Goal: Task Accomplishment & Management: Use online tool/utility

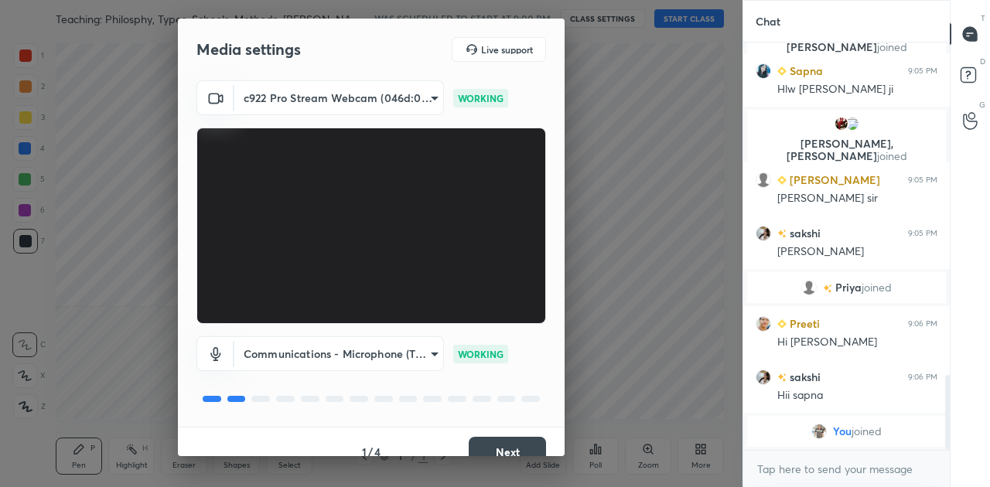
scroll to position [1797, 0]
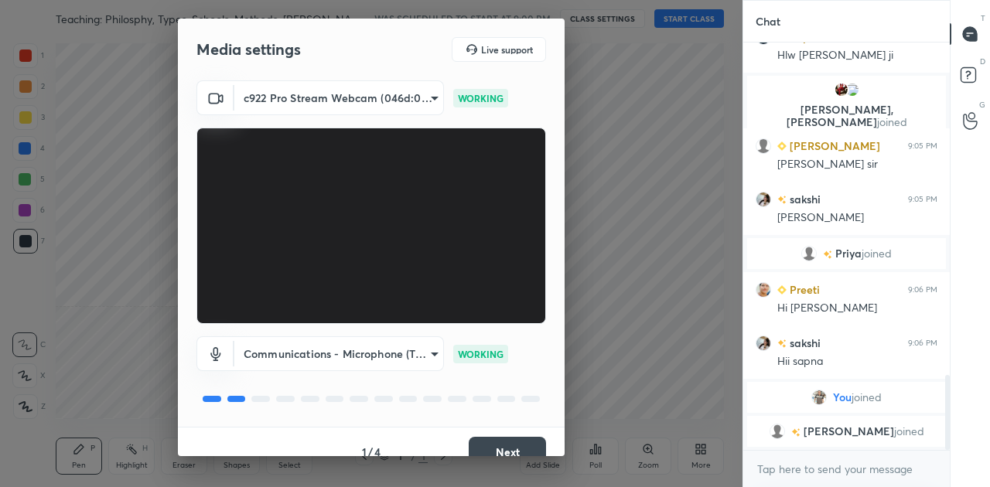
click at [518, 453] on button "Next" at bounding box center [507, 452] width 77 height 31
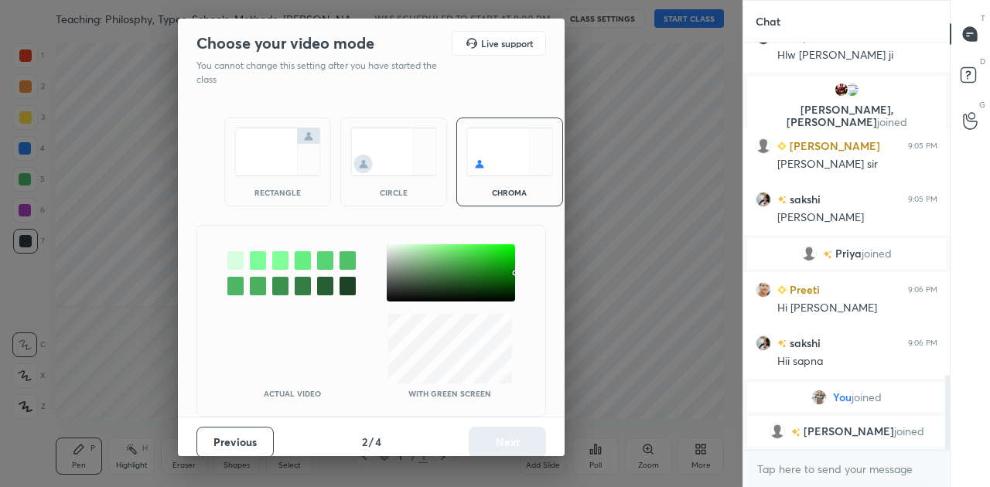
scroll to position [1506, 0]
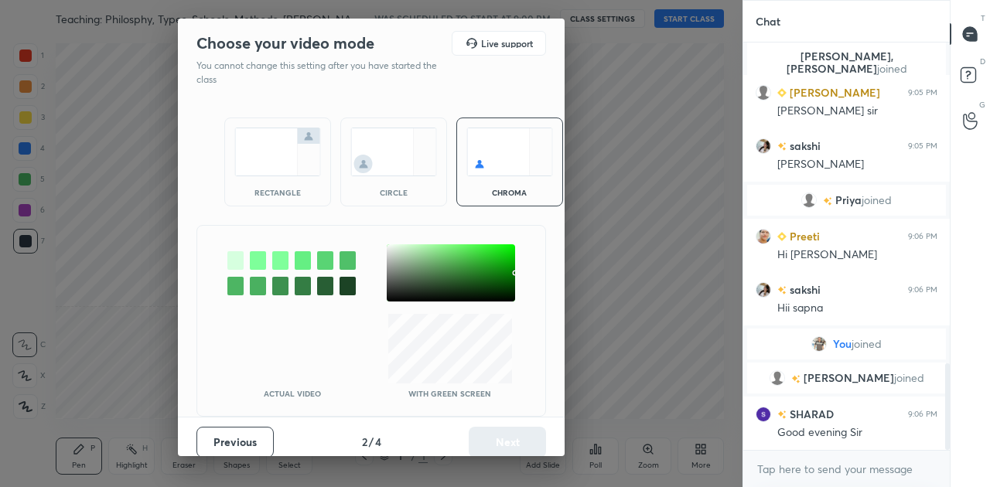
click at [262, 166] on img at bounding box center [277, 152] width 87 height 49
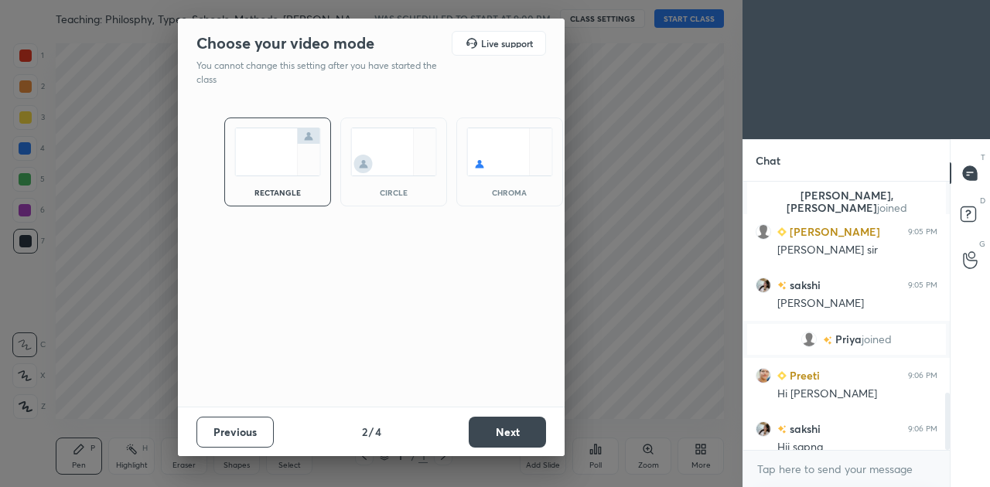
scroll to position [1698, 0]
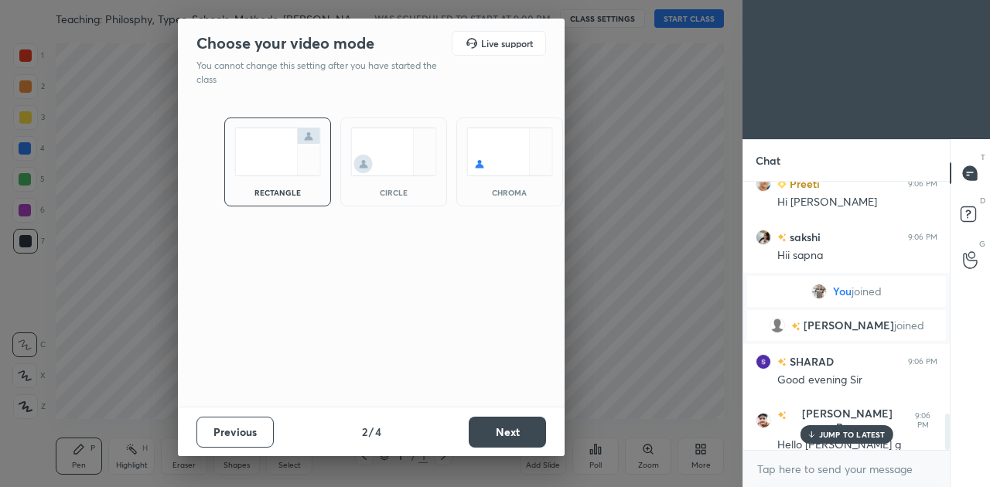
click at [498, 435] on button "Next" at bounding box center [507, 432] width 77 height 31
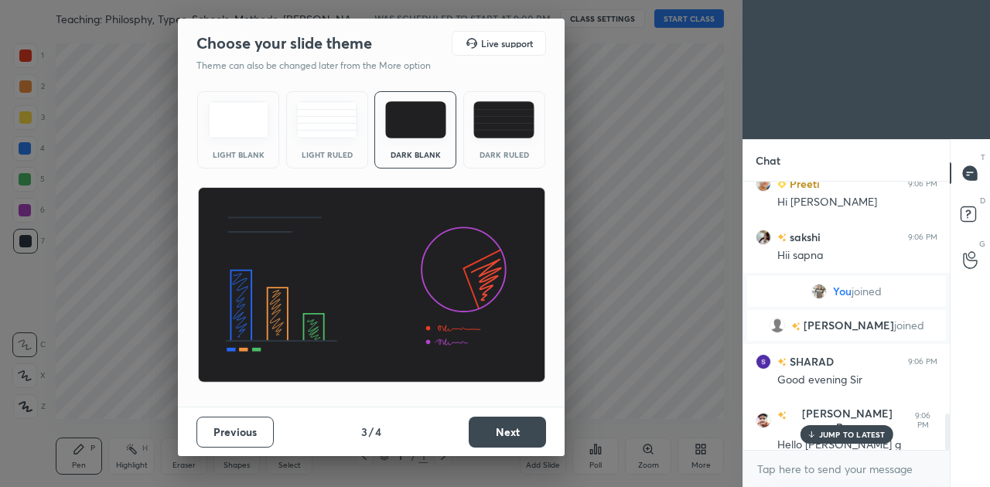
click at [498, 435] on button "Next" at bounding box center [507, 432] width 77 height 31
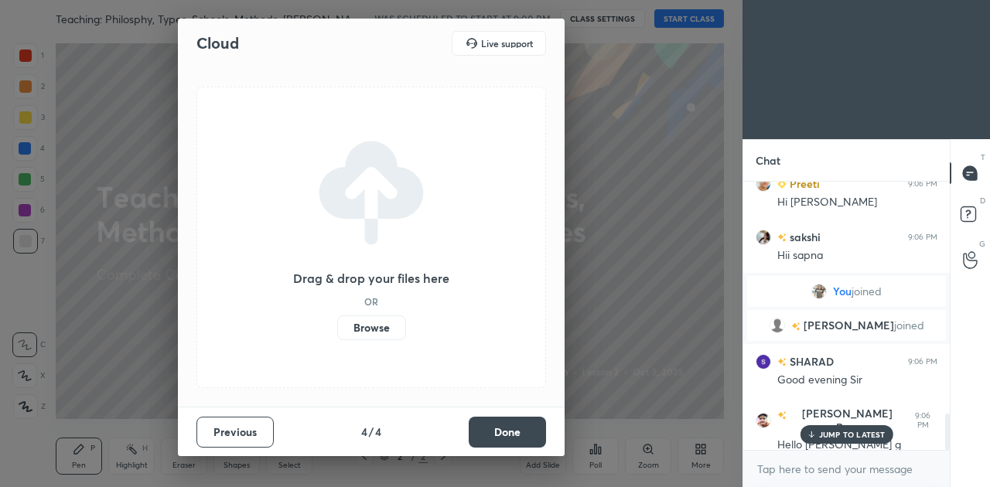
scroll to position [1735, 0]
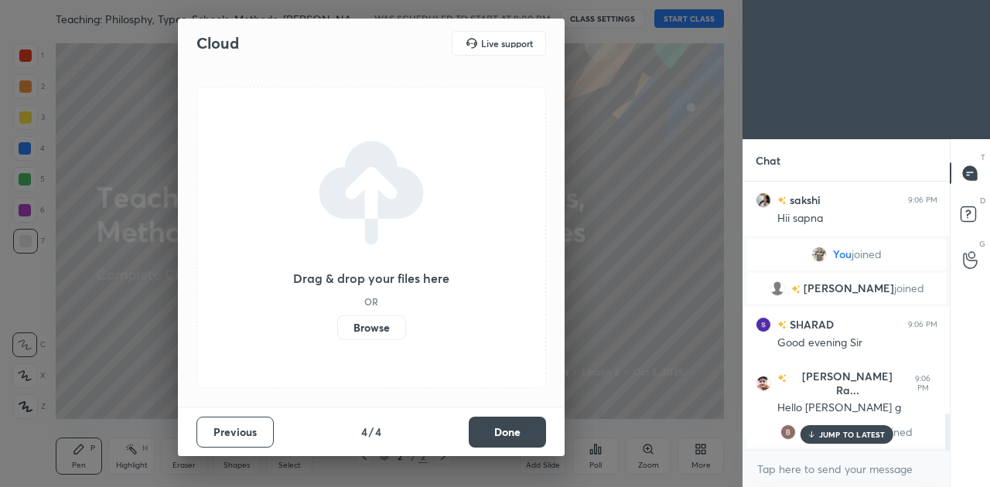
click at [365, 323] on label "Browse" at bounding box center [371, 328] width 69 height 25
click at [337, 323] on input "Browse" at bounding box center [337, 328] width 0 height 25
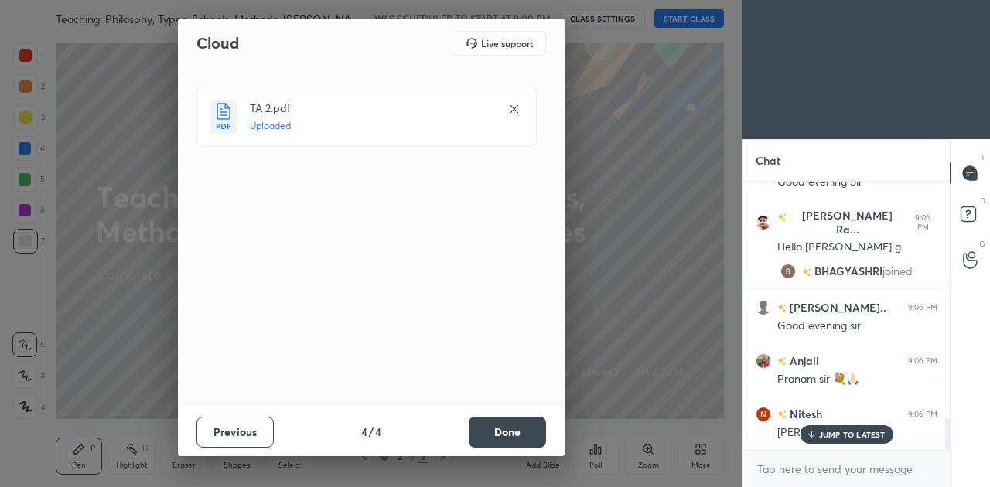
scroll to position [1948, 0]
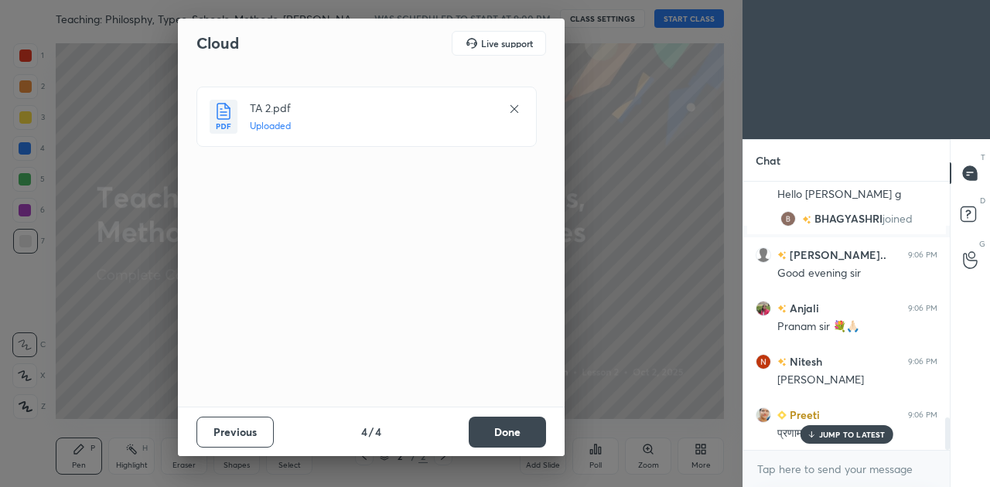
click at [507, 436] on button "Done" at bounding box center [507, 432] width 77 height 31
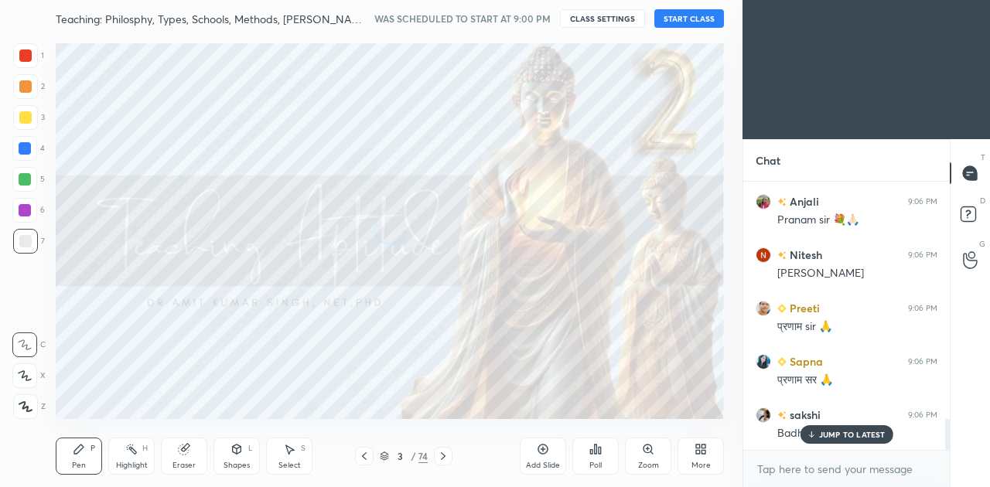
scroll to position [2109, 0]
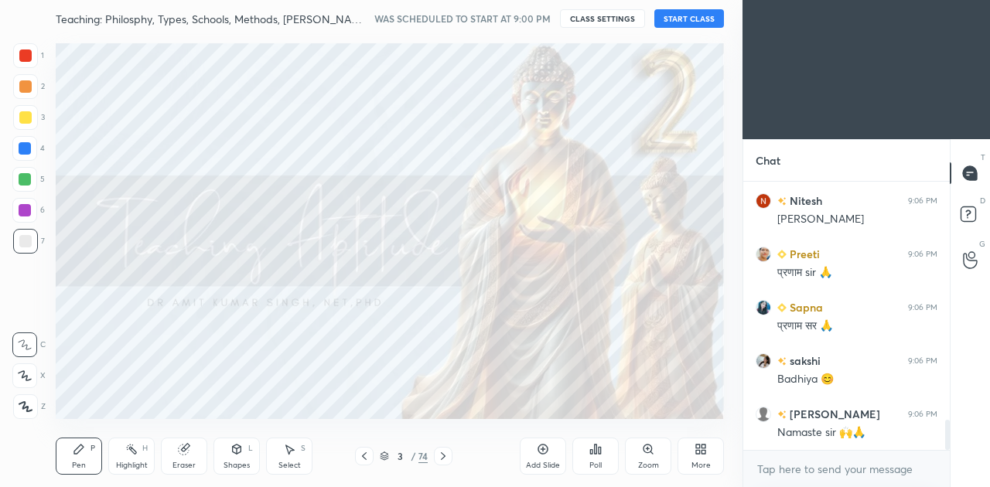
click at [690, 21] on button "START CLASS" at bounding box center [690, 18] width 70 height 19
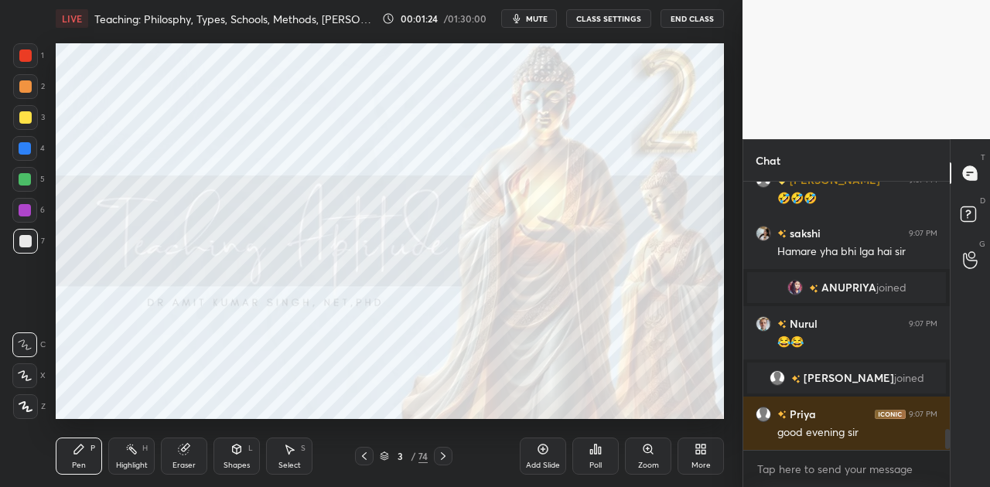
scroll to position [3302, 0]
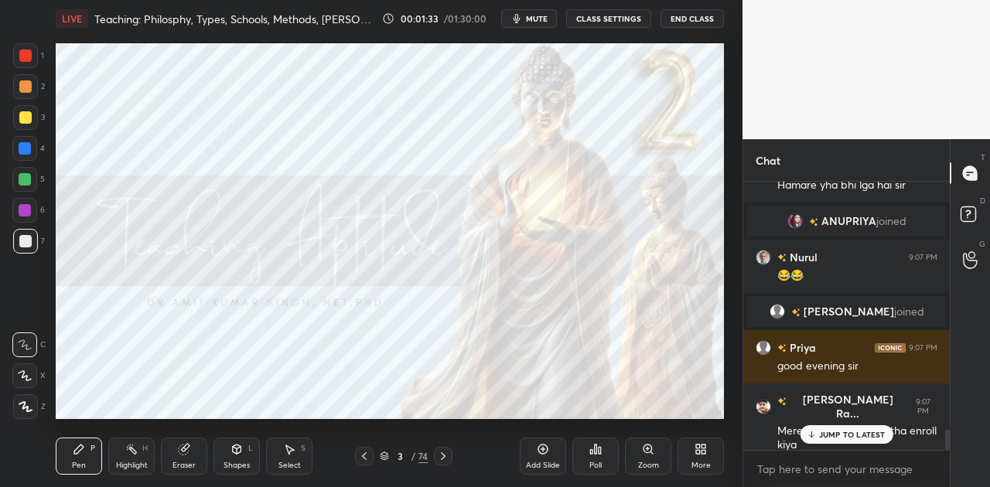
click at [818, 436] on div "JUMP TO LATEST" at bounding box center [846, 435] width 93 height 19
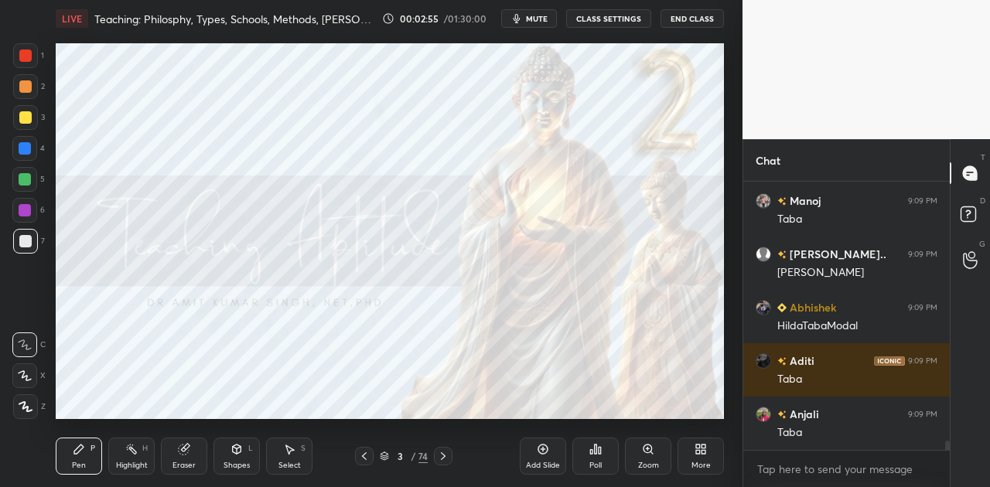
scroll to position [7397, 0]
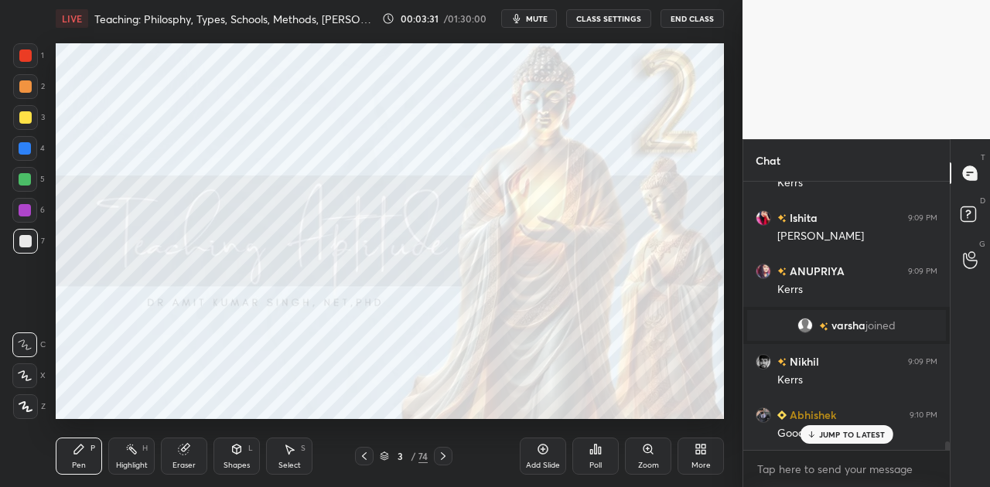
click at [843, 431] on p "JUMP TO LATEST" at bounding box center [852, 434] width 67 height 9
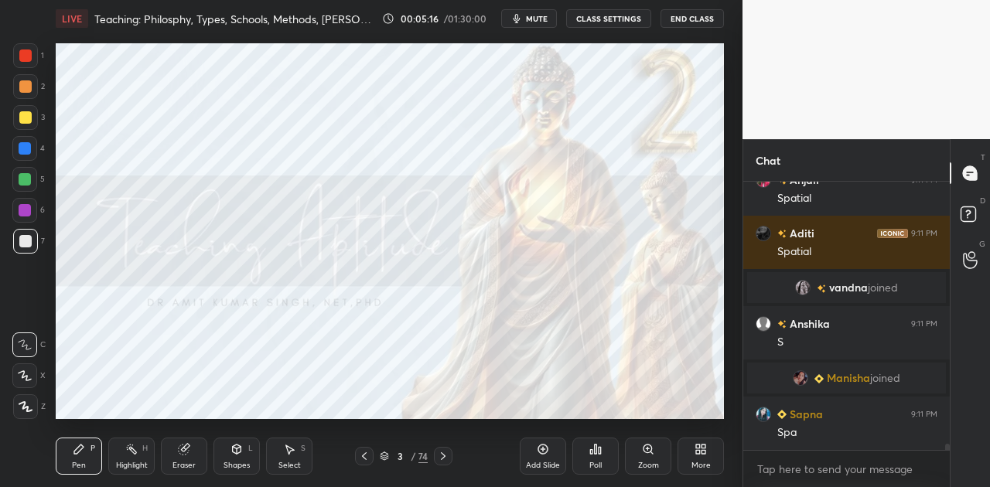
scroll to position [10823, 0]
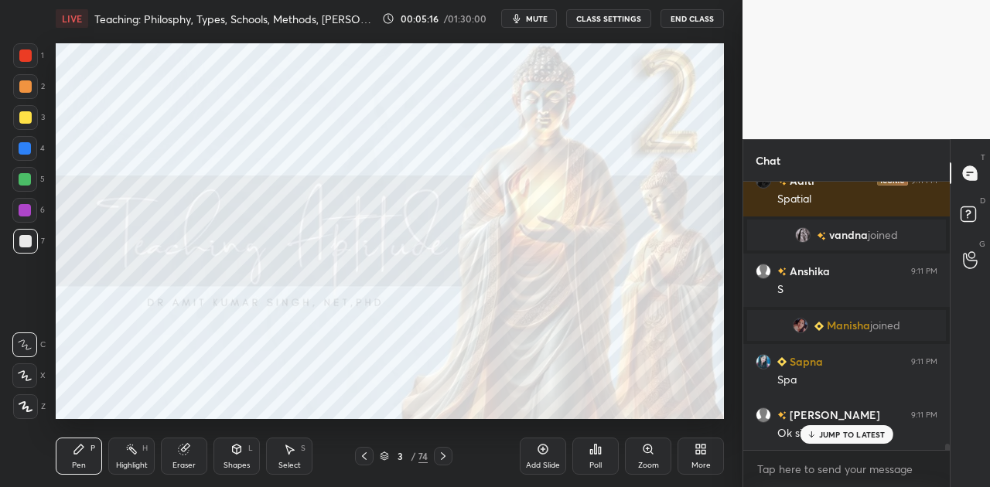
click at [535, 17] on span "mute" at bounding box center [537, 18] width 22 height 11
click at [704, 460] on div "More" at bounding box center [701, 456] width 46 height 37
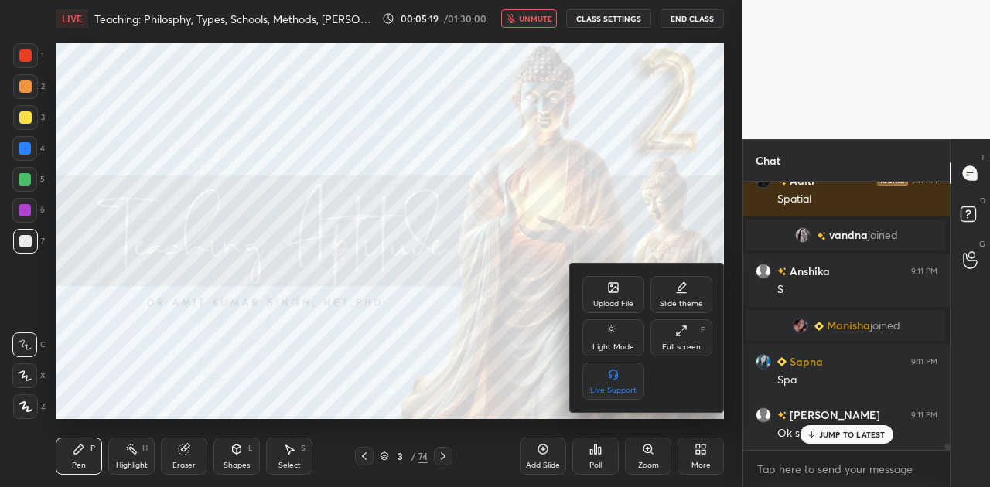
click at [613, 297] on div "Upload File" at bounding box center [614, 294] width 62 height 37
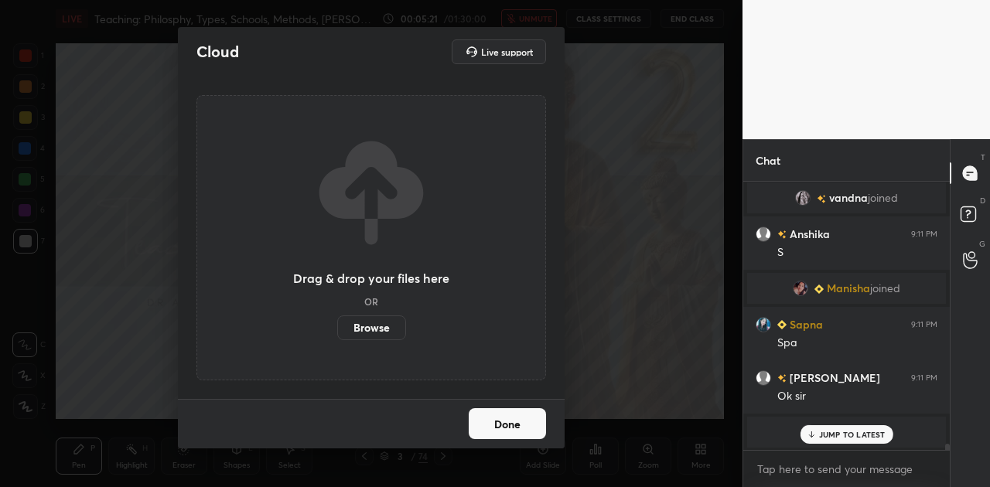
click at [631, 312] on div "Cloud Live support Drag & drop your files here OR Browse Done" at bounding box center [371, 243] width 743 height 487
click at [492, 430] on button "Done" at bounding box center [507, 424] width 77 height 31
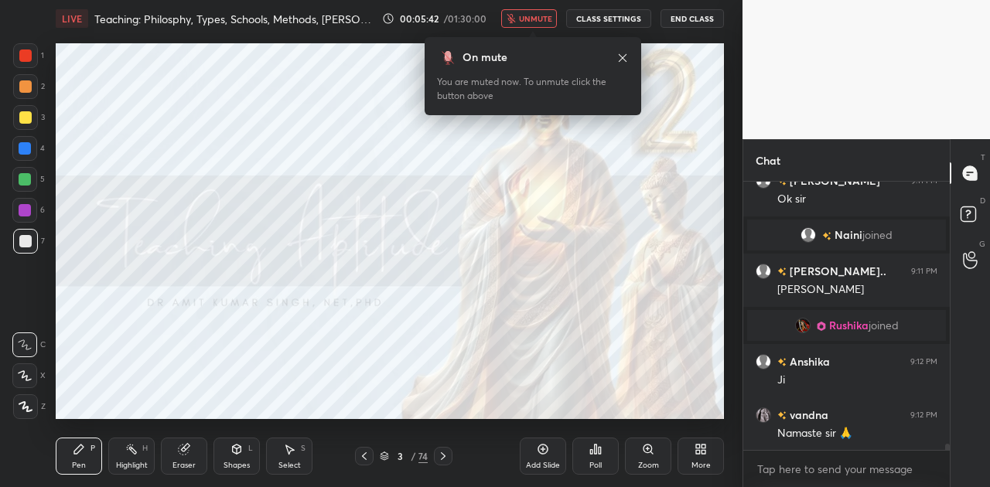
scroll to position [11040, 0]
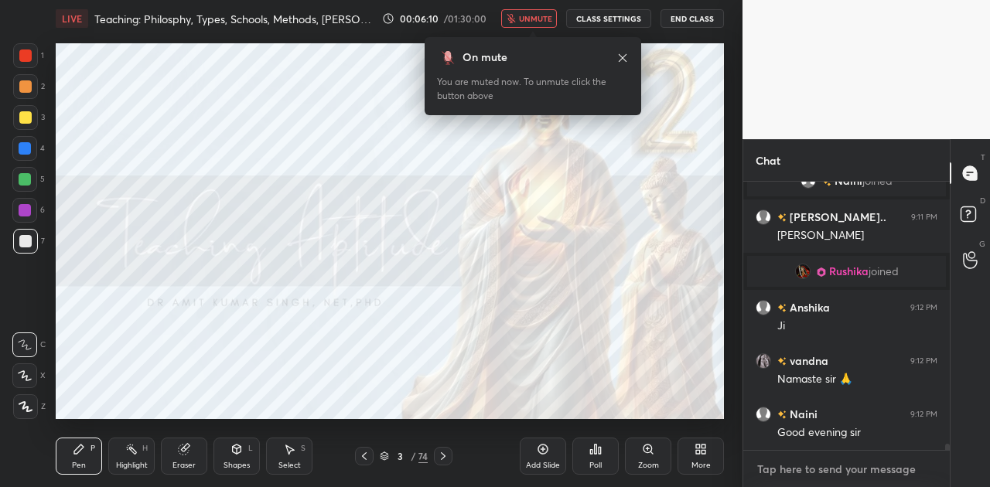
type textarea "x"
paste textarea "[URL][DOMAIN_NAME]"
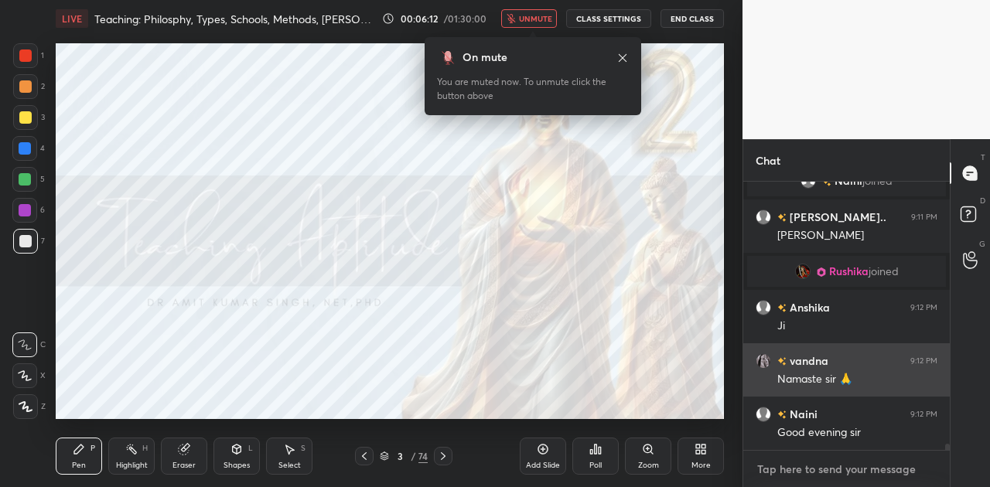
type textarea "[URL][DOMAIN_NAME]"
type textarea "x"
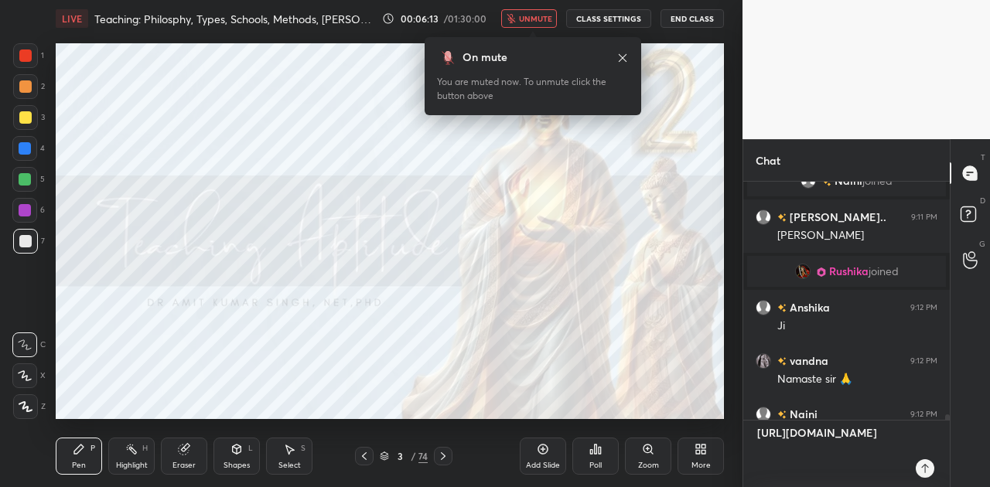
type textarea "[URL][DOMAIN_NAME]"
click at [928, 477] on div "[URL][DOMAIN_NAME] x" at bounding box center [847, 454] width 207 height 67
type textarea "x"
click at [928, 471] on icon at bounding box center [925, 469] width 12 height 12
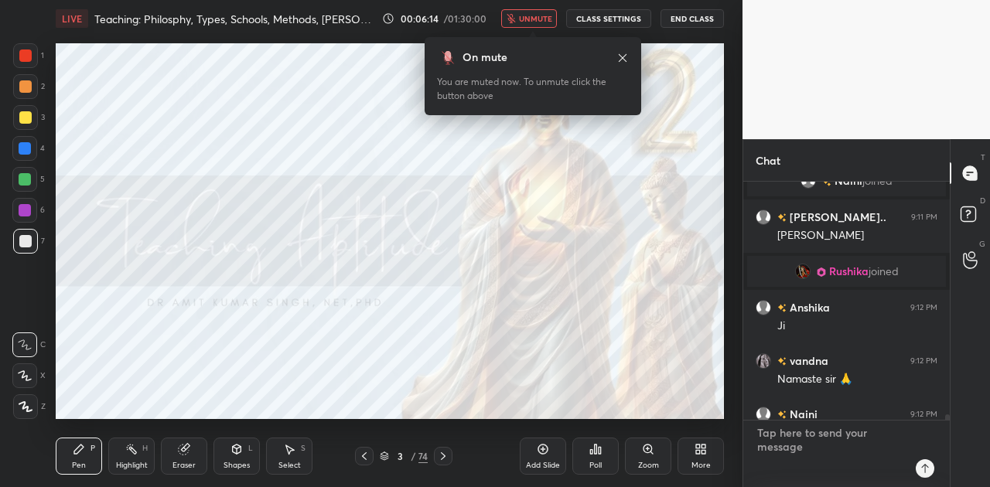
scroll to position [11168, 0]
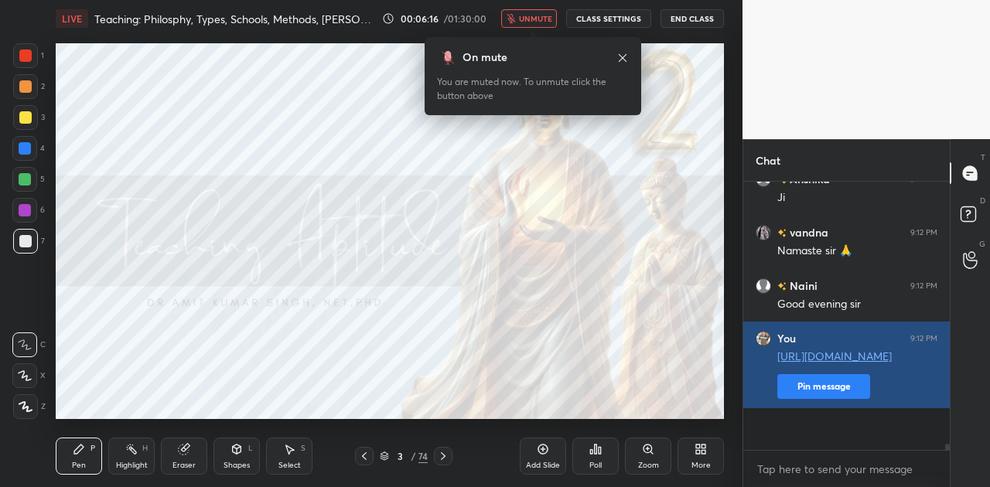
click at [821, 399] on button "Pin message" at bounding box center [824, 386] width 93 height 25
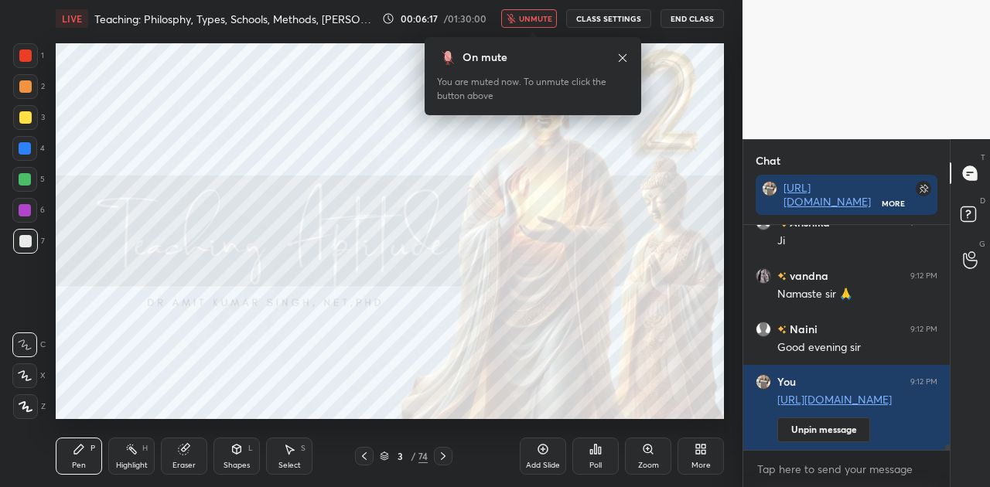
click at [549, 17] on span "unmute" at bounding box center [535, 18] width 33 height 11
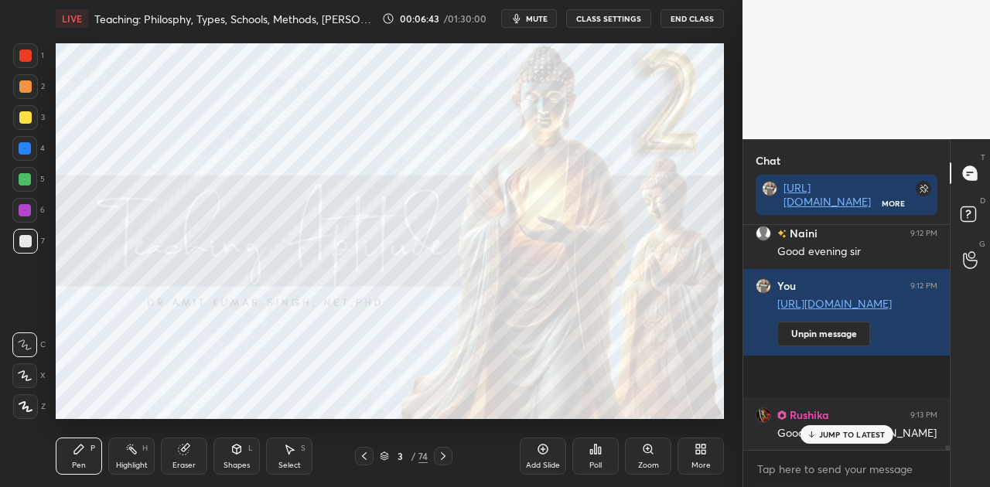
scroll to position [11301, 0]
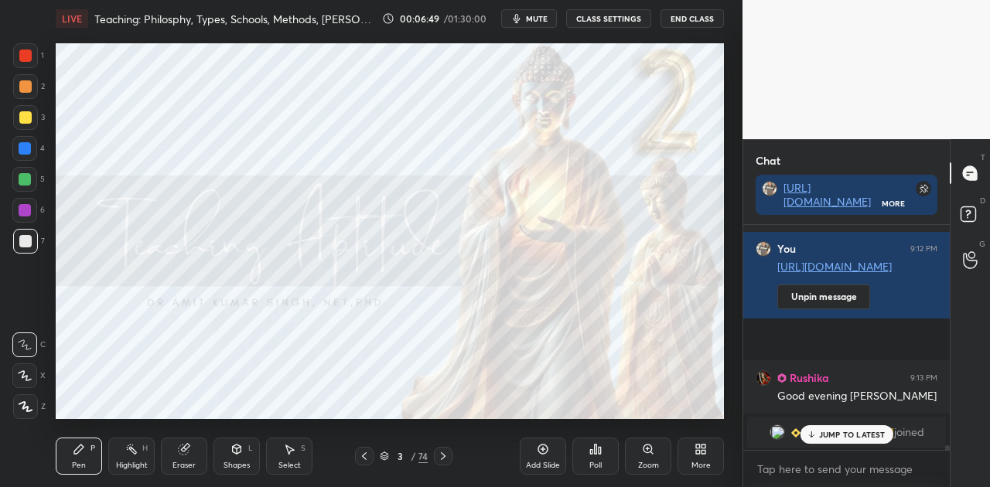
click at [443, 457] on icon at bounding box center [443, 456] width 12 height 12
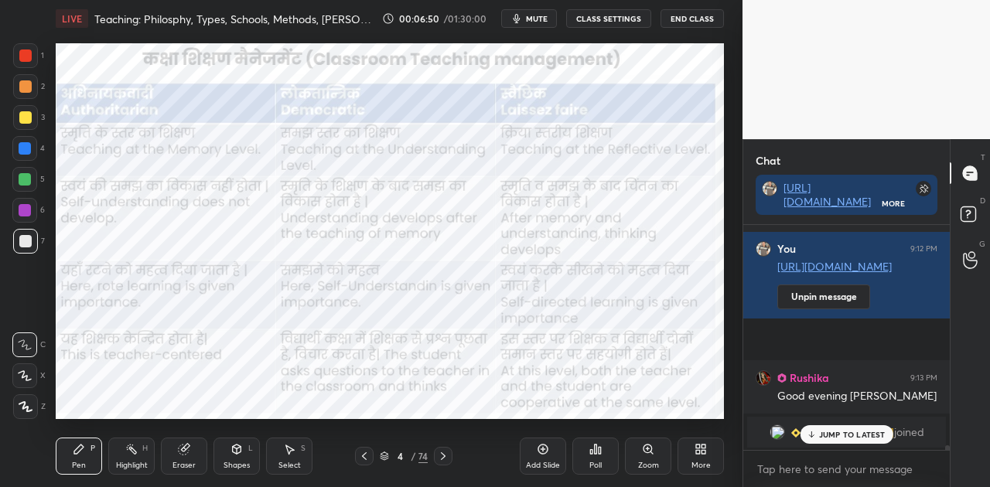
drag, startPoint x: 851, startPoint y: 438, endPoint x: 846, endPoint y: 419, distance: 19.9
click at [851, 435] on p "JUMP TO LATEST" at bounding box center [852, 434] width 67 height 9
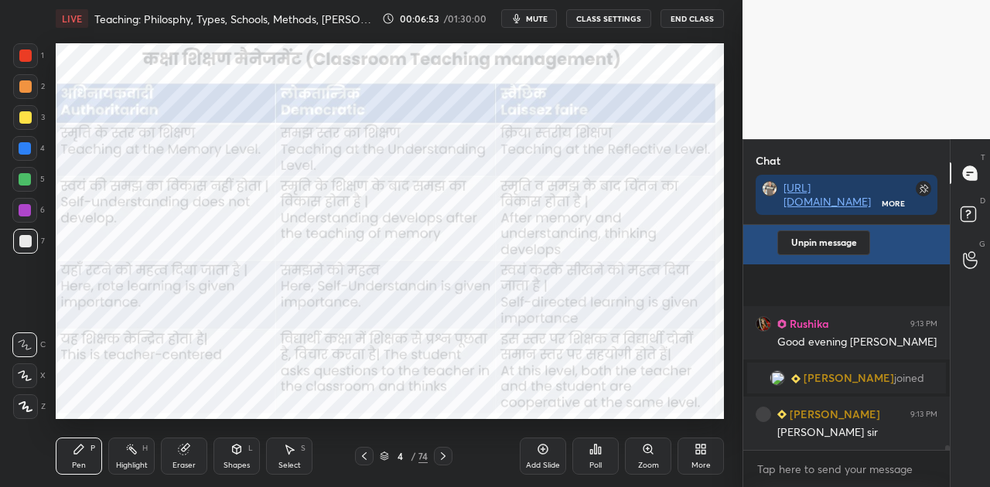
scroll to position [11408, 0]
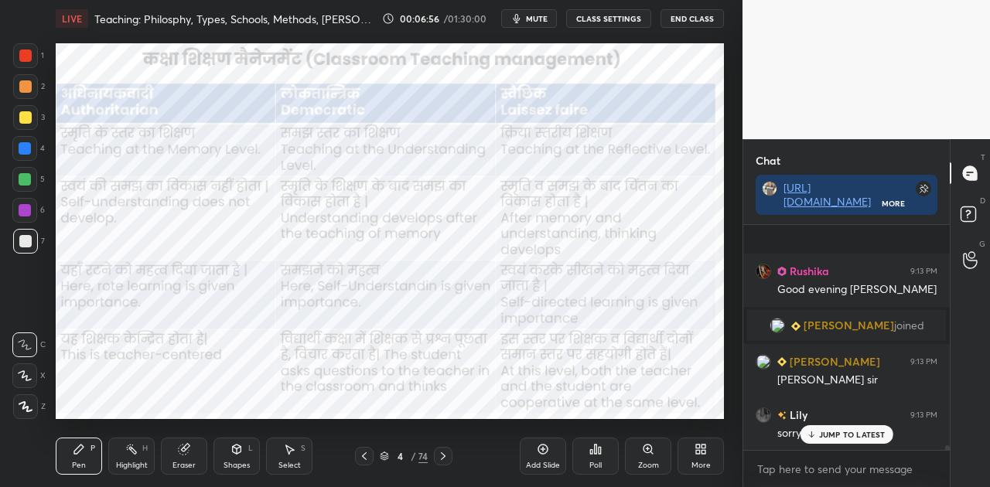
click at [862, 433] on p "JUMP TO LATEST" at bounding box center [852, 434] width 67 height 9
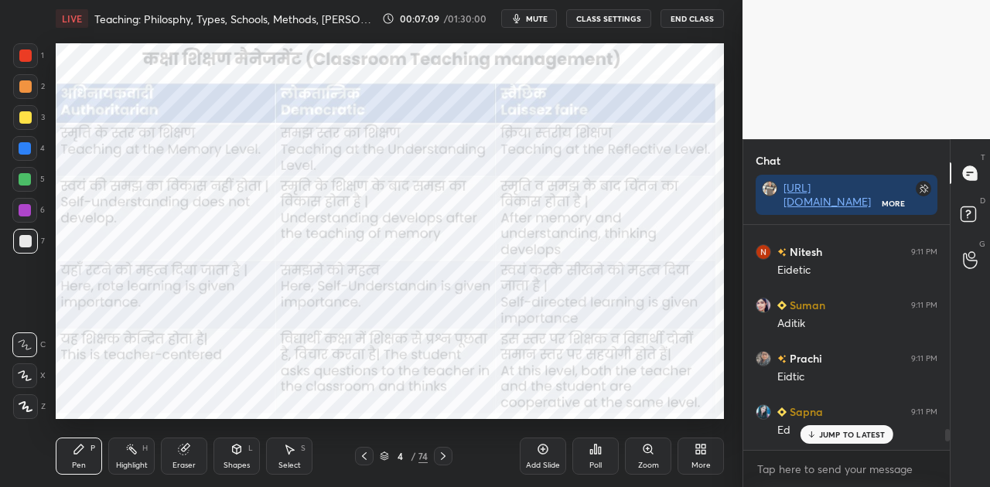
scroll to position [10015, 0]
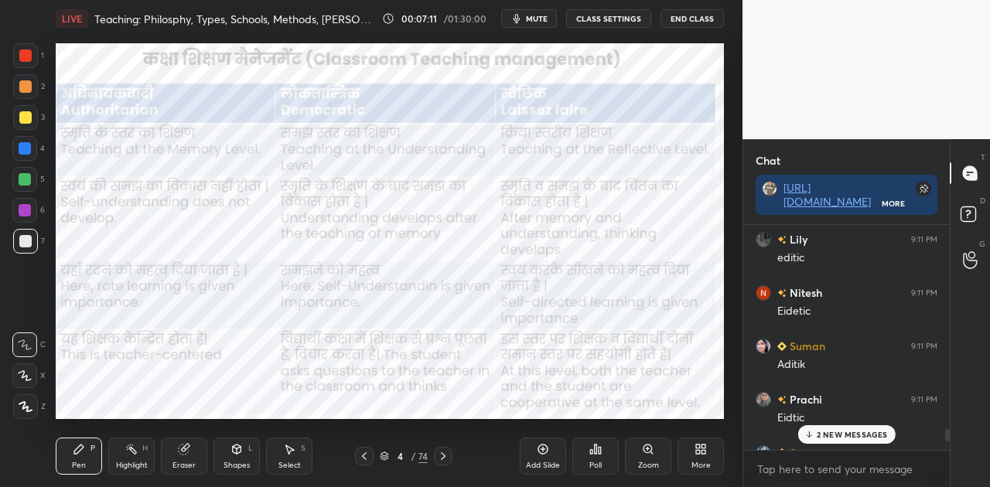
click at [853, 438] on p "2 NEW MESSAGES" at bounding box center [852, 434] width 71 height 9
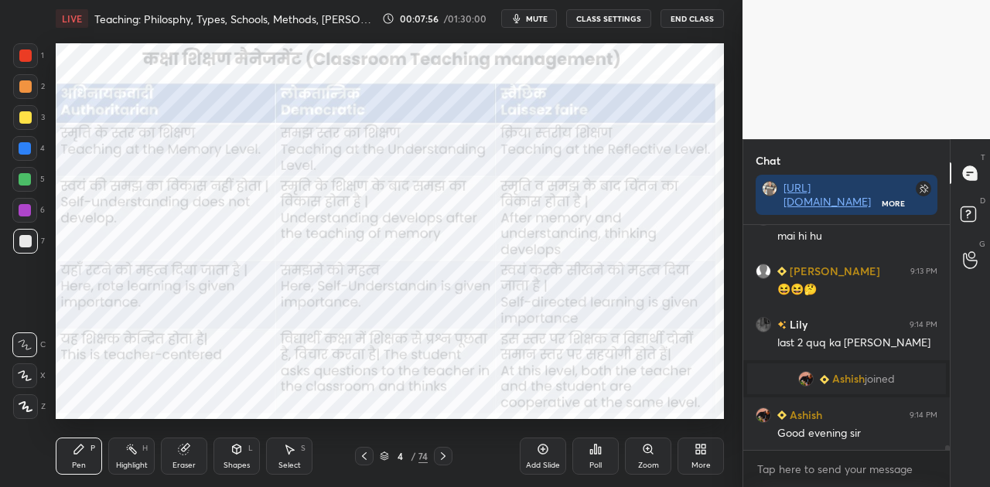
scroll to position [11540, 0]
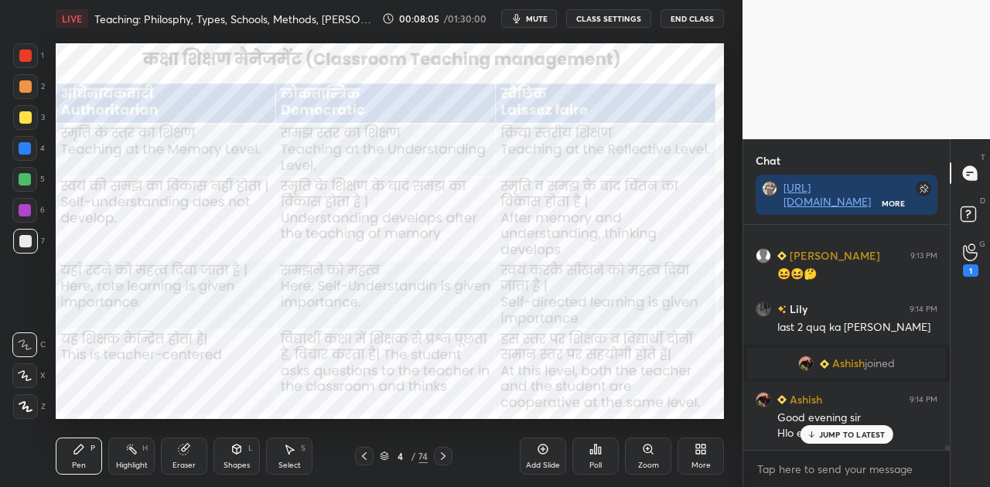
click at [539, 19] on span "mute" at bounding box center [537, 18] width 22 height 11
click at [963, 258] on div "1" at bounding box center [970, 260] width 15 height 33
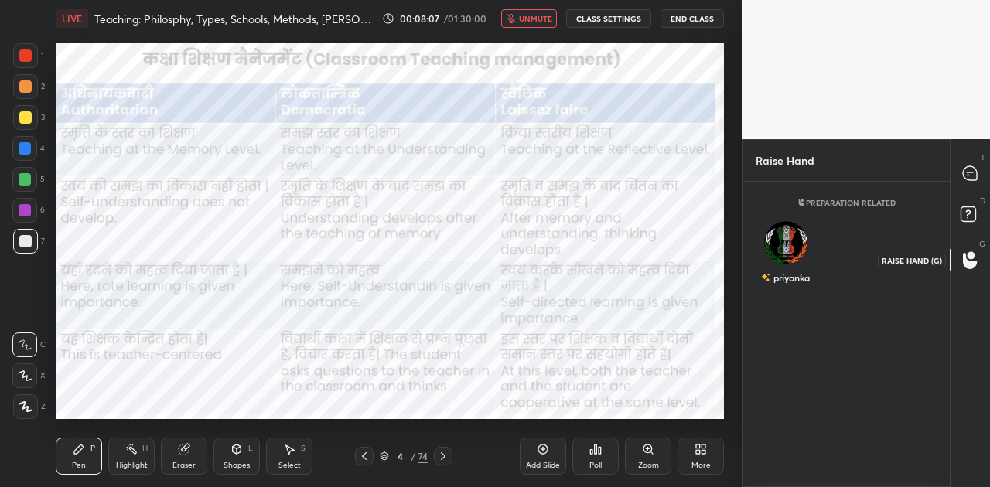
scroll to position [5, 5]
click at [791, 240] on img "grid" at bounding box center [785, 242] width 43 height 43
click at [790, 288] on button "INVITE" at bounding box center [786, 289] width 46 height 20
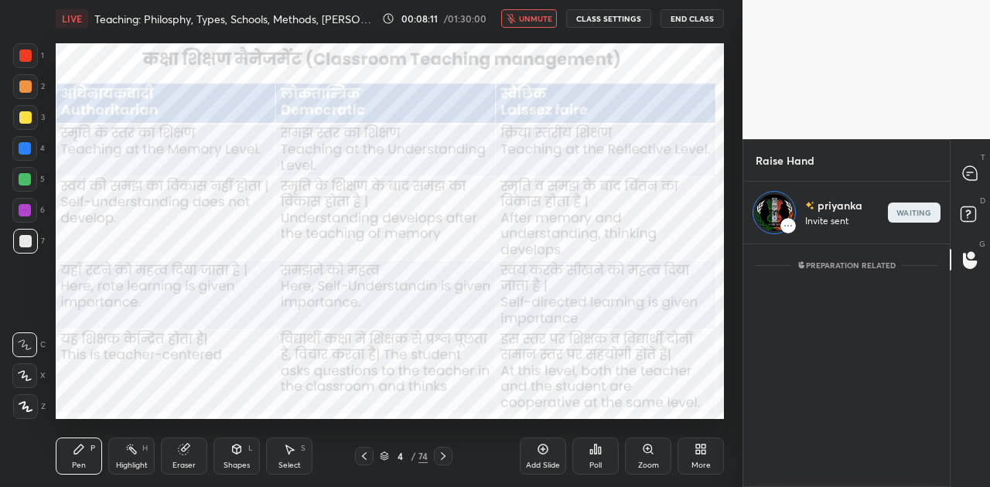
scroll to position [238, 202]
click at [531, 22] on span "unmute" at bounding box center [535, 18] width 33 height 11
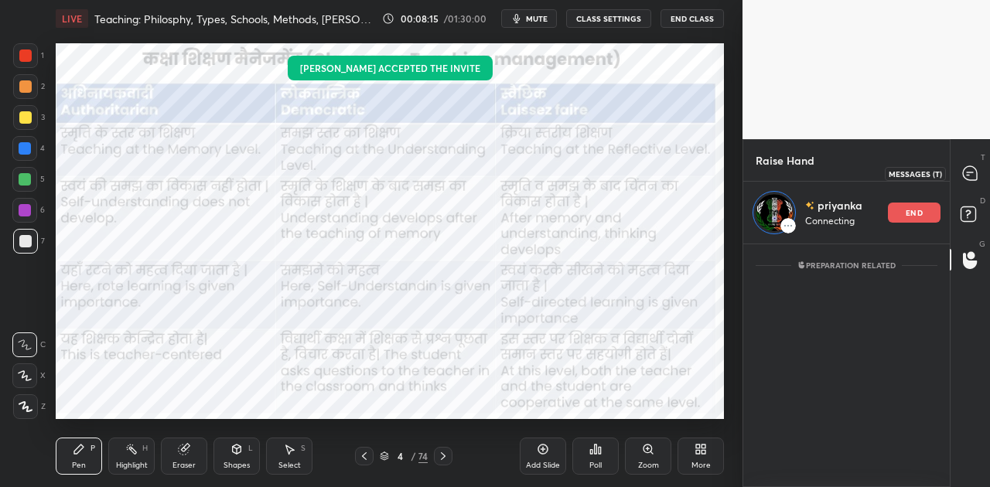
click at [972, 178] on icon at bounding box center [970, 173] width 14 height 14
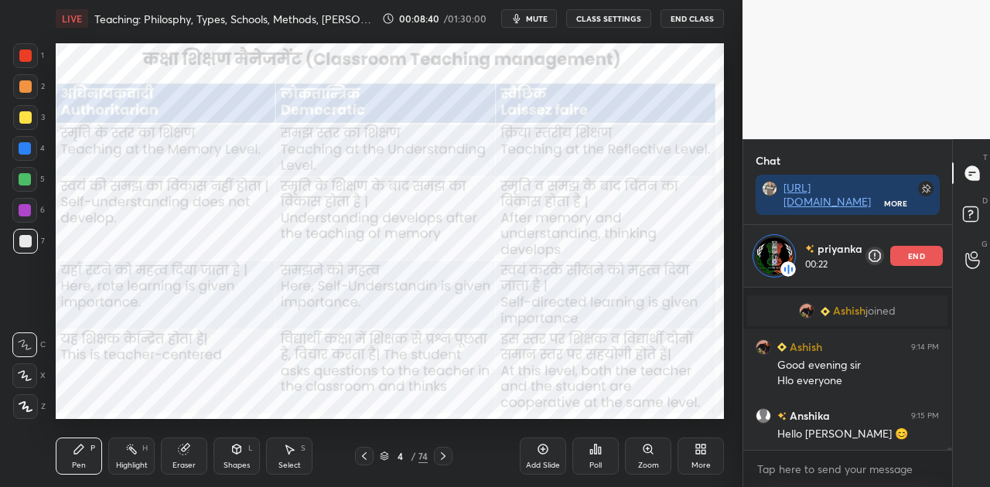
scroll to position [11724, 0]
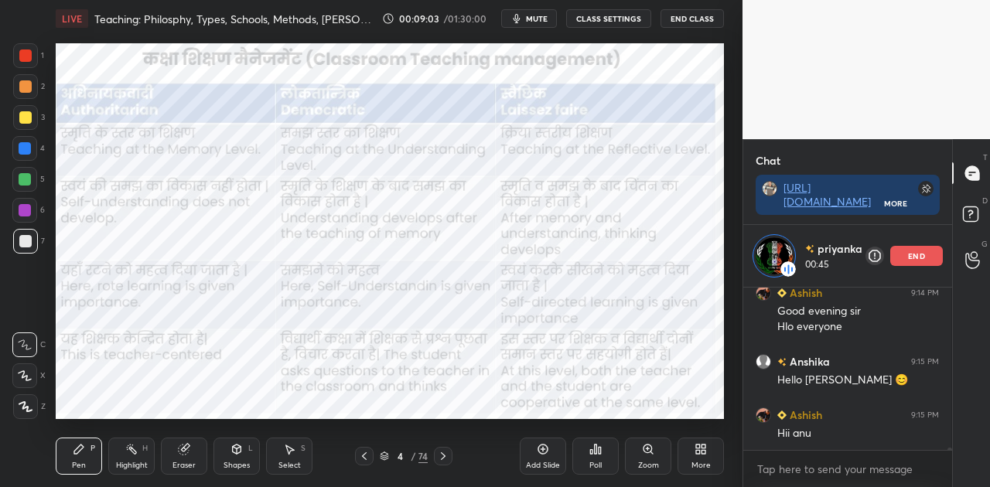
click at [535, 12] on button "mute" at bounding box center [529, 18] width 56 height 19
click at [535, 12] on button "unmute" at bounding box center [529, 18] width 56 height 19
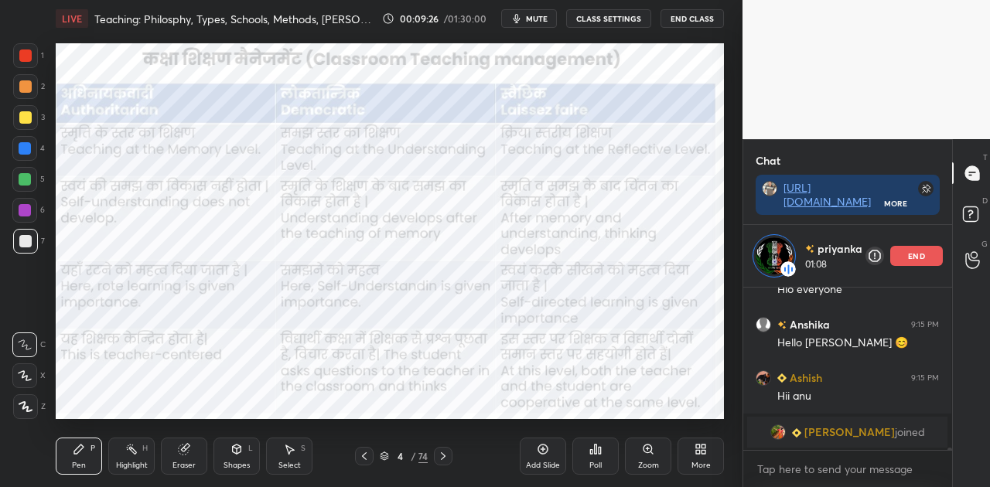
click at [540, 454] on icon at bounding box center [543, 449] width 12 height 12
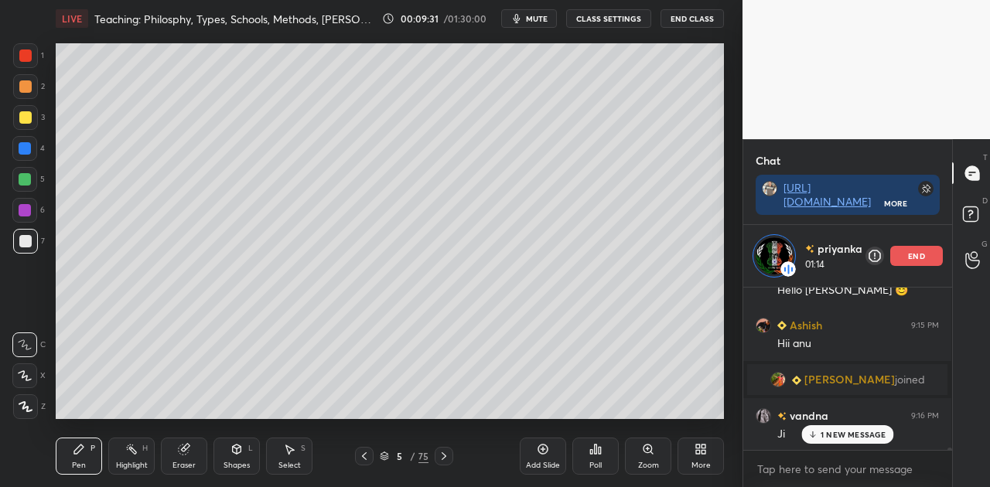
scroll to position [11841, 0]
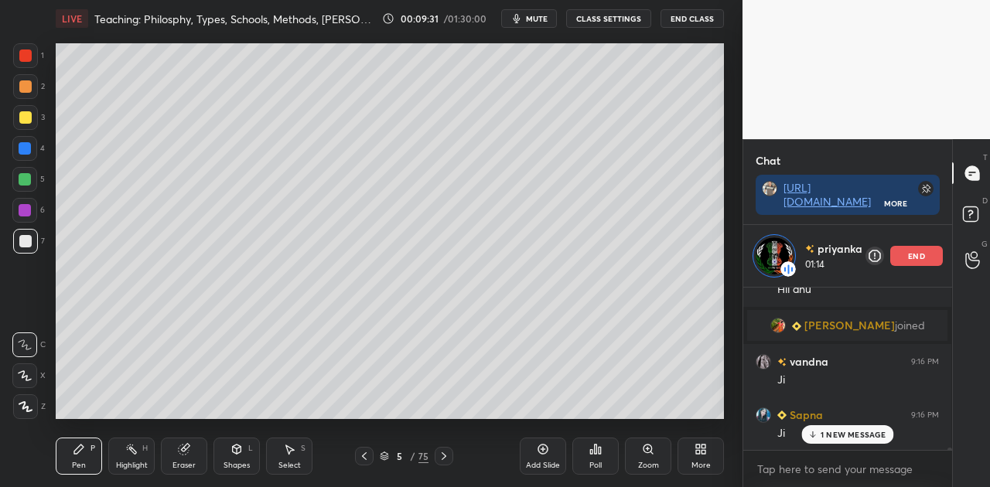
click at [363, 455] on icon at bounding box center [364, 457] width 5 height 8
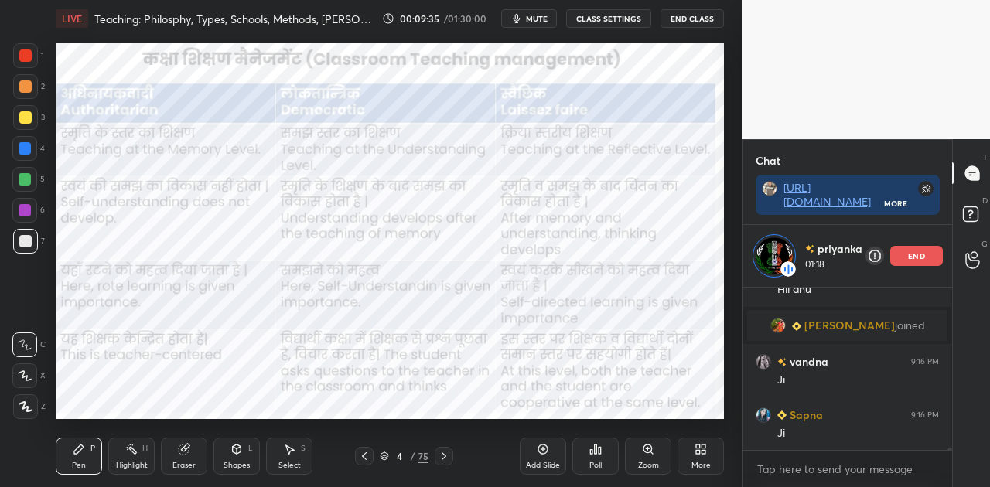
click at [443, 457] on icon at bounding box center [444, 456] width 12 height 12
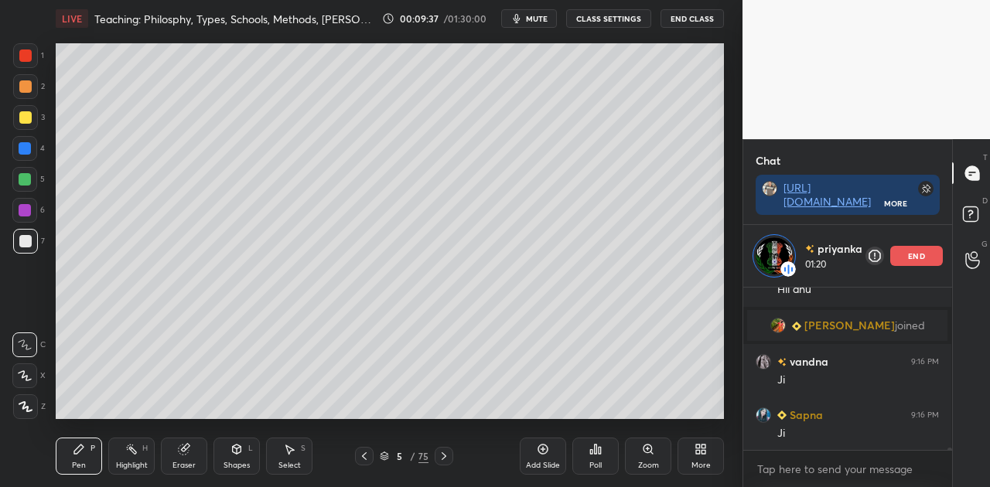
click at [29, 116] on div at bounding box center [25, 117] width 12 height 12
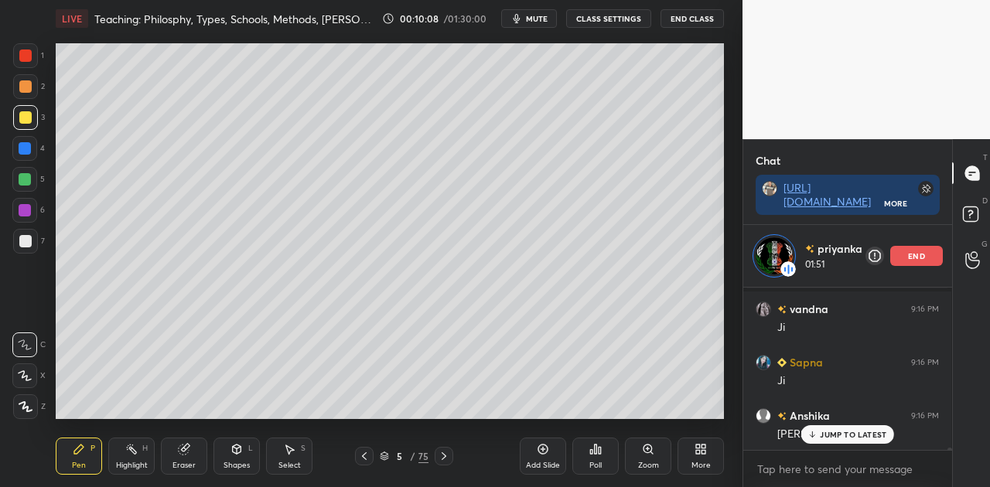
click at [367, 455] on icon at bounding box center [364, 456] width 12 height 12
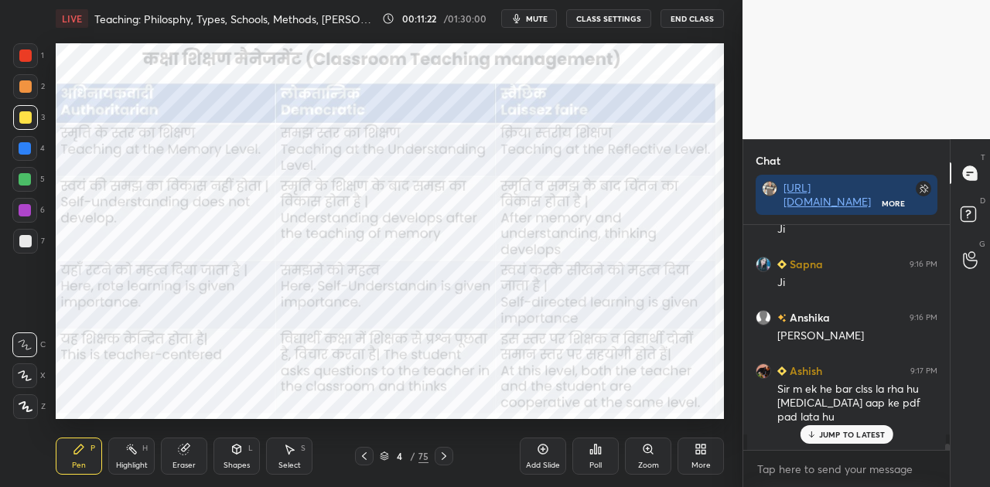
scroll to position [11968, 0]
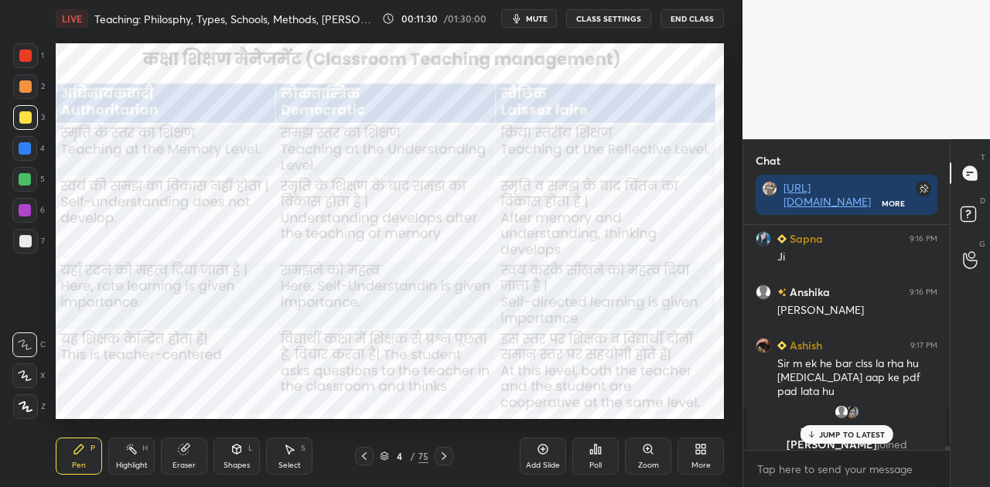
click at [822, 433] on p "JUMP TO LATEST" at bounding box center [852, 434] width 67 height 9
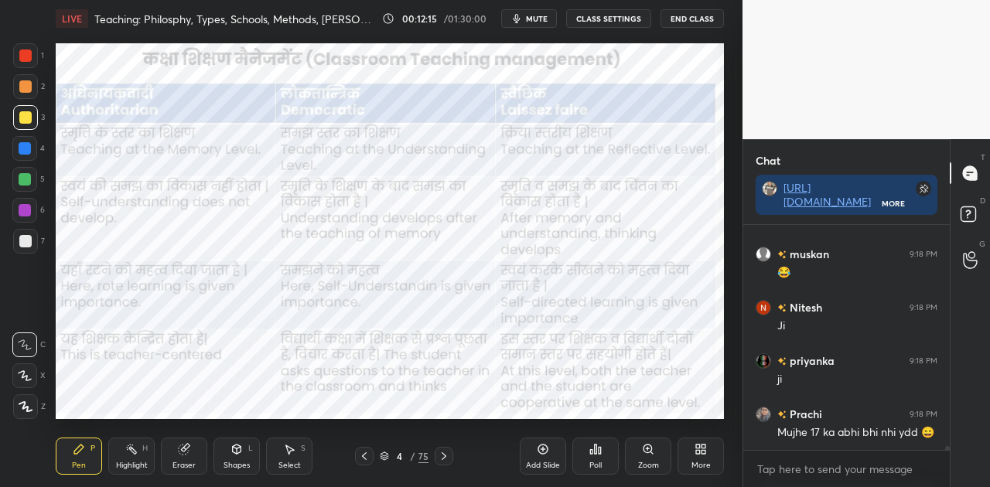
scroll to position [12288, 0]
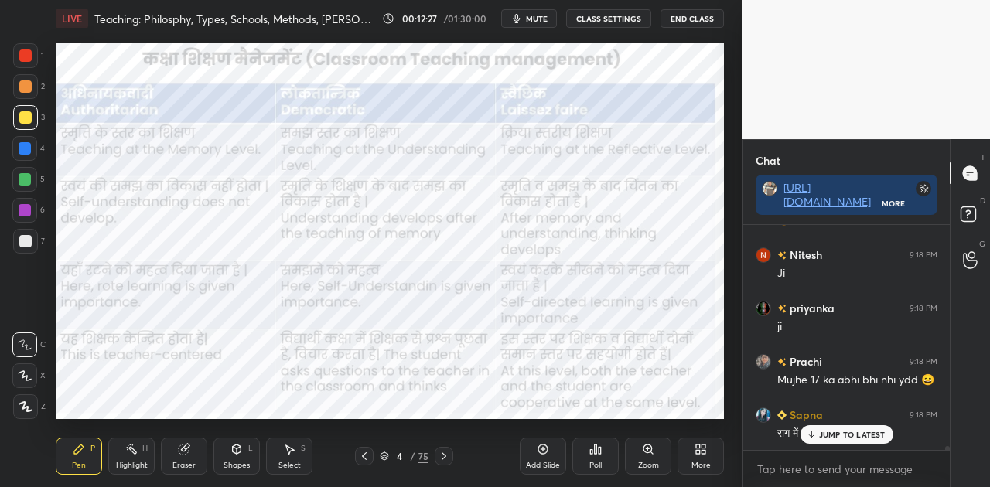
click at [24, 150] on div at bounding box center [25, 148] width 12 height 12
click at [25, 149] on div at bounding box center [25, 148] width 12 height 12
click at [26, 150] on div at bounding box center [25, 148] width 12 height 12
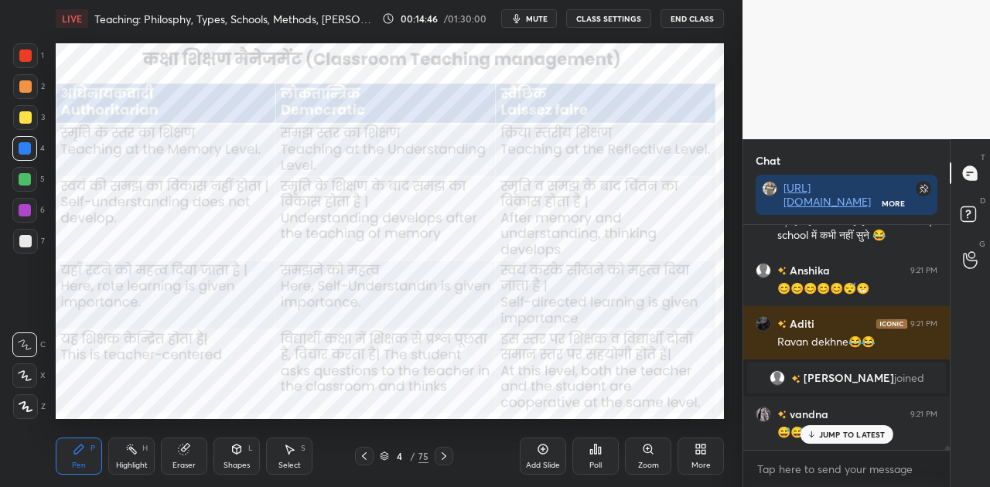
scroll to position [13509, 0]
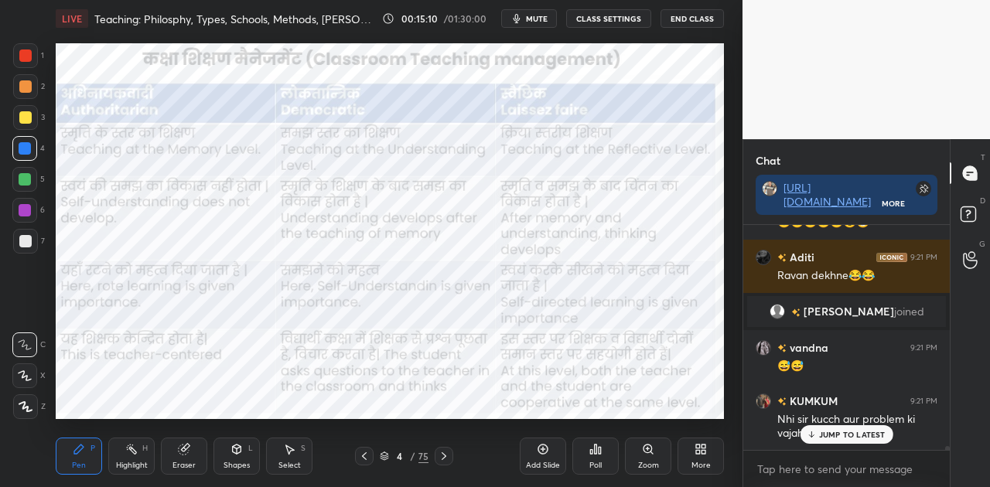
click at [829, 432] on p "JUMP TO LATEST" at bounding box center [852, 434] width 67 height 9
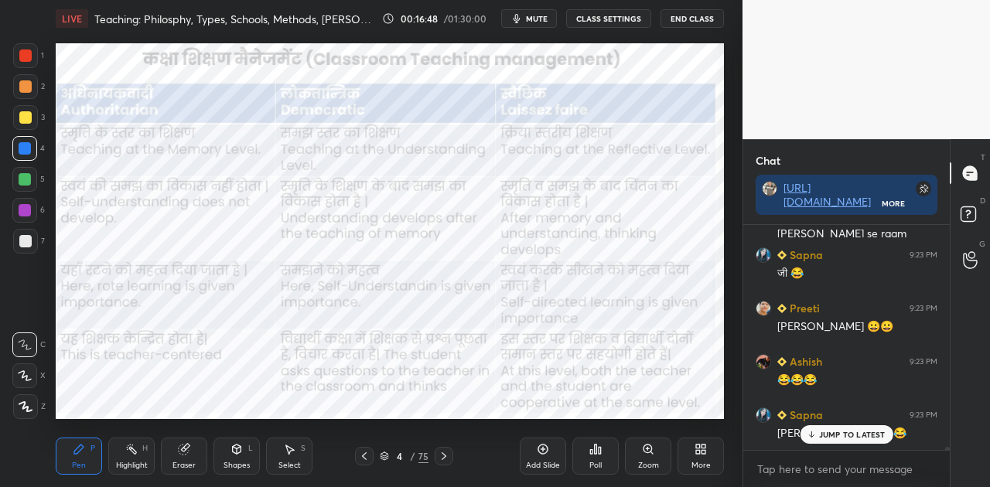
scroll to position [14942, 0]
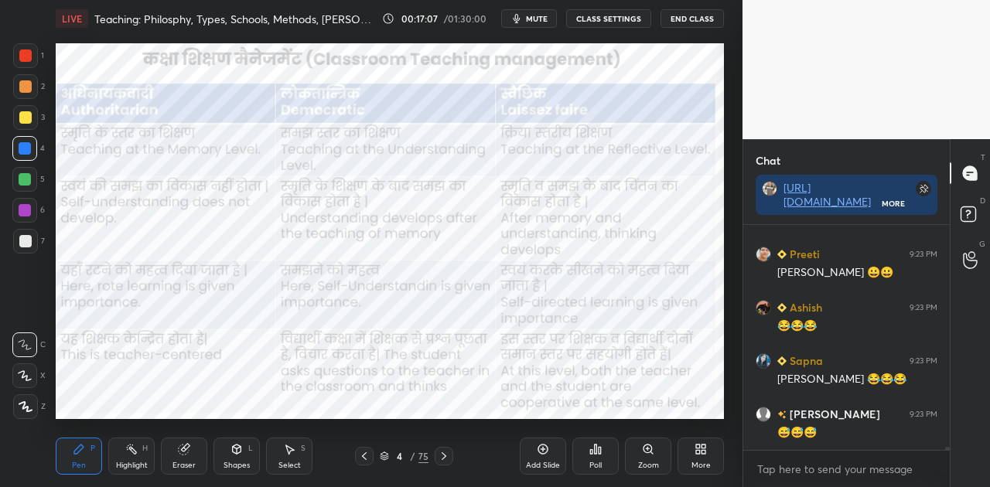
click at [439, 460] on icon at bounding box center [444, 456] width 12 height 12
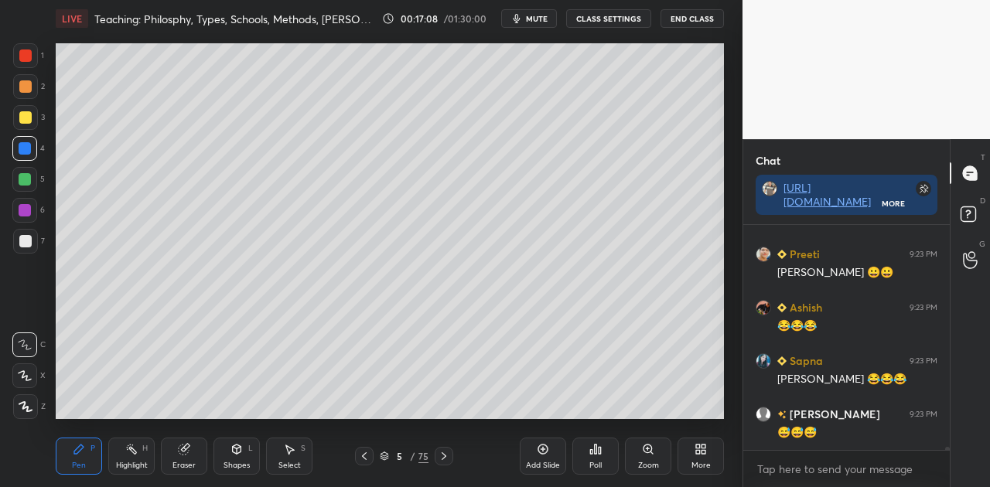
click at [438, 453] on icon at bounding box center [444, 456] width 12 height 12
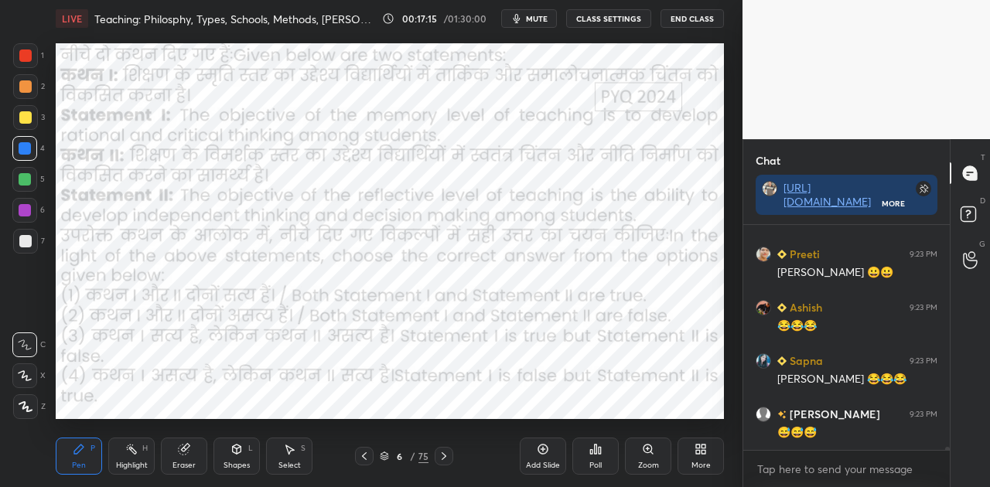
scroll to position [14980, 0]
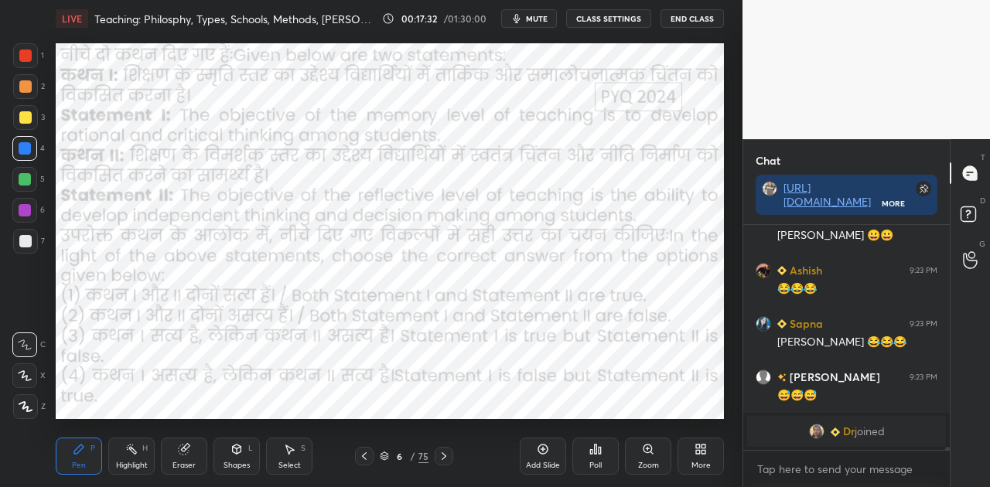
click at [545, 20] on span "mute" at bounding box center [537, 18] width 22 height 11
click at [593, 458] on div "Poll" at bounding box center [596, 456] width 46 height 37
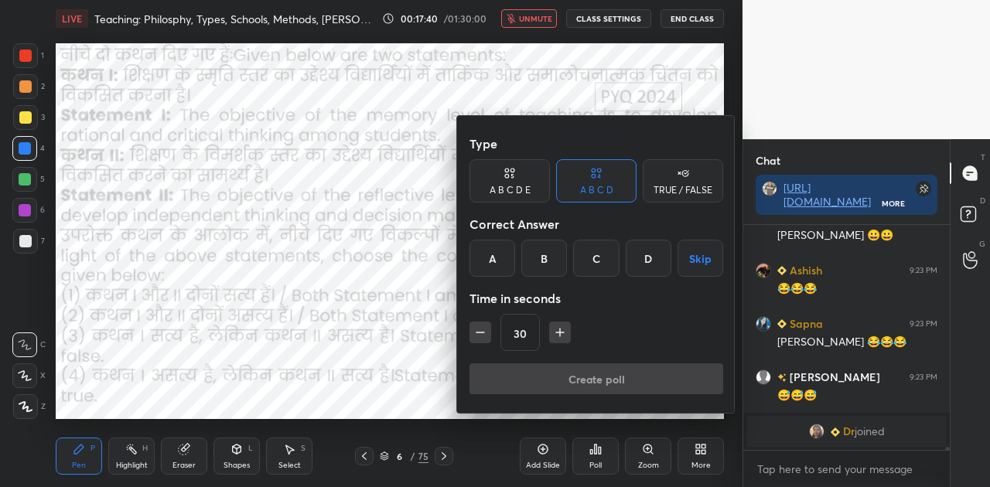
click at [655, 249] on div "D" at bounding box center [649, 258] width 46 height 37
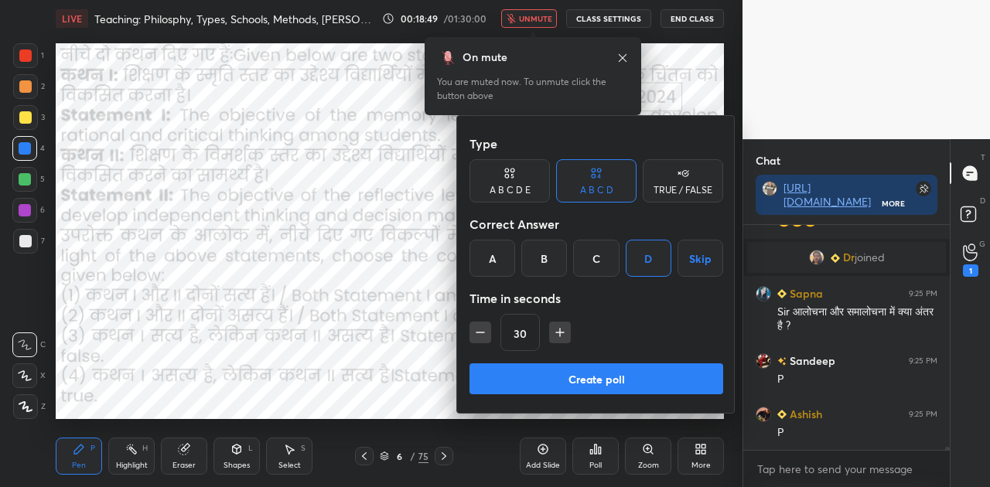
scroll to position [14453, 0]
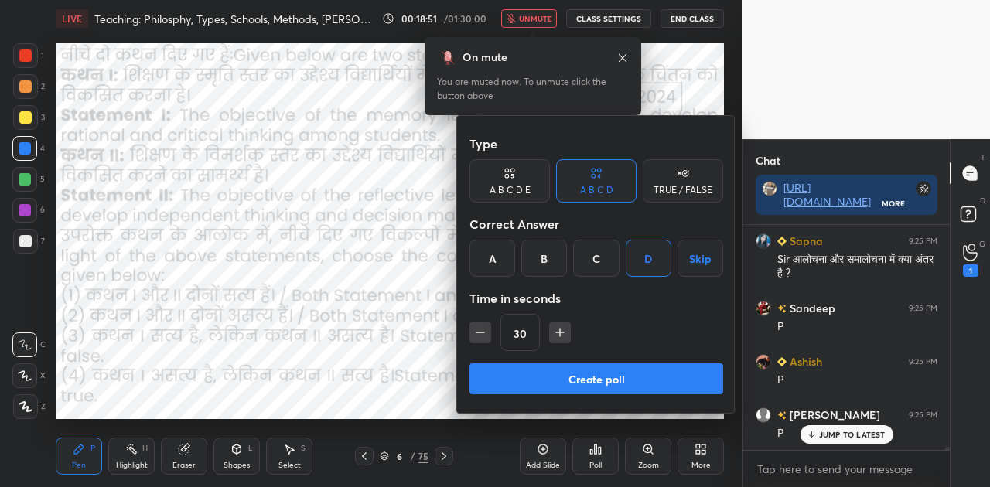
click at [636, 383] on button "Create poll" at bounding box center [597, 379] width 254 height 31
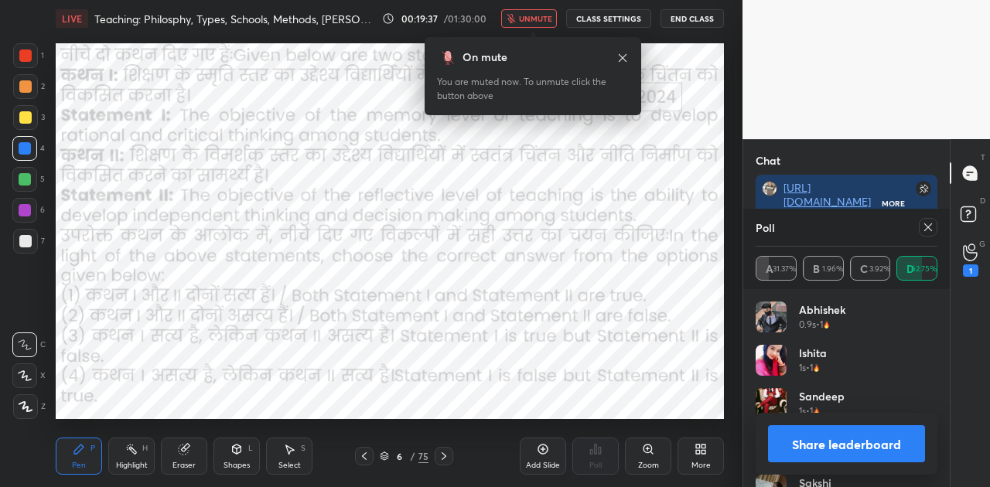
scroll to position [14692, 0]
click at [855, 454] on button "Share leaderboard" at bounding box center [846, 444] width 157 height 37
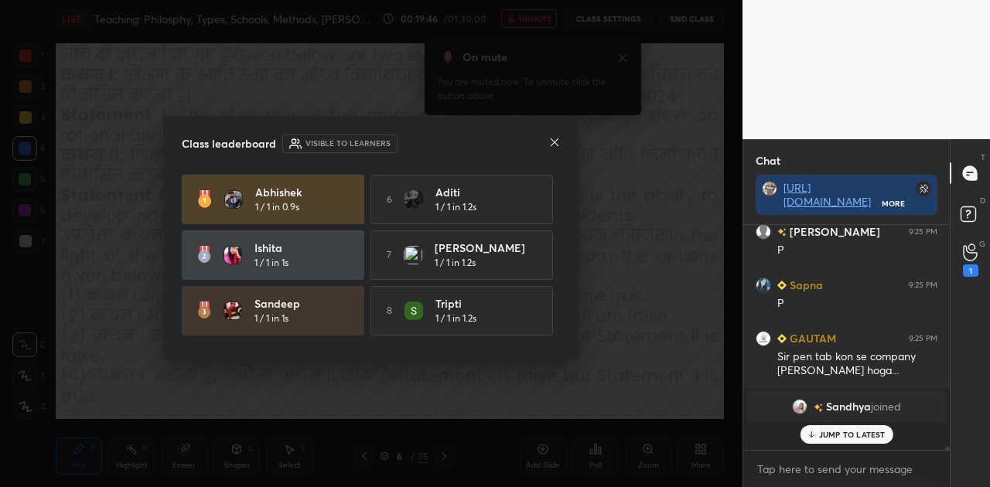
scroll to position [14619, 0]
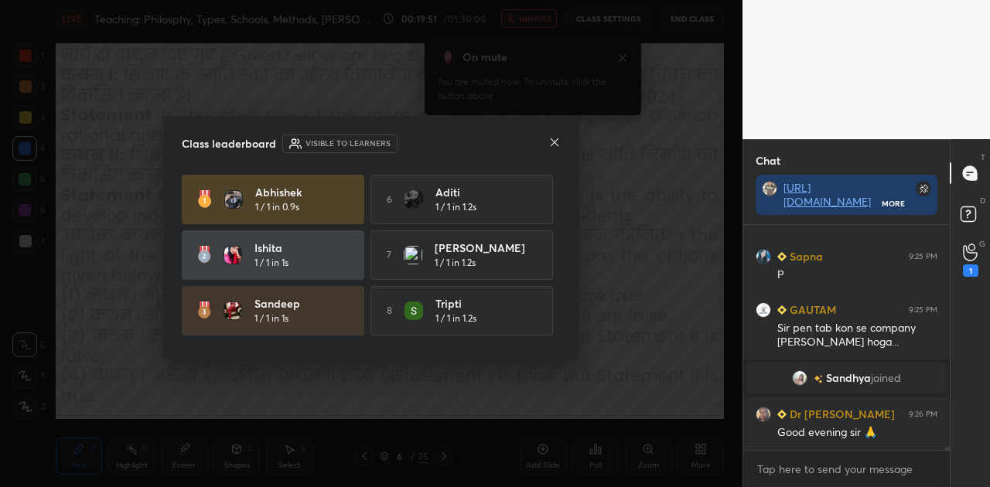
click at [556, 142] on icon at bounding box center [555, 142] width 8 height 8
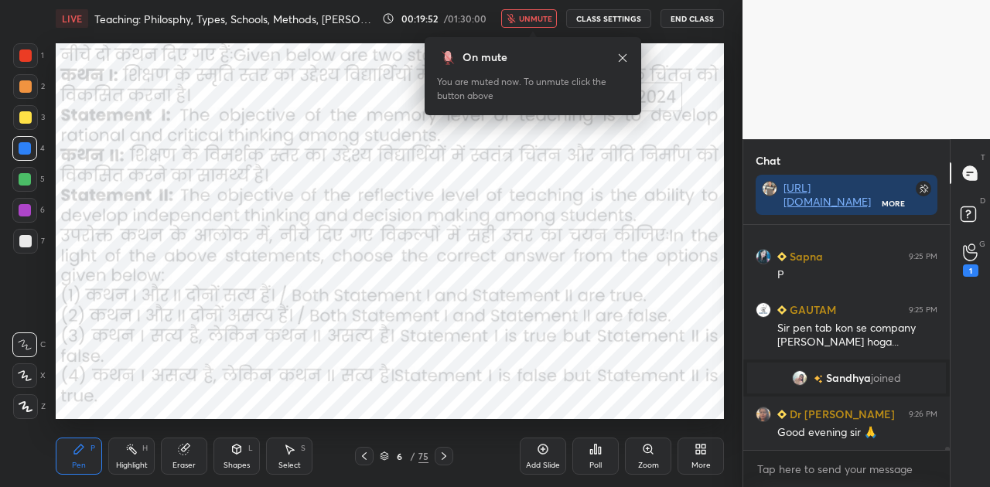
click at [539, 21] on span "unmute" at bounding box center [535, 18] width 33 height 11
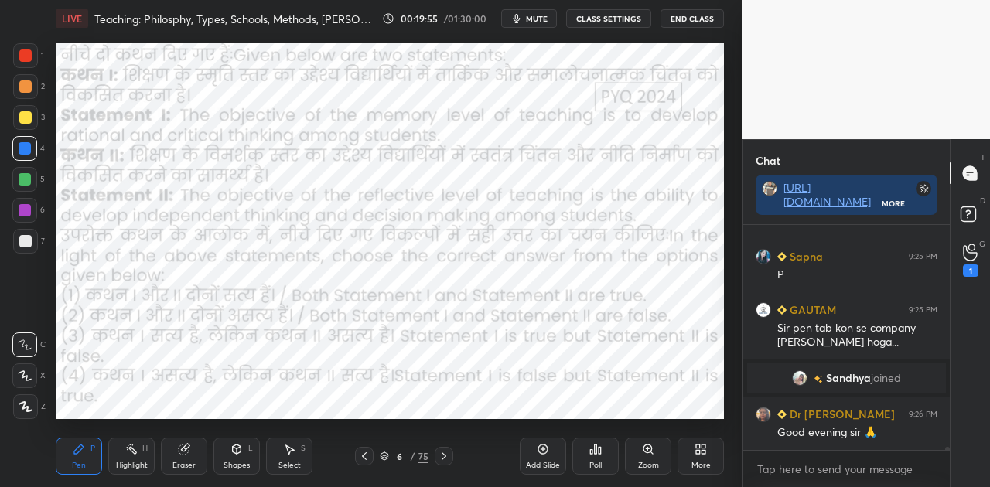
scroll to position [5, 5]
click at [972, 251] on icon at bounding box center [970, 253] width 15 height 18
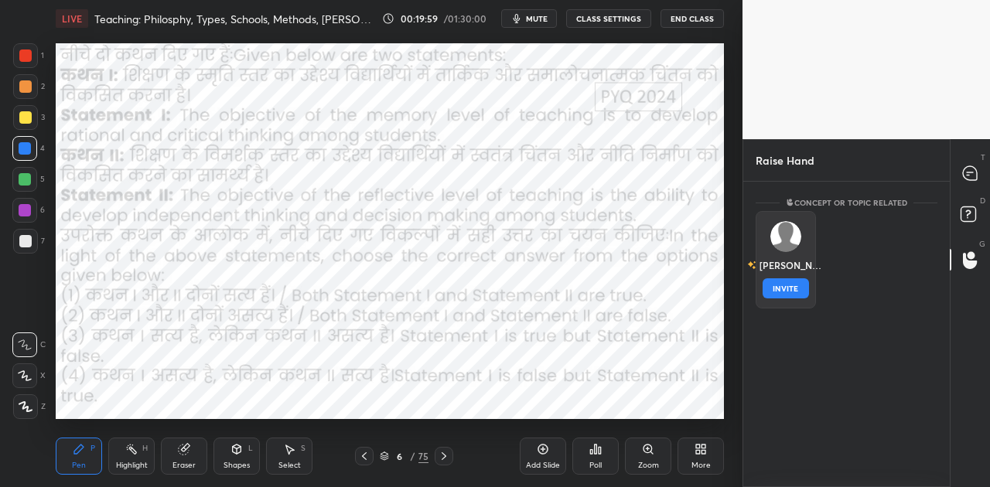
click at [786, 241] on img "grid" at bounding box center [786, 236] width 31 height 31
click at [795, 289] on button "INVITE" at bounding box center [786, 289] width 46 height 20
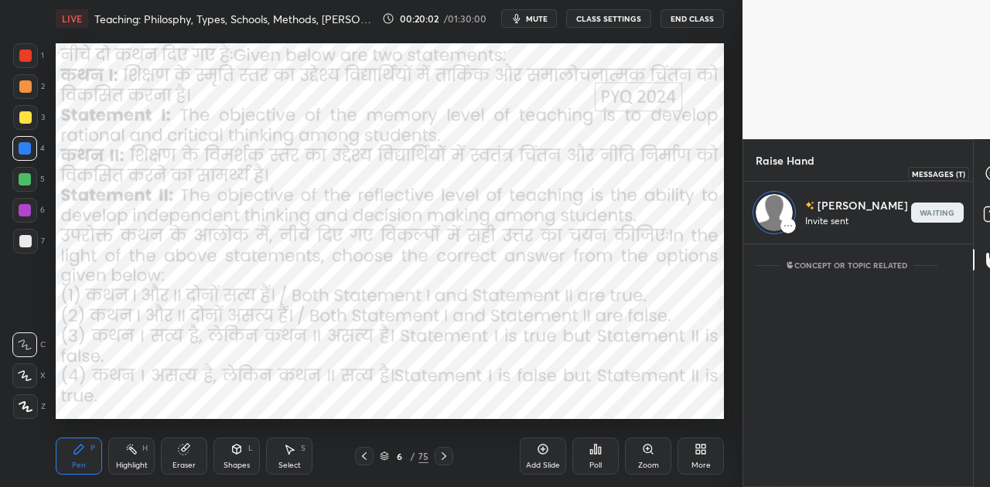
click at [987, 171] on icon at bounding box center [994, 173] width 14 height 14
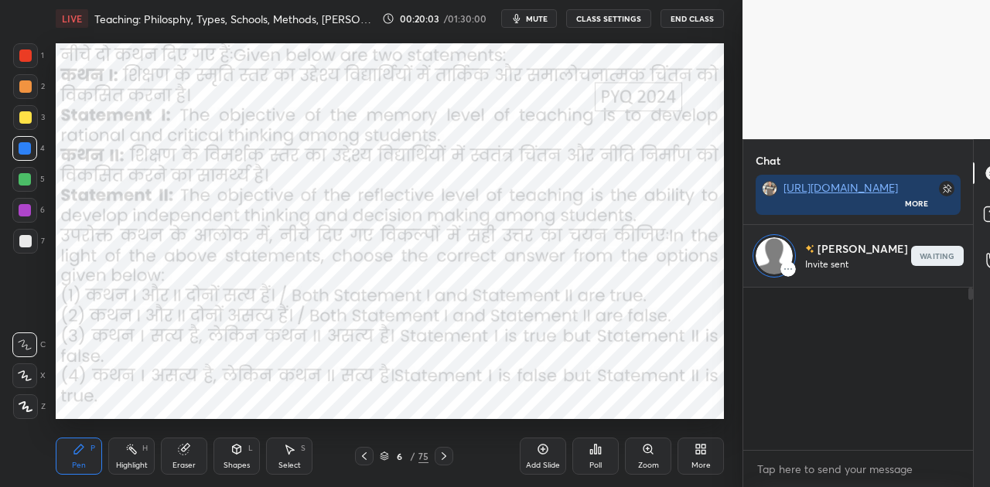
scroll to position [14966, 0]
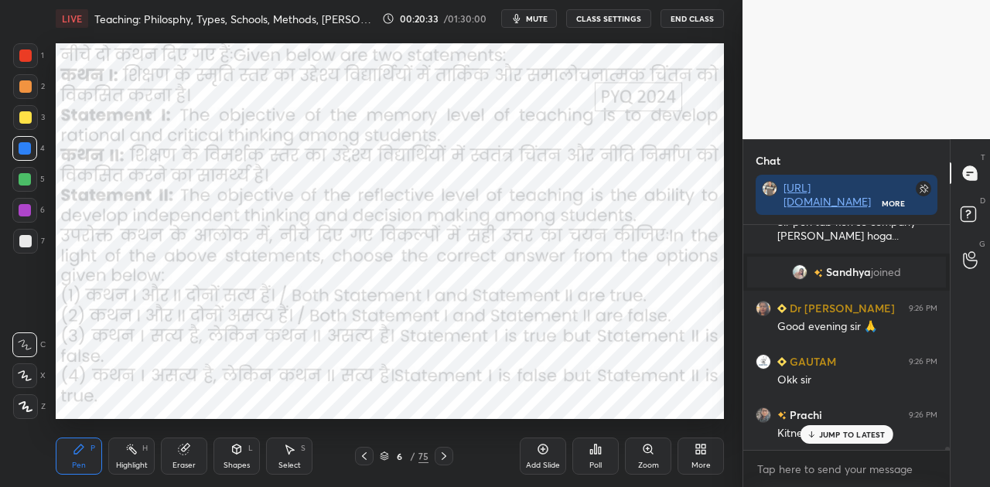
click at [834, 429] on div "JUMP TO LATEST" at bounding box center [846, 435] width 93 height 19
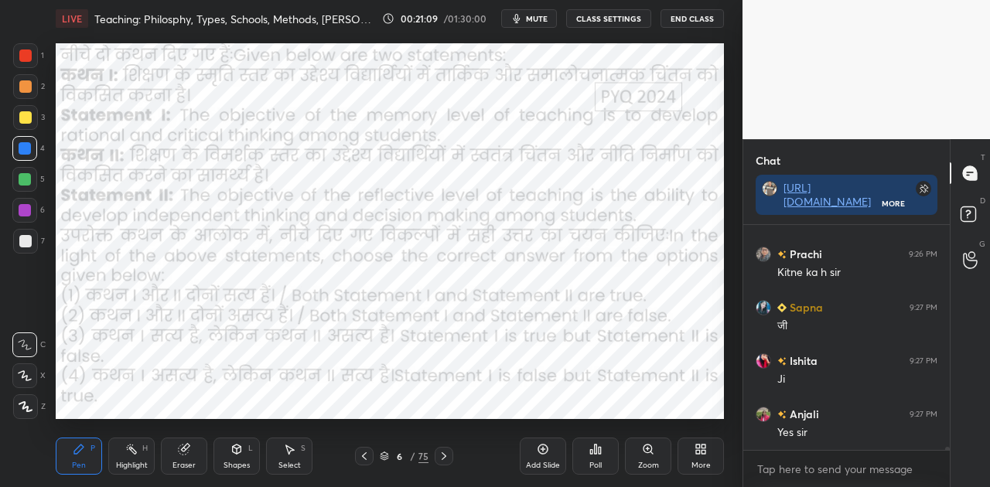
scroll to position [15224, 0]
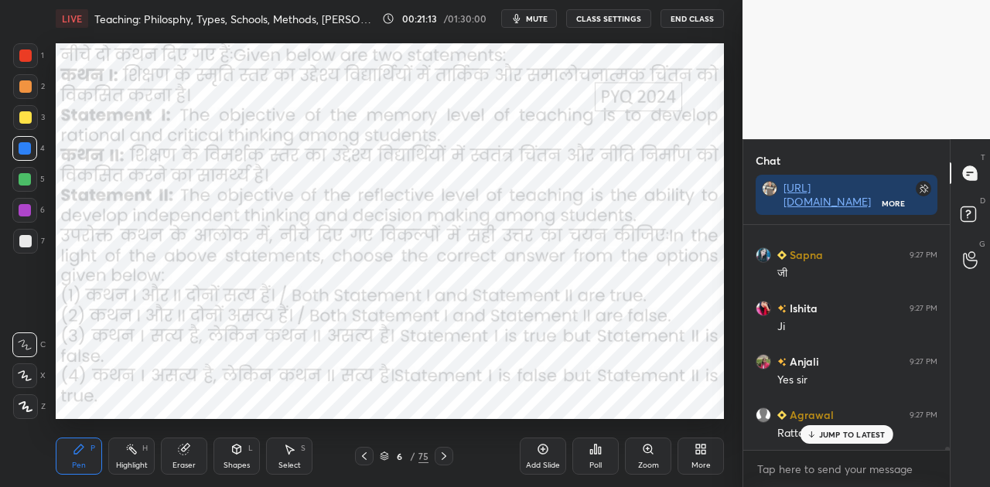
click at [829, 436] on p "JUMP TO LATEST" at bounding box center [852, 434] width 67 height 9
click at [444, 456] on icon at bounding box center [444, 457] width 5 height 8
click at [444, 455] on icon at bounding box center [444, 457] width 5 height 8
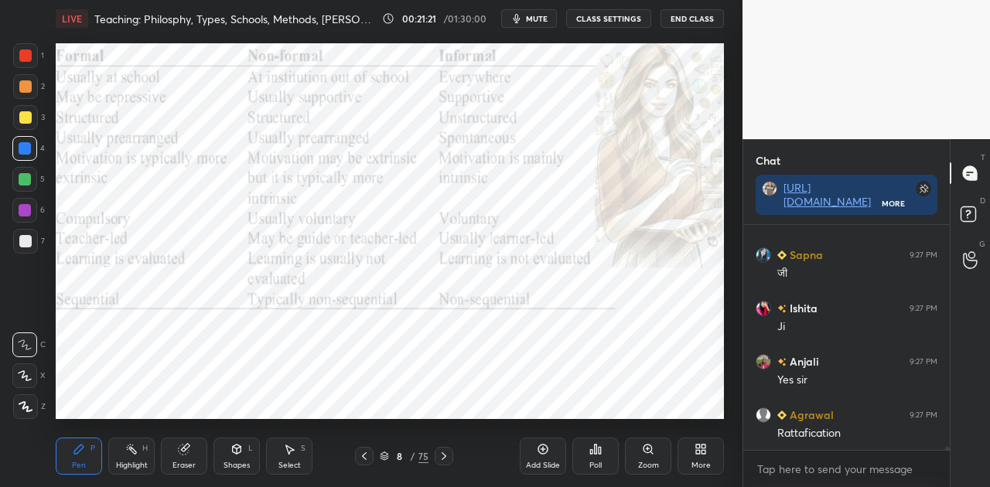
click at [443, 457] on icon at bounding box center [444, 456] width 12 height 12
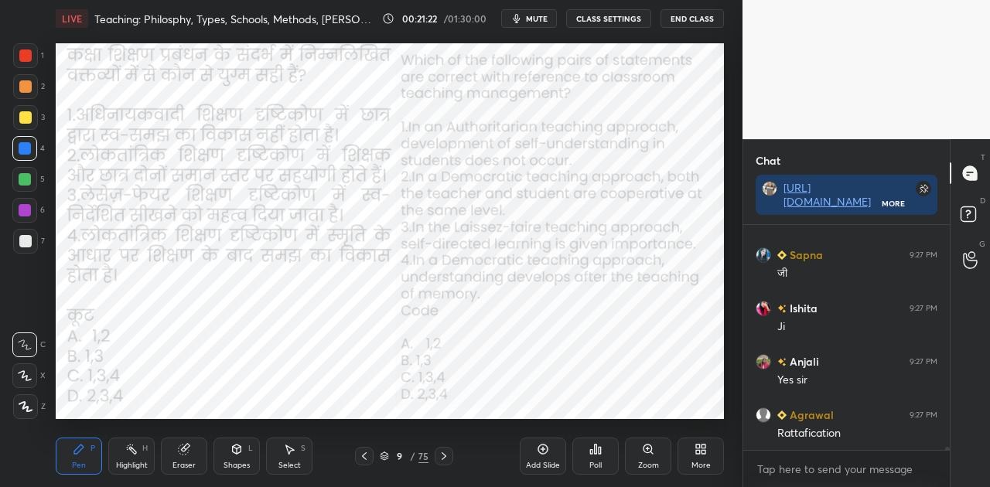
click at [363, 459] on icon at bounding box center [364, 456] width 12 height 12
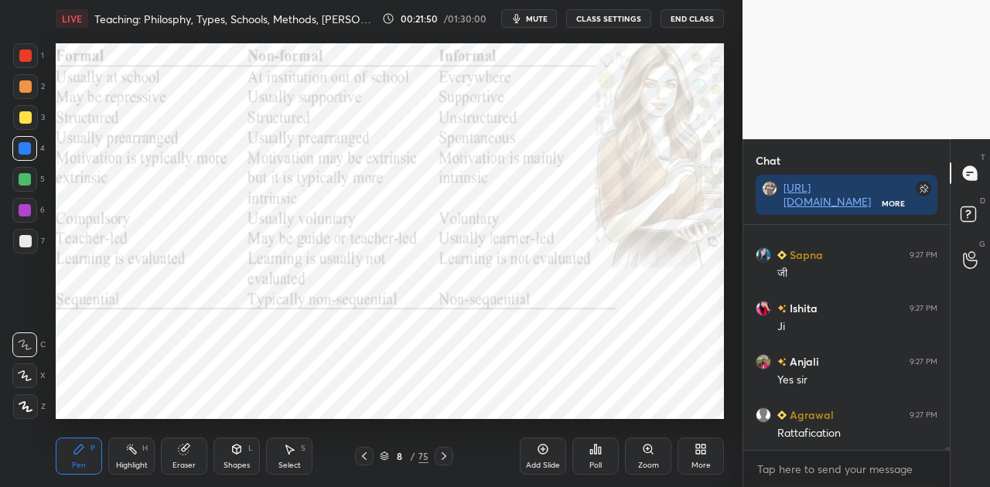
scroll to position [15261, 0]
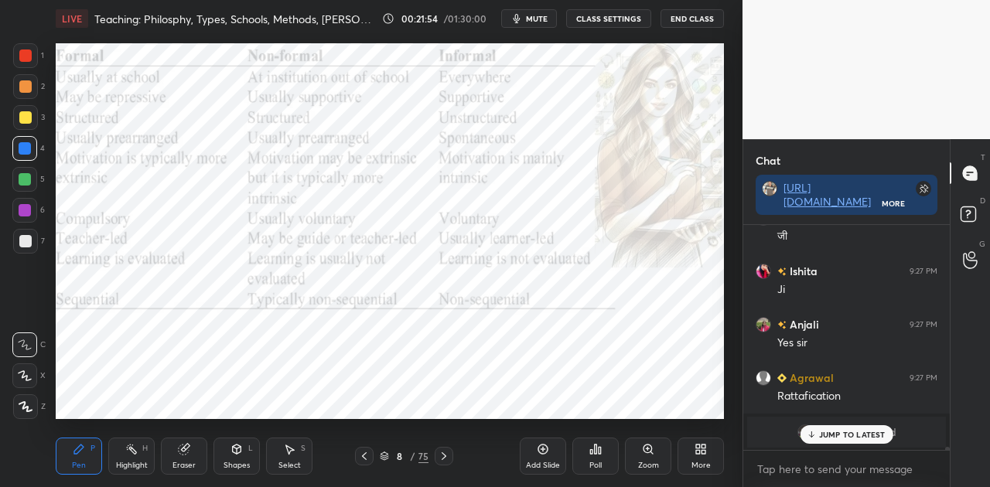
click at [450, 457] on div at bounding box center [444, 456] width 19 height 19
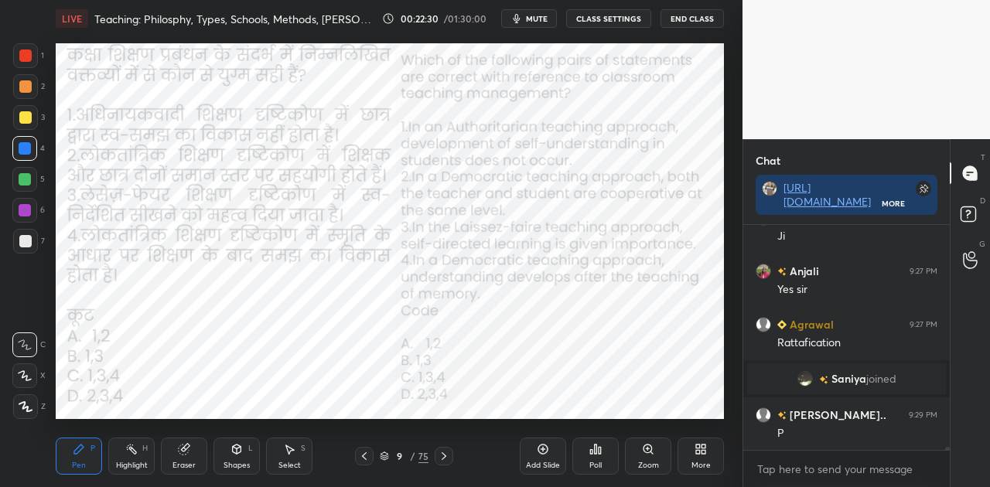
scroll to position [14799, 0]
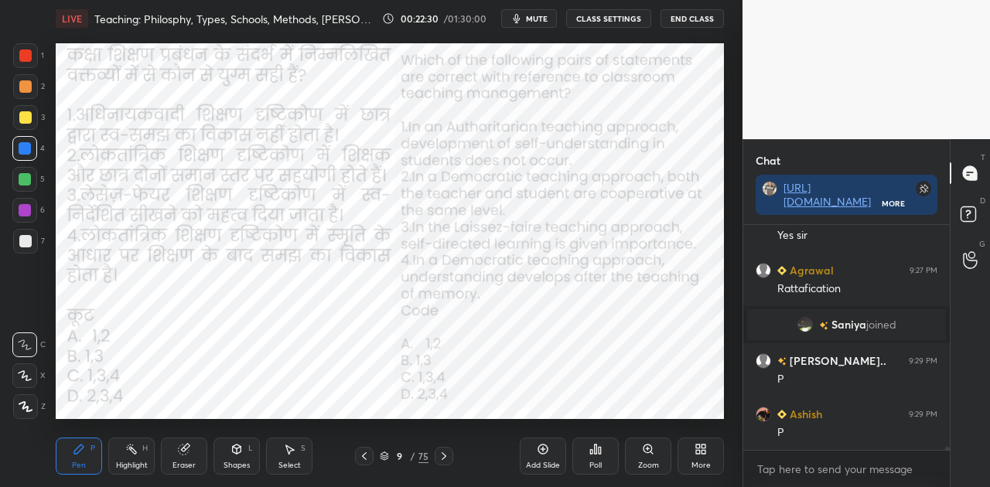
click at [539, 18] on span "mute" at bounding box center [537, 18] width 22 height 11
click at [594, 459] on div "Poll" at bounding box center [596, 456] width 46 height 37
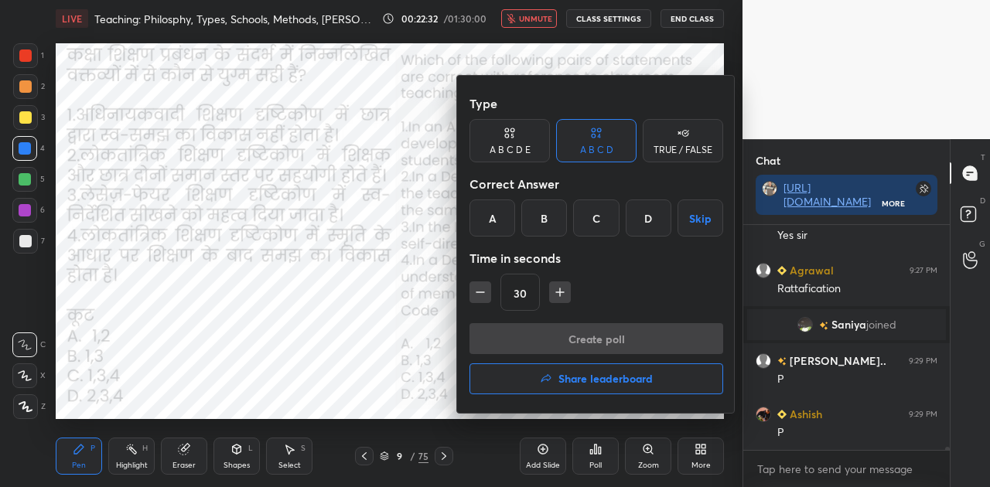
scroll to position [14836, 0]
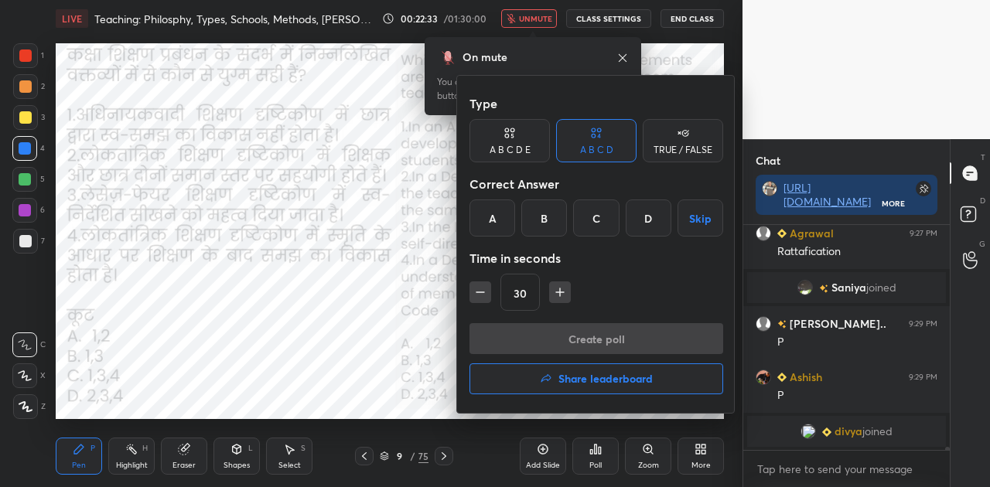
click at [593, 224] on div "C" at bounding box center [596, 218] width 46 height 37
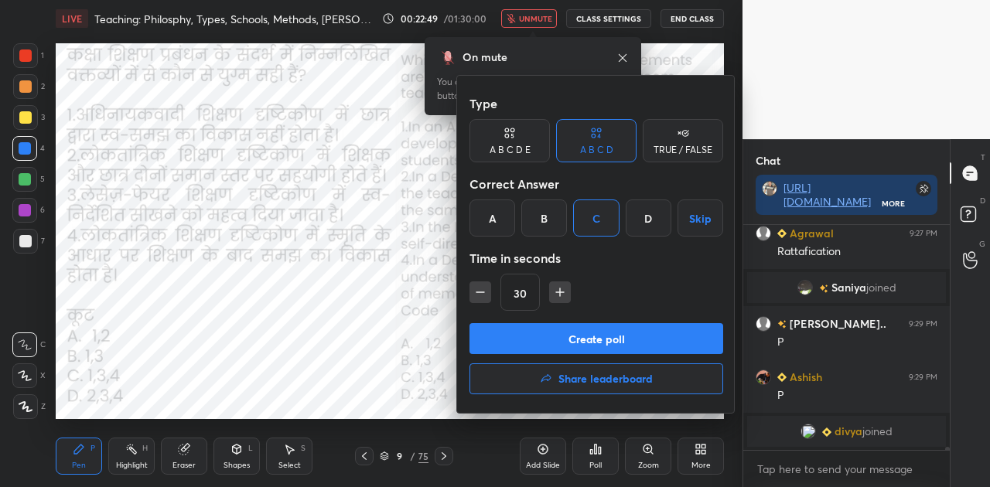
click at [642, 353] on button "Create poll" at bounding box center [597, 338] width 254 height 31
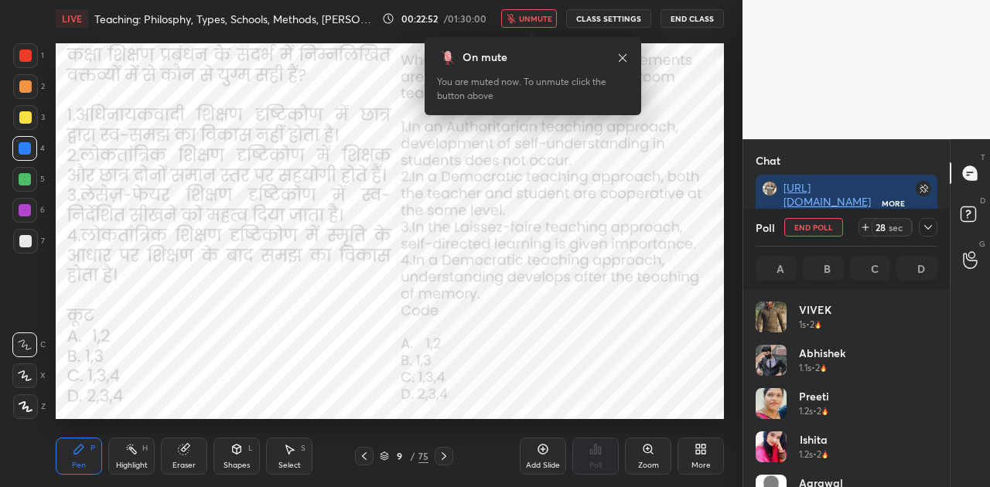
scroll to position [181, 177]
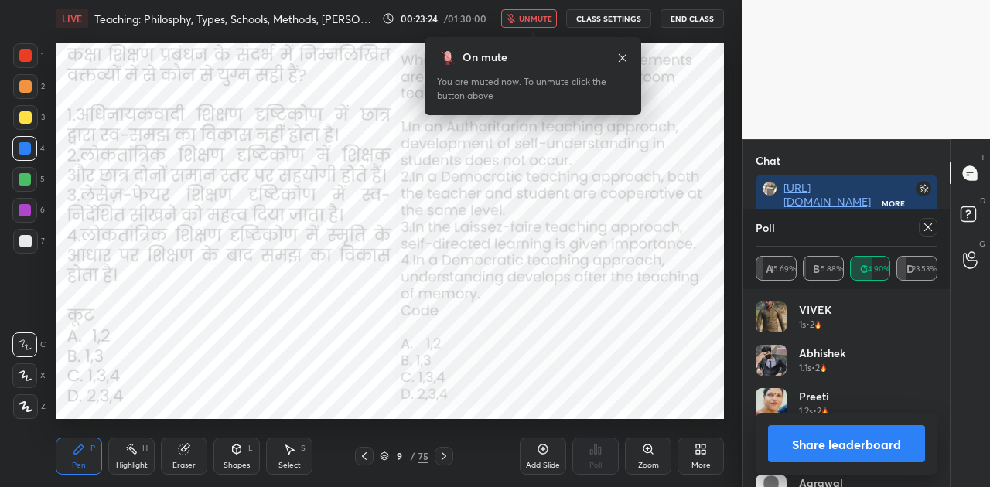
click at [864, 439] on button "Share leaderboard" at bounding box center [846, 444] width 157 height 37
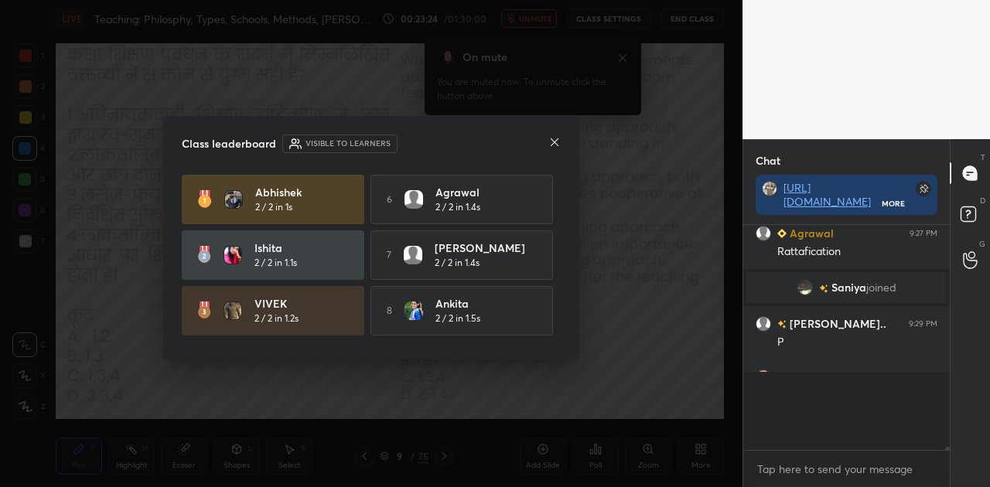
scroll to position [245, 202]
click at [558, 143] on icon at bounding box center [555, 142] width 12 height 12
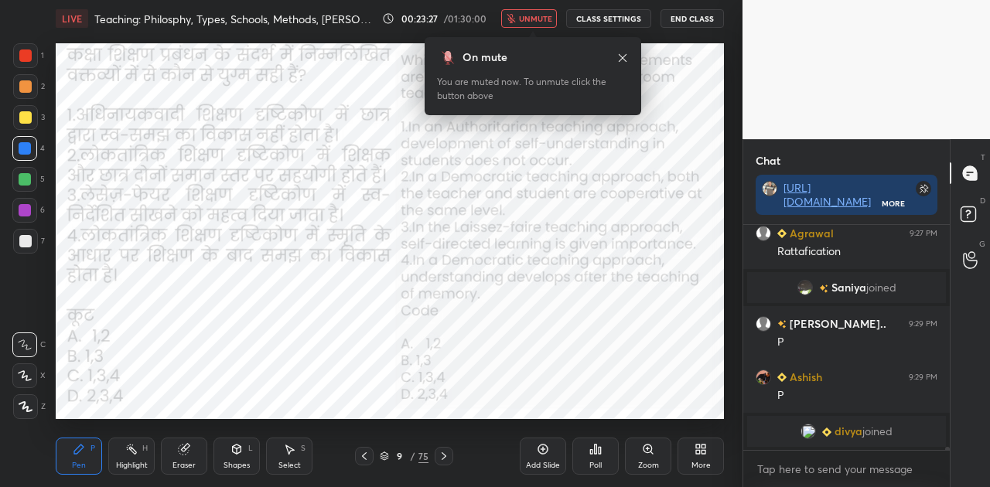
click at [535, 25] on button "unmute" at bounding box center [529, 18] width 56 height 19
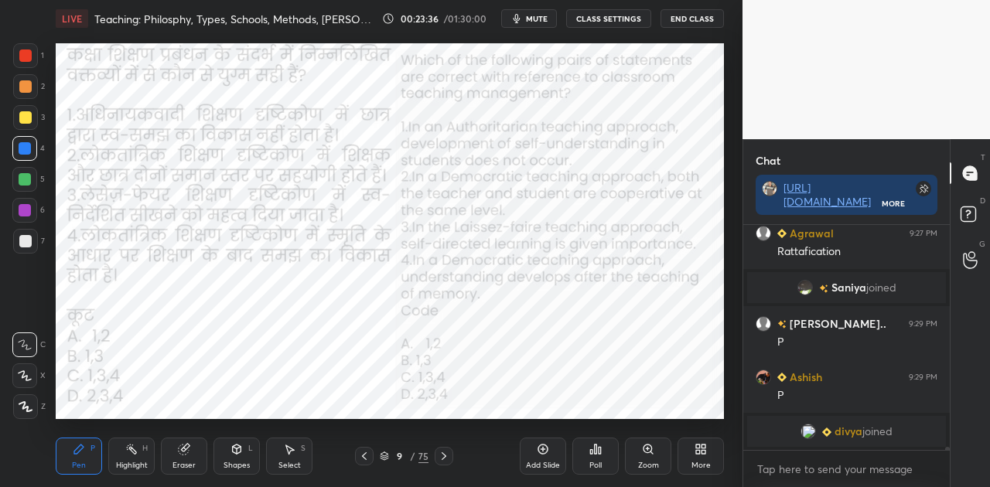
click at [441, 460] on icon at bounding box center [444, 456] width 12 height 12
click at [443, 460] on icon at bounding box center [444, 456] width 12 height 12
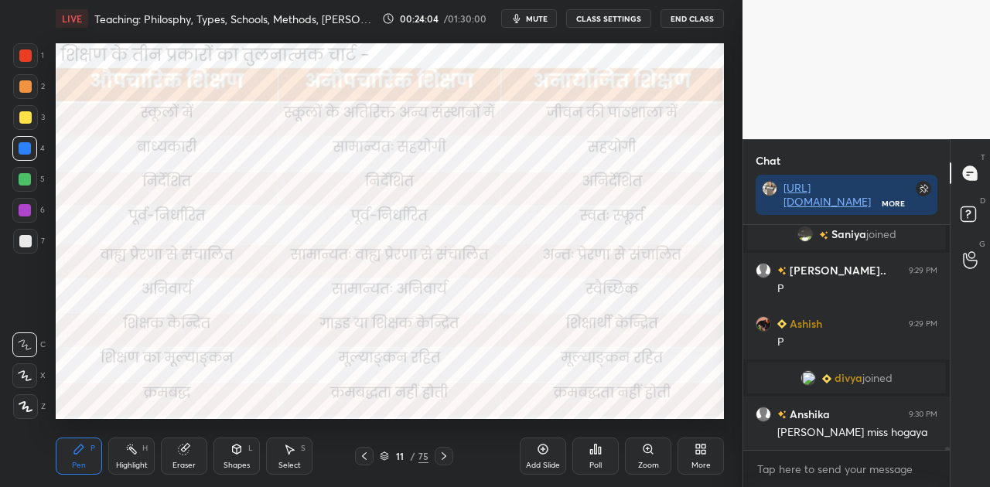
scroll to position [5, 5]
click at [385, 459] on icon at bounding box center [384, 456] width 9 height 9
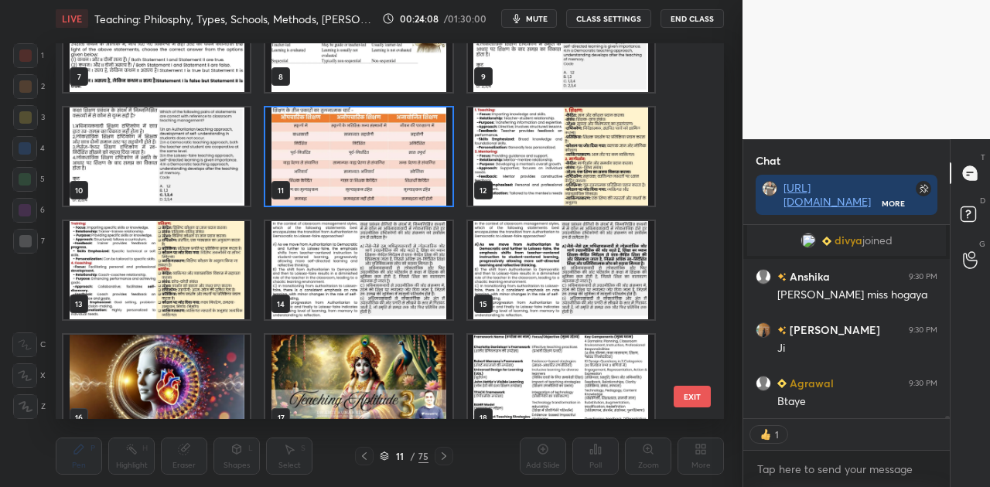
scroll to position [15052, 0]
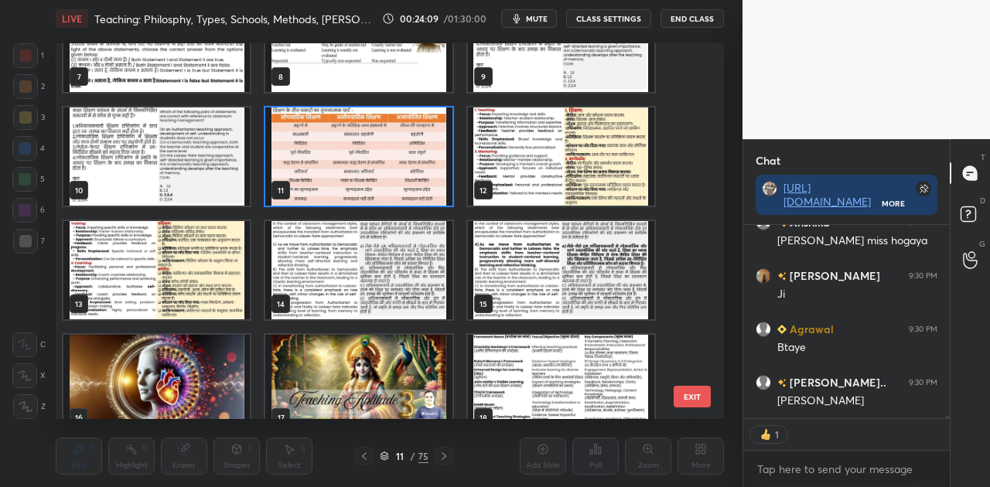
click at [148, 355] on img "grid" at bounding box center [156, 384] width 186 height 98
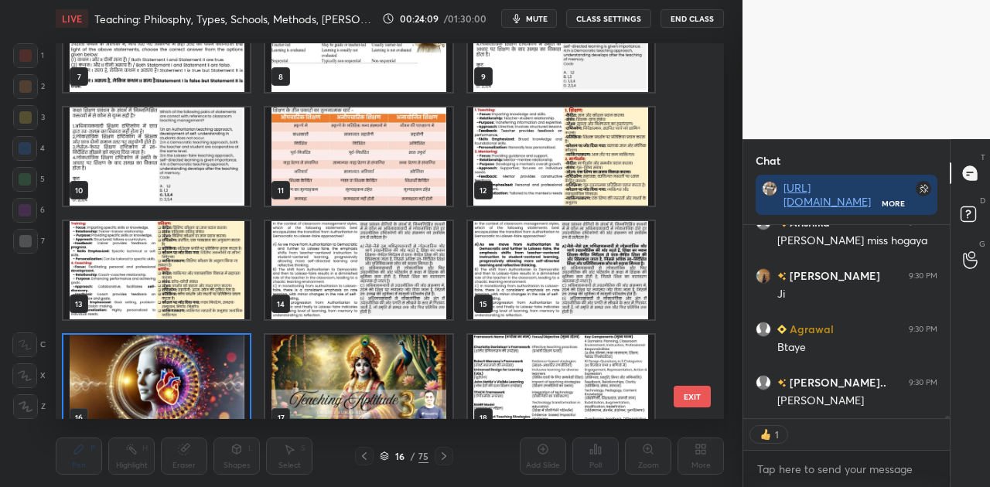
scroll to position [306, 0]
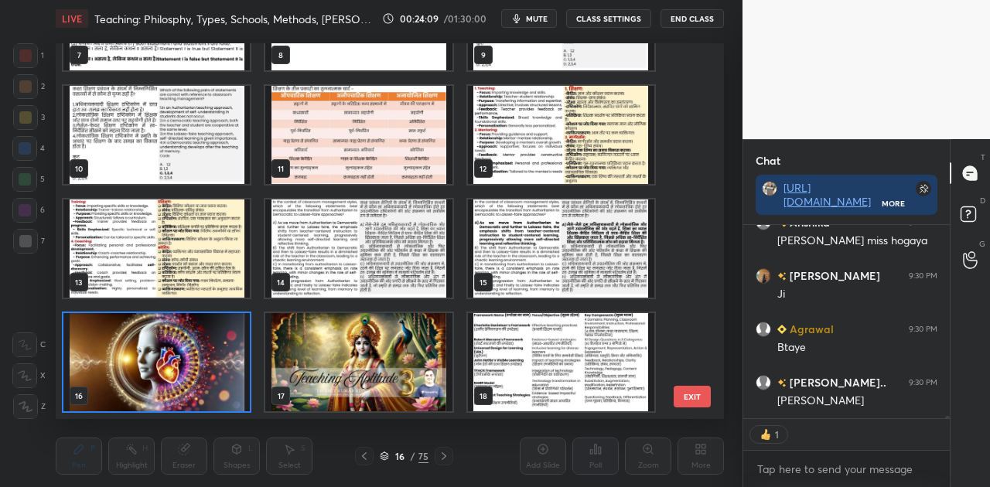
click at [148, 355] on img "grid" at bounding box center [156, 362] width 186 height 98
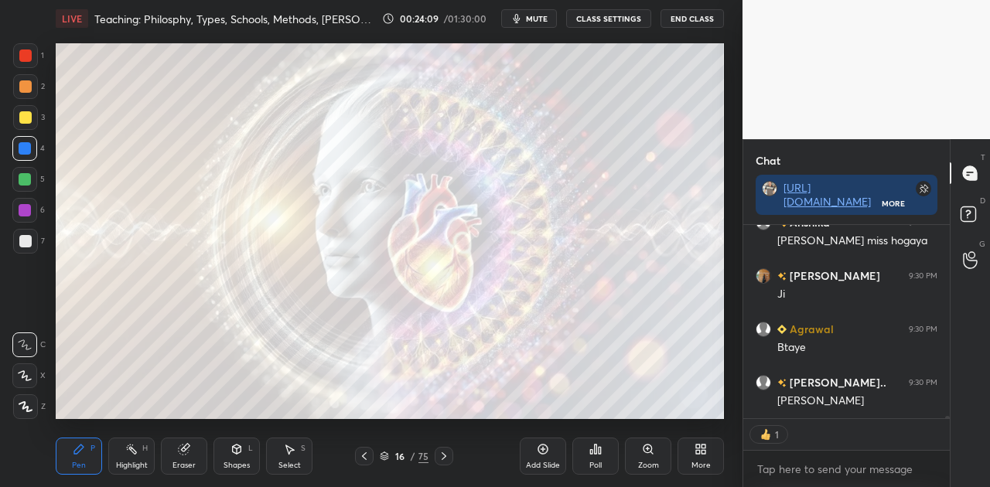
click at [148, 355] on img "grid" at bounding box center [156, 362] width 186 height 98
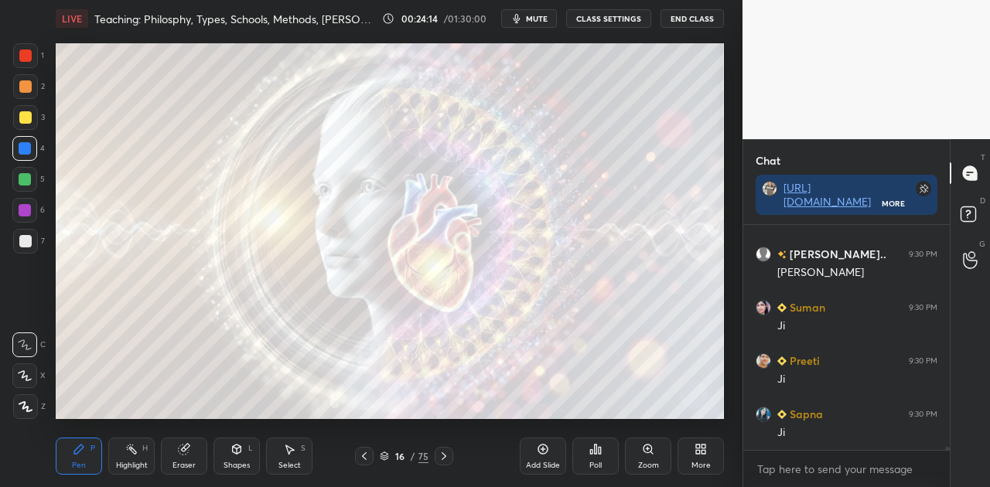
scroll to position [221, 202]
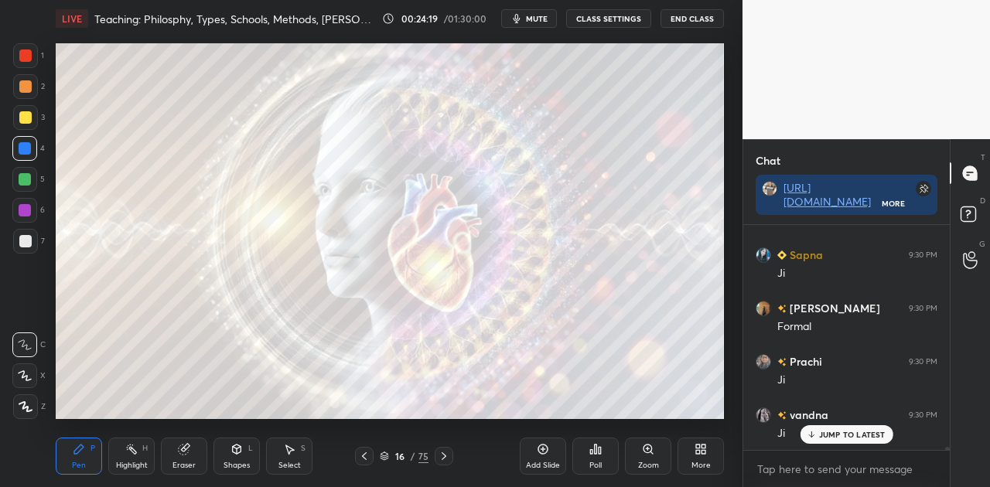
click at [26, 241] on div at bounding box center [25, 241] width 12 height 12
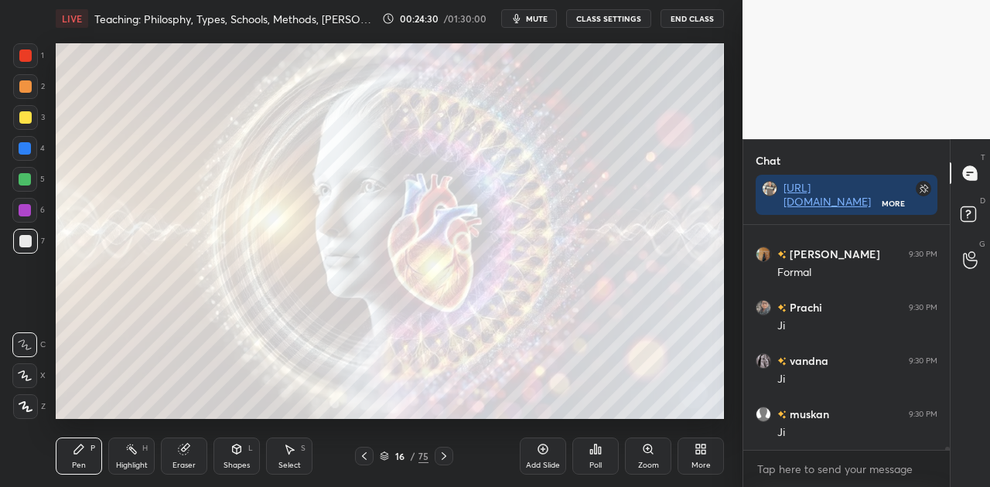
scroll to position [15447, 0]
click at [244, 456] on div "Shapes L" at bounding box center [237, 456] width 46 height 37
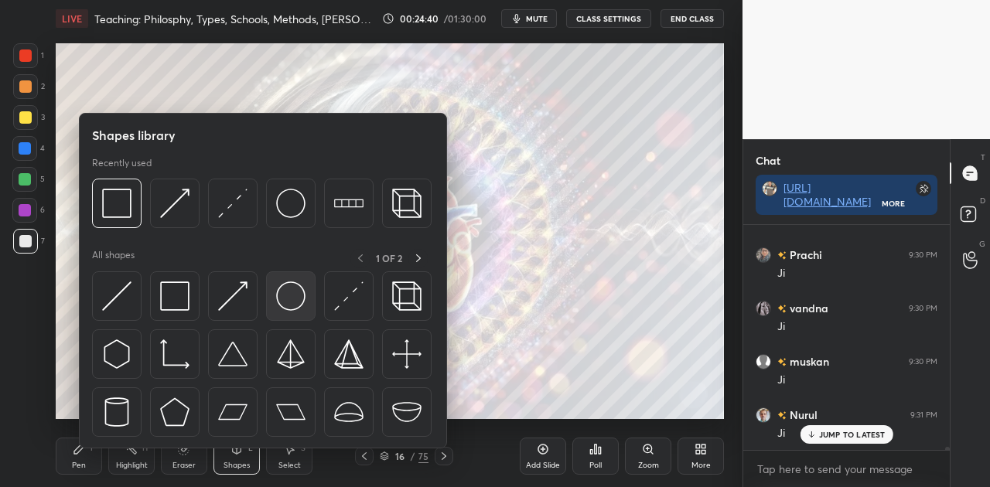
click at [303, 298] on img at bounding box center [290, 296] width 29 height 29
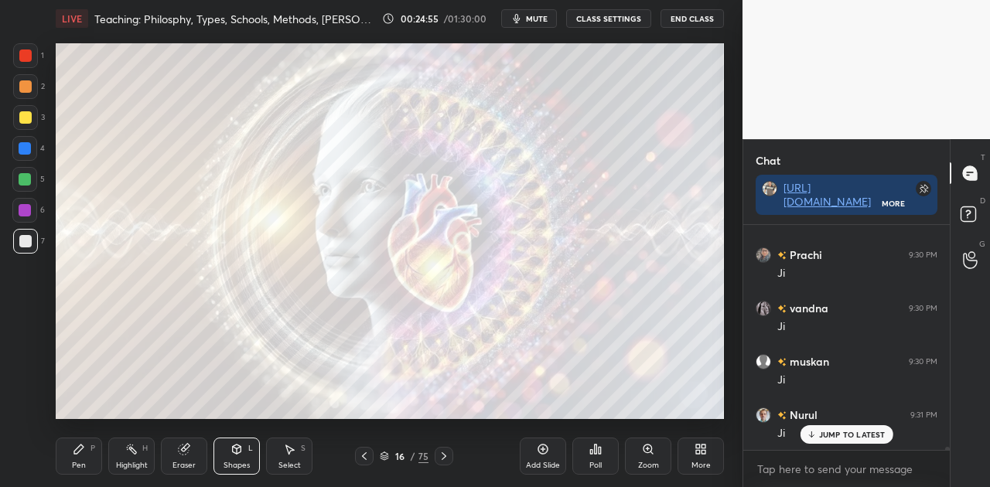
click at [71, 455] on div "Pen P" at bounding box center [79, 456] width 46 height 37
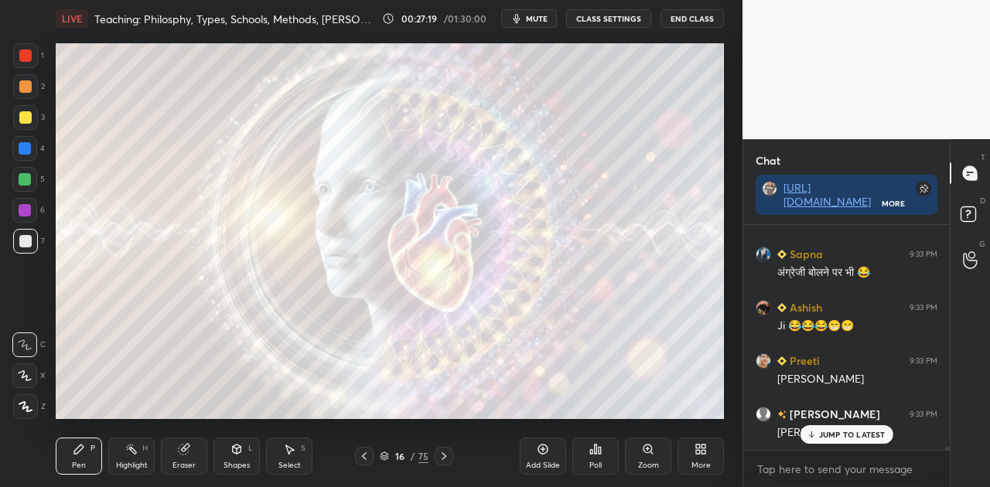
scroll to position [16530, 0]
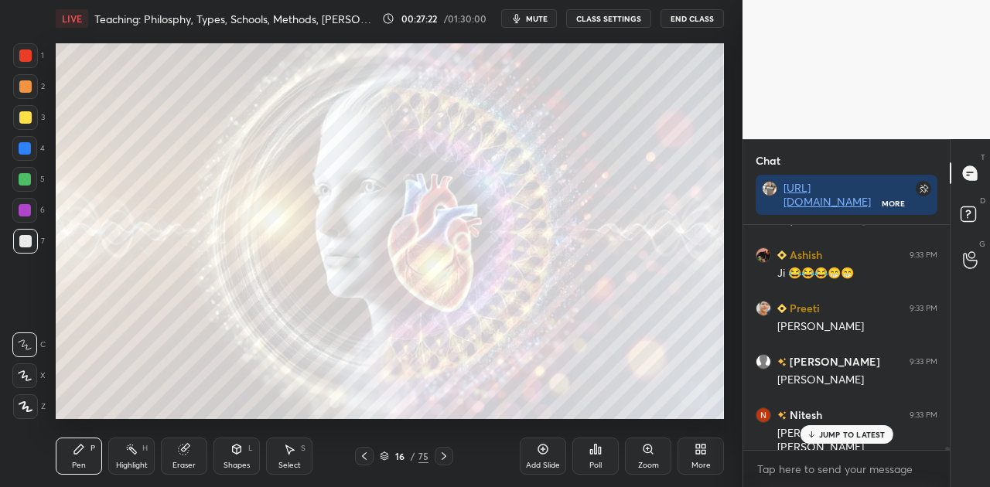
click at [846, 436] on p "JUMP TO LATEST" at bounding box center [852, 434] width 67 height 9
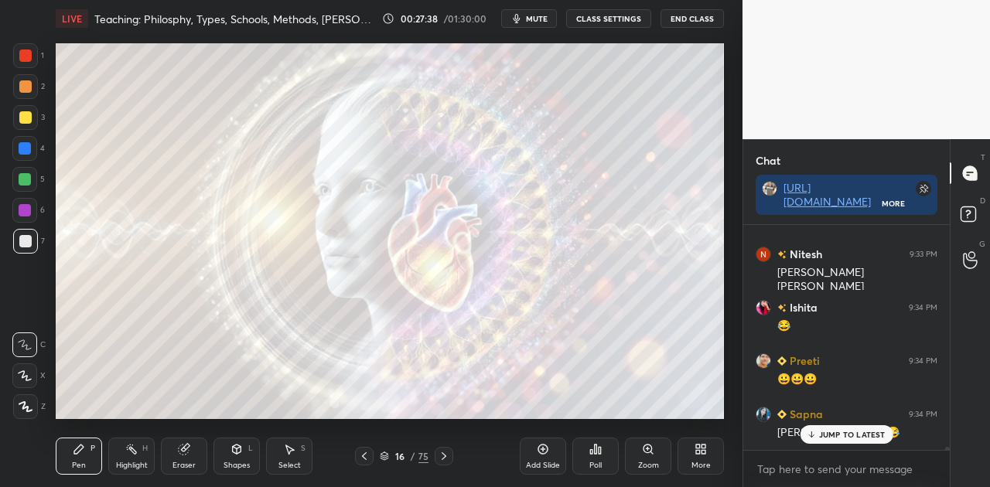
scroll to position [16744, 0]
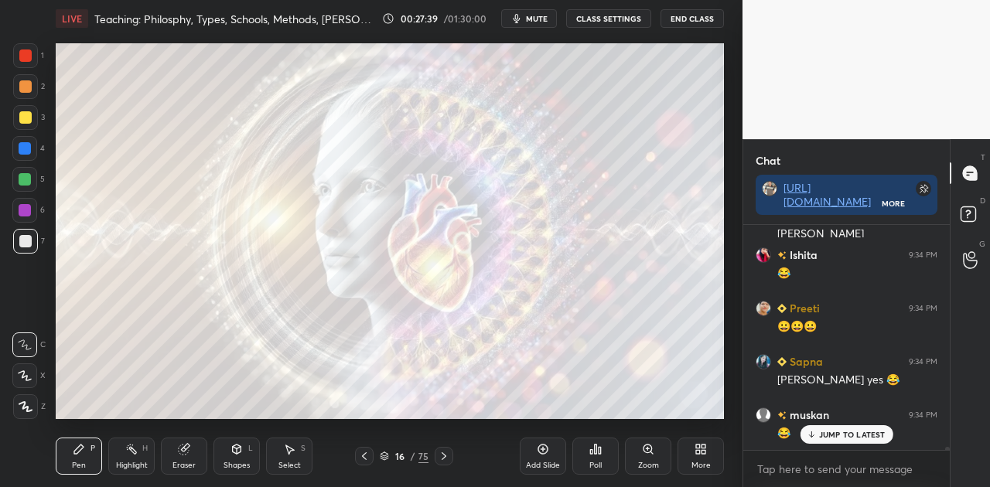
click at [446, 455] on icon at bounding box center [444, 456] width 12 height 12
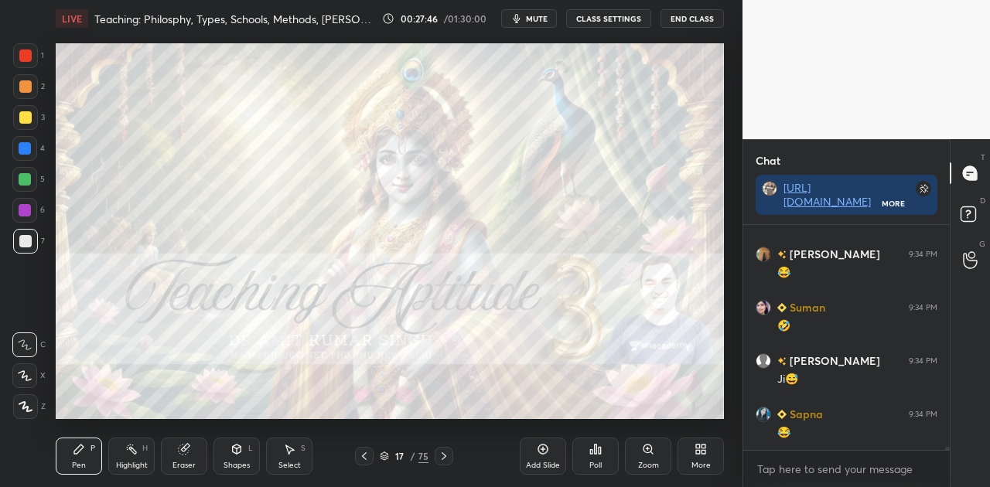
scroll to position [17064, 0]
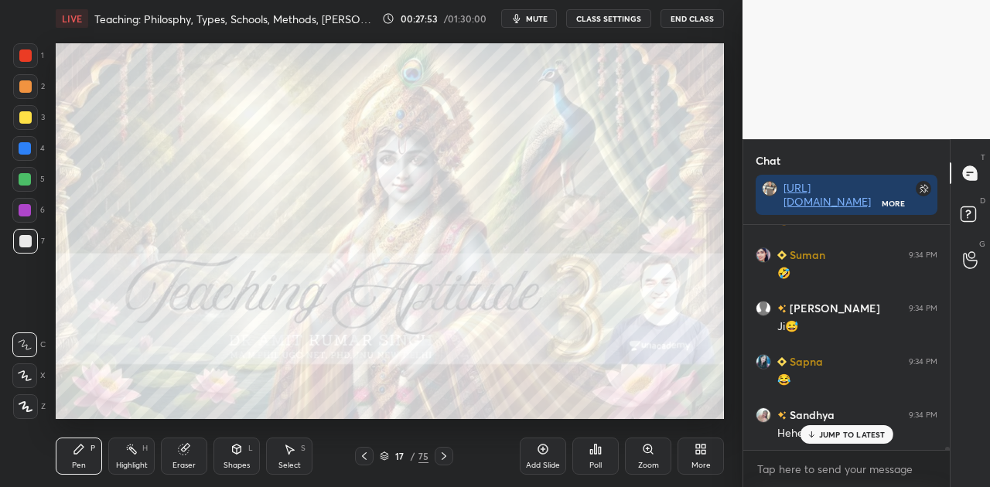
click at [442, 455] on icon at bounding box center [444, 456] width 12 height 12
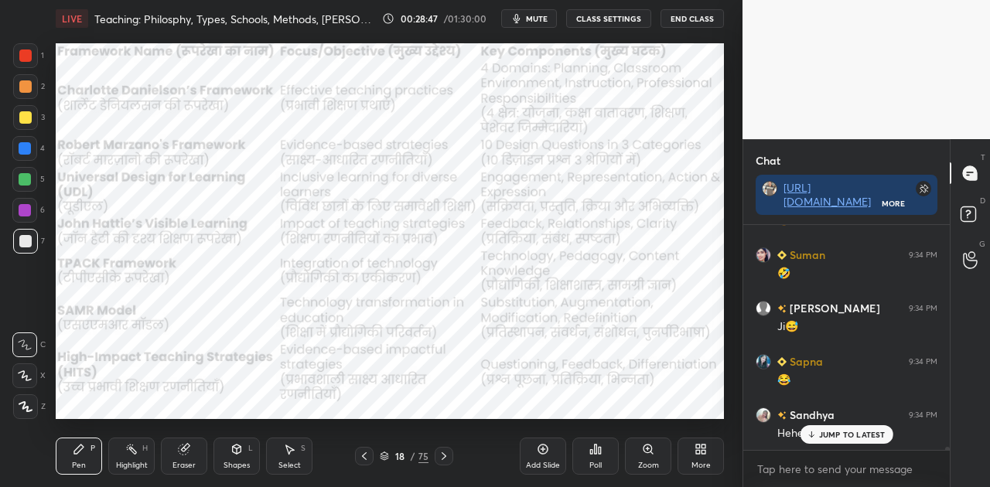
click at [443, 459] on icon at bounding box center [444, 457] width 5 height 8
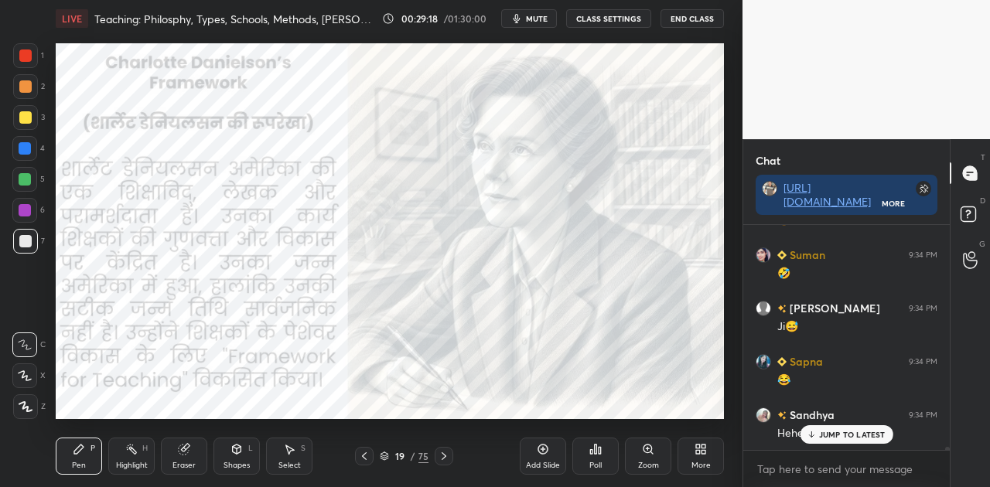
click at [822, 432] on p "JUMP TO LATEST" at bounding box center [852, 434] width 67 height 9
click at [443, 458] on icon at bounding box center [444, 457] width 5 height 8
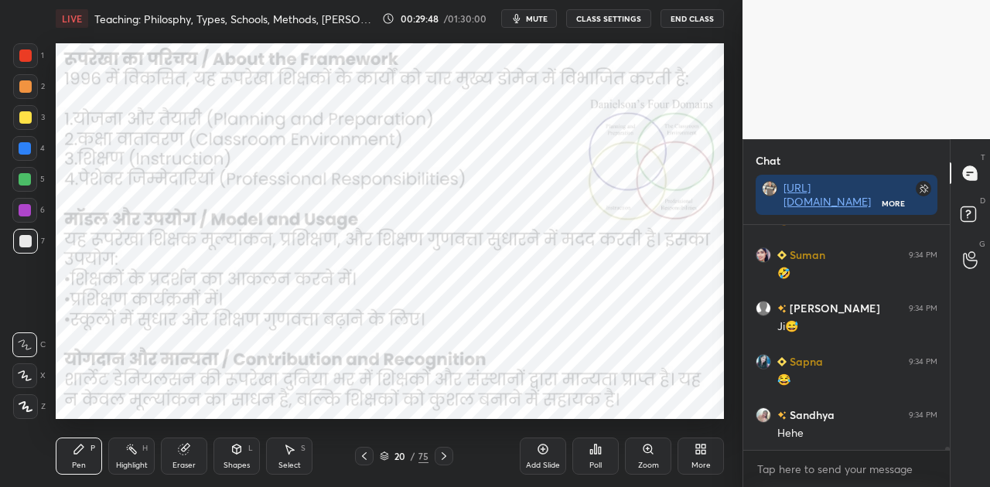
click at [443, 458] on icon at bounding box center [444, 457] width 5 height 8
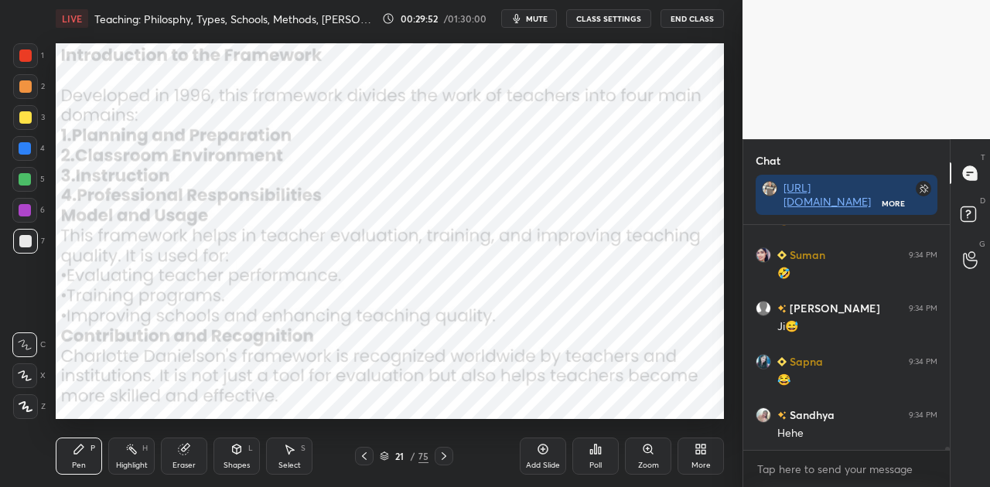
click at [367, 457] on icon at bounding box center [364, 456] width 12 height 12
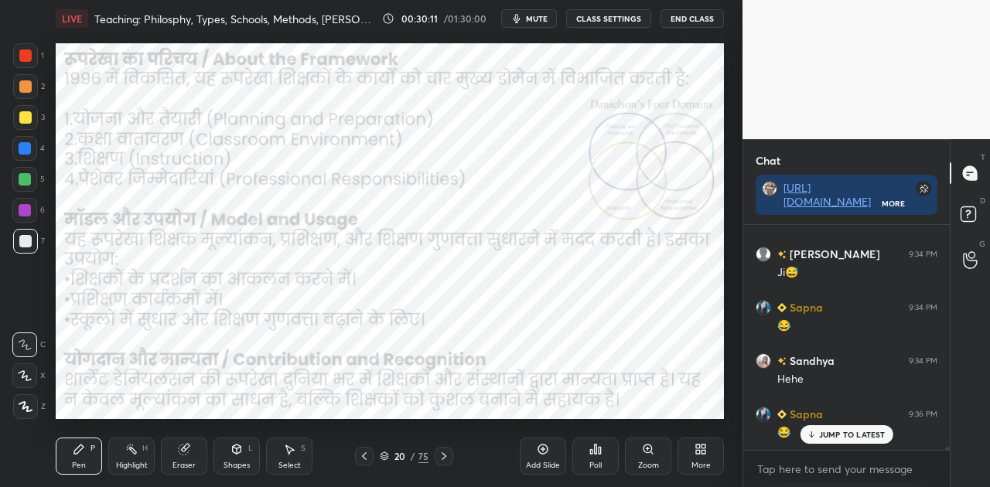
scroll to position [17171, 0]
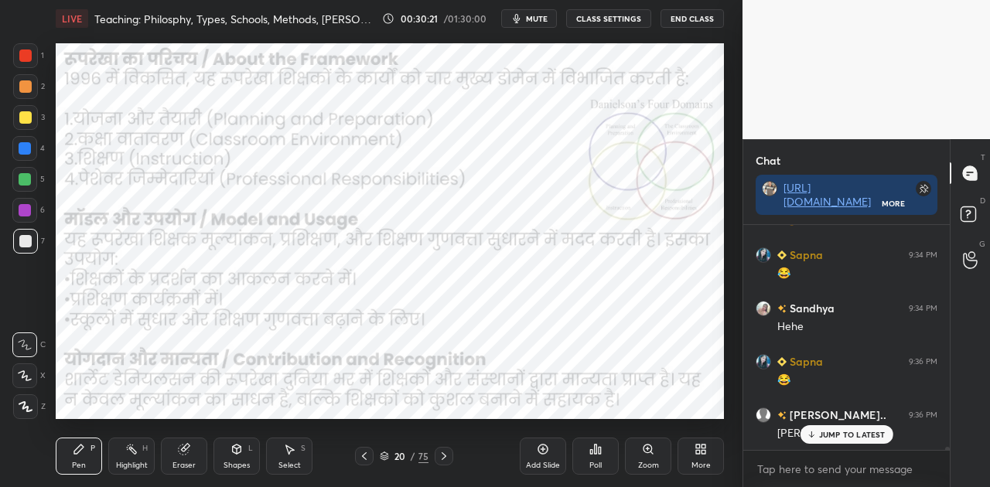
click at [28, 145] on div at bounding box center [25, 148] width 12 height 12
click at [25, 149] on div at bounding box center [25, 148] width 12 height 12
click at [23, 149] on div at bounding box center [25, 148] width 12 height 12
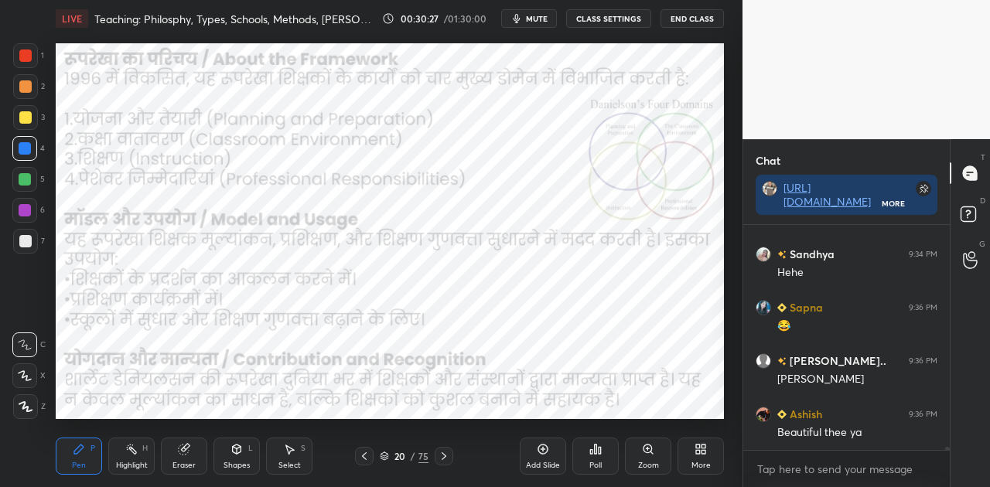
click at [364, 461] on icon at bounding box center [364, 456] width 12 height 12
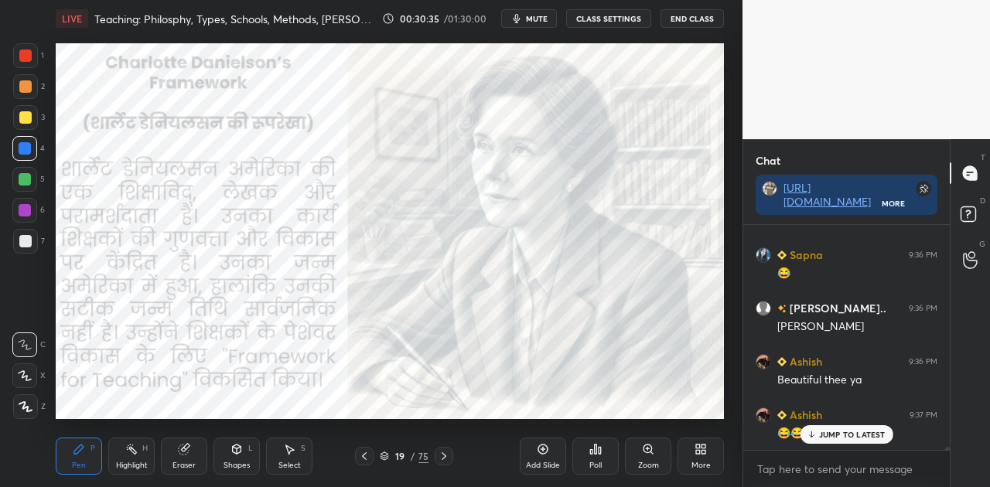
click at [440, 455] on icon at bounding box center [444, 456] width 12 height 12
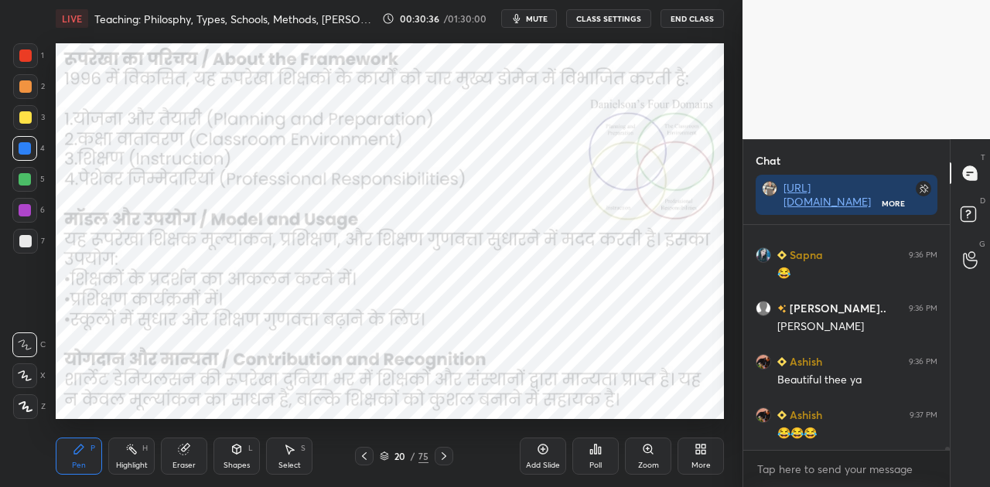
scroll to position [17332, 0]
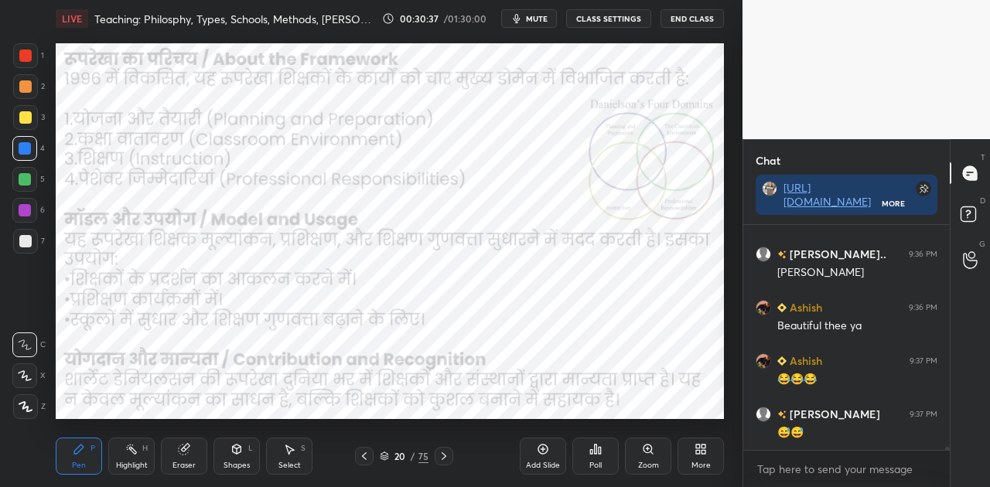
click at [816, 430] on div "😅😅" at bounding box center [858, 433] width 160 height 15
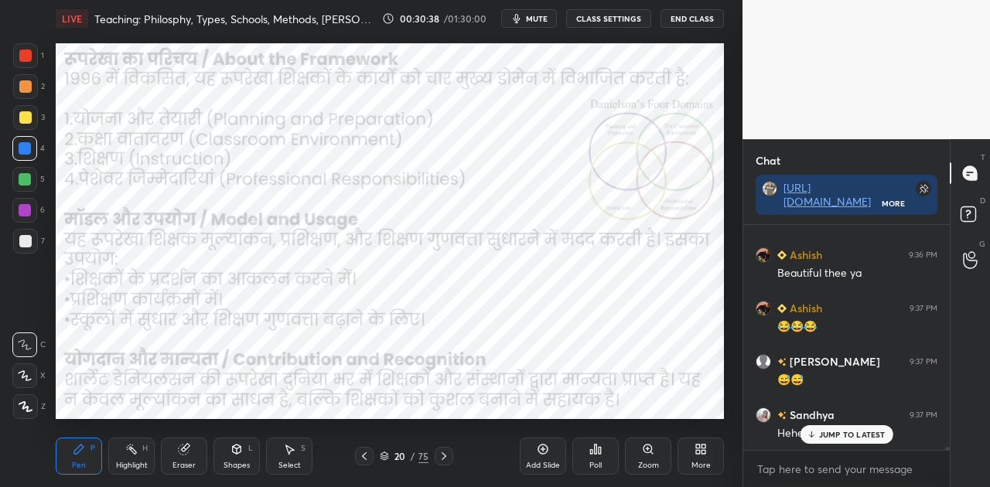
scroll to position [17438, 0]
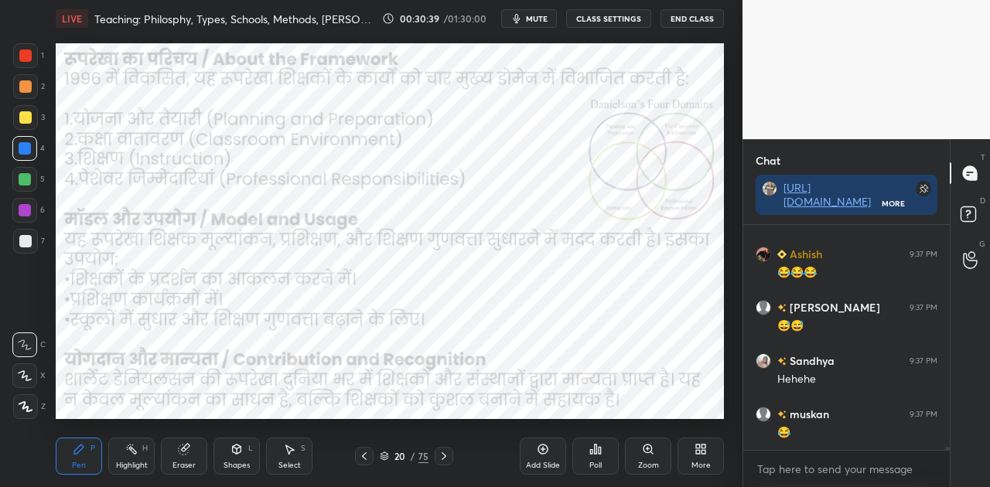
click at [438, 451] on icon at bounding box center [444, 456] width 12 height 12
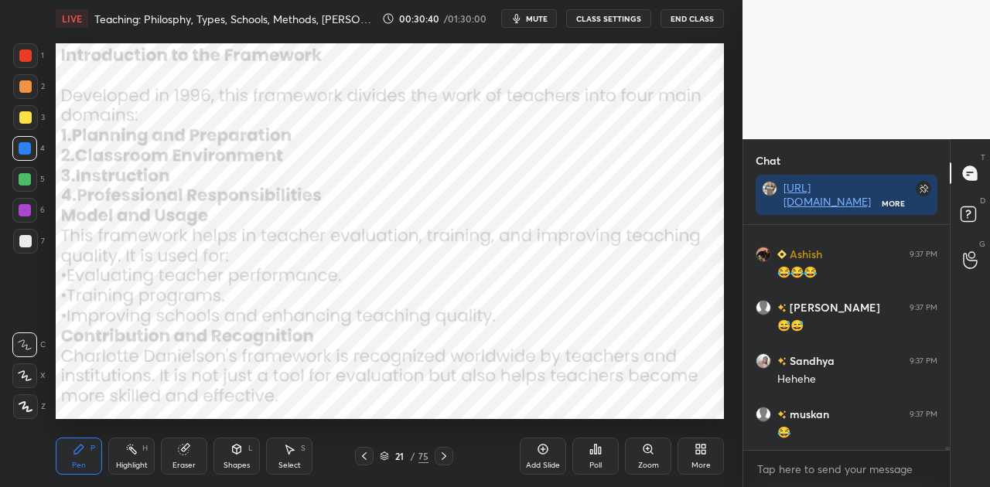
click at [438, 451] on icon at bounding box center [444, 456] width 12 height 12
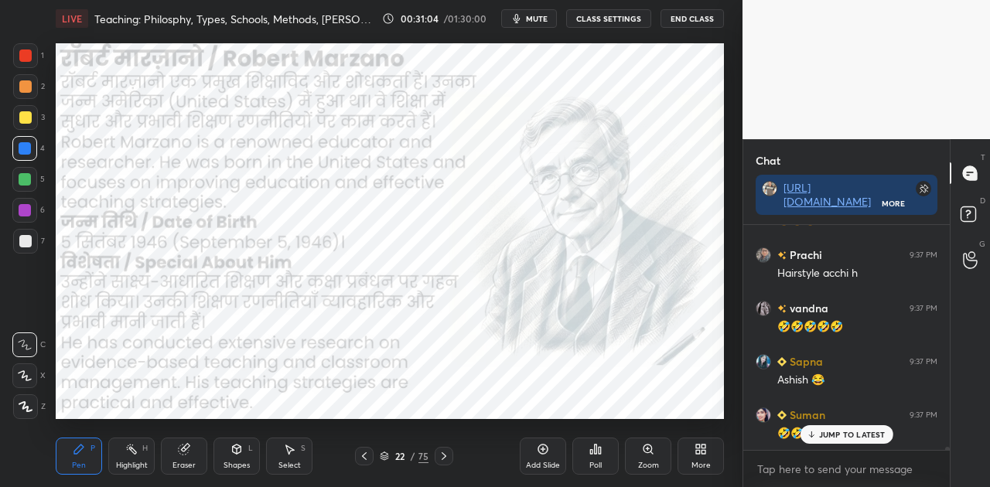
scroll to position [17773, 0]
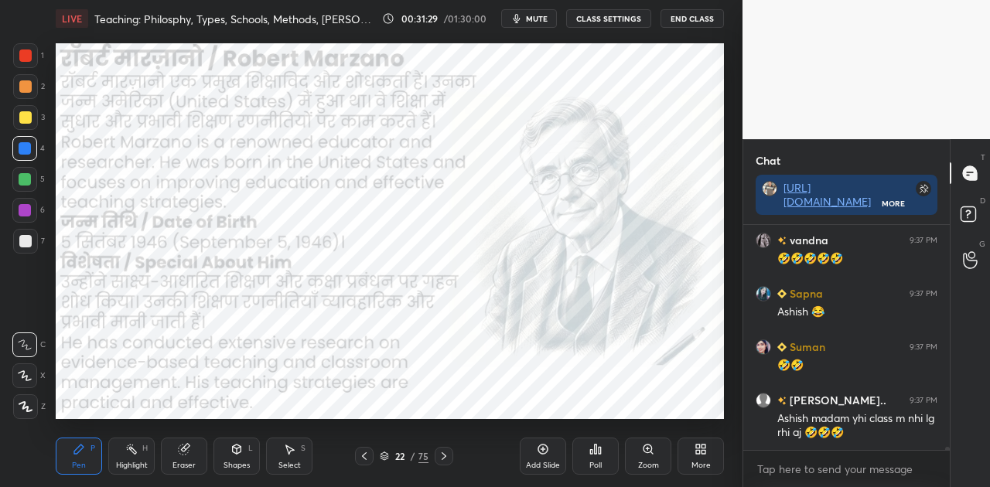
click at [441, 457] on icon at bounding box center [444, 456] width 12 height 12
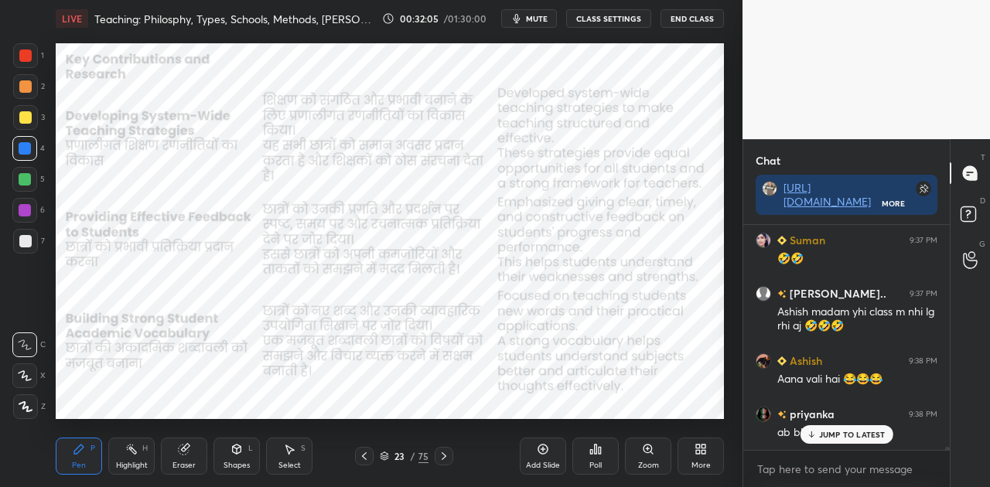
scroll to position [17932, 0]
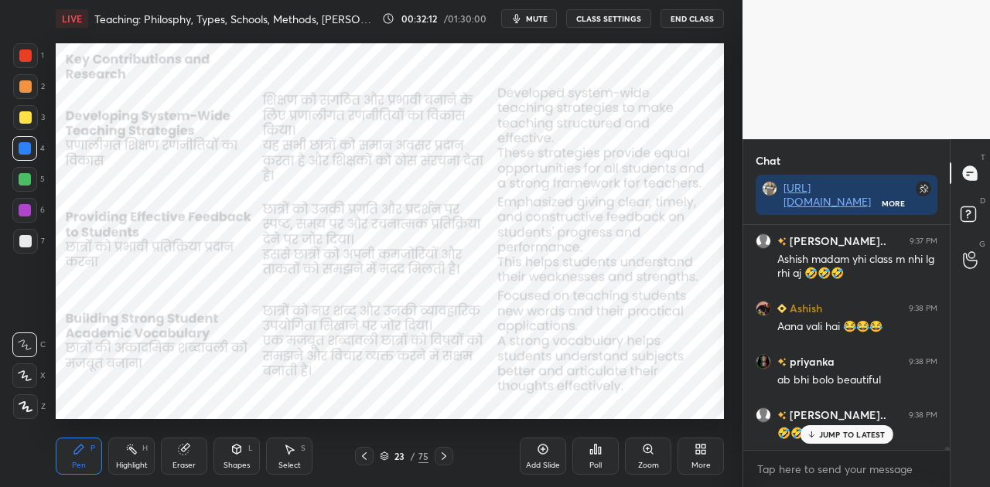
click at [443, 456] on icon at bounding box center [444, 456] width 12 height 12
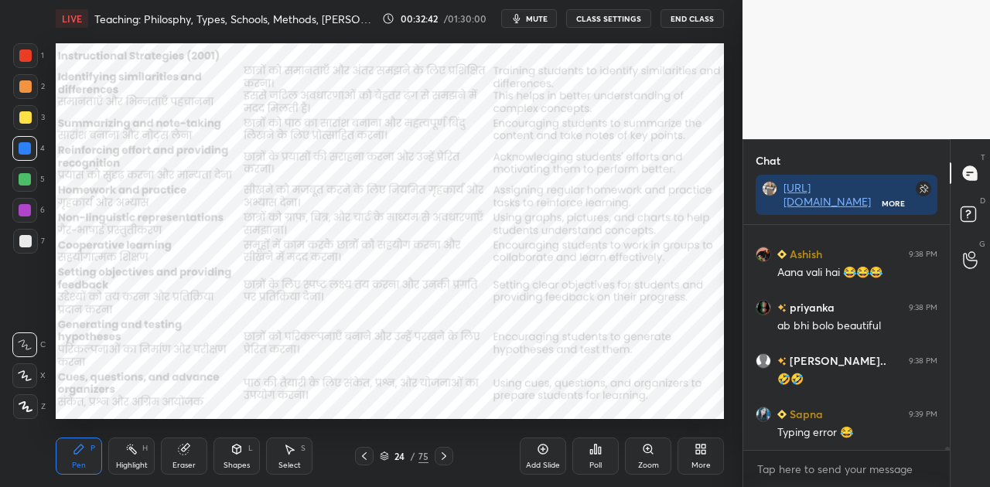
scroll to position [18039, 0]
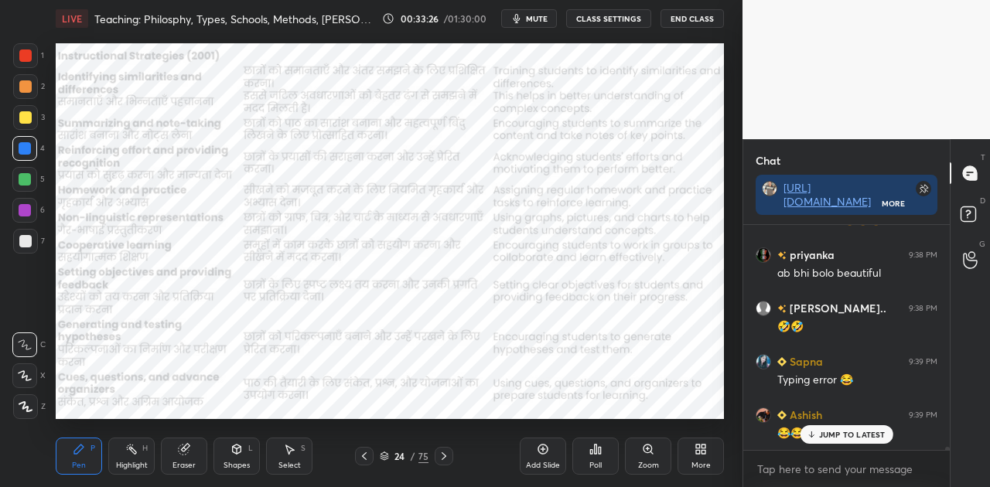
click at [539, 14] on span "mute" at bounding box center [537, 18] width 22 height 11
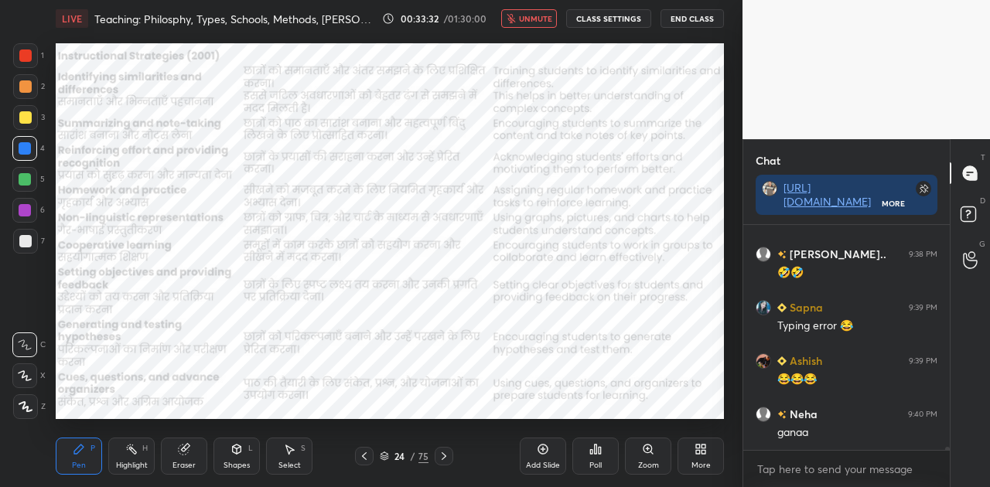
click at [539, 15] on span "unmute" at bounding box center [535, 18] width 33 height 11
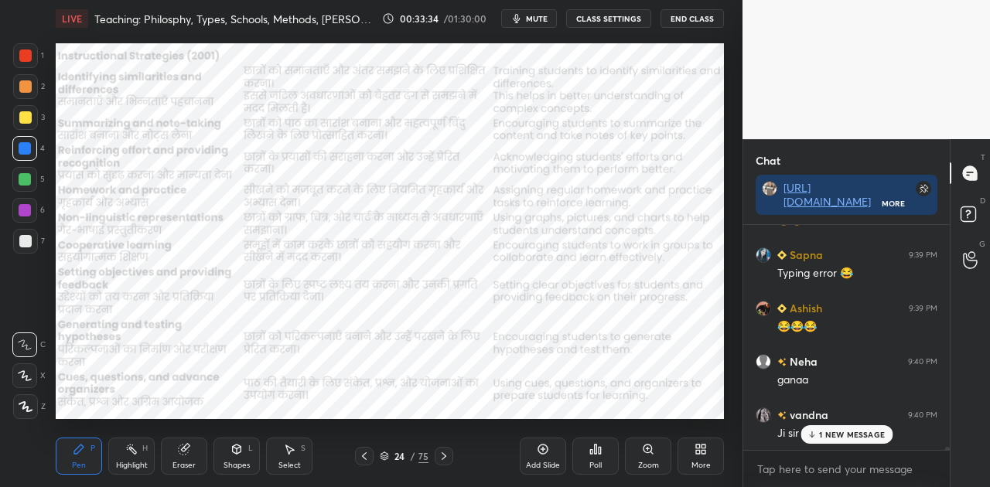
scroll to position [18200, 0]
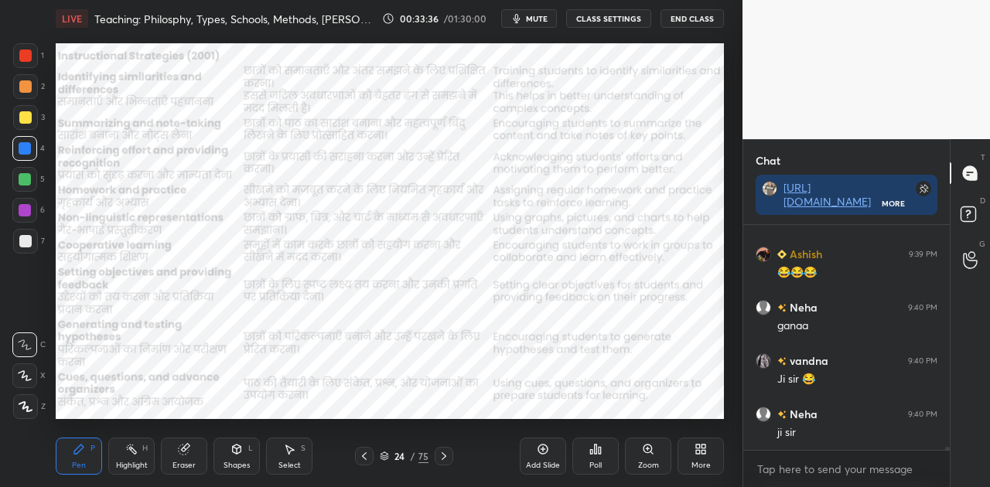
click at [446, 459] on icon at bounding box center [444, 456] width 12 height 12
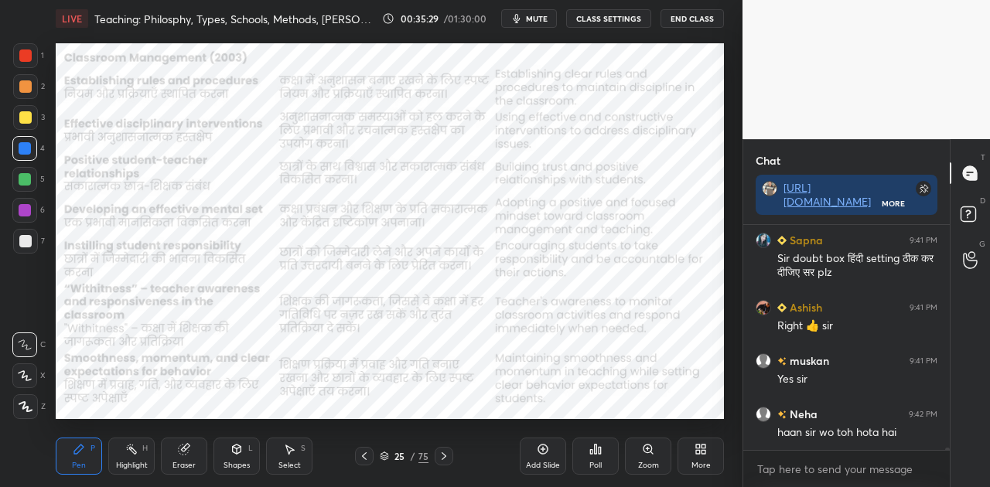
scroll to position [18800, 0]
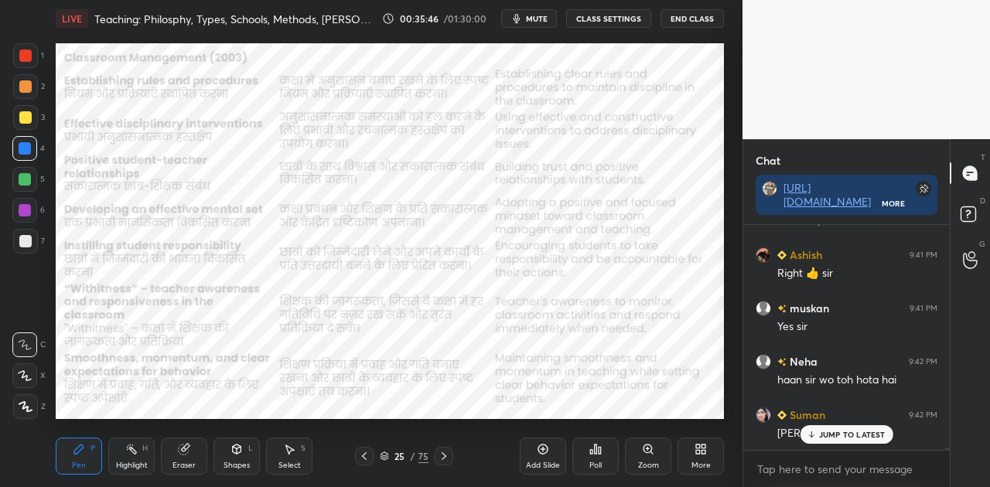
click at [443, 455] on icon at bounding box center [444, 456] width 12 height 12
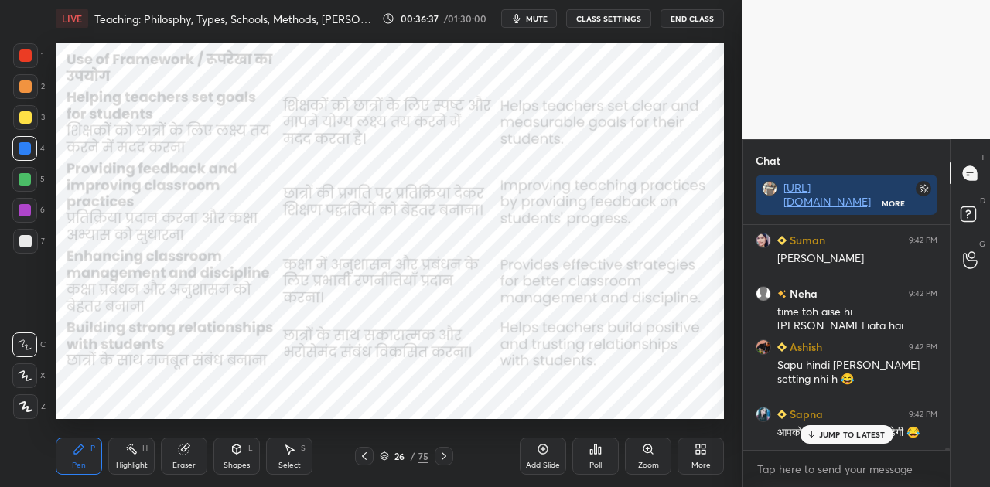
scroll to position [19028, 0]
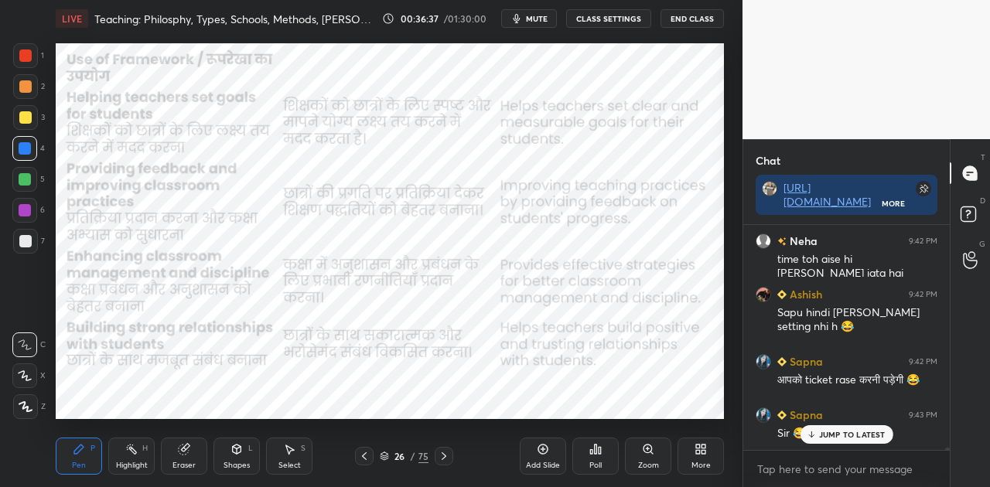
click at [532, 15] on span "mute" at bounding box center [537, 18] width 22 height 11
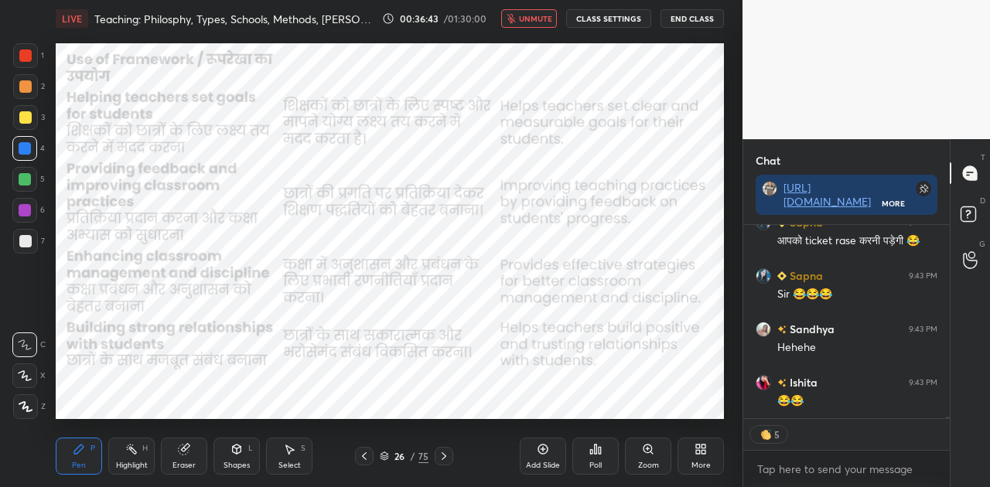
scroll to position [19220, 0]
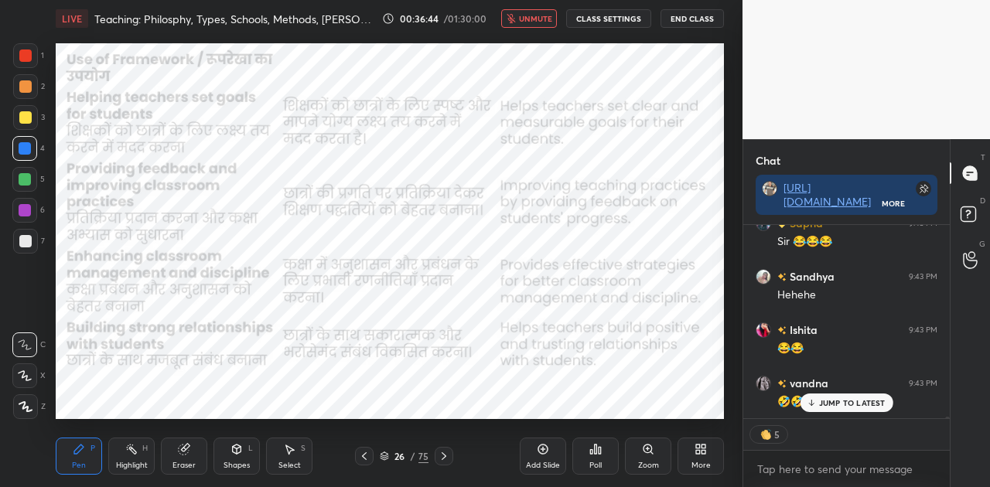
click at [532, 15] on span "unmute" at bounding box center [535, 18] width 33 height 11
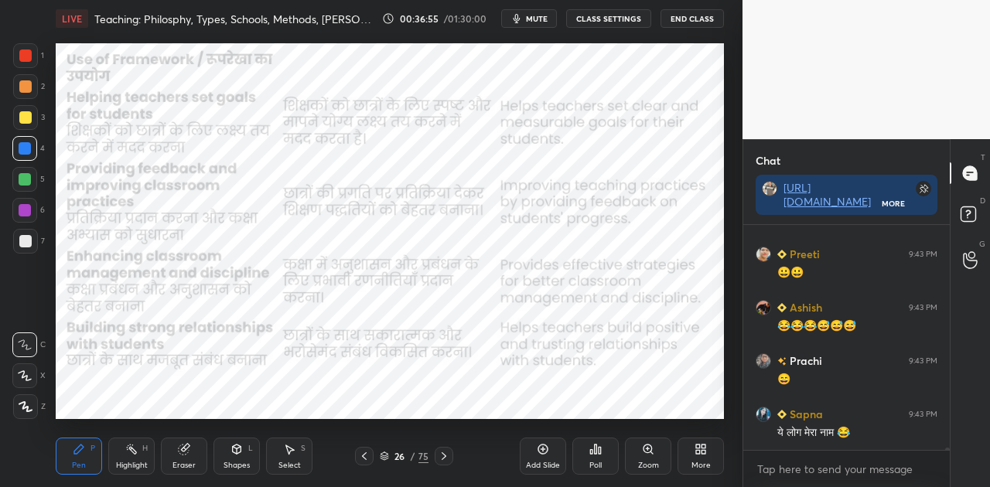
scroll to position [19455, 0]
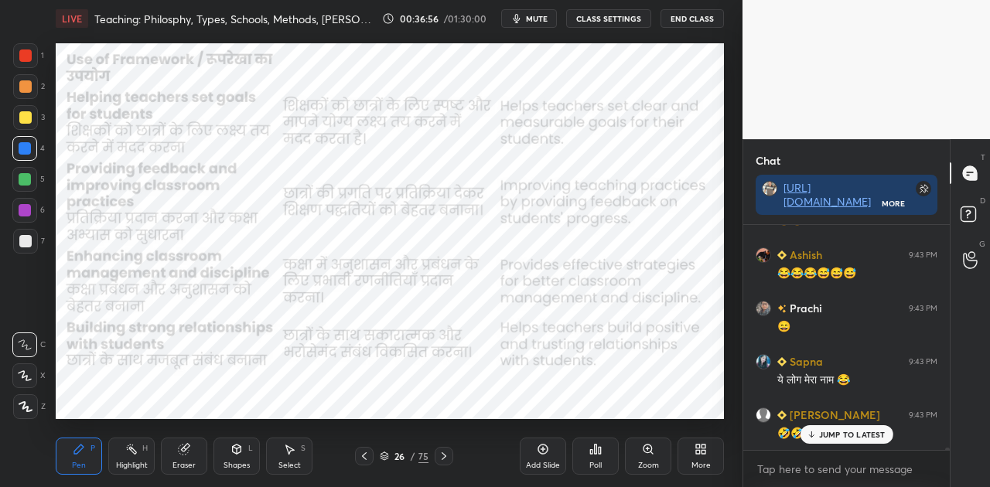
click at [443, 457] on icon at bounding box center [444, 456] width 12 height 12
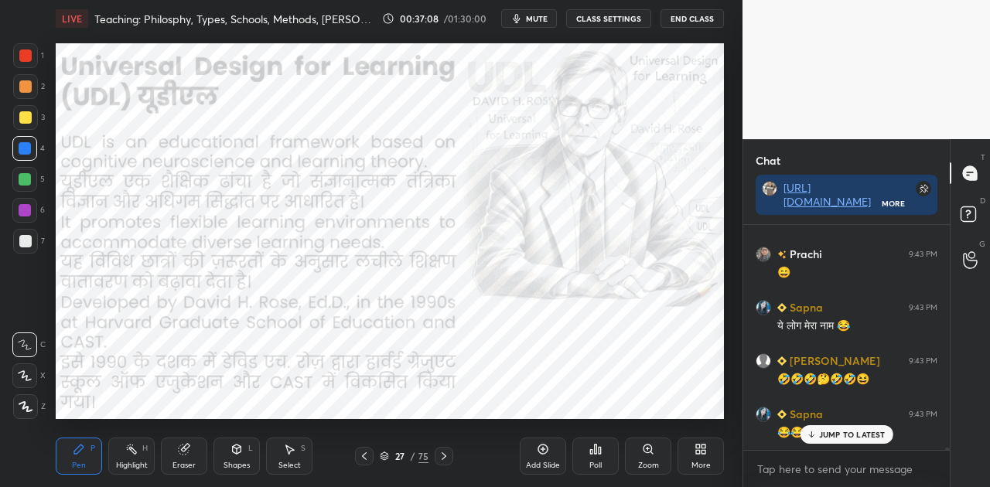
scroll to position [19576, 0]
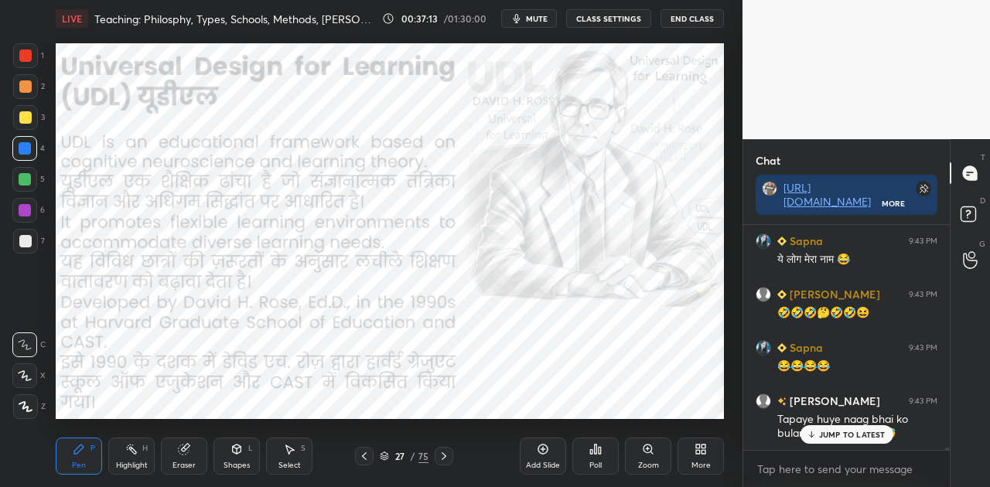
click at [862, 439] on p "JUMP TO LATEST" at bounding box center [852, 434] width 67 height 9
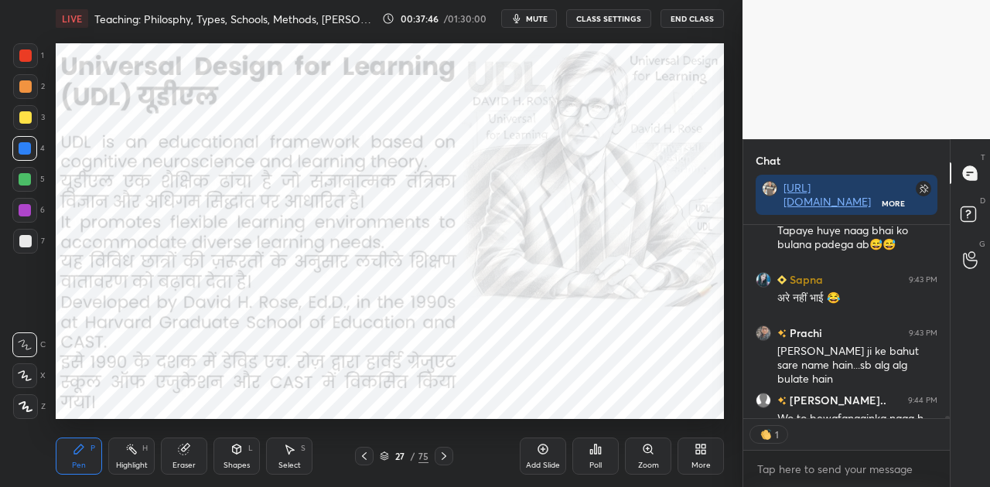
scroll to position [5, 5]
click at [446, 456] on icon at bounding box center [444, 456] width 12 height 12
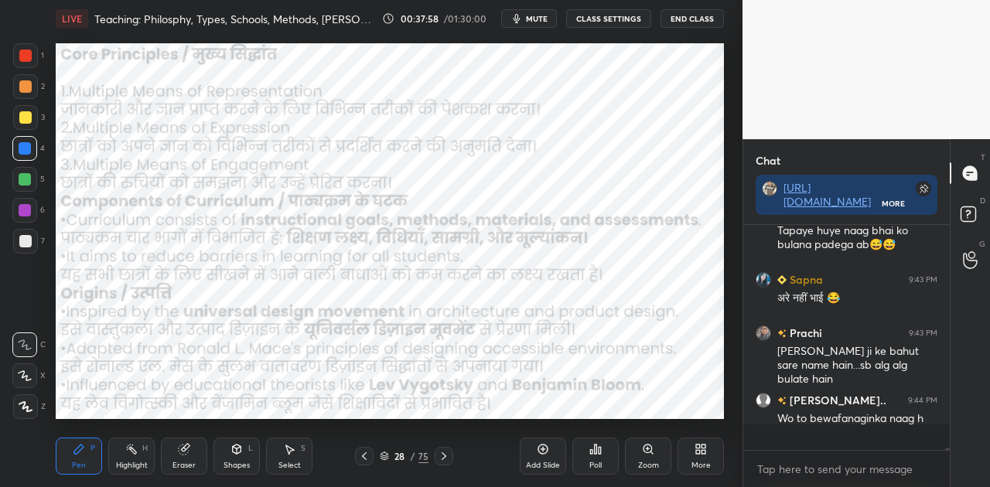
scroll to position [19764, 0]
click at [232, 459] on div "Shapes L" at bounding box center [237, 456] width 46 height 37
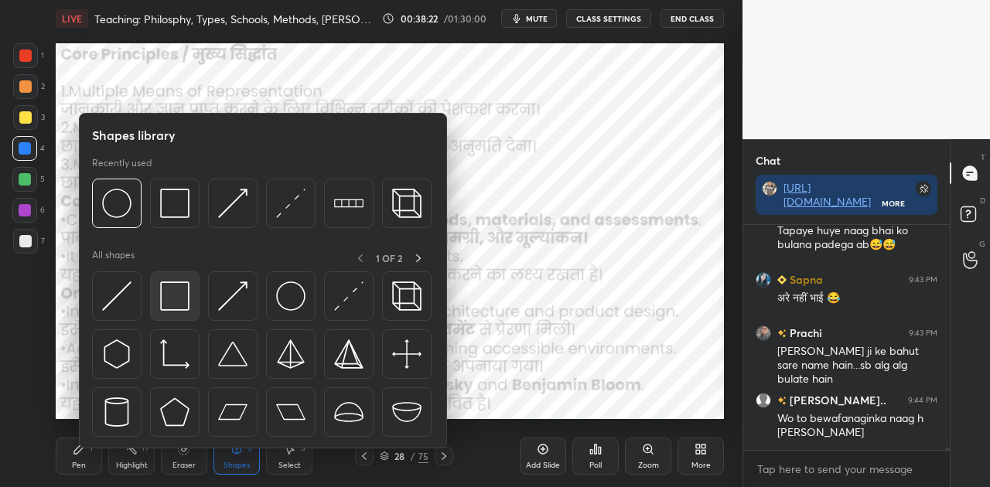
click at [169, 300] on img at bounding box center [174, 296] width 29 height 29
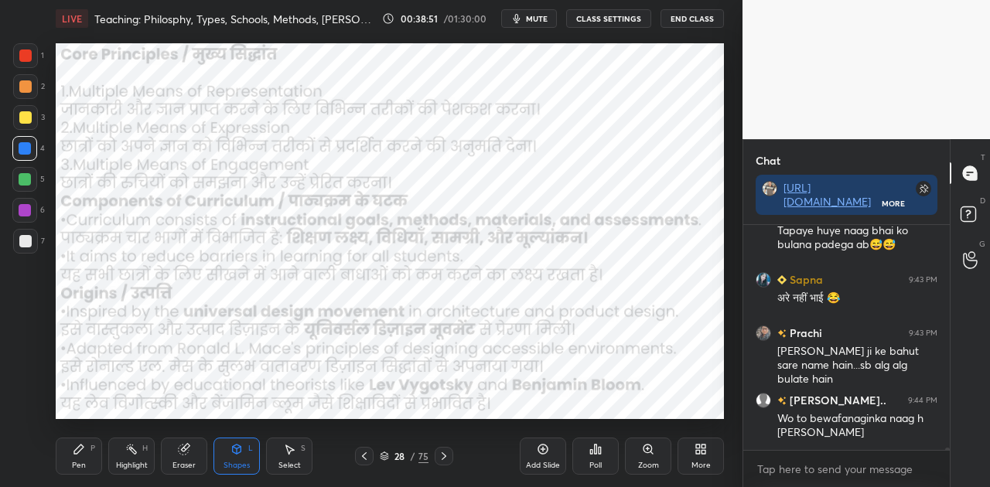
click at [443, 455] on icon at bounding box center [444, 456] width 12 height 12
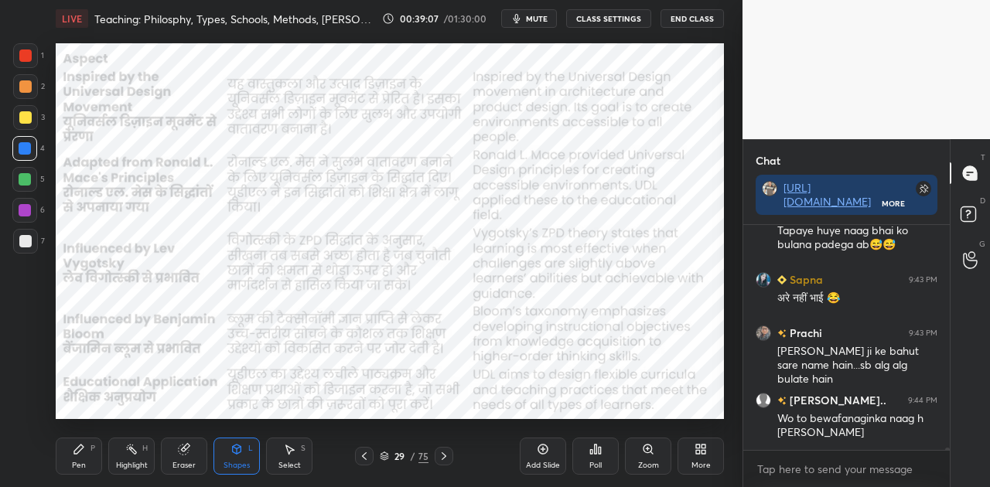
click at [447, 457] on icon at bounding box center [444, 456] width 12 height 12
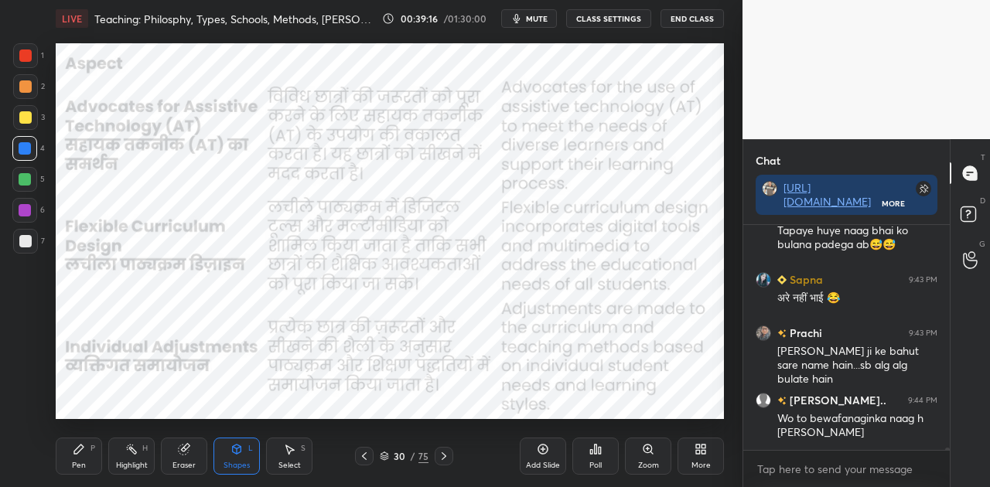
click at [439, 460] on icon at bounding box center [444, 456] width 12 height 12
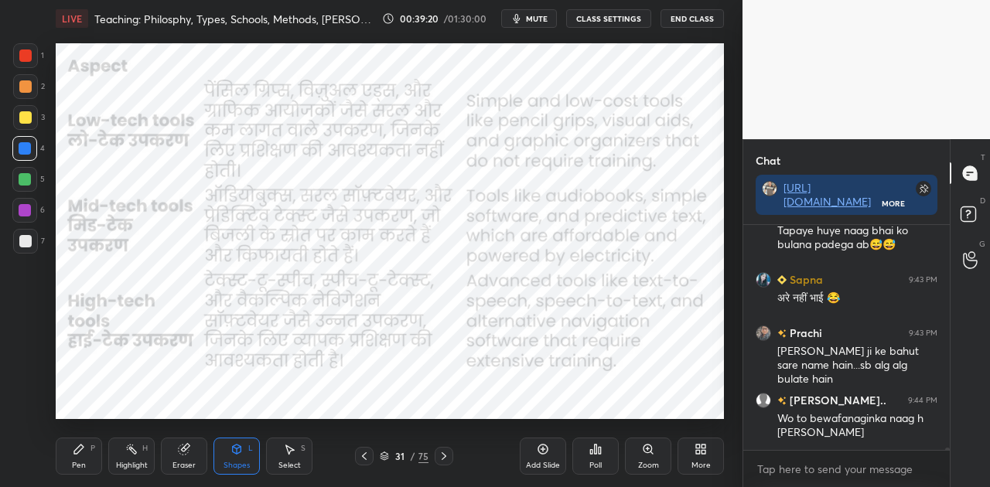
click at [438, 459] on icon at bounding box center [444, 456] width 12 height 12
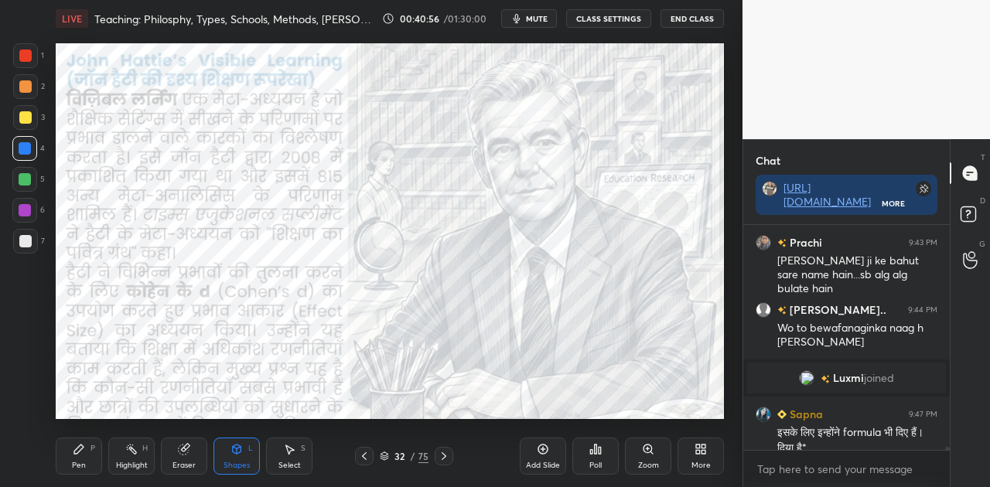
scroll to position [18466, 0]
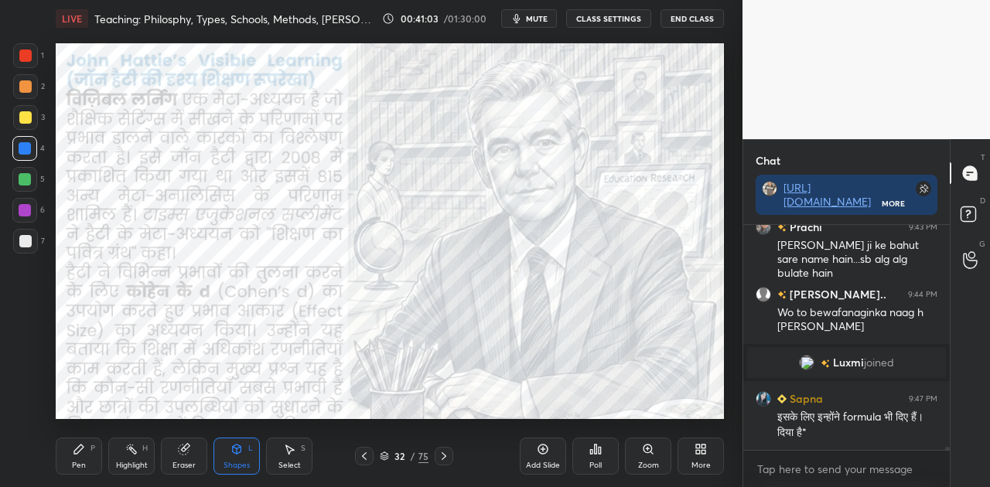
click at [382, 460] on icon at bounding box center [385, 459] width 8 height 2
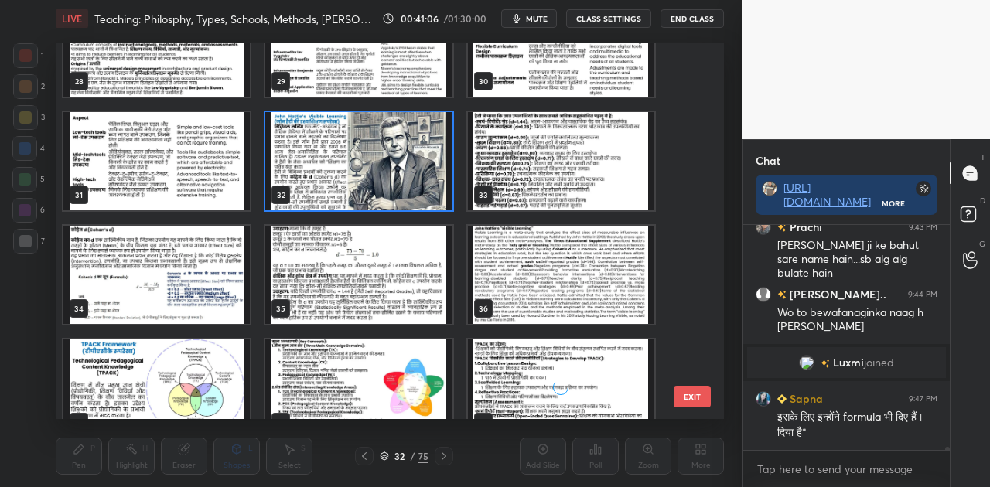
scroll to position [1081, 0]
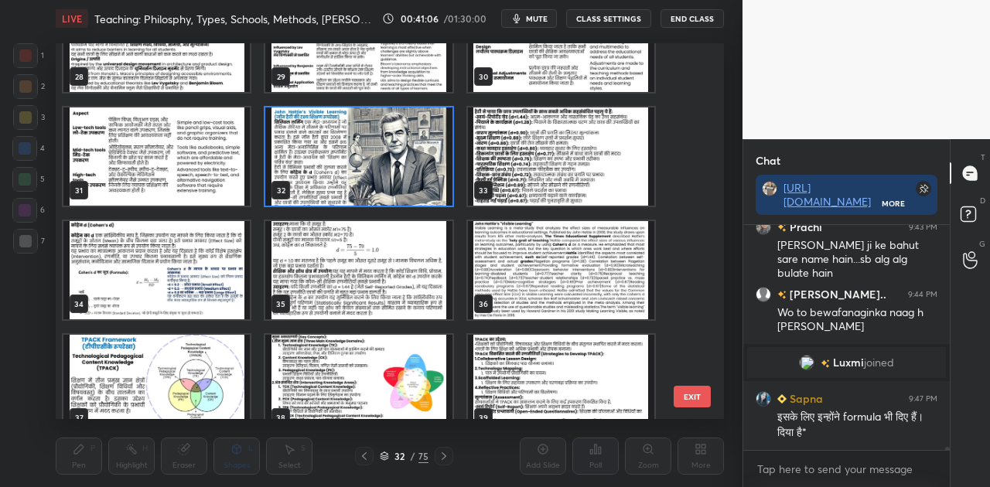
click at [141, 269] on img "grid" at bounding box center [156, 270] width 186 height 98
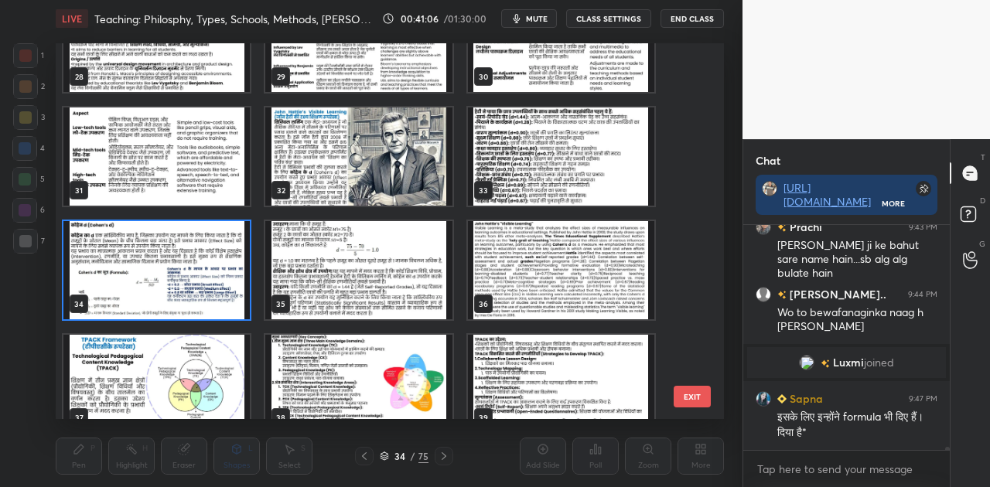
click at [141, 269] on img "grid" at bounding box center [156, 270] width 186 height 98
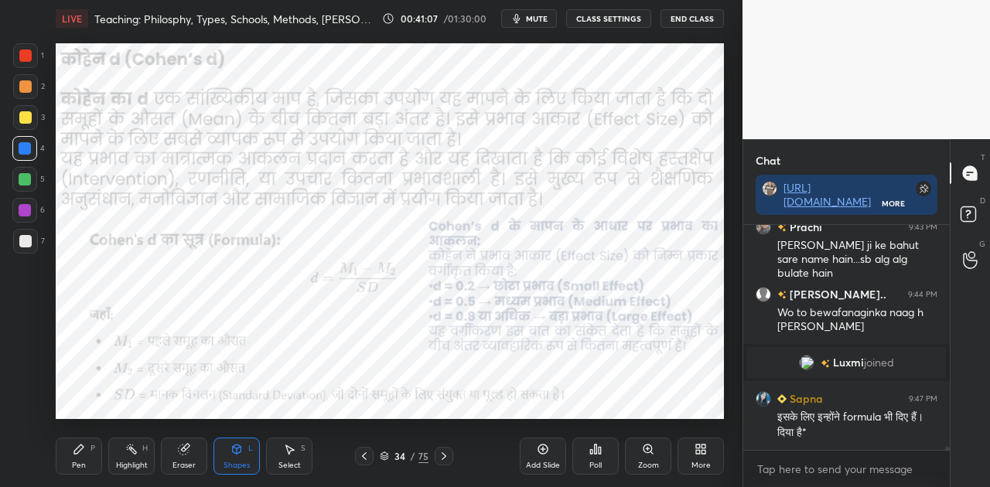
click at [141, 269] on img "grid" at bounding box center [156, 270] width 186 height 98
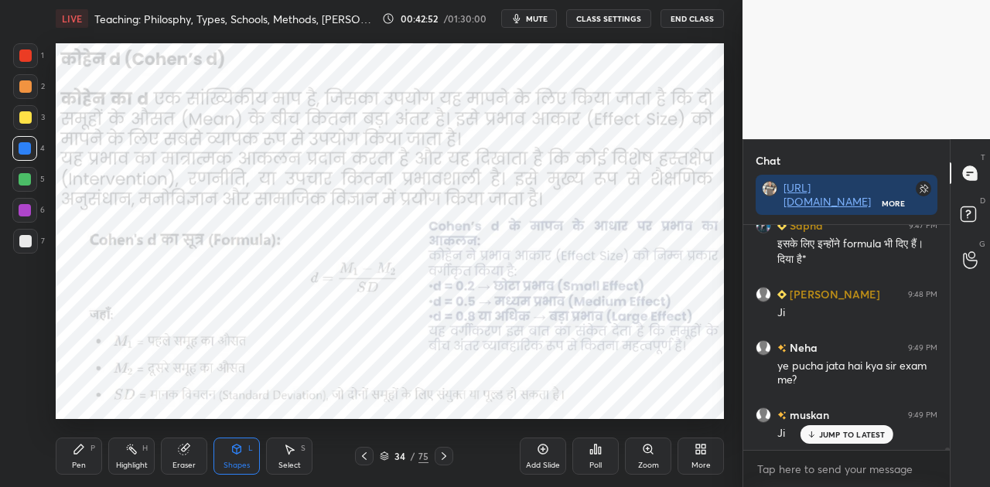
scroll to position [18693, 0]
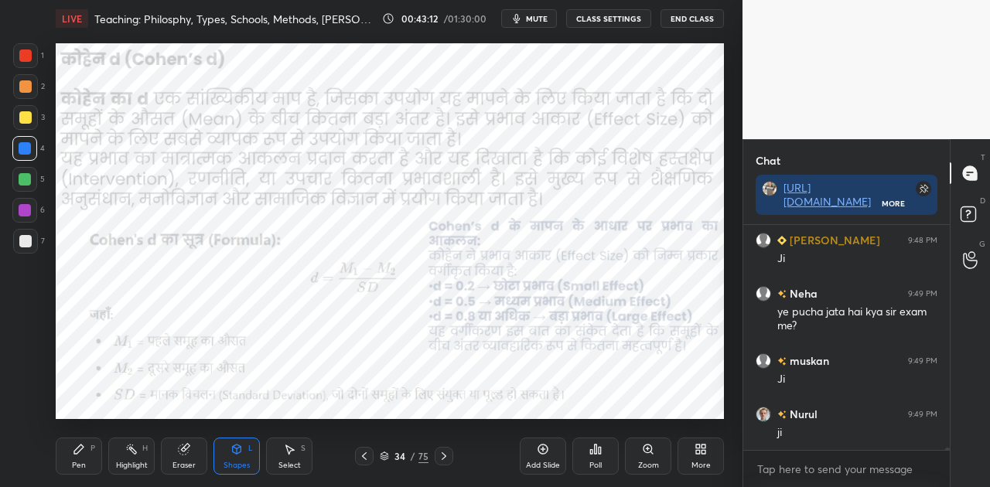
click at [361, 460] on icon at bounding box center [364, 456] width 12 height 12
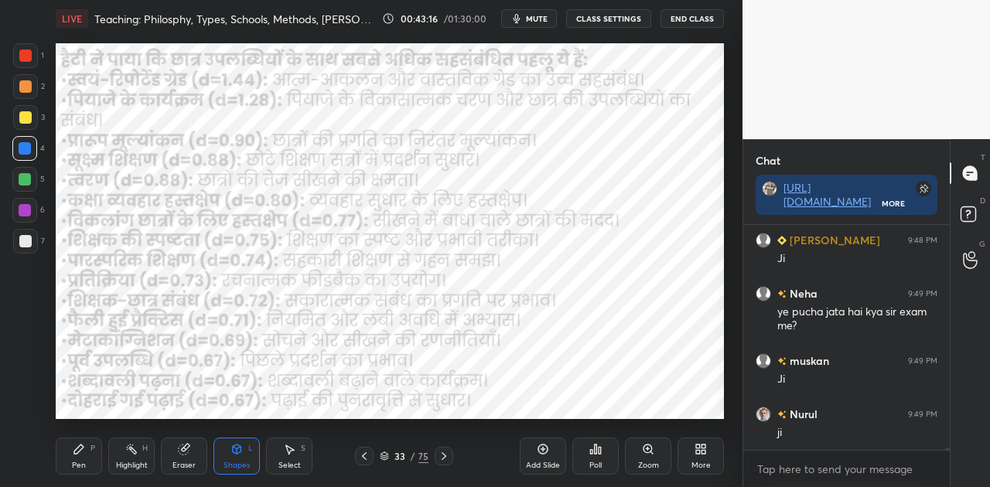
click at [439, 457] on icon at bounding box center [444, 456] width 12 height 12
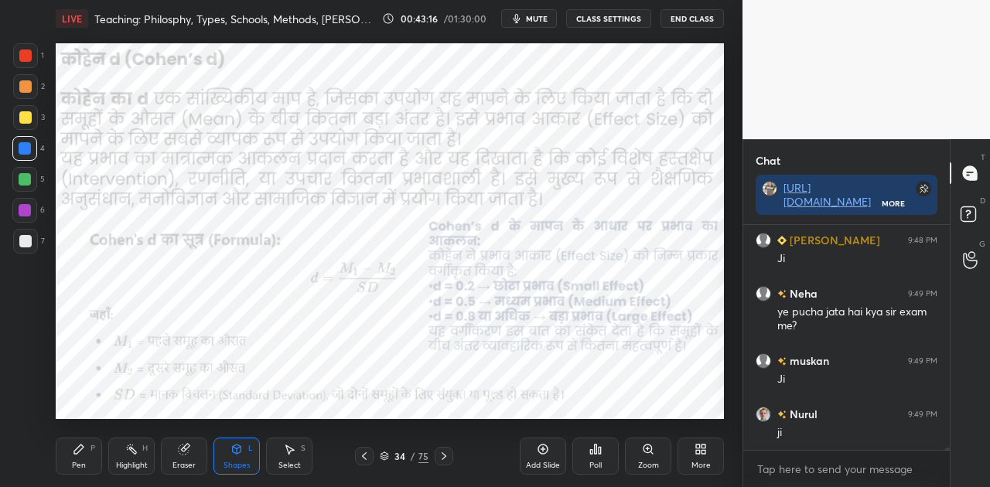
click at [439, 457] on icon at bounding box center [444, 456] width 12 height 12
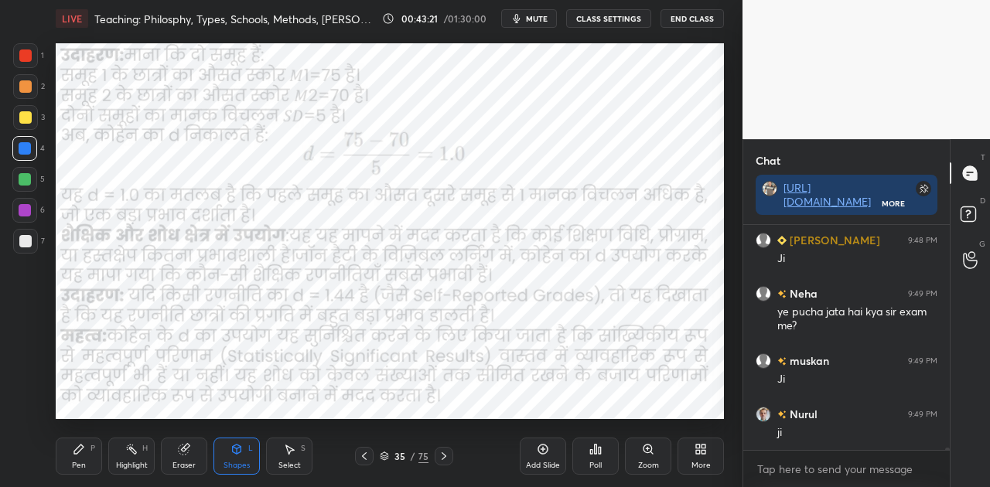
scroll to position [18774, 0]
click at [361, 455] on icon at bounding box center [364, 456] width 12 height 12
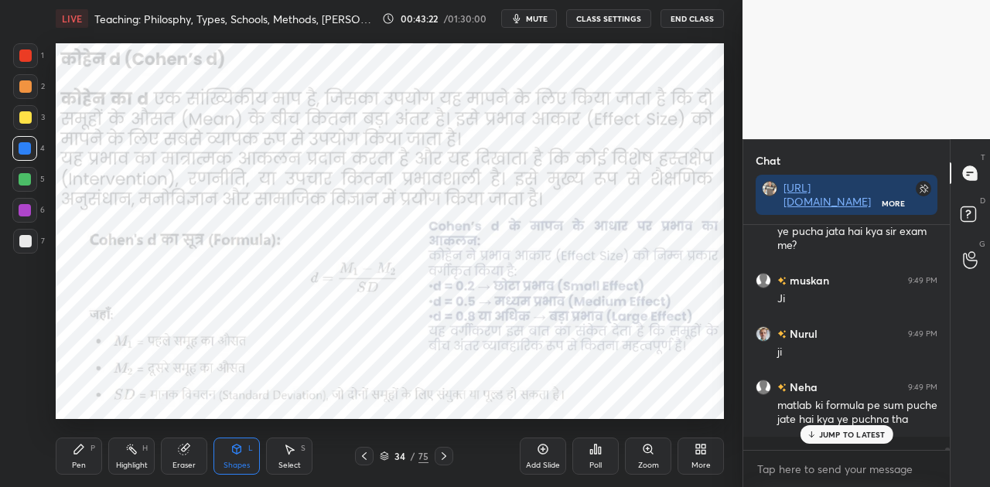
click at [361, 455] on icon at bounding box center [364, 456] width 12 height 12
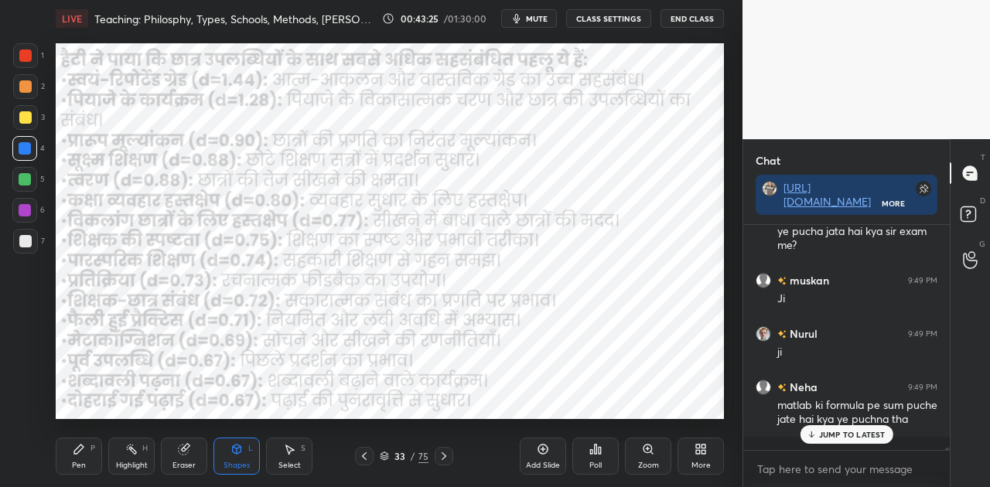
click at [823, 438] on p "JUMP TO LATEST" at bounding box center [852, 434] width 67 height 9
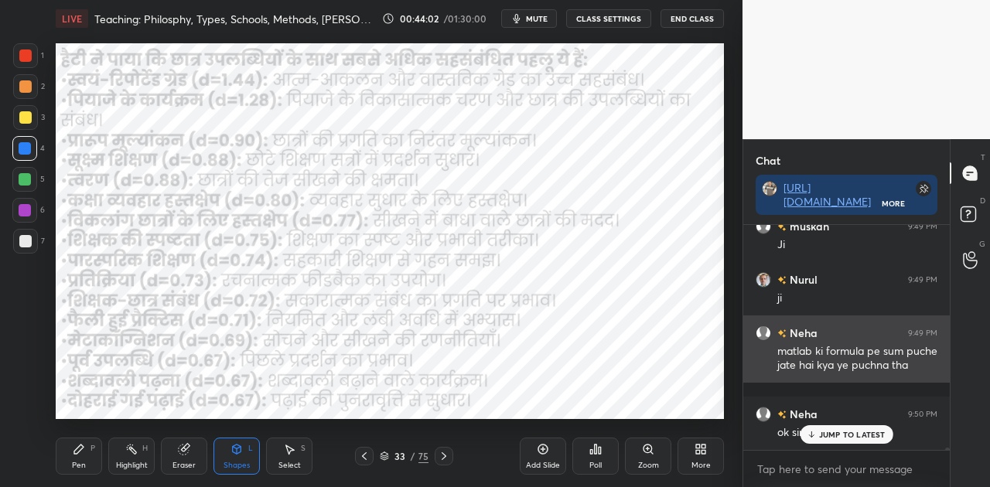
scroll to position [18881, 0]
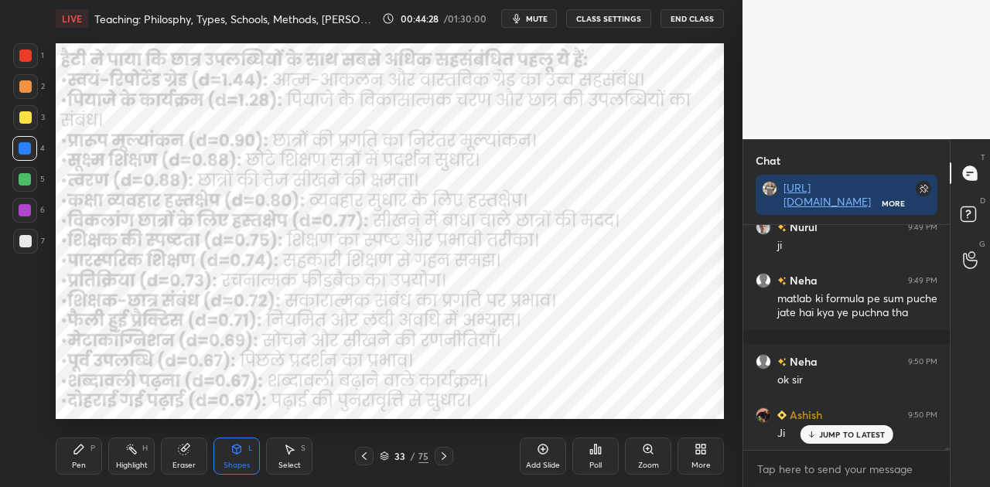
click at [537, 19] on span "mute" at bounding box center [537, 18] width 22 height 11
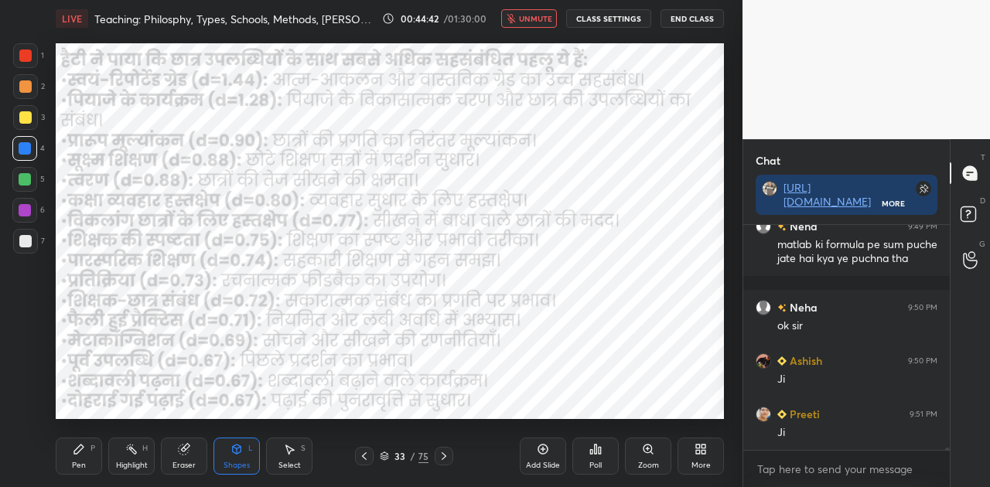
click at [537, 19] on span "unmute" at bounding box center [535, 18] width 33 height 11
click at [444, 457] on icon at bounding box center [444, 456] width 12 height 12
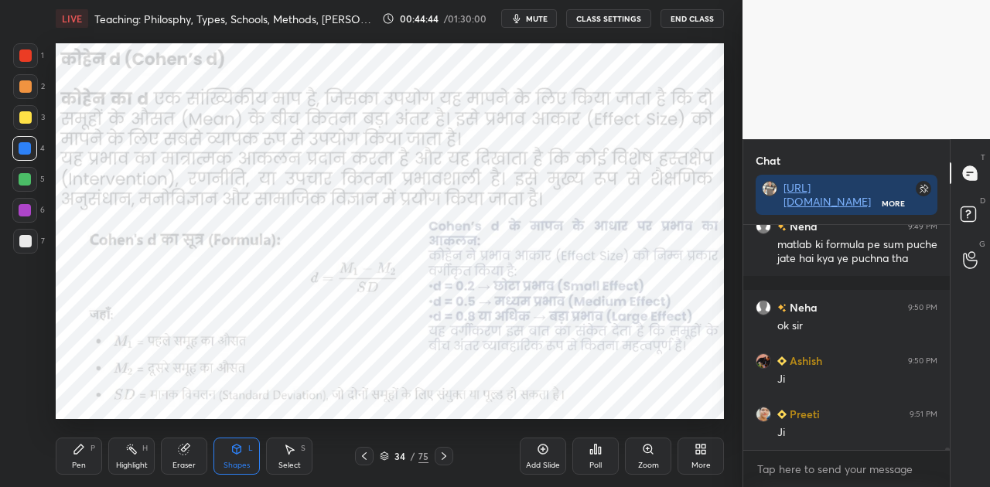
click at [444, 457] on icon at bounding box center [444, 456] width 12 height 12
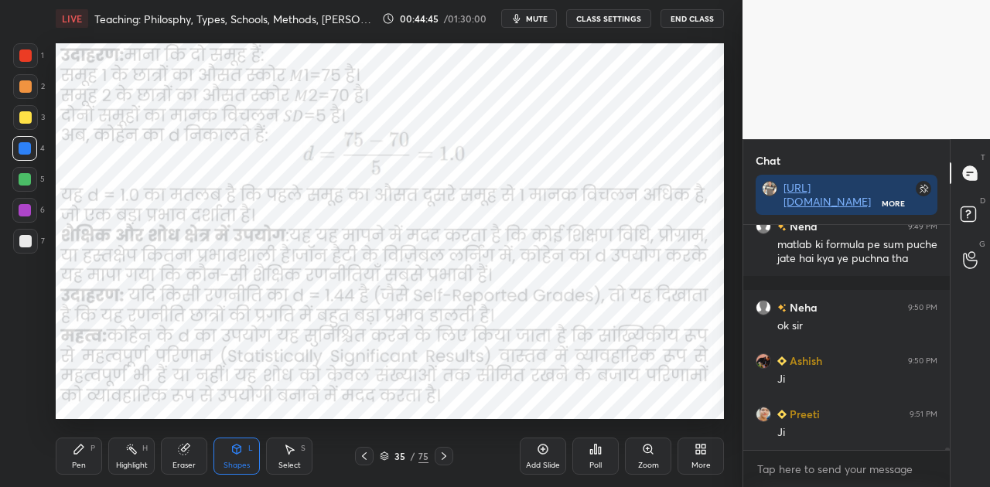
click at [444, 457] on icon at bounding box center [444, 456] width 12 height 12
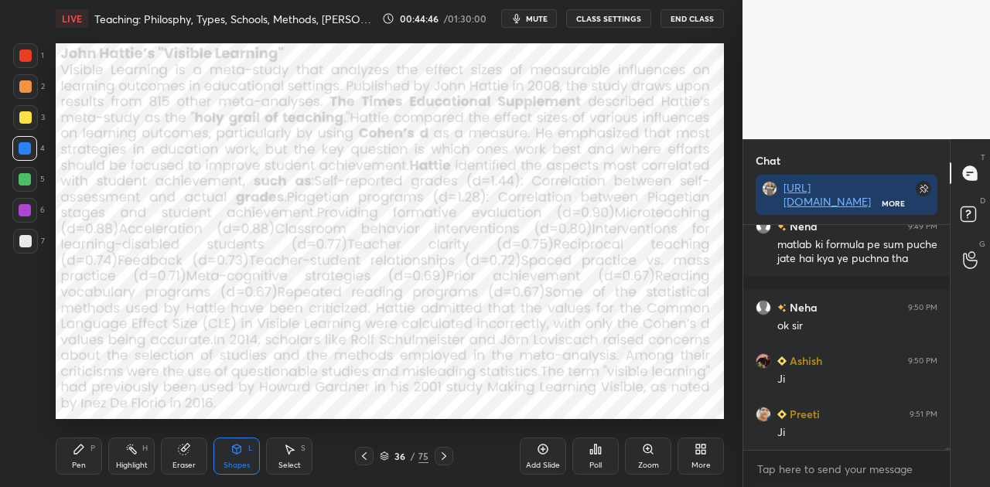
click at [444, 457] on icon at bounding box center [444, 456] width 12 height 12
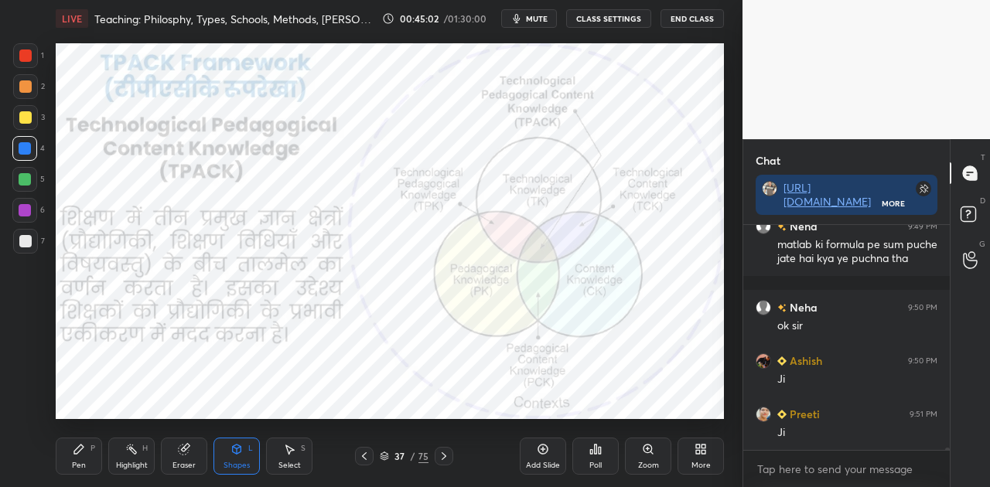
click at [72, 455] on div "Pen P" at bounding box center [79, 456] width 46 height 37
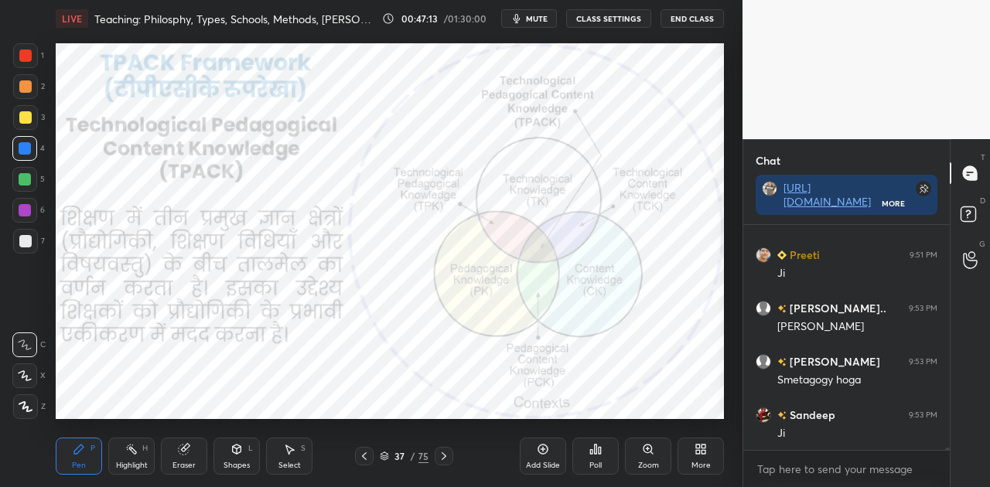
scroll to position [19148, 0]
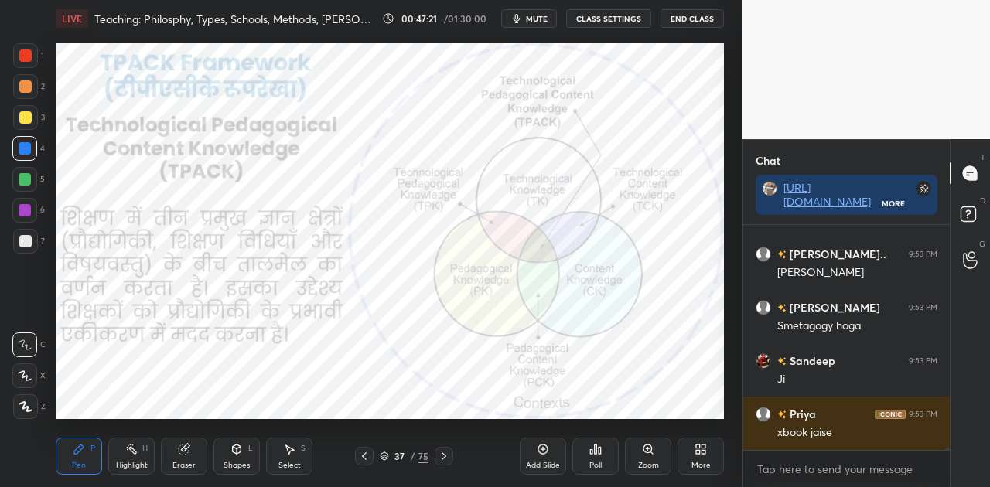
click at [441, 453] on icon at bounding box center [444, 456] width 12 height 12
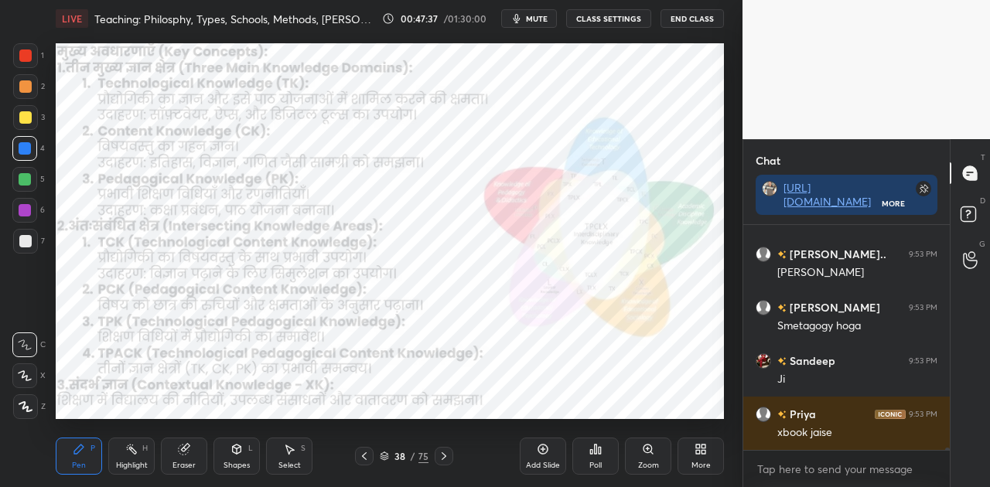
click at [438, 453] on icon at bounding box center [444, 456] width 12 height 12
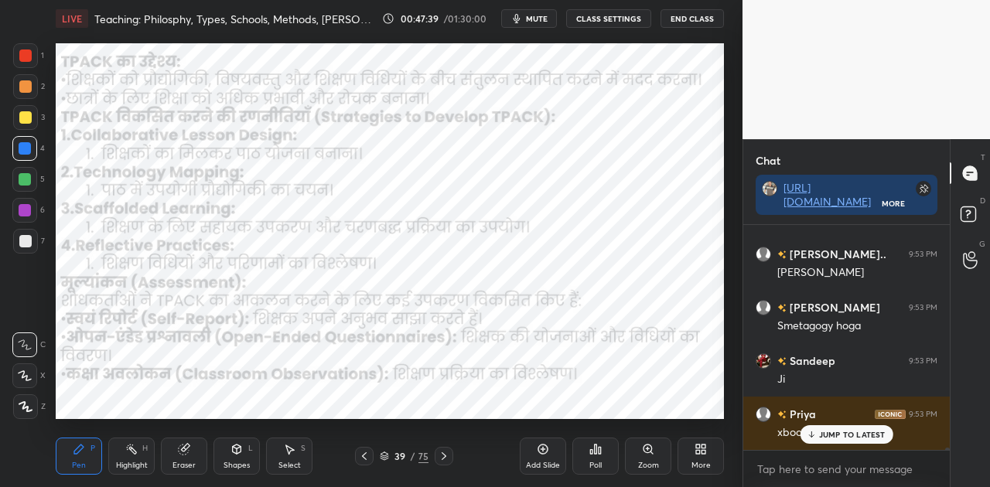
scroll to position [19201, 0]
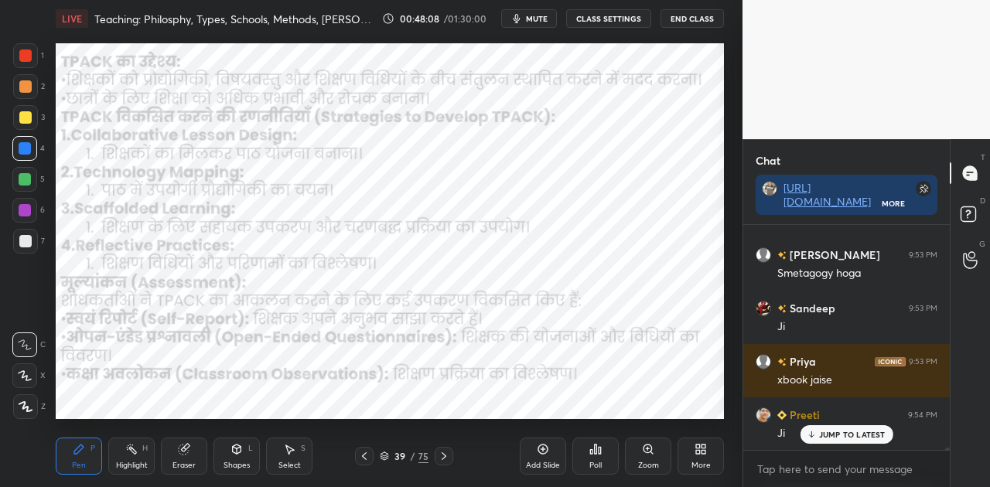
click at [450, 460] on div at bounding box center [444, 456] width 19 height 19
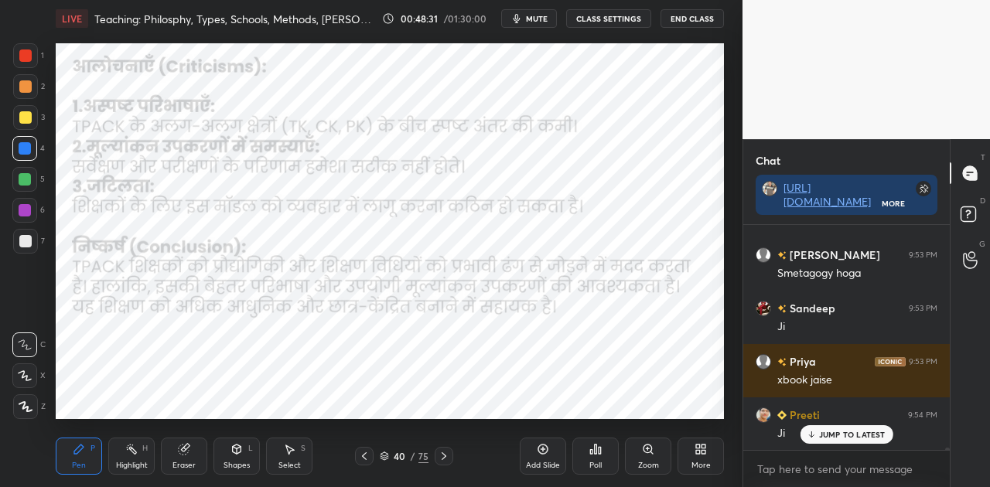
click at [381, 457] on icon at bounding box center [385, 458] width 8 height 2
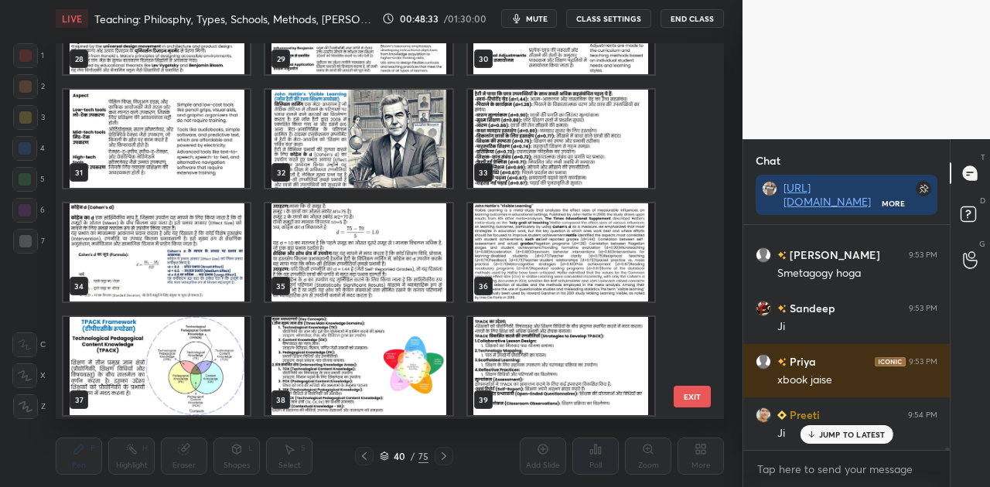
scroll to position [1062, 0]
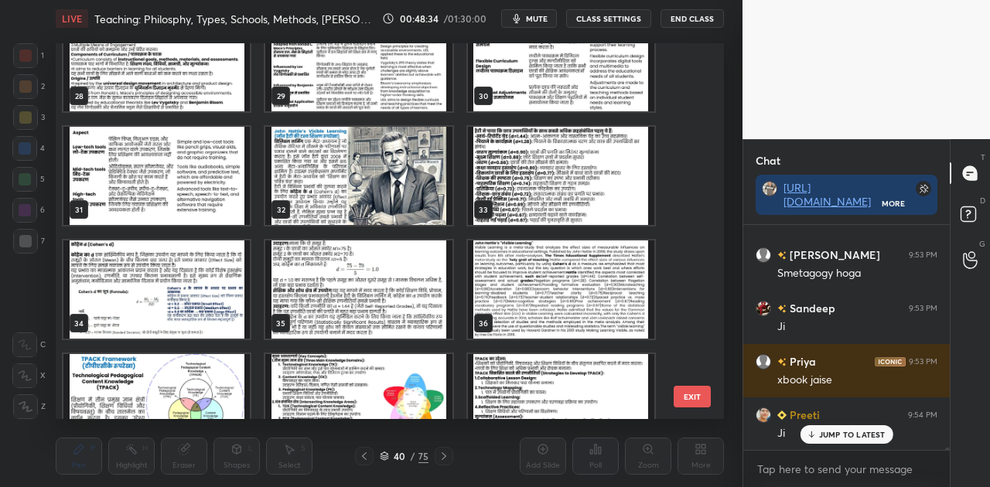
click at [361, 221] on img "grid" at bounding box center [358, 176] width 186 height 98
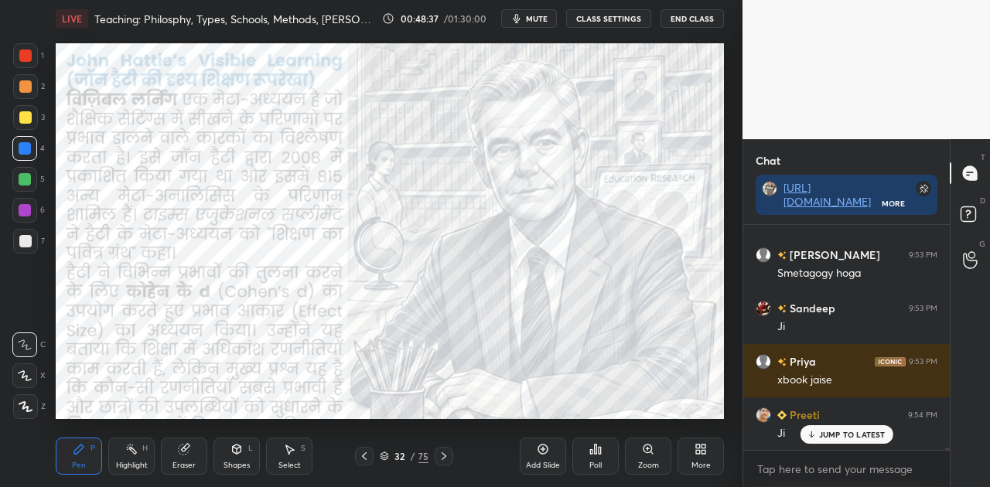
click at [381, 457] on icon at bounding box center [385, 458] width 8 height 2
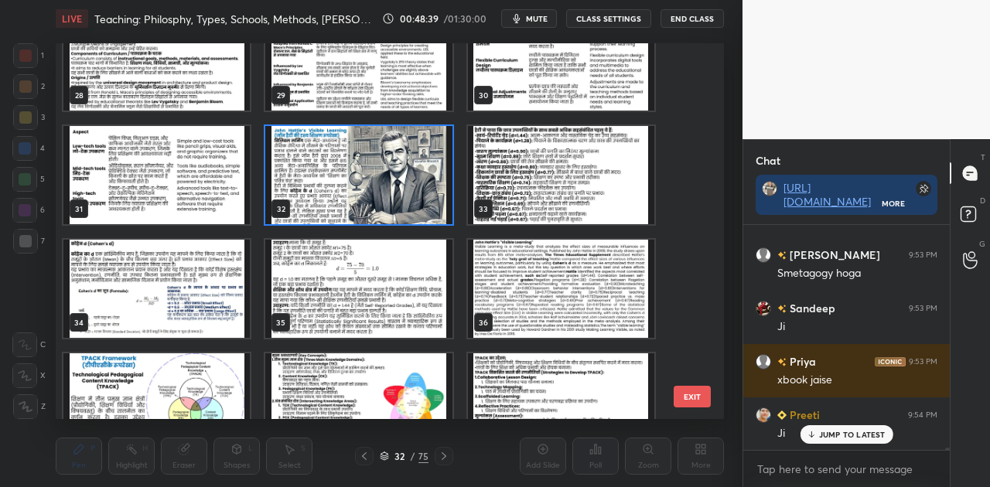
scroll to position [1236, 0]
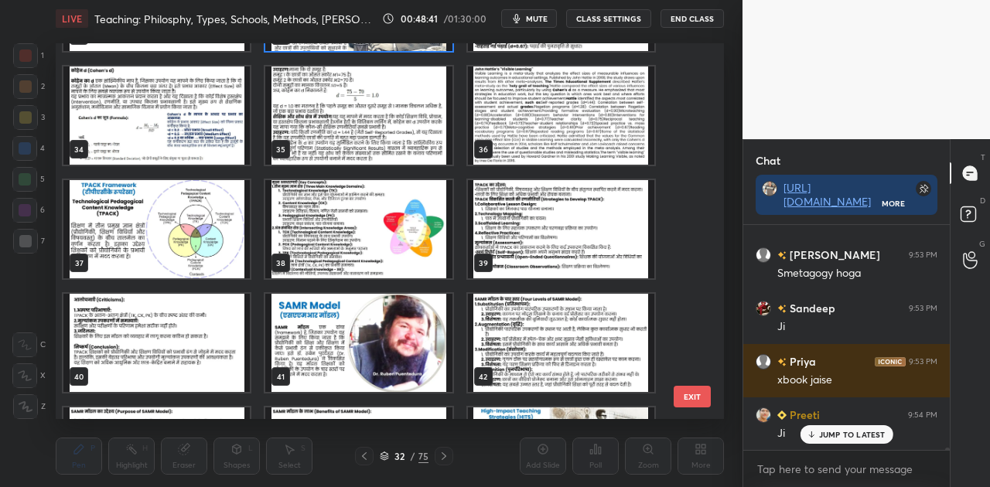
click at [161, 208] on img "grid" at bounding box center [156, 229] width 186 height 98
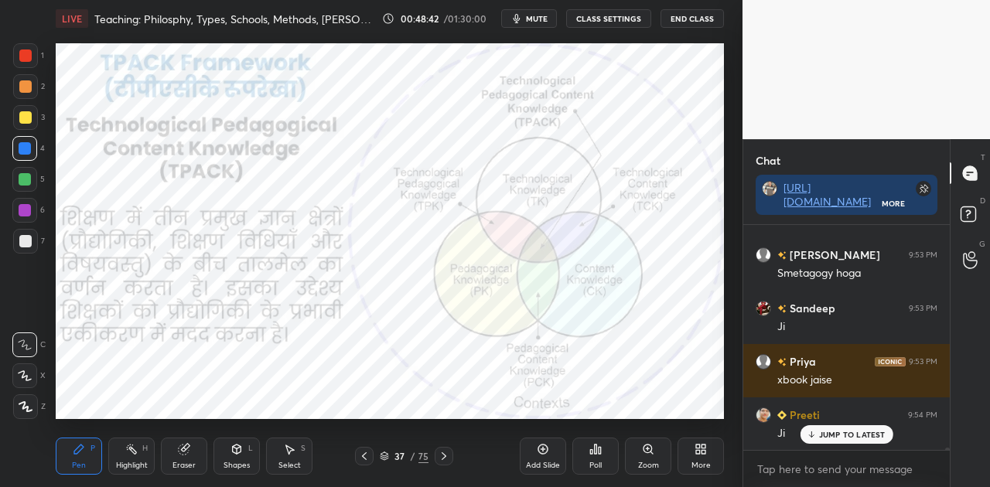
click at [161, 208] on img "grid" at bounding box center [156, 229] width 186 height 98
click at [537, 13] on span "mute" at bounding box center [537, 18] width 22 height 11
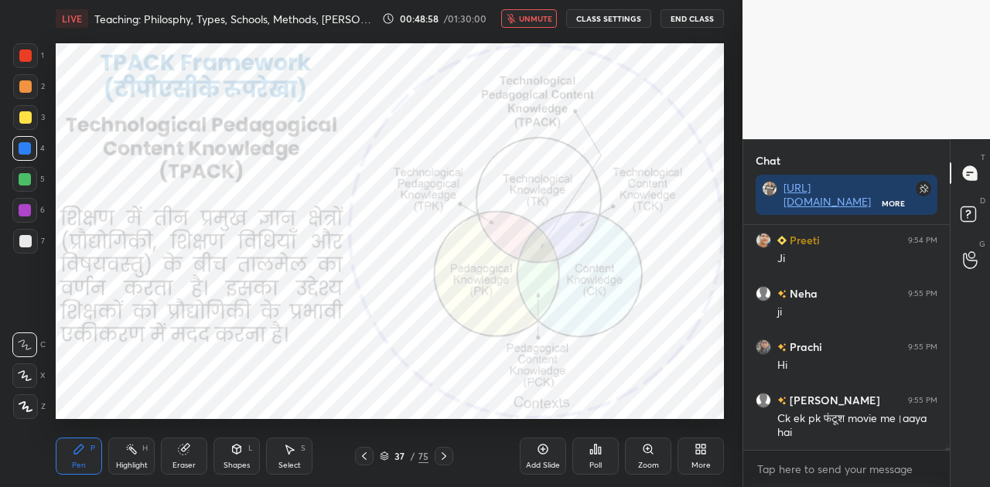
scroll to position [19429, 0]
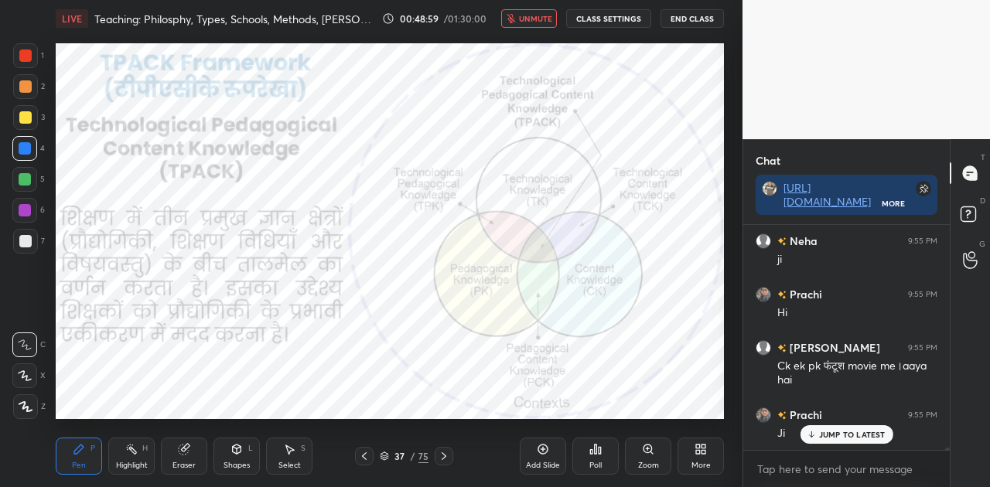
click at [534, 13] on span "unmute" at bounding box center [535, 18] width 33 height 11
click at [385, 459] on icon at bounding box center [384, 456] width 9 height 9
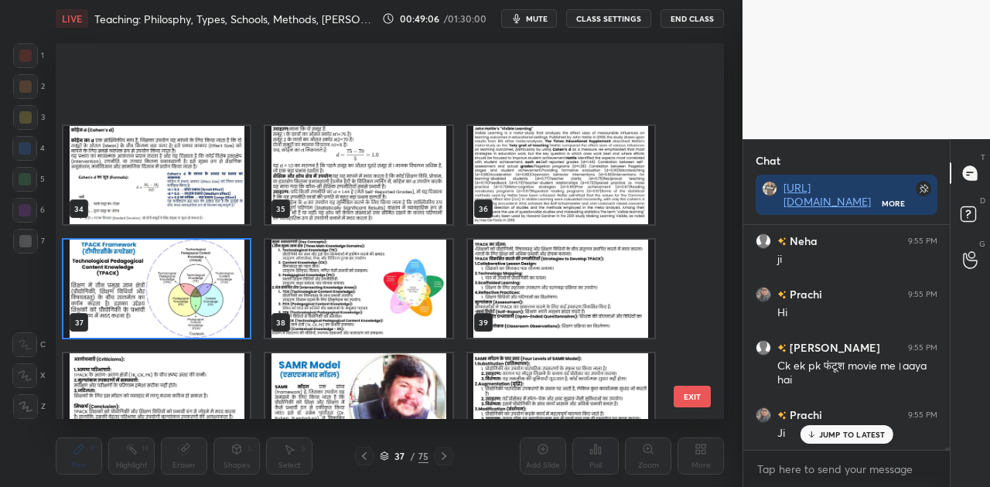
scroll to position [1308, 0]
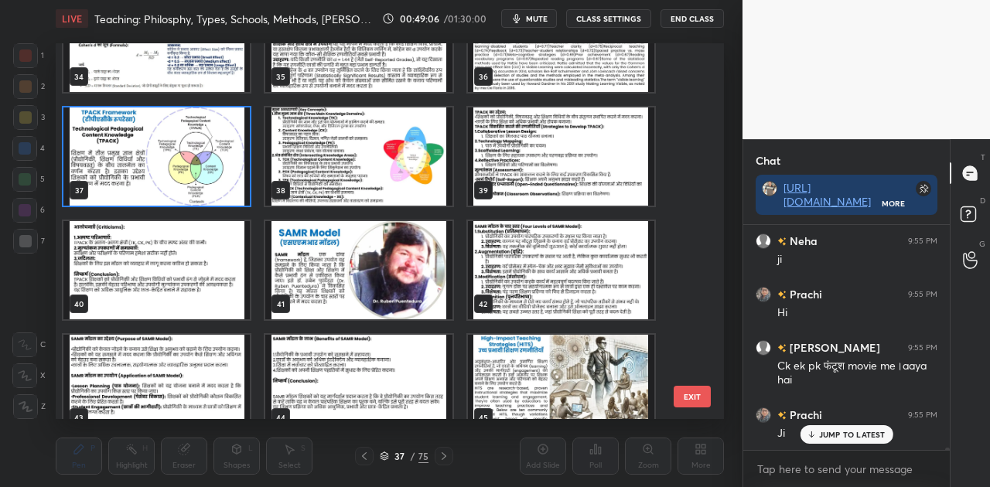
click at [384, 309] on img "grid" at bounding box center [358, 270] width 186 height 98
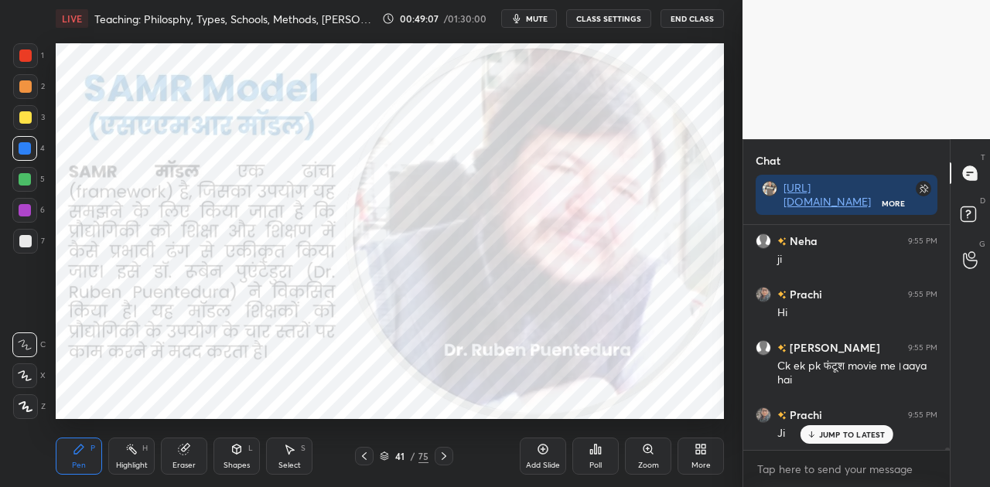
click at [384, 309] on img "grid" at bounding box center [358, 270] width 186 height 98
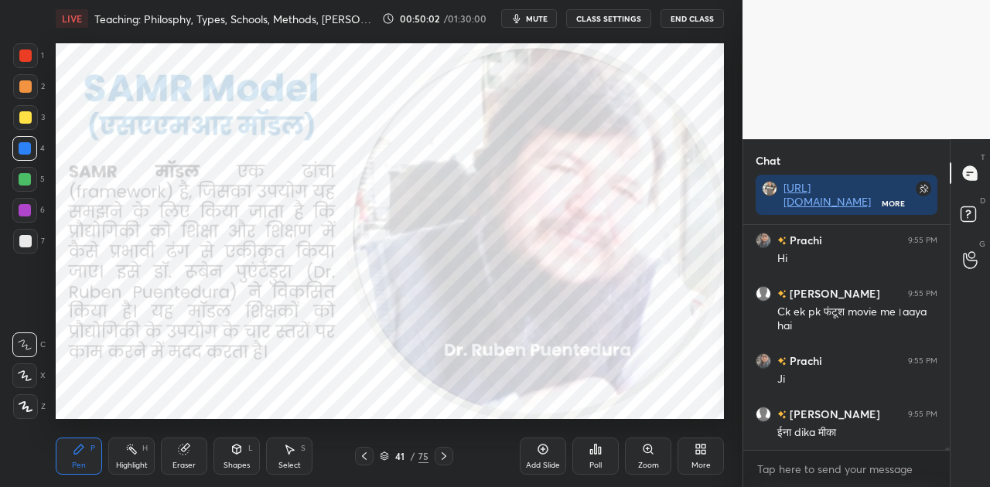
click at [447, 452] on icon at bounding box center [444, 456] width 12 height 12
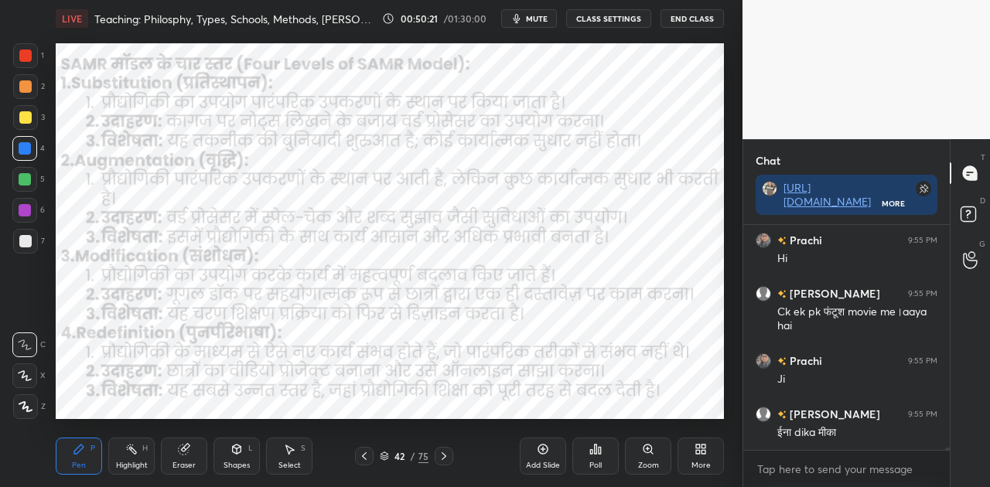
click at [242, 458] on div "Shapes L" at bounding box center [237, 456] width 46 height 37
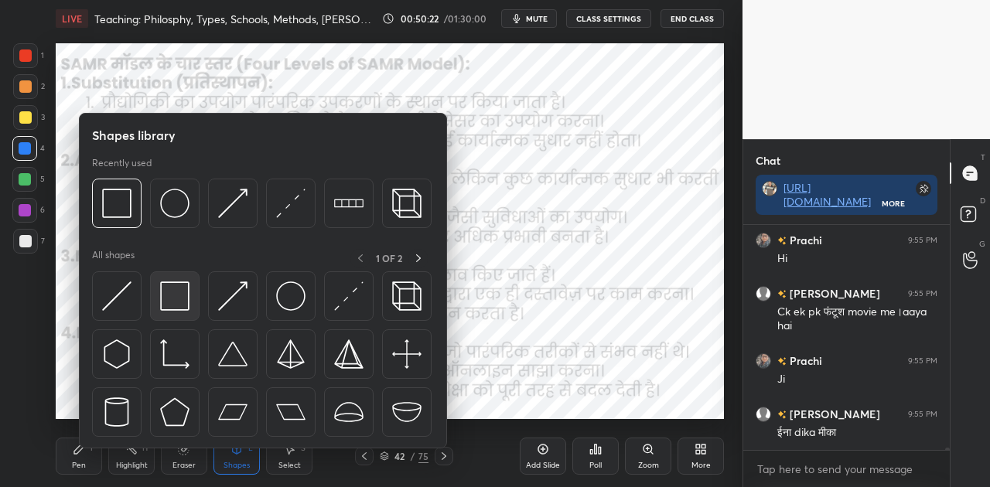
click at [177, 297] on img at bounding box center [174, 296] width 29 height 29
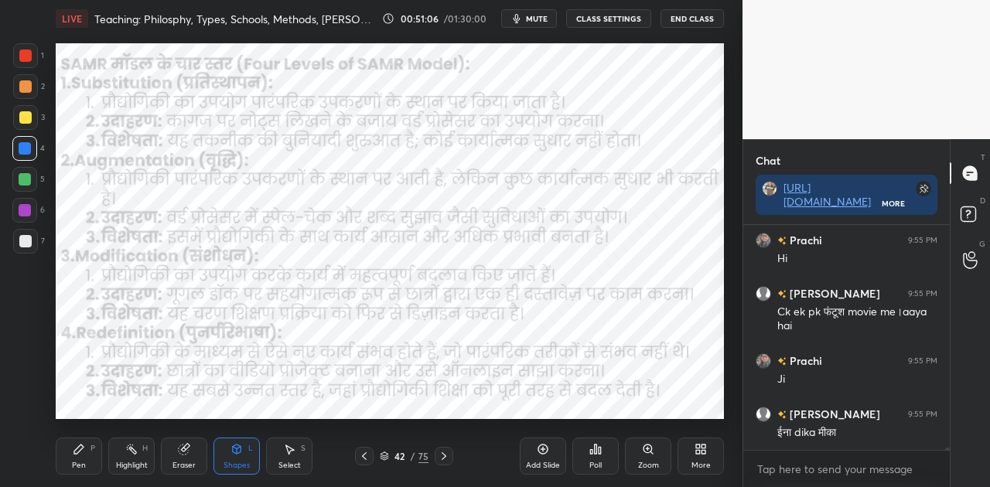
click at [439, 454] on icon at bounding box center [444, 456] width 12 height 12
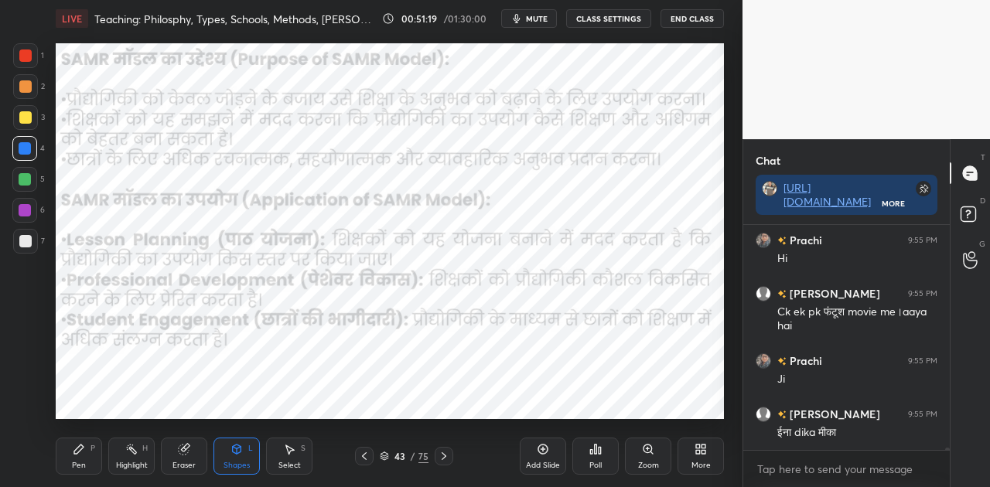
click at [439, 455] on icon at bounding box center [444, 456] width 12 height 12
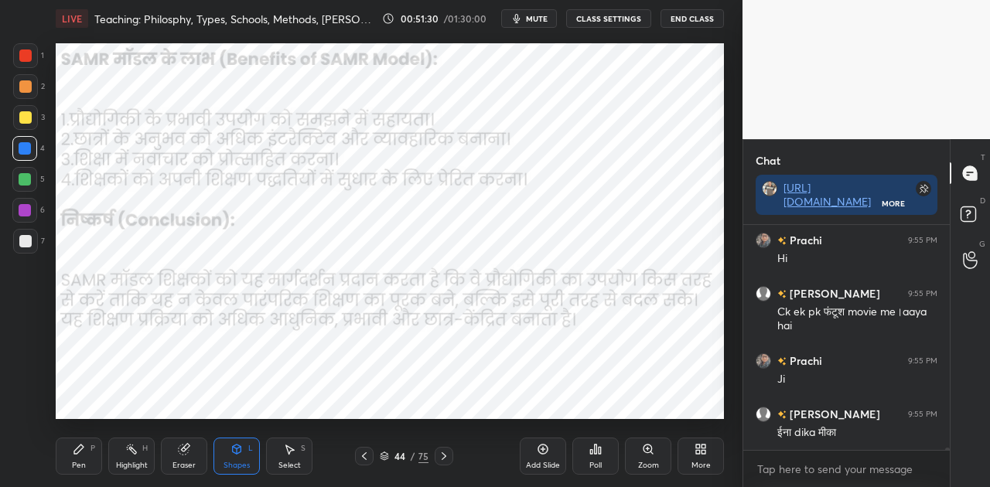
click at [447, 455] on icon at bounding box center [444, 456] width 12 height 12
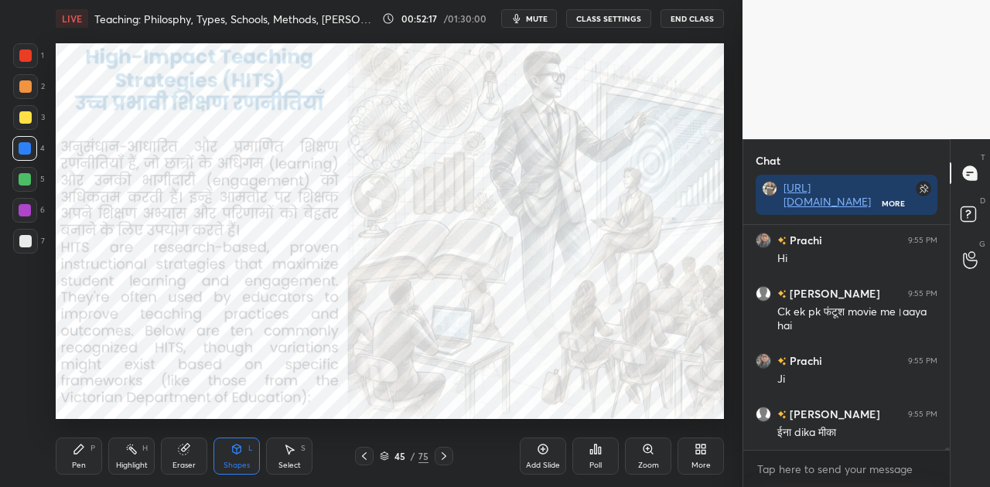
click at [447, 452] on icon at bounding box center [444, 456] width 12 height 12
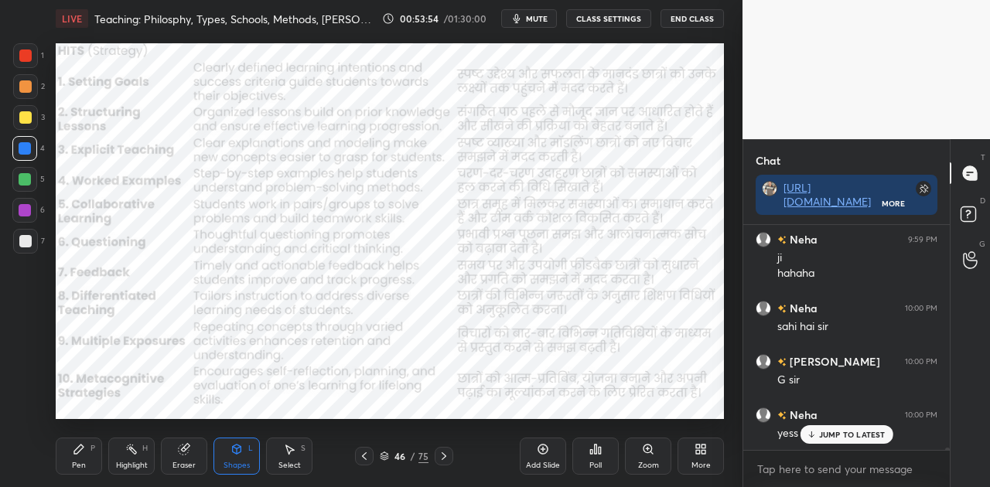
scroll to position [19780, 0]
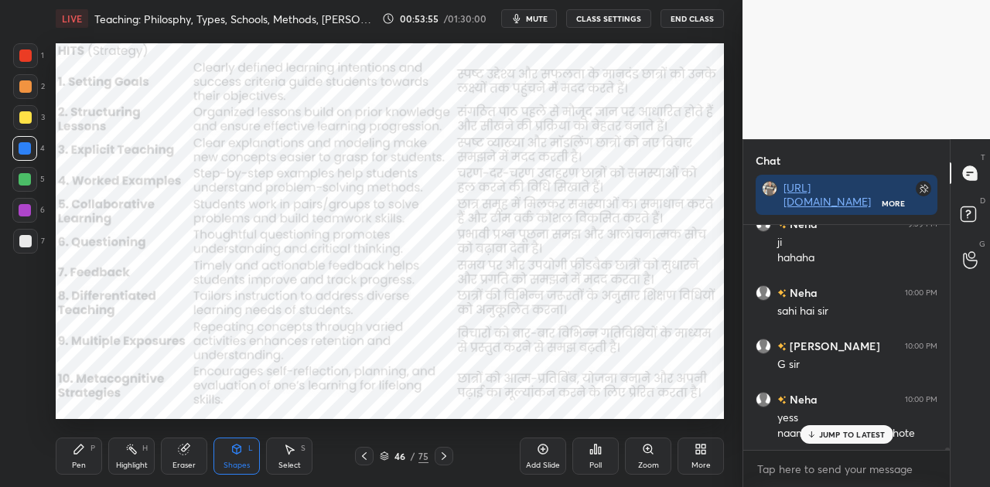
click at [826, 433] on p "JUMP TO LATEST" at bounding box center [852, 434] width 67 height 9
click at [444, 453] on icon at bounding box center [444, 456] width 12 height 12
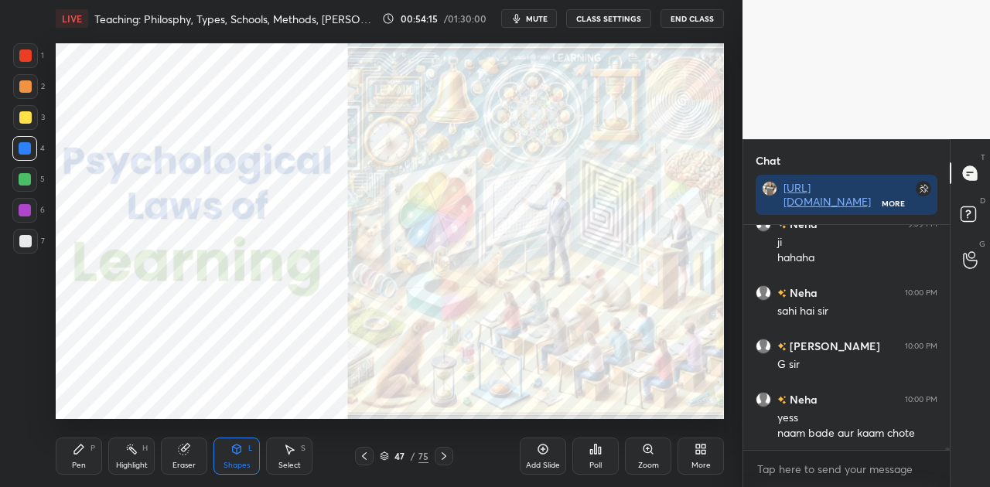
click at [76, 452] on icon at bounding box center [78, 449] width 9 height 9
click at [444, 453] on icon at bounding box center [444, 456] width 12 height 12
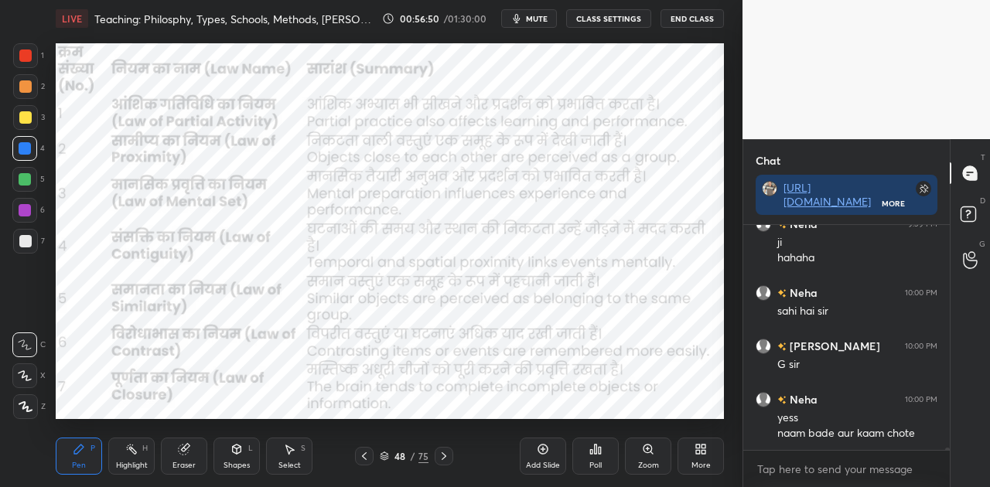
click at [443, 460] on icon at bounding box center [444, 456] width 12 height 12
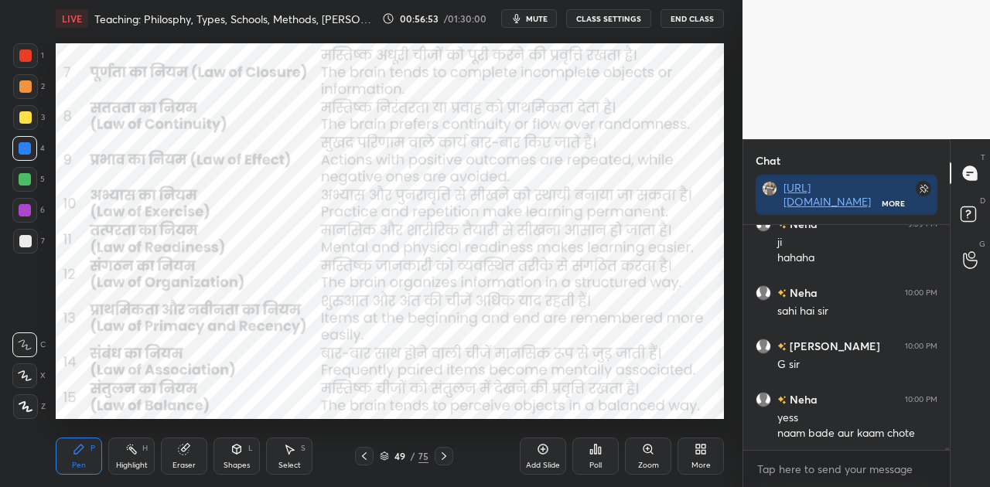
scroll to position [19834, 0]
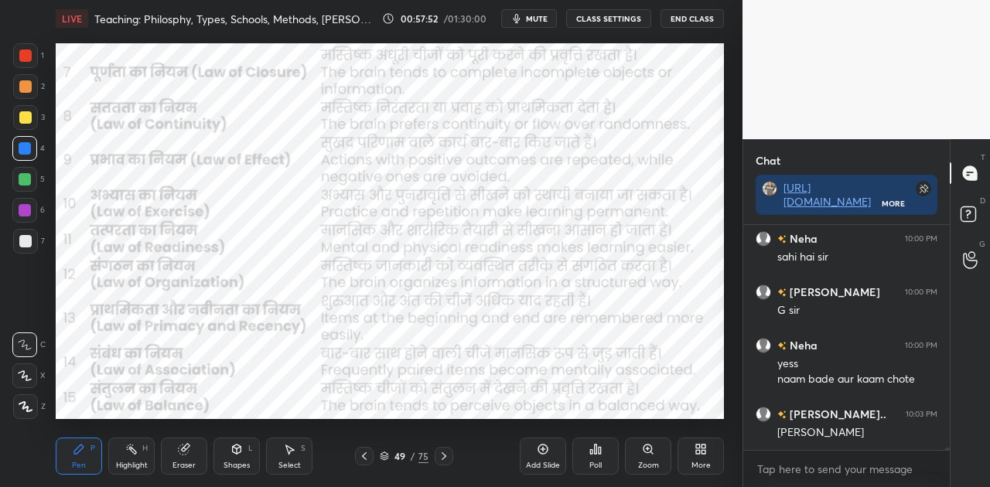
click at [365, 456] on icon at bounding box center [364, 456] width 12 height 12
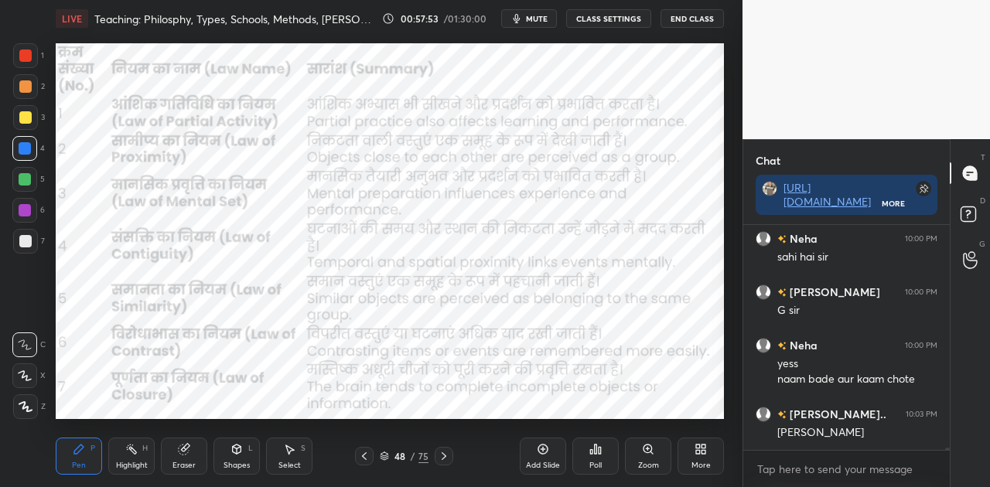
click at [365, 456] on icon at bounding box center [364, 456] width 12 height 12
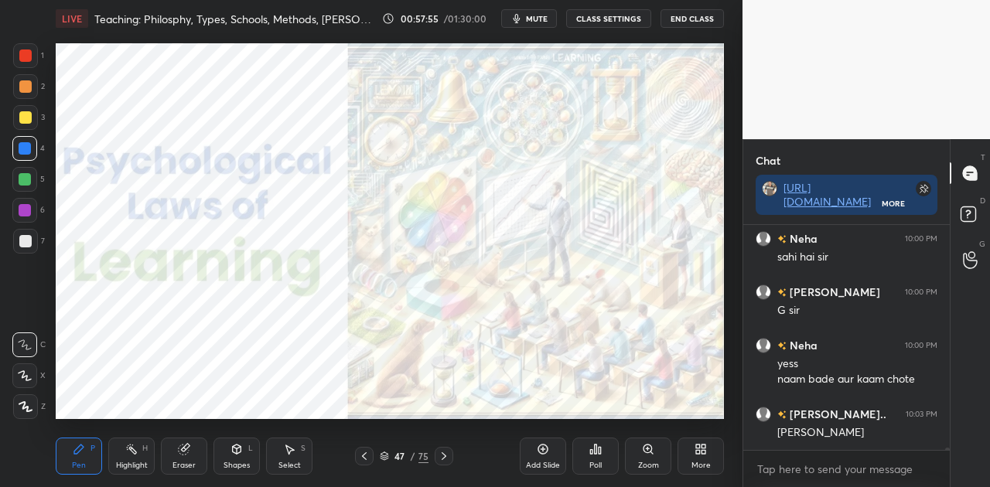
click at [439, 456] on icon at bounding box center [444, 456] width 12 height 12
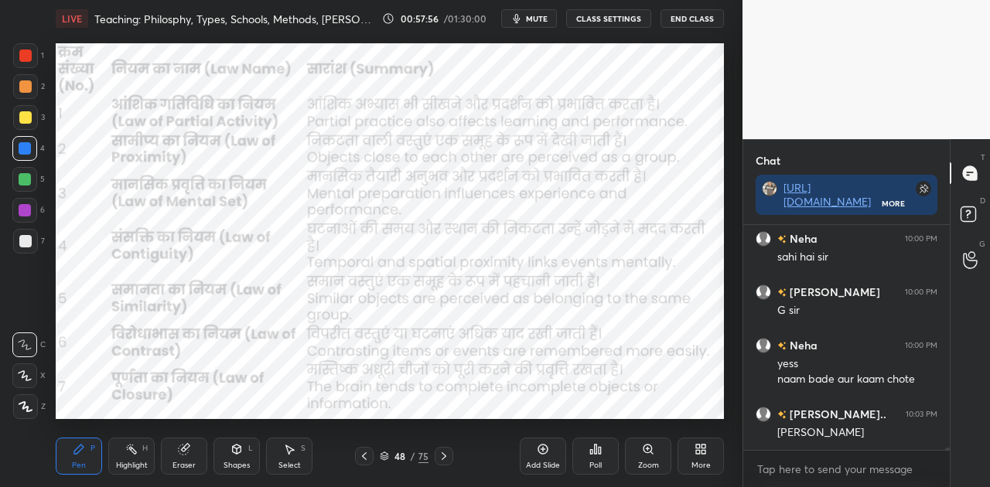
click at [439, 456] on icon at bounding box center [444, 456] width 12 height 12
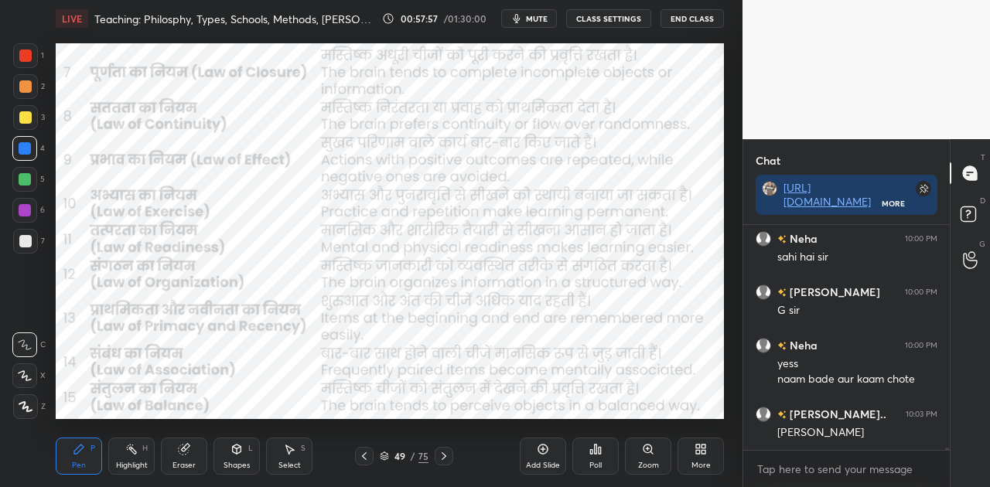
click at [539, 25] on button "mute" at bounding box center [529, 18] width 56 height 19
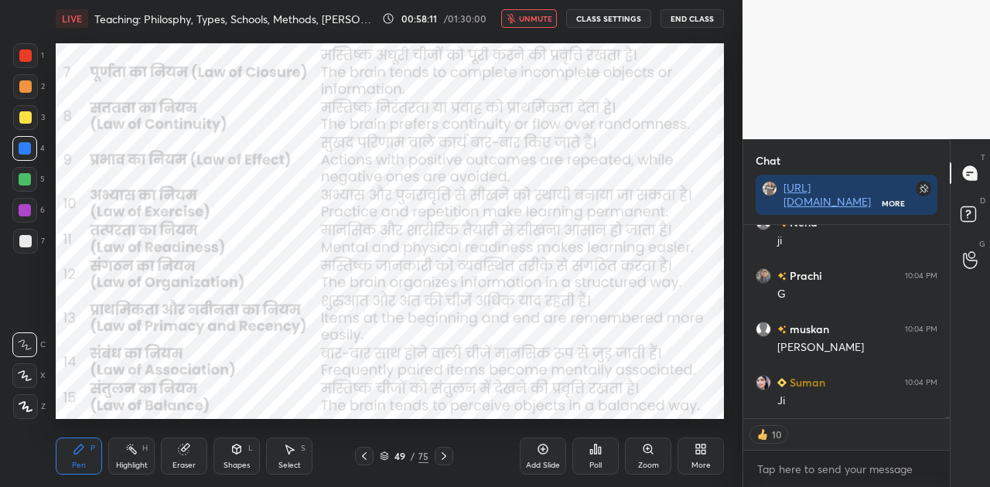
scroll to position [20185, 0]
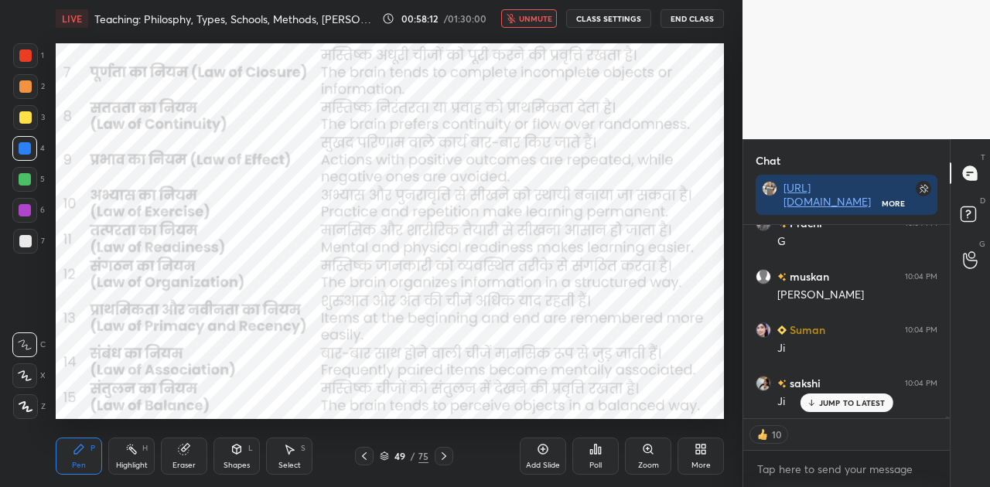
click at [539, 25] on button "unmute" at bounding box center [529, 18] width 56 height 19
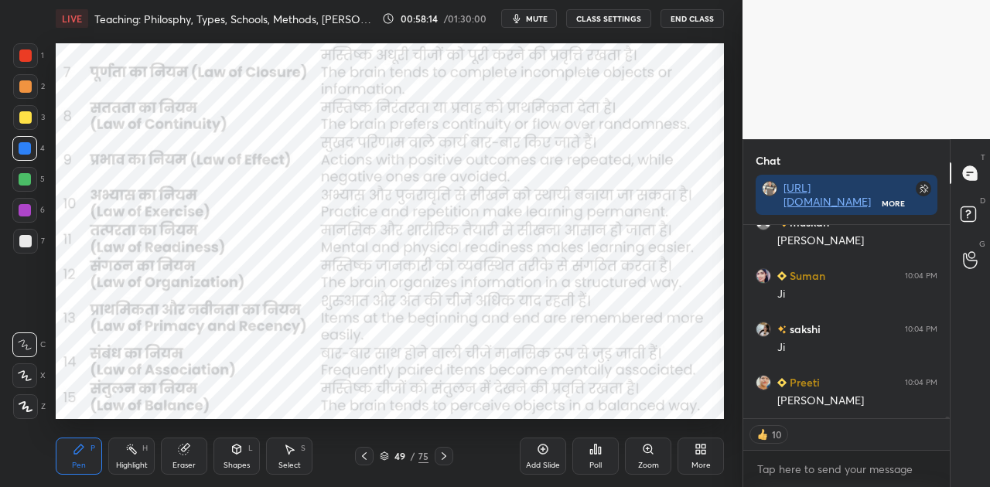
click at [444, 451] on icon at bounding box center [444, 456] width 12 height 12
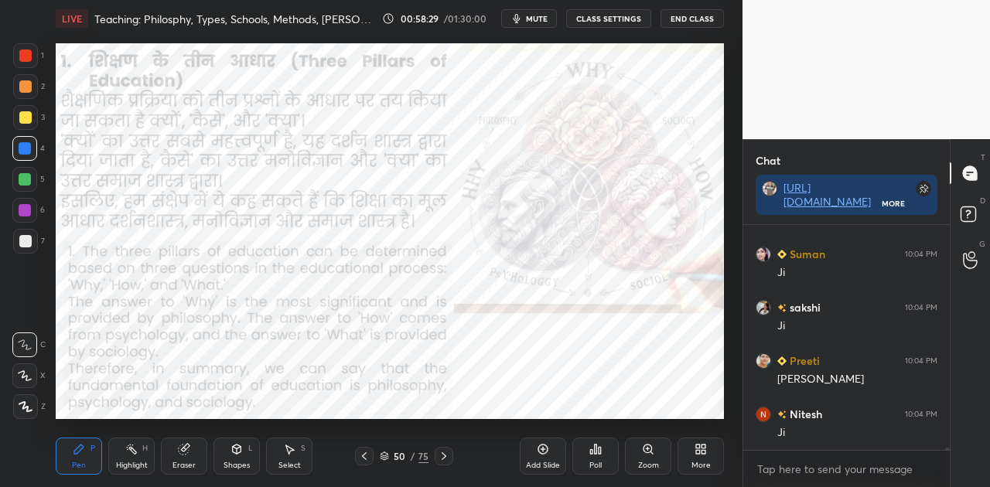
scroll to position [20261, 0]
click at [439, 460] on icon at bounding box center [444, 456] width 12 height 12
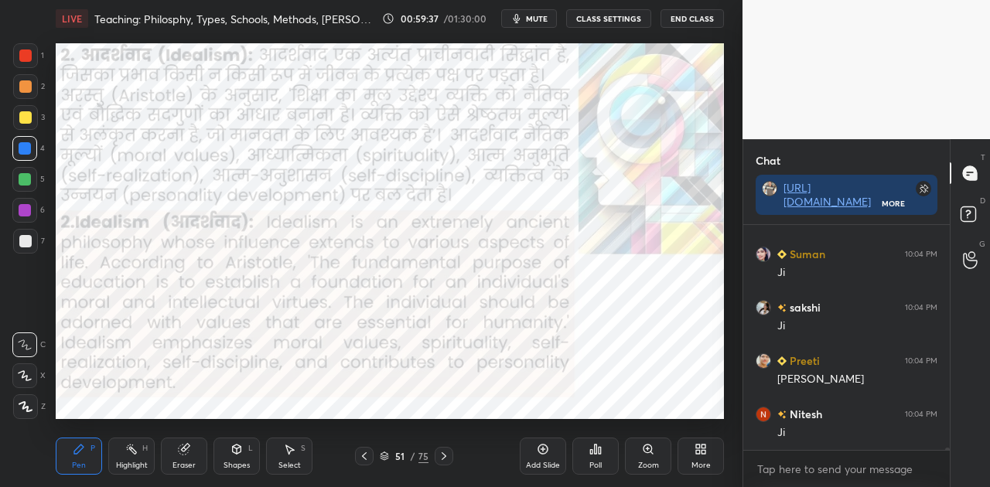
click at [442, 453] on icon at bounding box center [444, 457] width 5 height 8
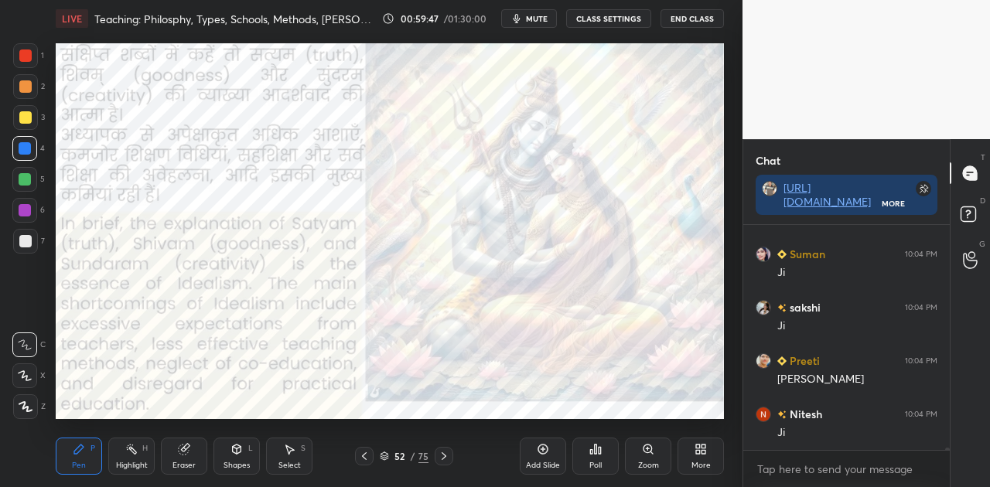
click at [442, 453] on icon at bounding box center [444, 457] width 5 height 8
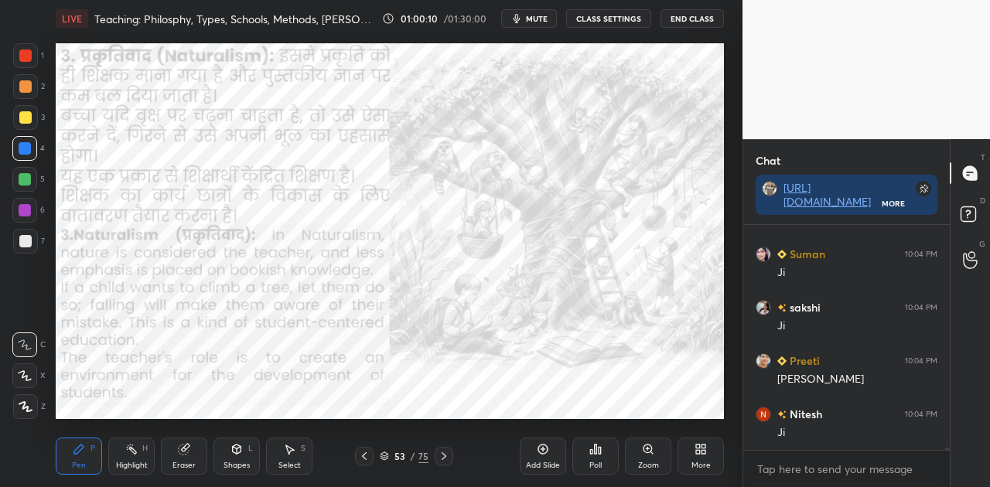
click at [439, 453] on icon at bounding box center [444, 456] width 12 height 12
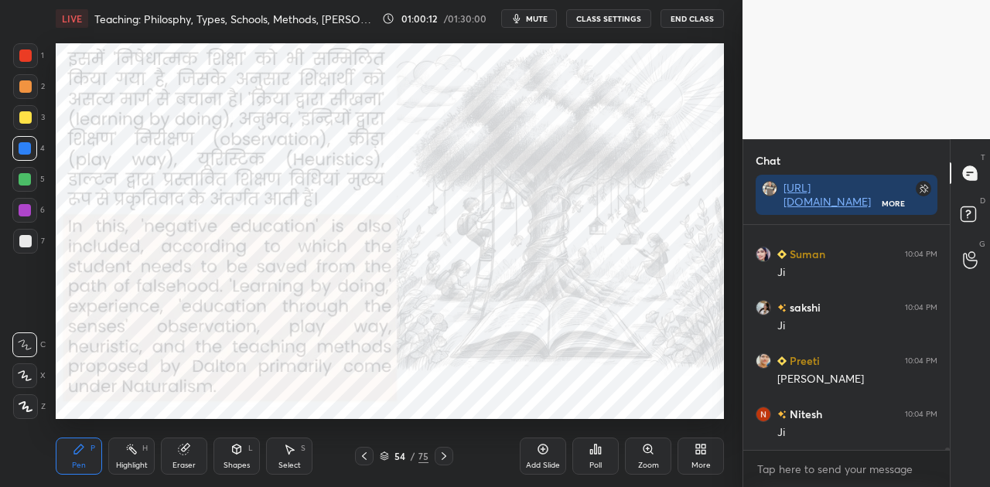
click at [439, 453] on icon at bounding box center [444, 456] width 12 height 12
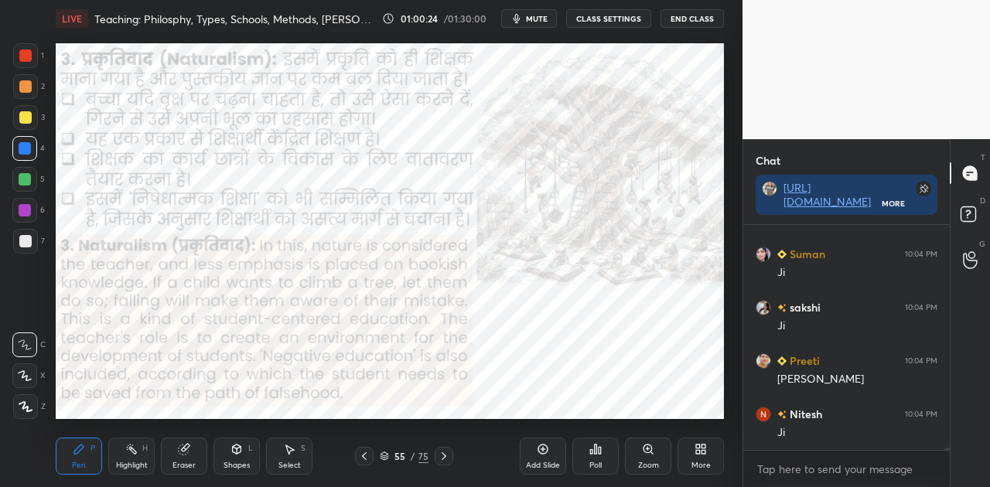
click at [385, 458] on icon at bounding box center [385, 458] width 8 height 2
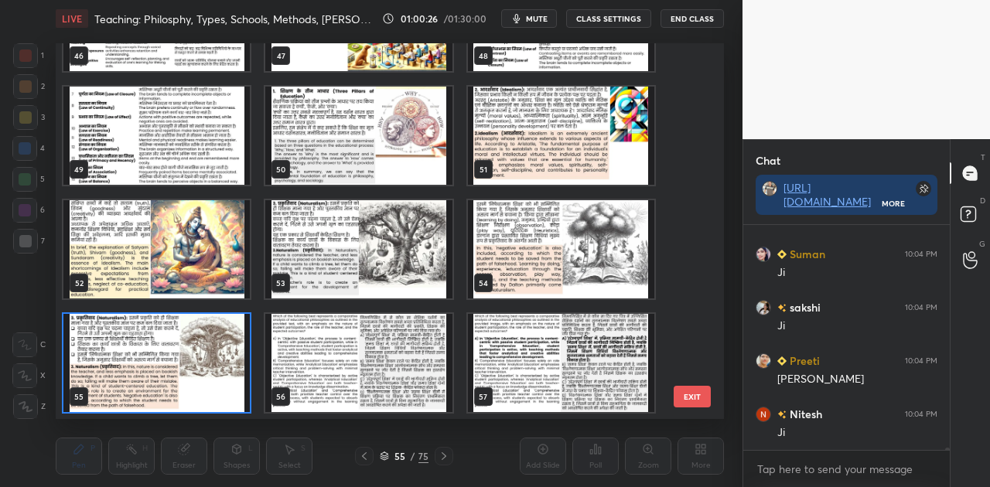
scroll to position [1939, 0]
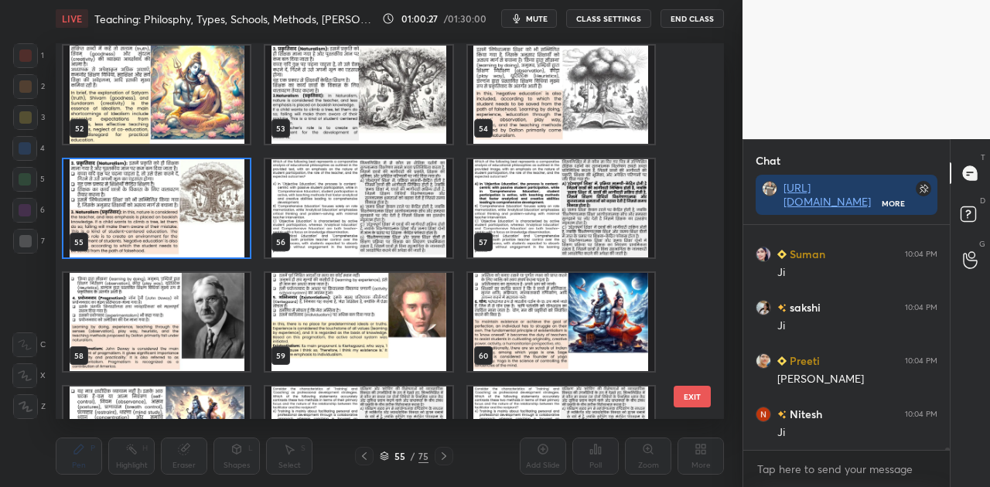
click at [198, 295] on img "grid" at bounding box center [156, 322] width 186 height 98
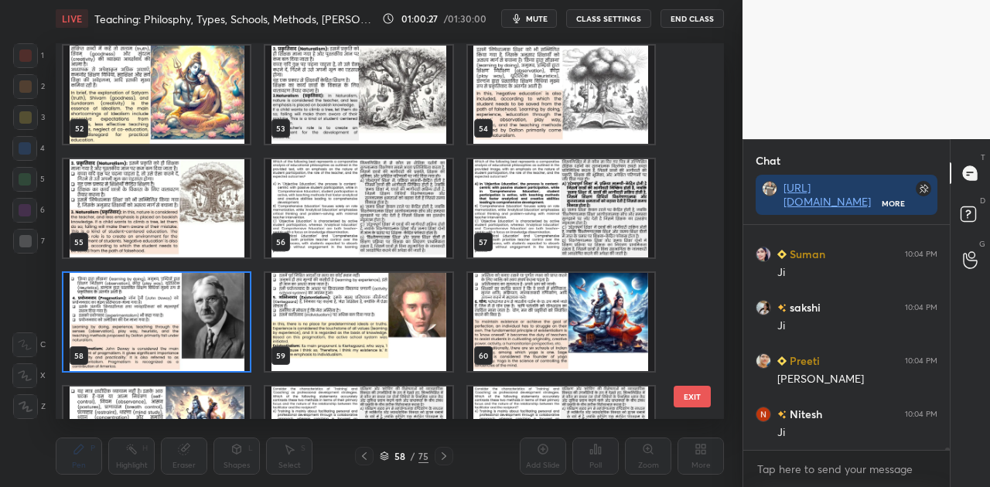
click at [198, 295] on img "grid" at bounding box center [156, 322] width 186 height 98
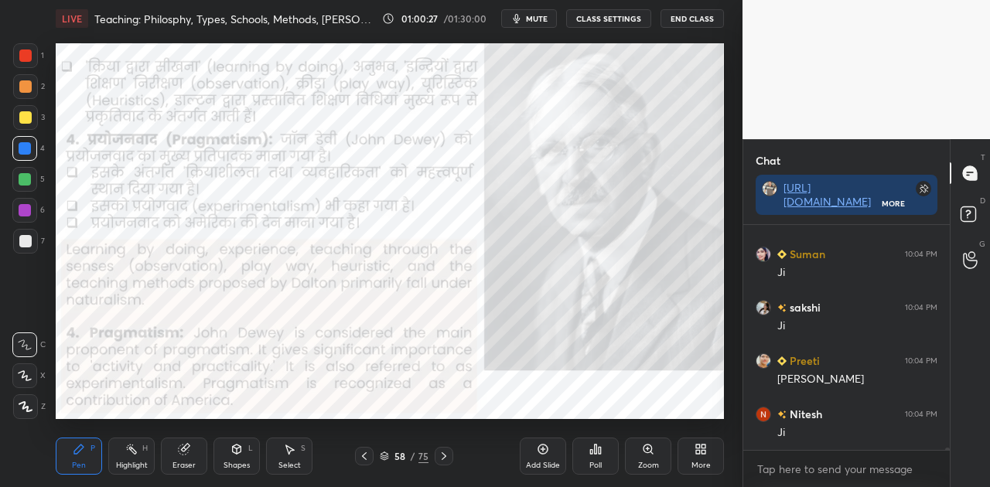
click at [198, 295] on img "grid" at bounding box center [156, 322] width 186 height 98
click at [447, 455] on icon at bounding box center [444, 456] width 12 height 12
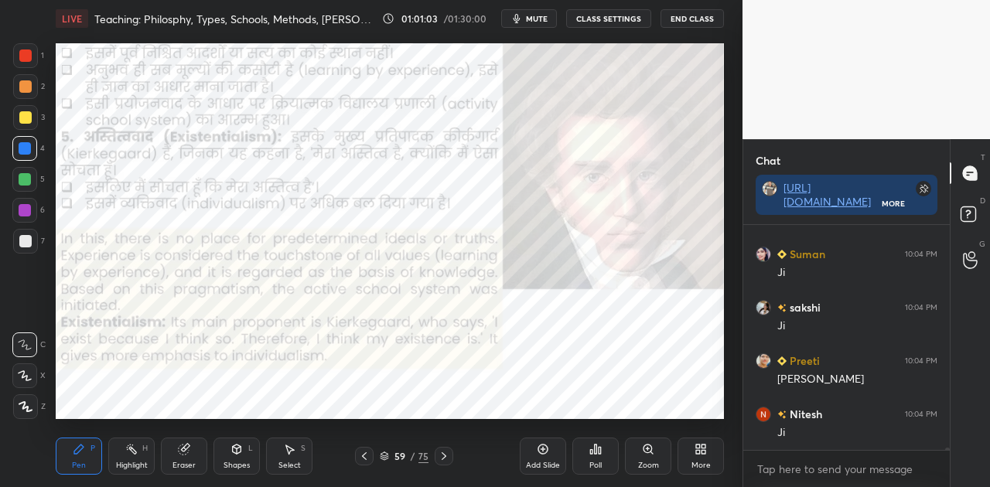
scroll to position [20314, 0]
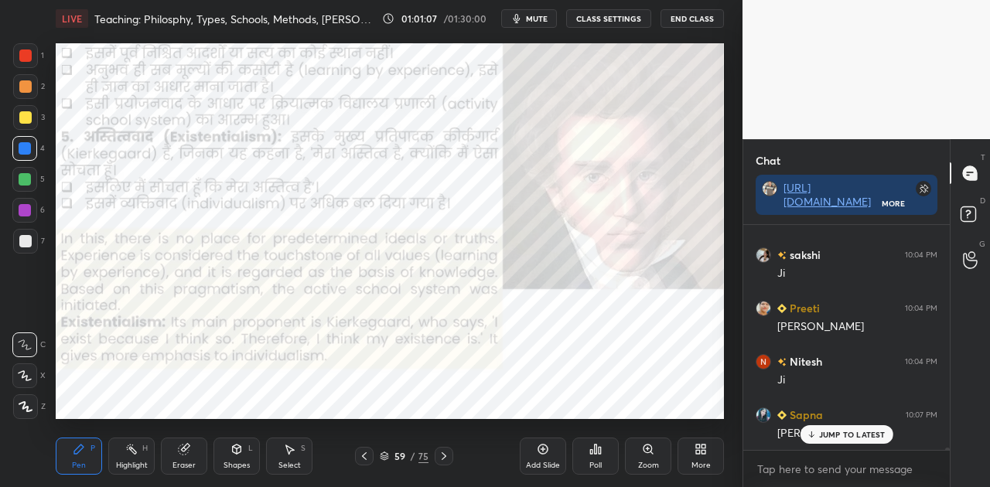
click at [845, 433] on p "JUMP TO LATEST" at bounding box center [852, 434] width 67 height 9
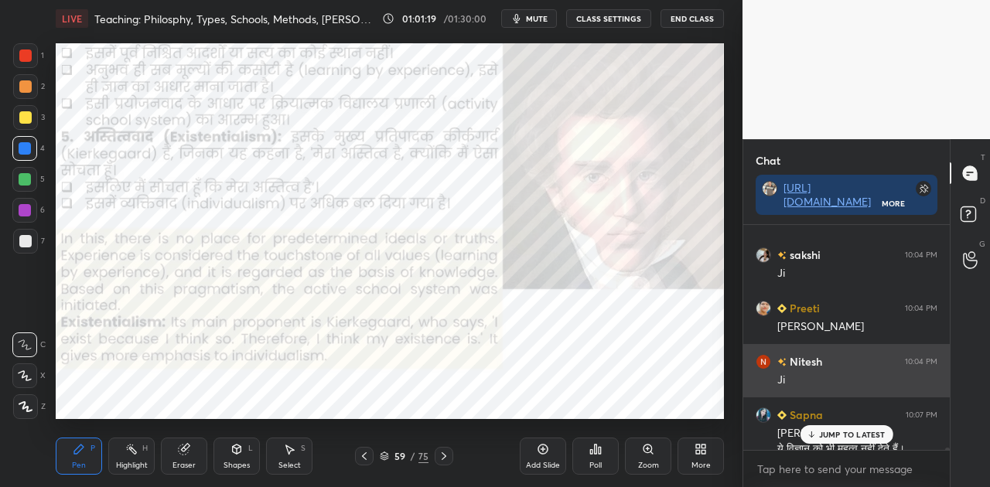
scroll to position [20329, 0]
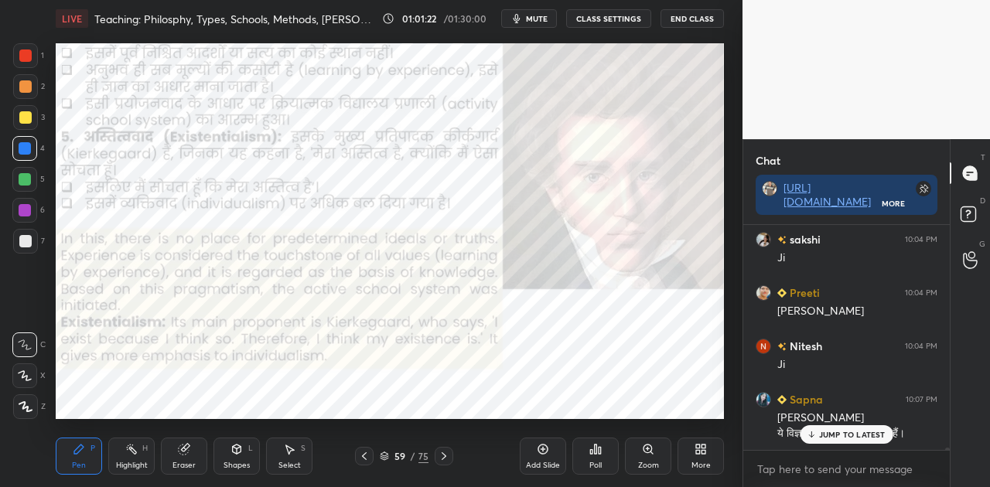
click at [845, 437] on p "JUMP TO LATEST" at bounding box center [852, 434] width 67 height 9
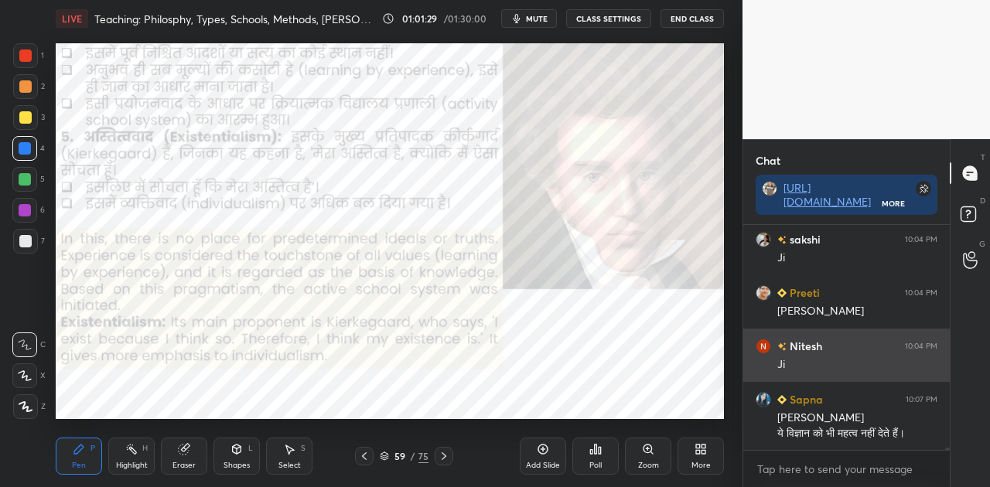
scroll to position [20383, 0]
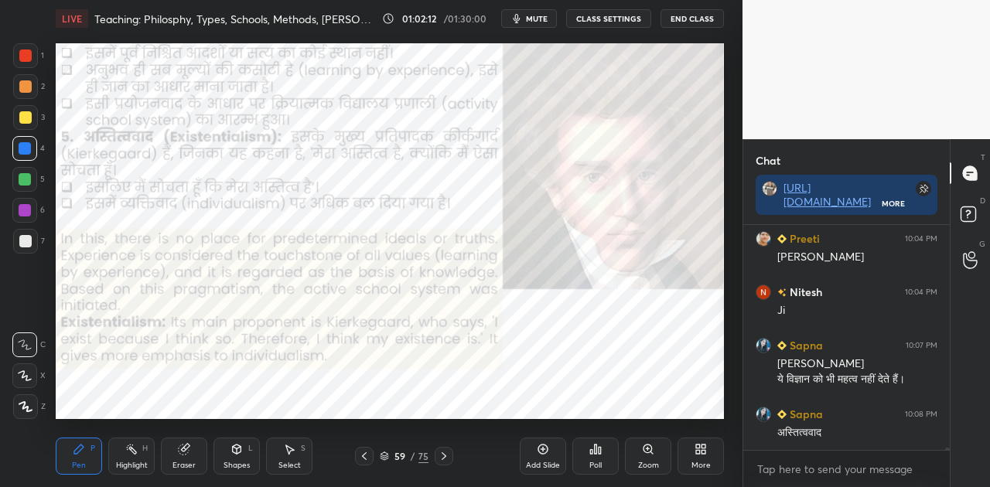
click at [444, 458] on icon at bounding box center [444, 457] width 5 height 8
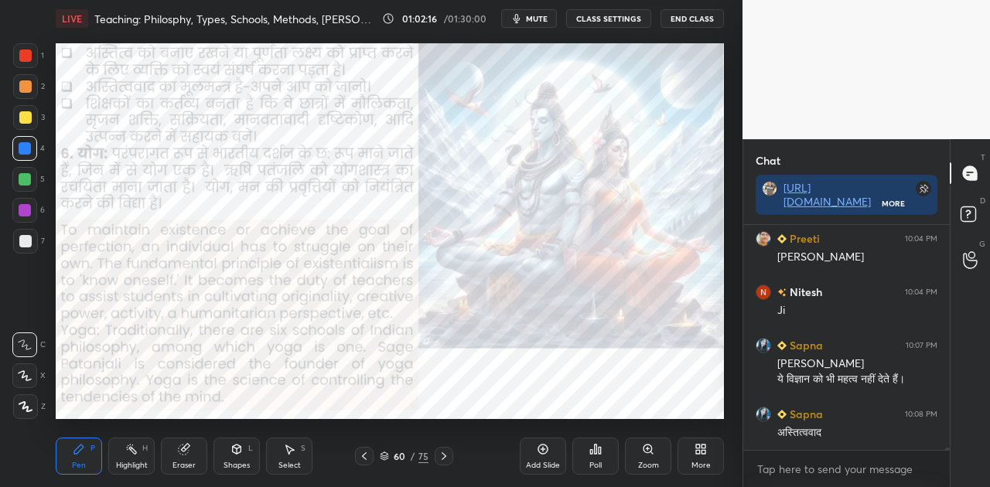
scroll to position [20436, 0]
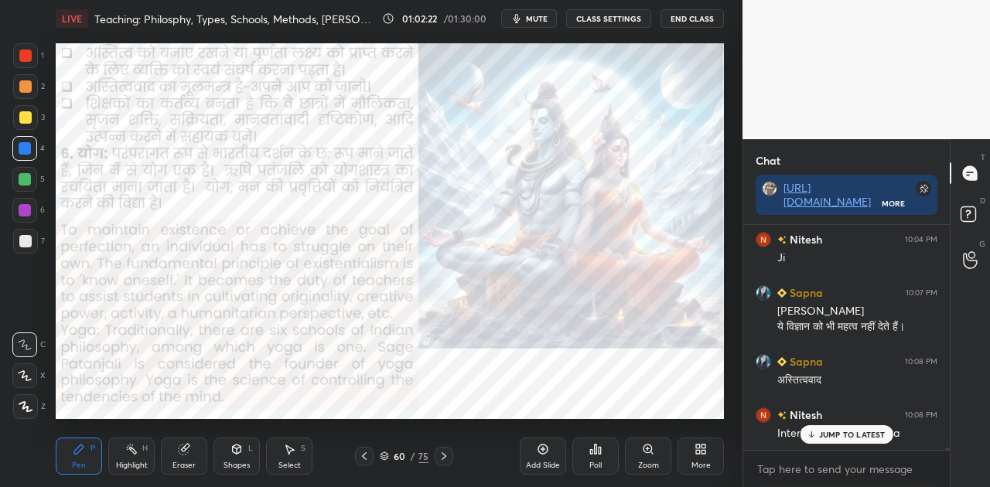
click at [830, 434] on p "JUMP TO LATEST" at bounding box center [852, 434] width 67 height 9
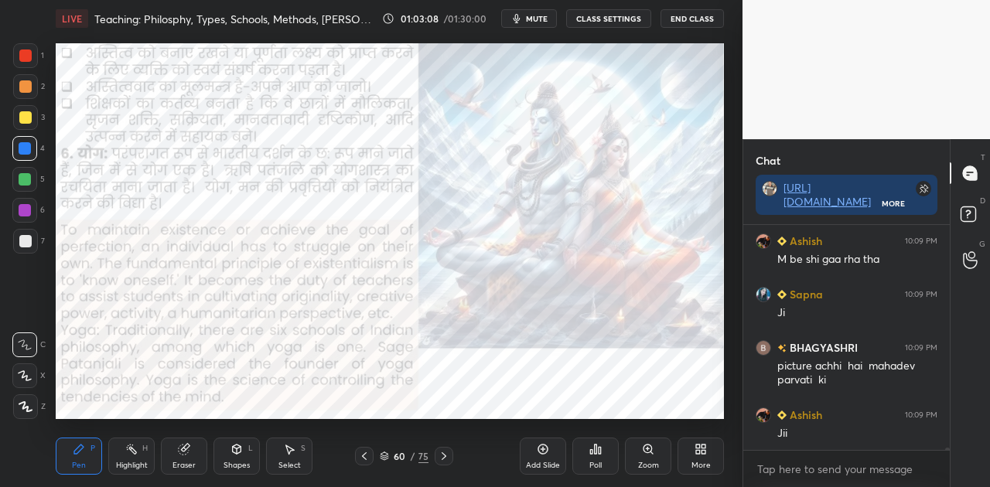
scroll to position [20718, 0]
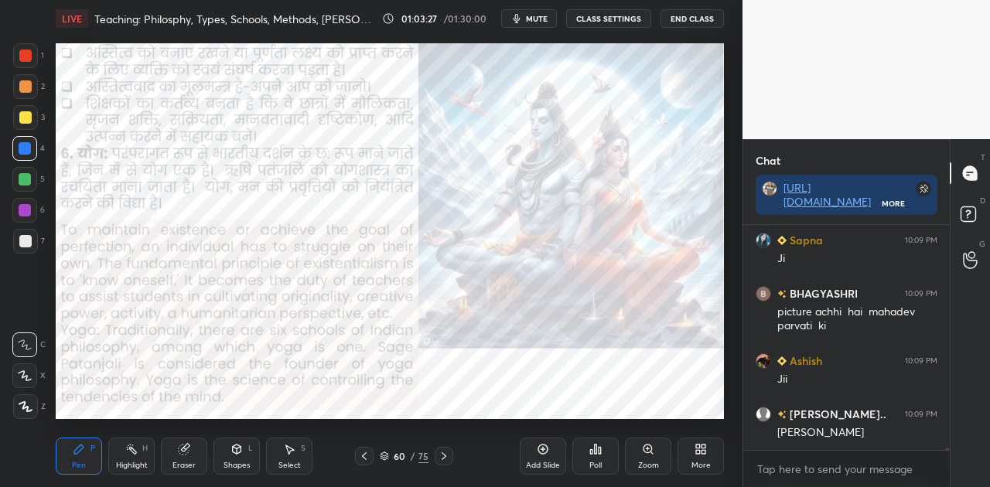
click at [541, 456] on div "Add Slide" at bounding box center [543, 456] width 46 height 37
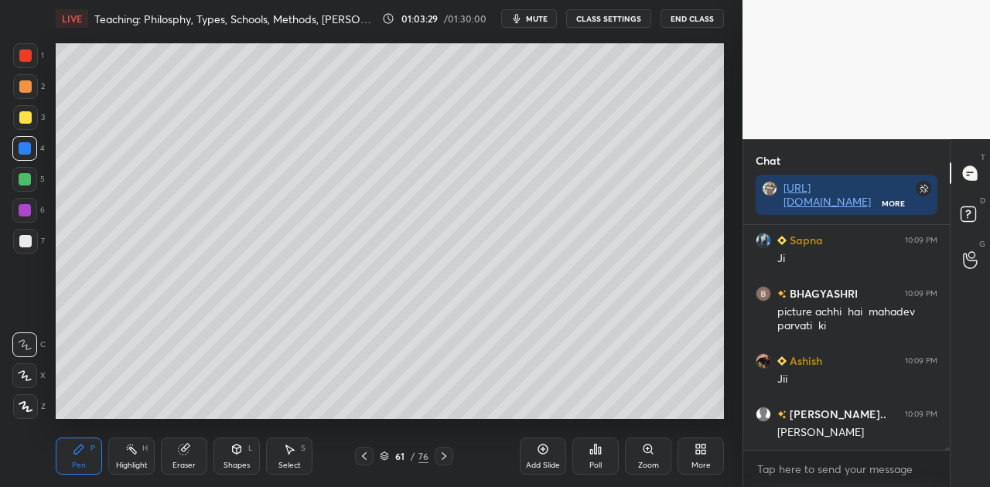
scroll to position [20770, 0]
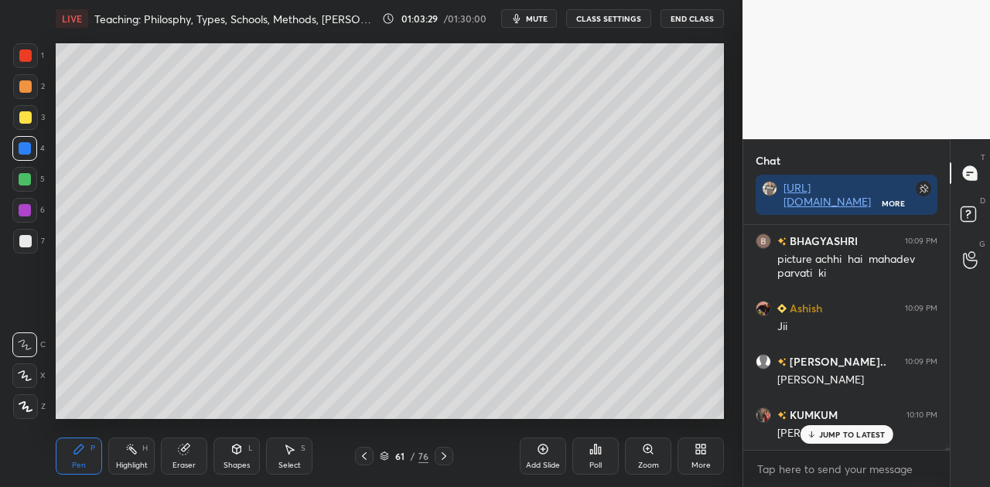
click at [27, 238] on div at bounding box center [25, 241] width 12 height 12
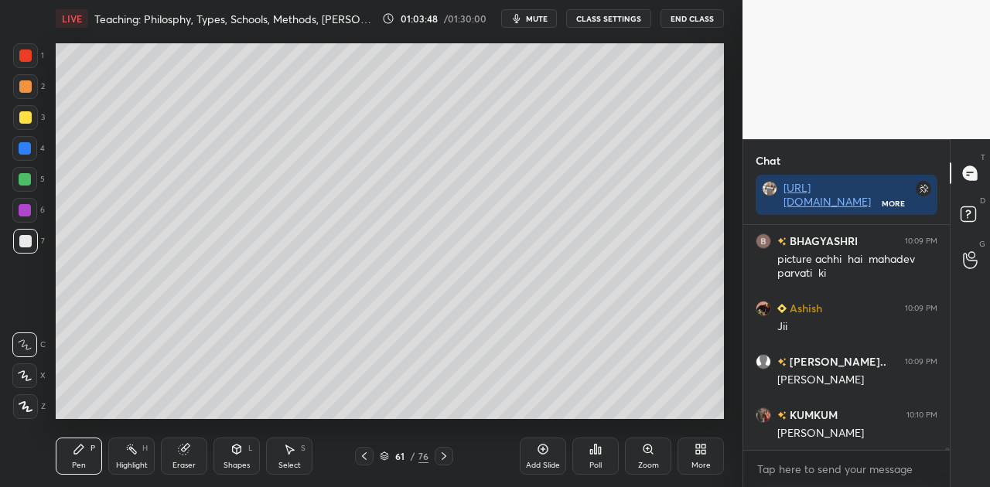
scroll to position [20824, 0]
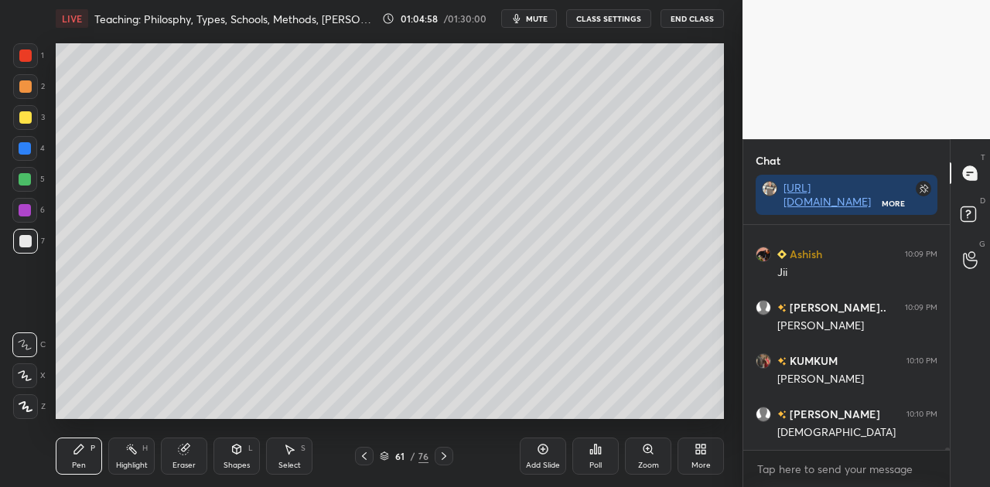
click at [246, 462] on div "Shapes" at bounding box center [237, 466] width 26 height 8
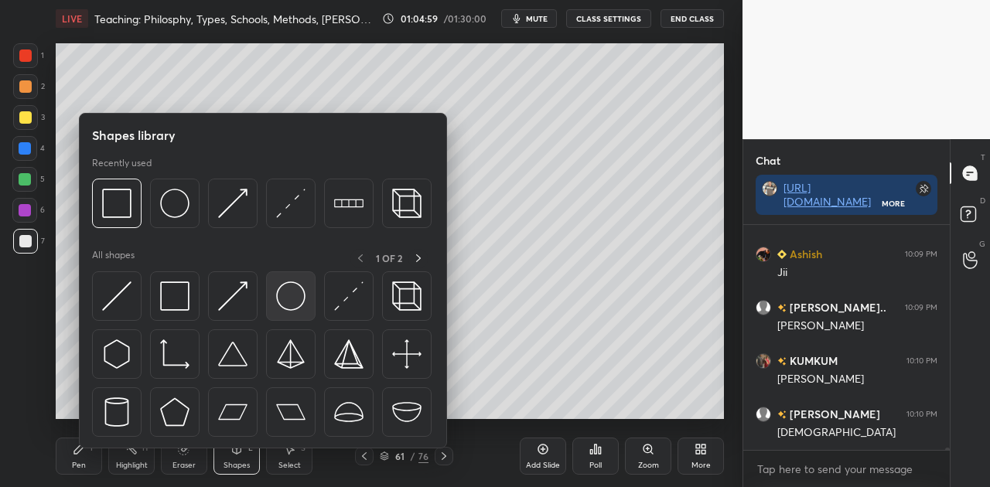
click at [286, 292] on img at bounding box center [290, 296] width 29 height 29
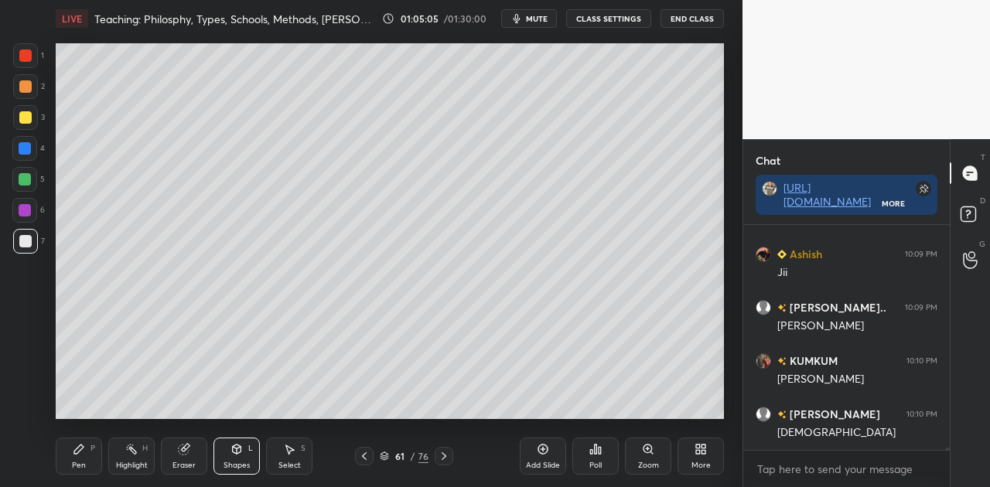
click at [240, 472] on div "Shapes L" at bounding box center [237, 456] width 46 height 37
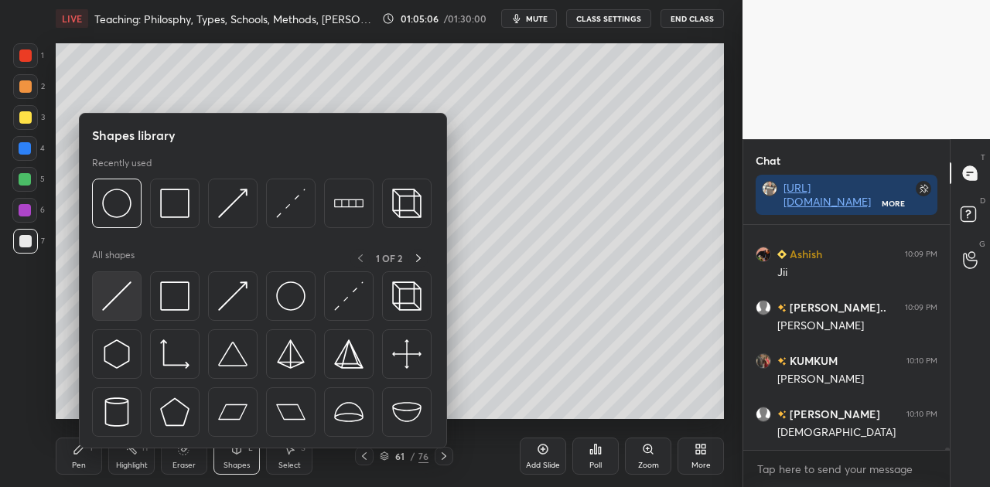
click at [110, 302] on img at bounding box center [116, 296] width 29 height 29
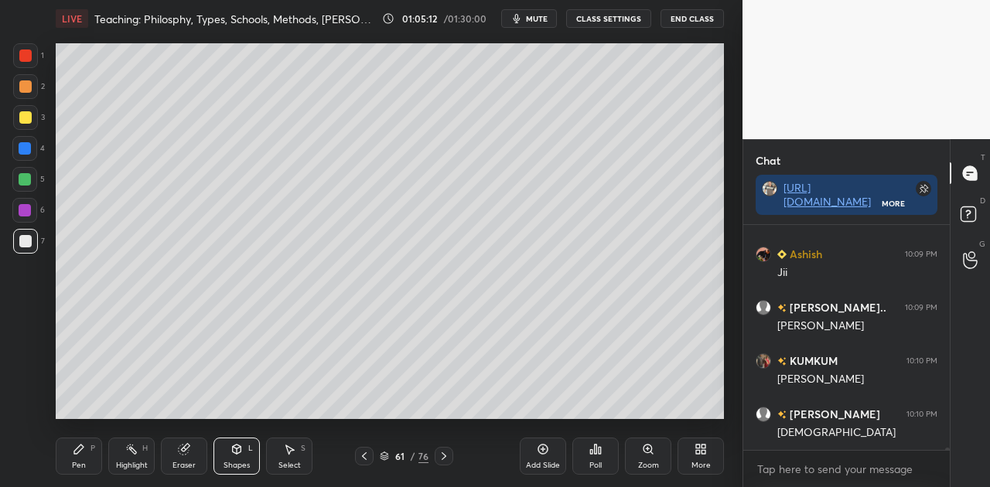
scroll to position [20891, 0]
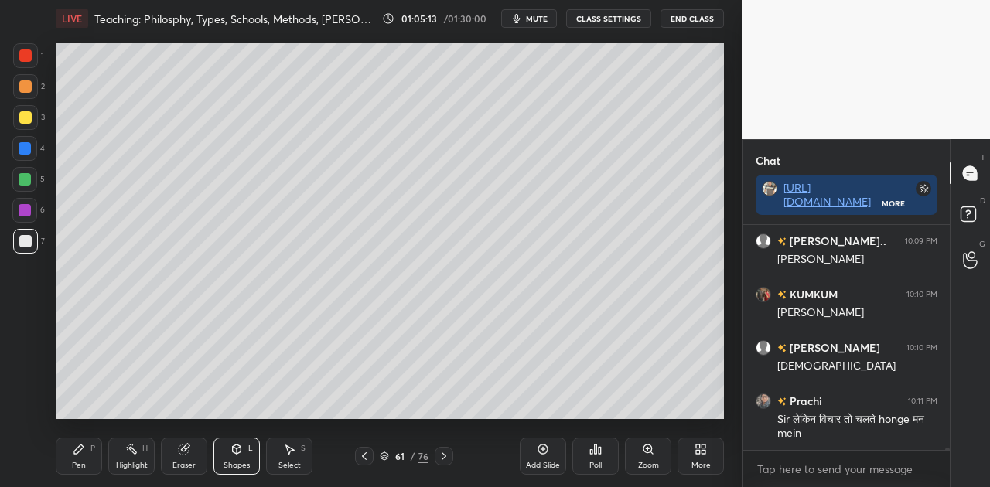
click at [79, 450] on icon at bounding box center [78, 449] width 9 height 9
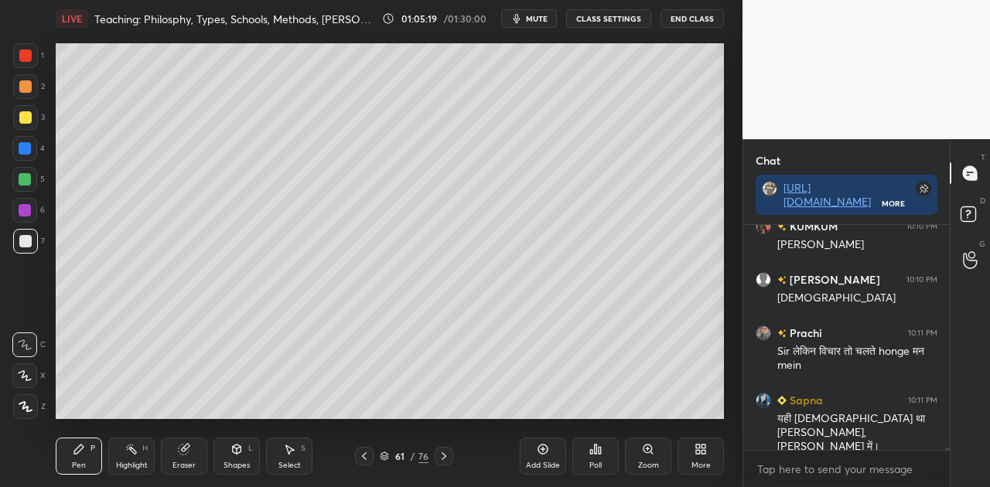
scroll to position [21012, 0]
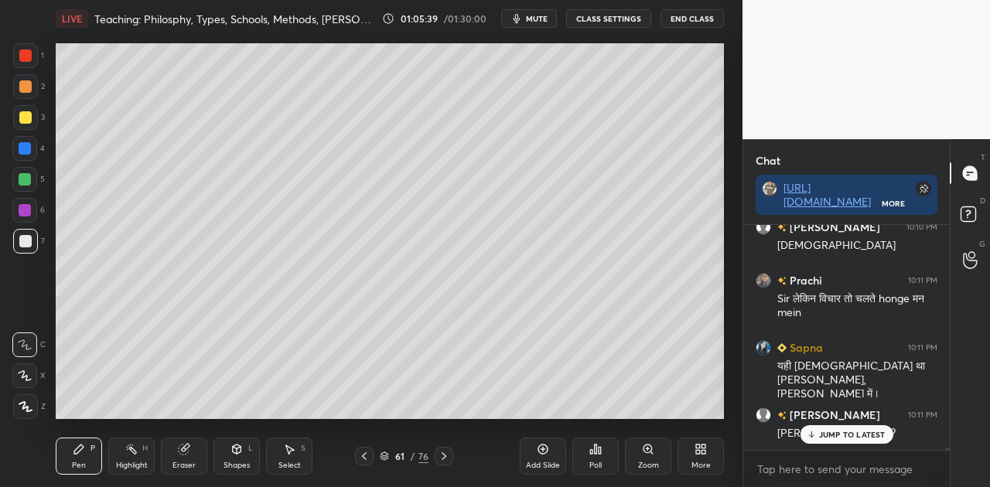
click at [839, 436] on p "JUMP TO LATEST" at bounding box center [852, 434] width 67 height 9
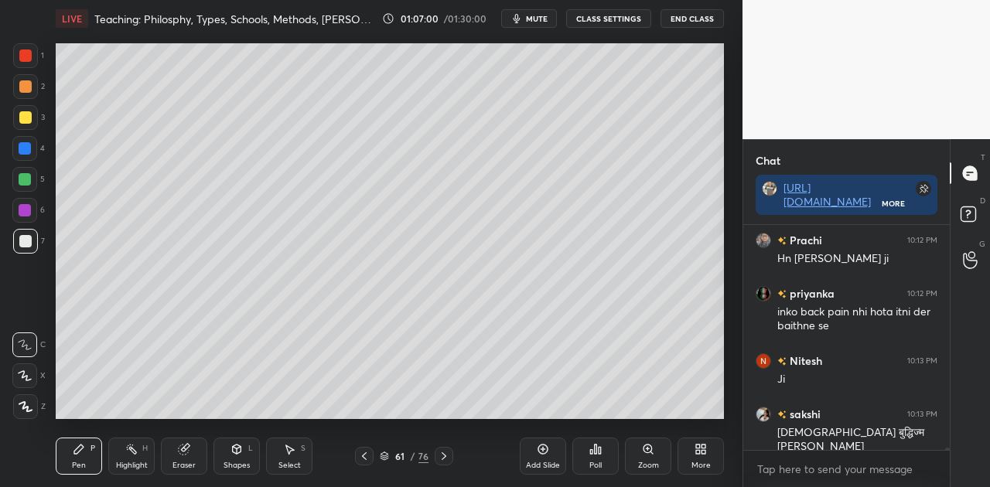
scroll to position [21346, 0]
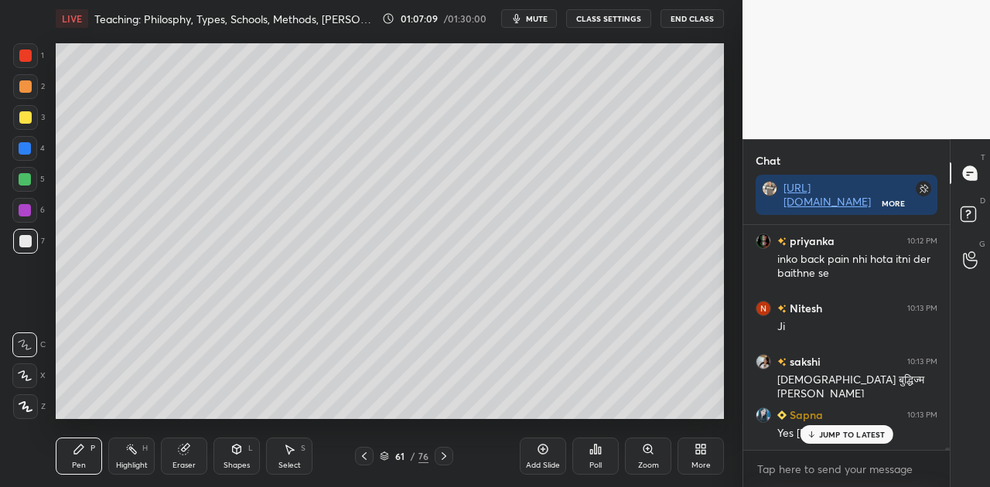
click at [857, 437] on p "JUMP TO LATEST" at bounding box center [852, 434] width 67 height 9
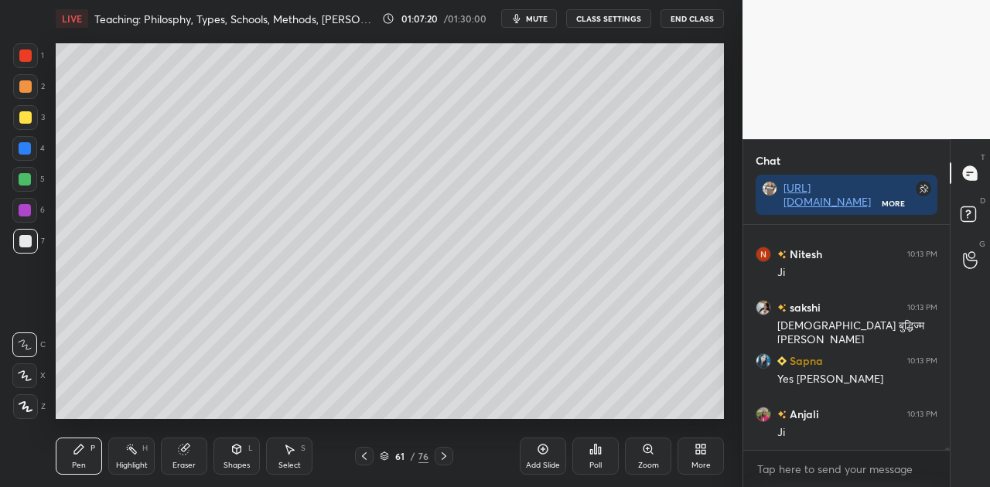
scroll to position [21453, 0]
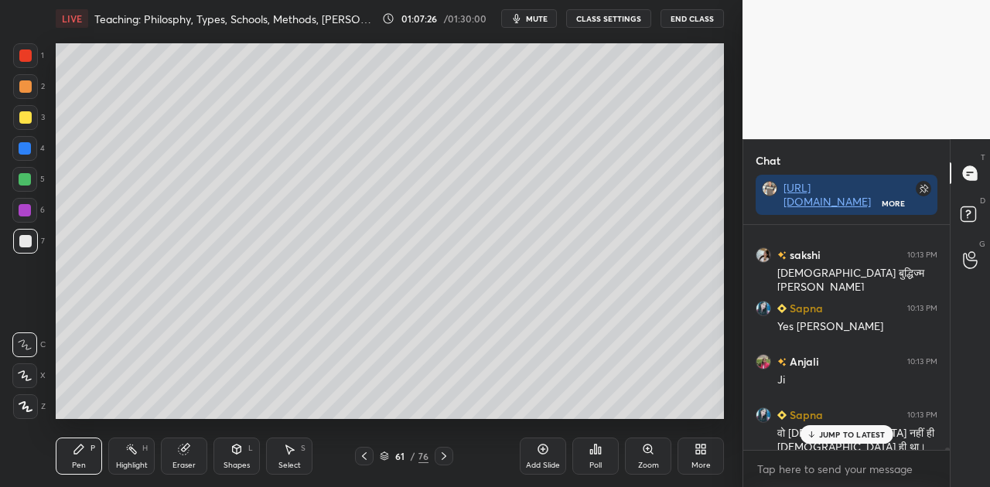
click at [845, 429] on div "JUMP TO LATEST" at bounding box center [846, 435] width 93 height 19
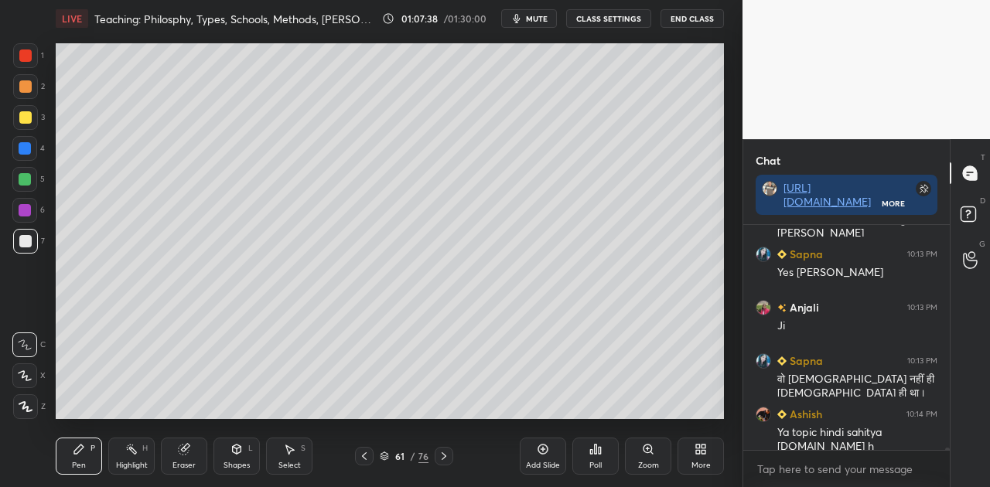
click at [364, 457] on icon at bounding box center [364, 456] width 12 height 12
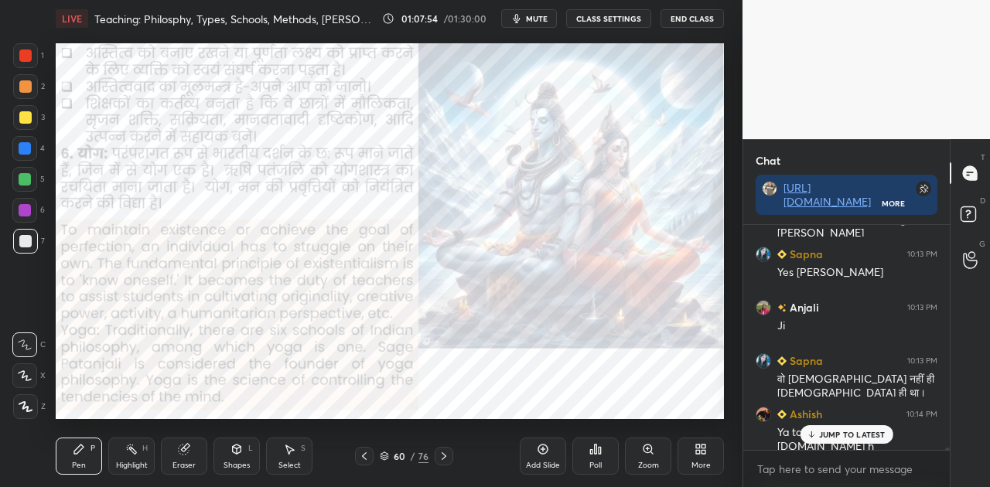
scroll to position [21559, 0]
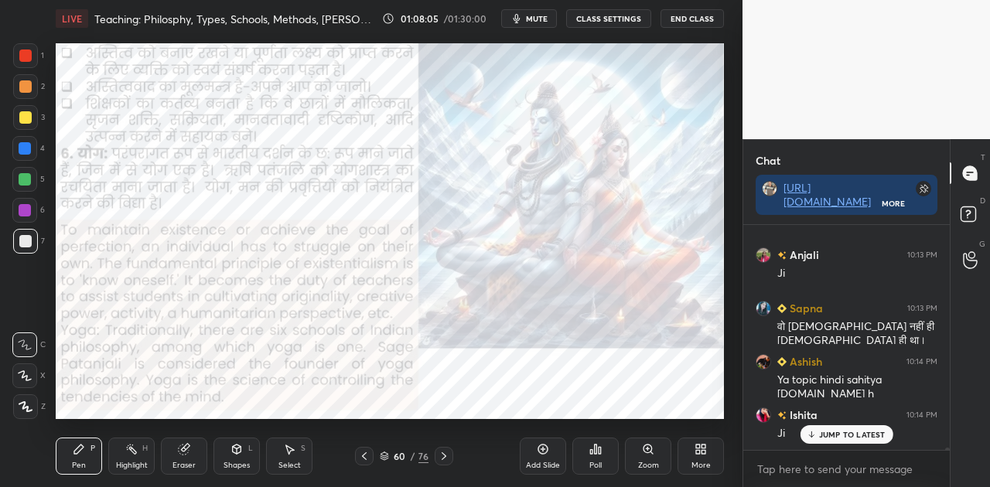
click at [436, 455] on div at bounding box center [444, 456] width 19 height 19
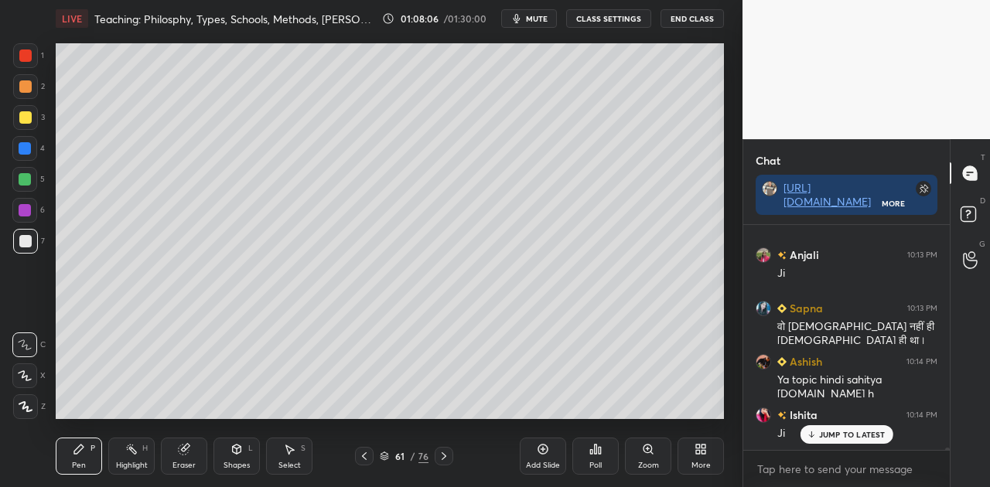
click at [436, 455] on div at bounding box center [444, 456] width 19 height 19
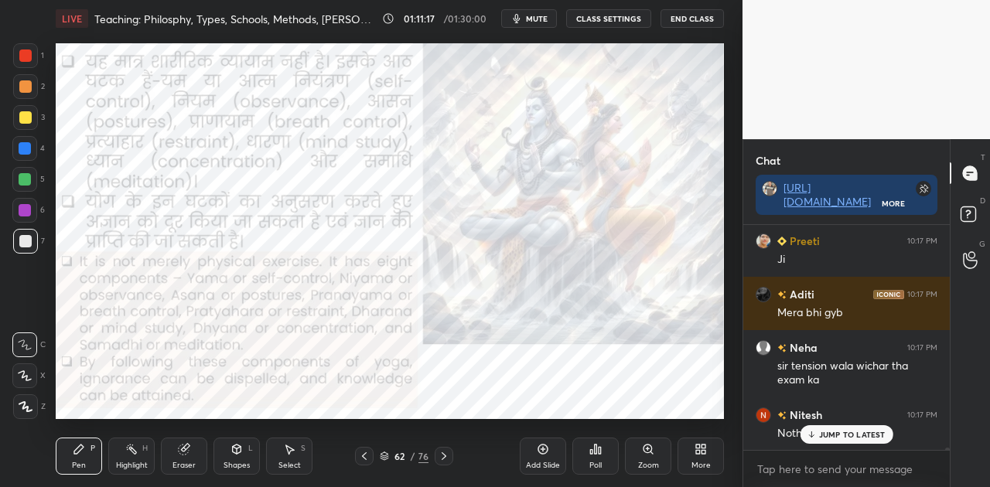
scroll to position [22630, 0]
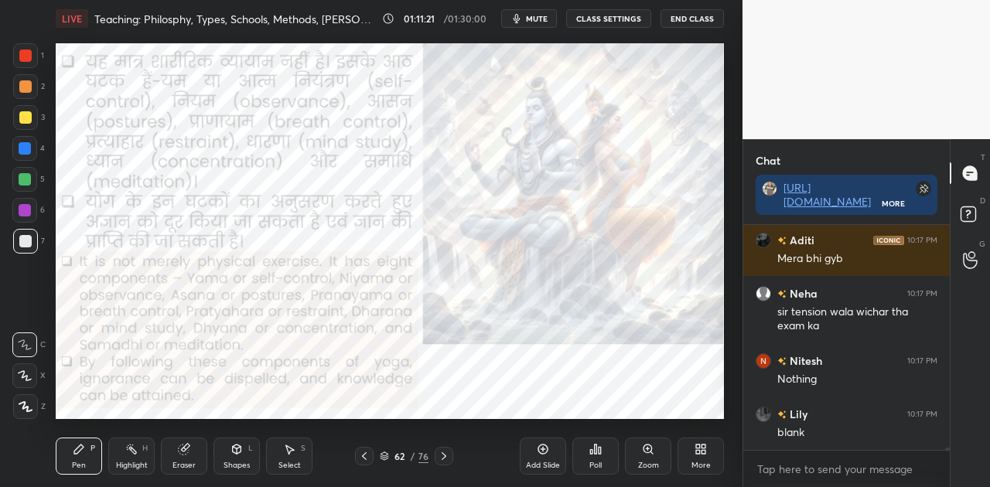
click at [441, 453] on icon at bounding box center [444, 456] width 12 height 12
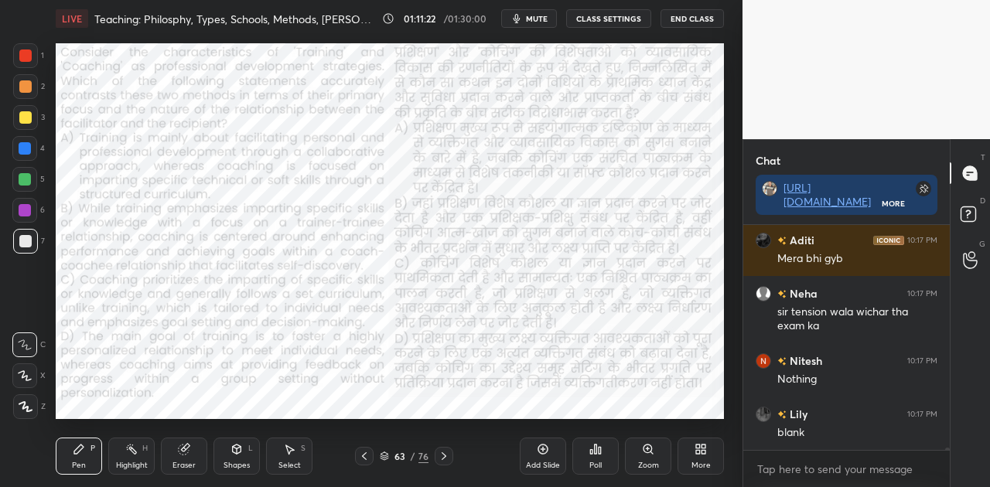
scroll to position [22683, 0]
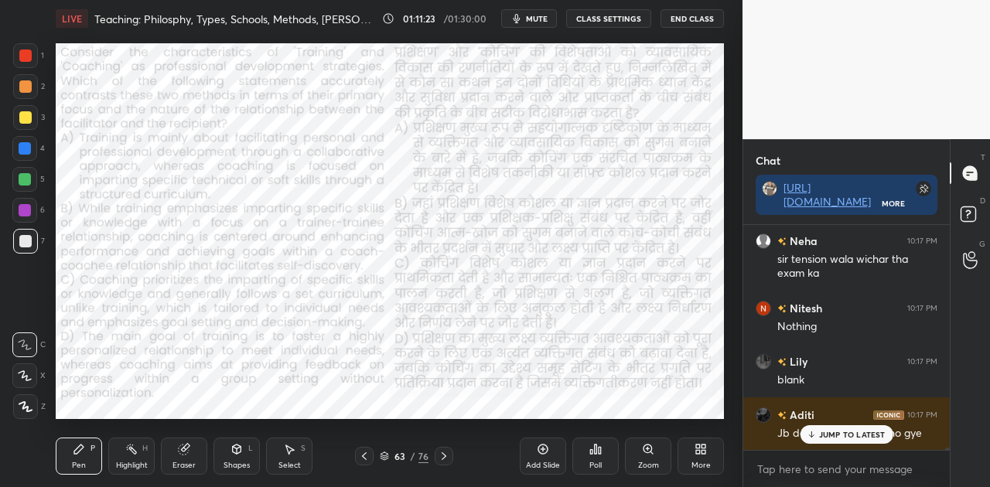
click at [365, 454] on icon at bounding box center [364, 456] width 12 height 12
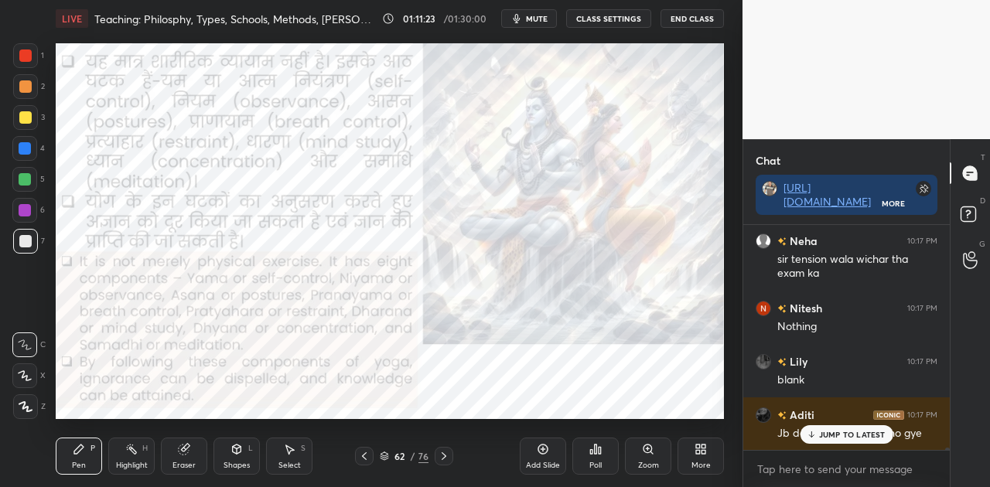
scroll to position [22737, 0]
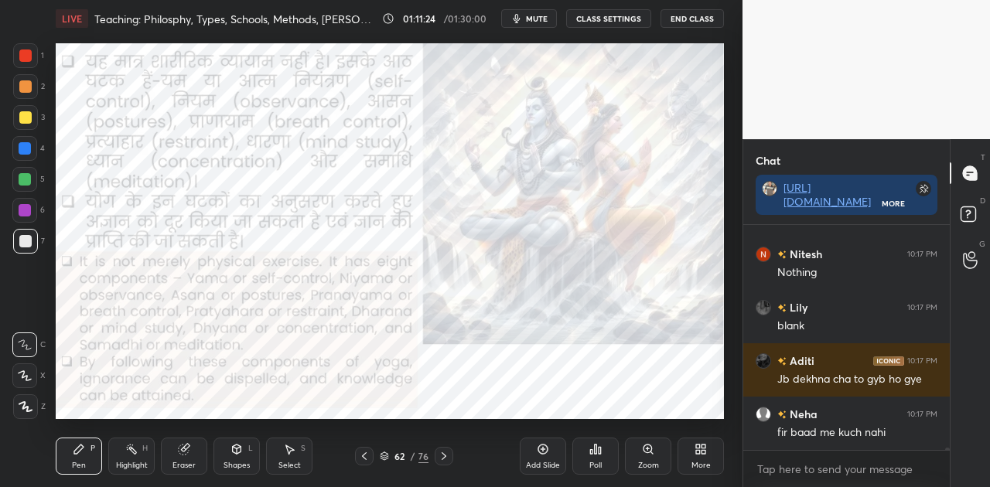
click at [542, 448] on icon at bounding box center [543, 449] width 12 height 12
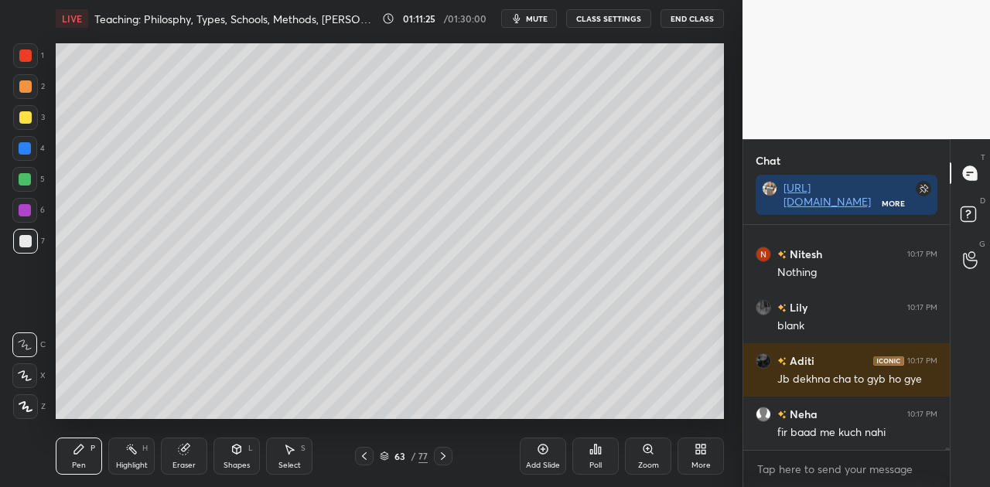
click at [29, 245] on div at bounding box center [25, 241] width 12 height 12
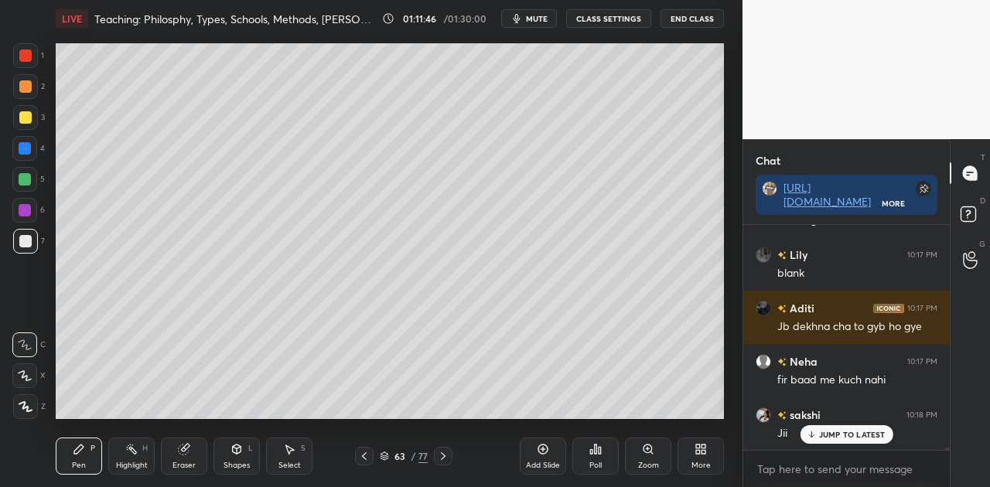
click at [291, 450] on icon at bounding box center [290, 450] width 9 height 9
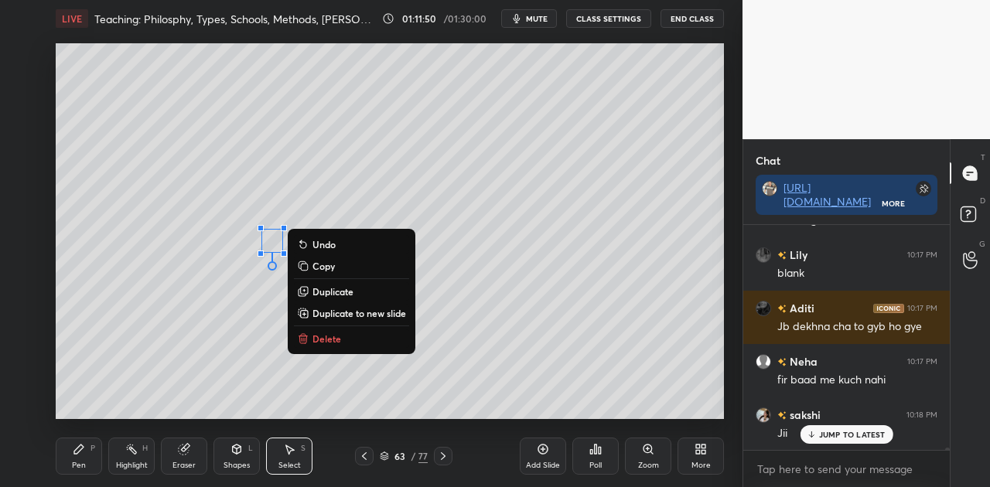
click at [275, 280] on div "0 ° Undo Copy Duplicate Duplicate to new slide Delete" at bounding box center [390, 231] width 669 height 376
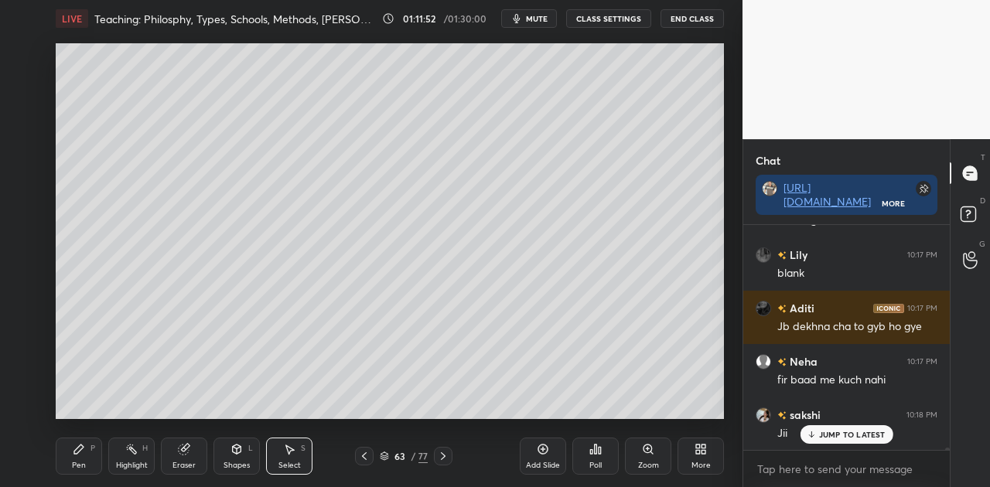
click at [74, 448] on icon at bounding box center [79, 449] width 12 height 12
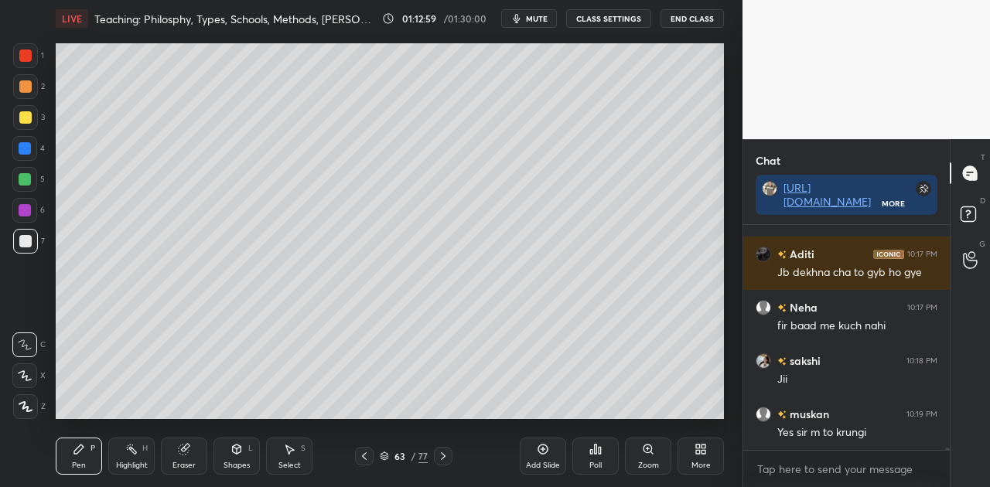
scroll to position [22910, 0]
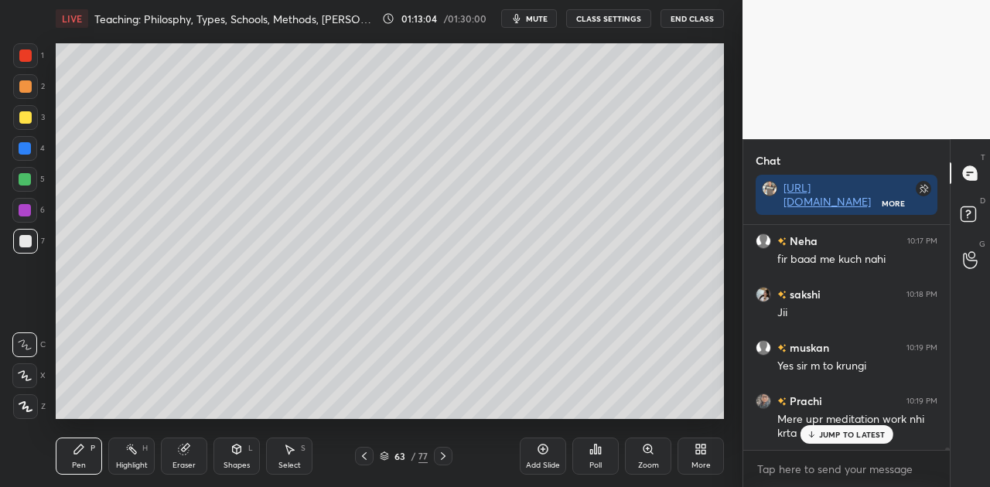
click at [814, 434] on icon at bounding box center [811, 434] width 10 height 9
click at [365, 454] on icon at bounding box center [364, 456] width 12 height 12
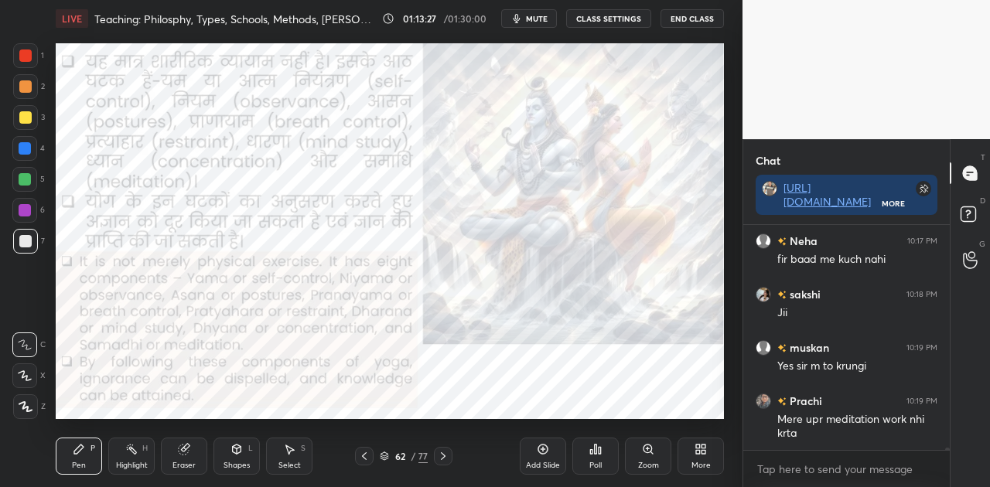
click at [25, 149] on div at bounding box center [25, 148] width 12 height 12
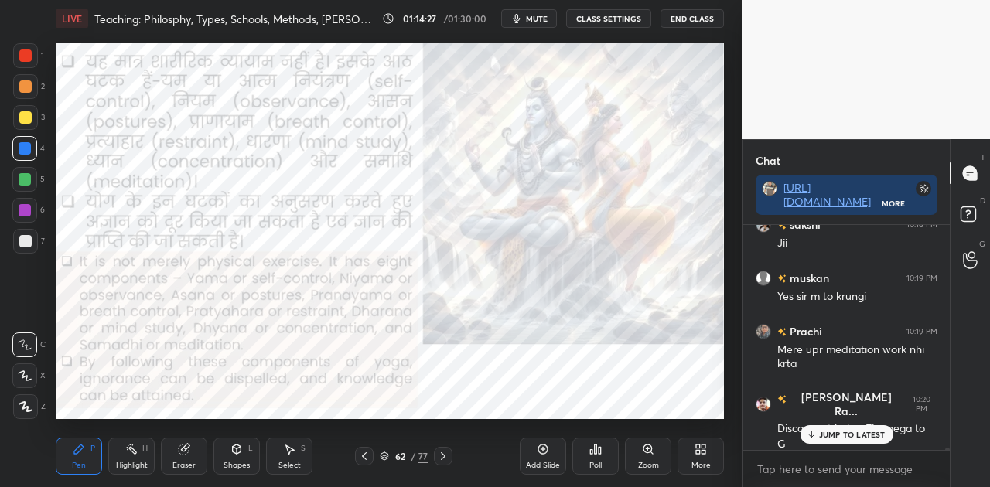
scroll to position [23033, 0]
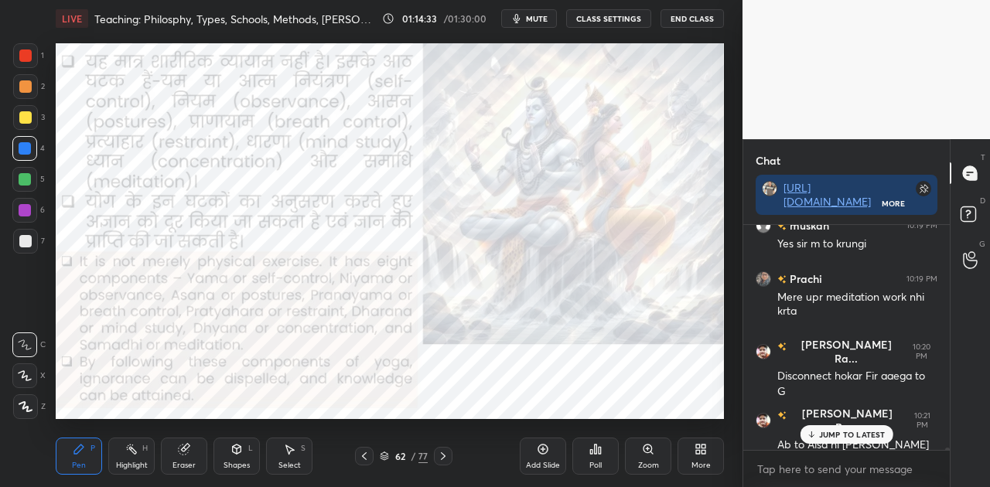
click at [851, 436] on p "JUMP TO LATEST" at bounding box center [852, 434] width 67 height 9
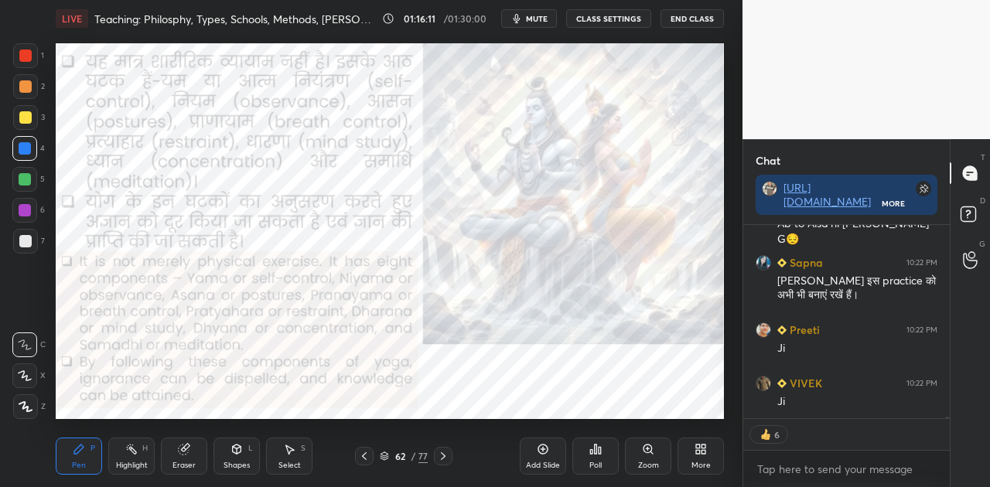
scroll to position [23308, 0]
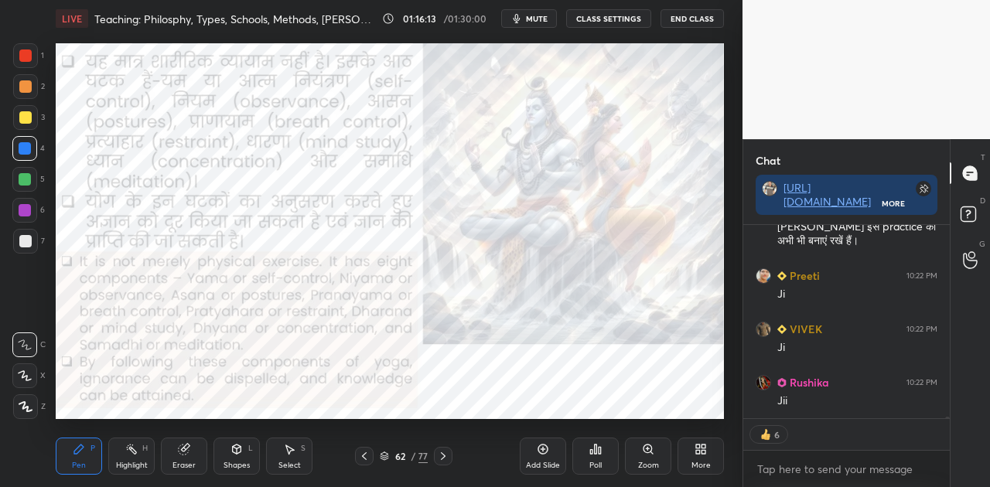
click at [447, 457] on icon at bounding box center [443, 456] width 12 height 12
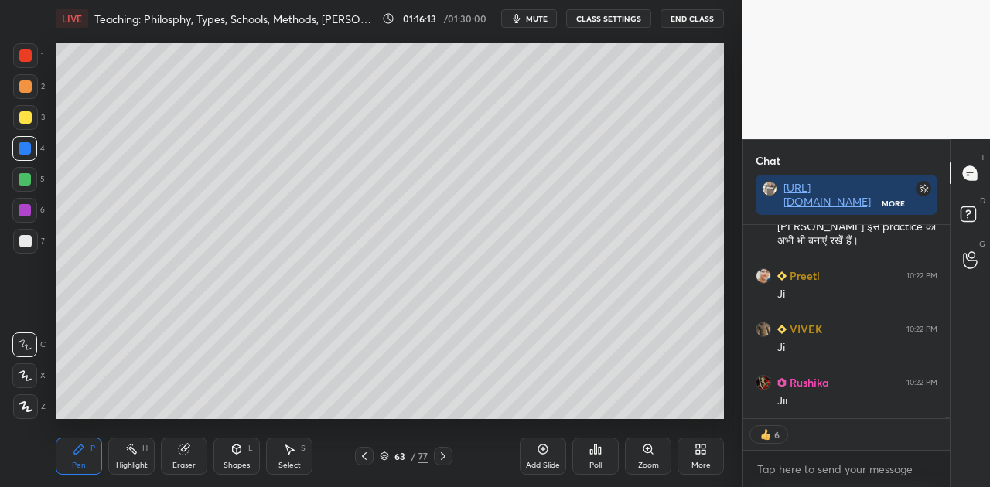
click at [447, 457] on icon at bounding box center [443, 456] width 12 height 12
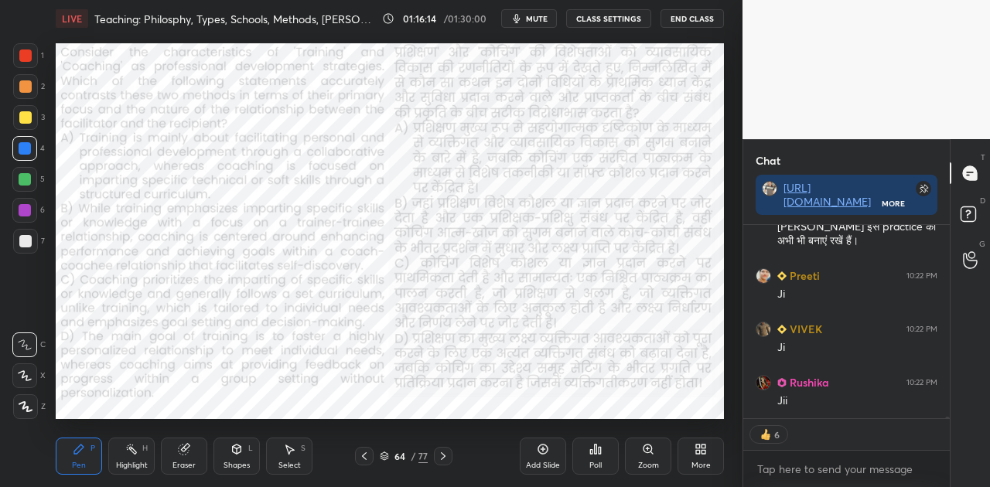
click at [447, 457] on icon at bounding box center [443, 456] width 12 height 12
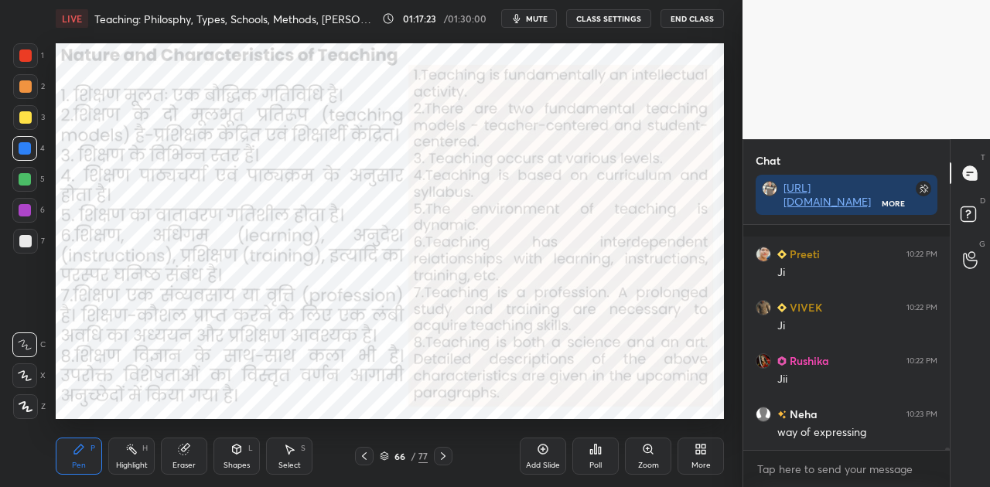
scroll to position [23410, 0]
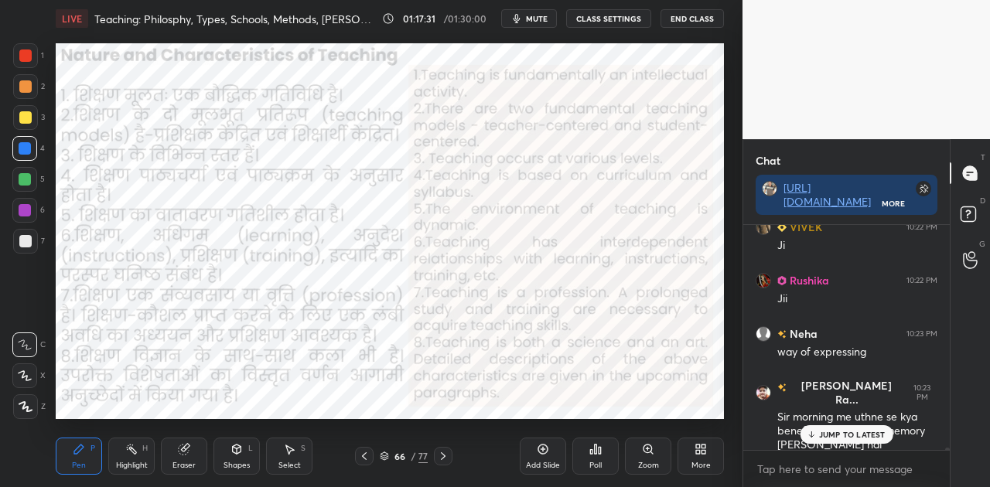
click at [854, 433] on p "JUMP TO LATEST" at bounding box center [852, 434] width 67 height 9
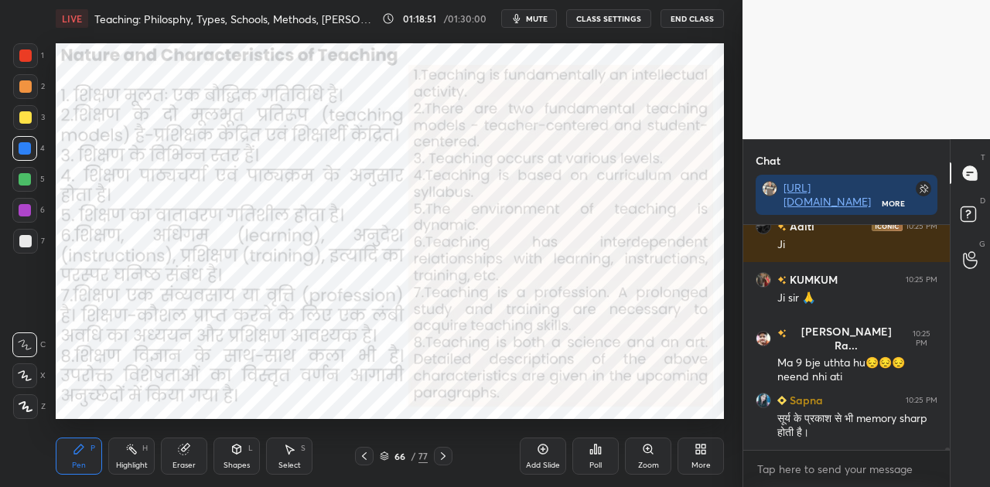
scroll to position [24028, 0]
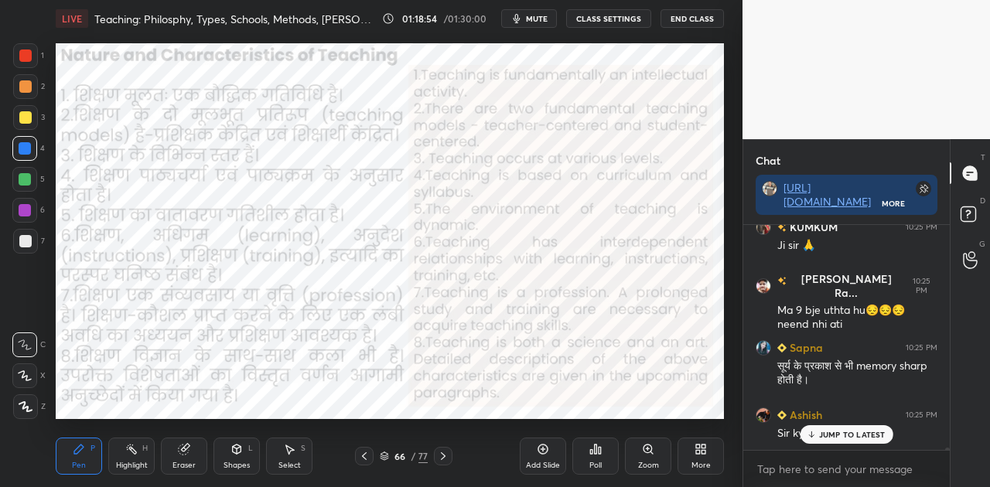
click at [834, 438] on p "JUMP TO LATEST" at bounding box center [852, 434] width 67 height 9
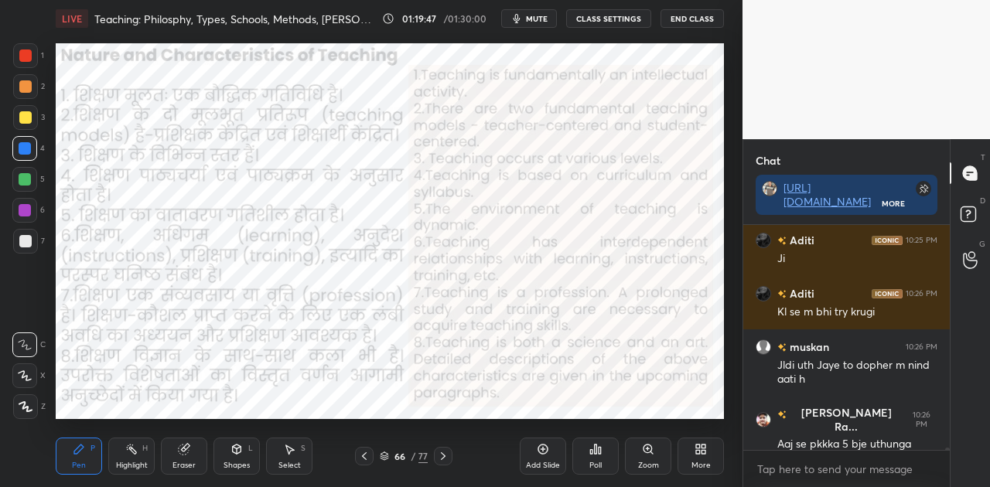
scroll to position [24362, 0]
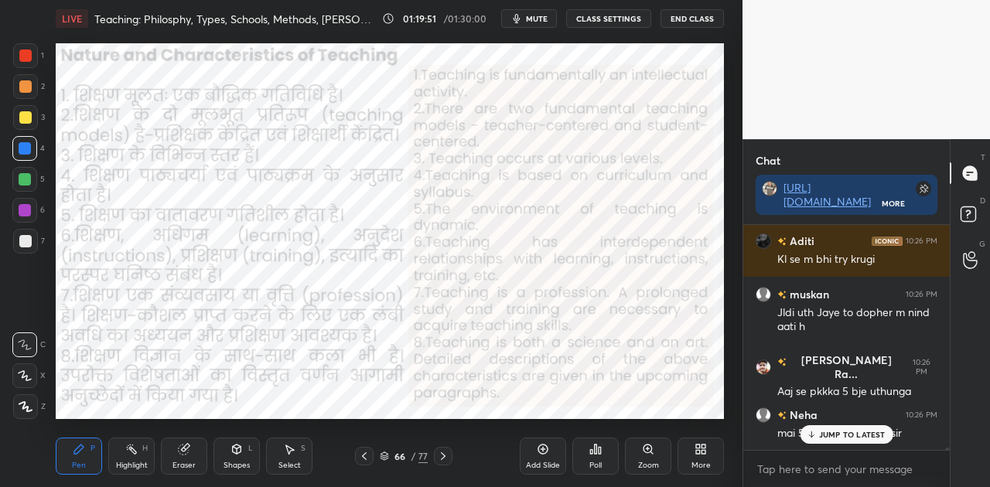
click at [831, 433] on p "JUMP TO LATEST" at bounding box center [852, 434] width 67 height 9
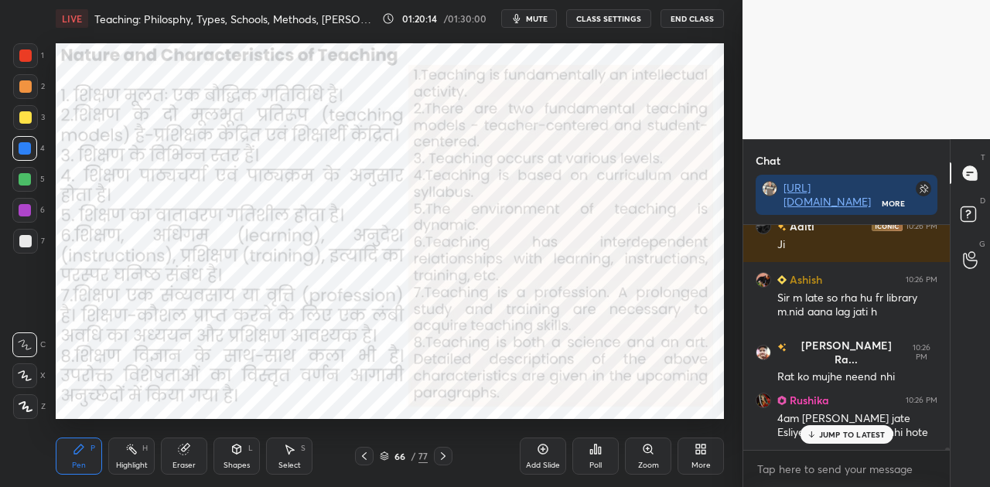
scroll to position [24938, 0]
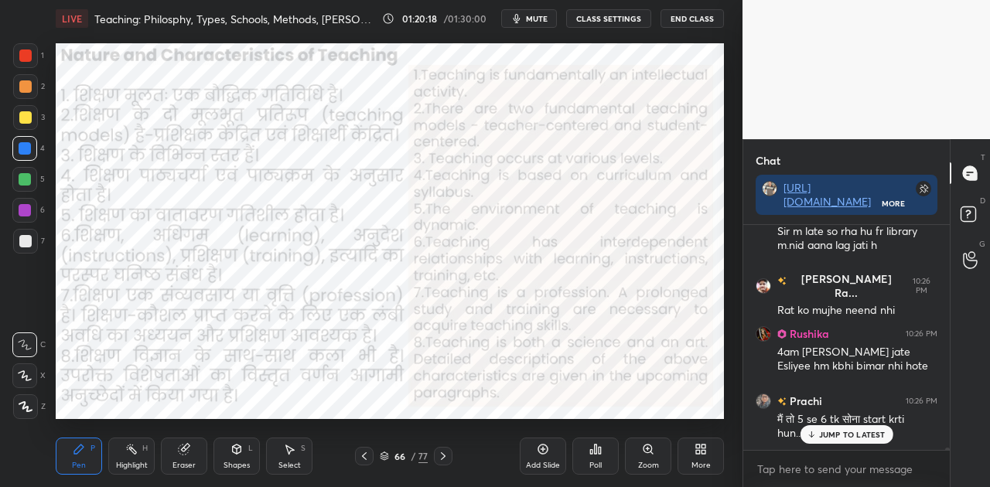
click at [851, 433] on p "JUMP TO LATEST" at bounding box center [852, 434] width 67 height 9
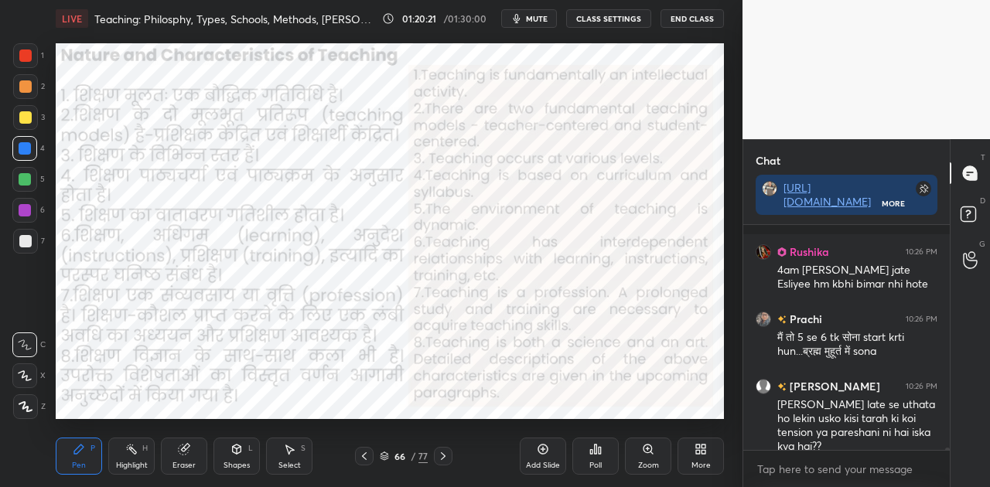
scroll to position [25100, 0]
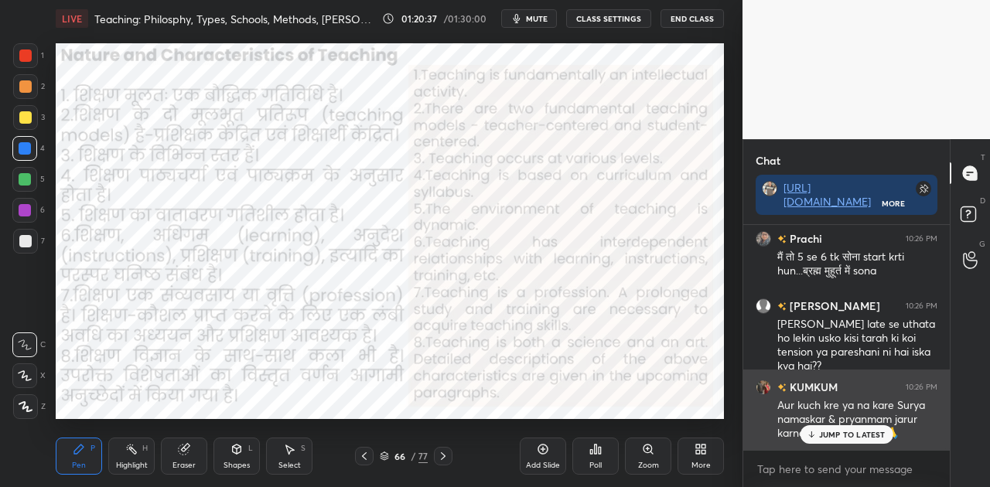
click at [827, 430] on p "JUMP TO LATEST" at bounding box center [852, 434] width 67 height 9
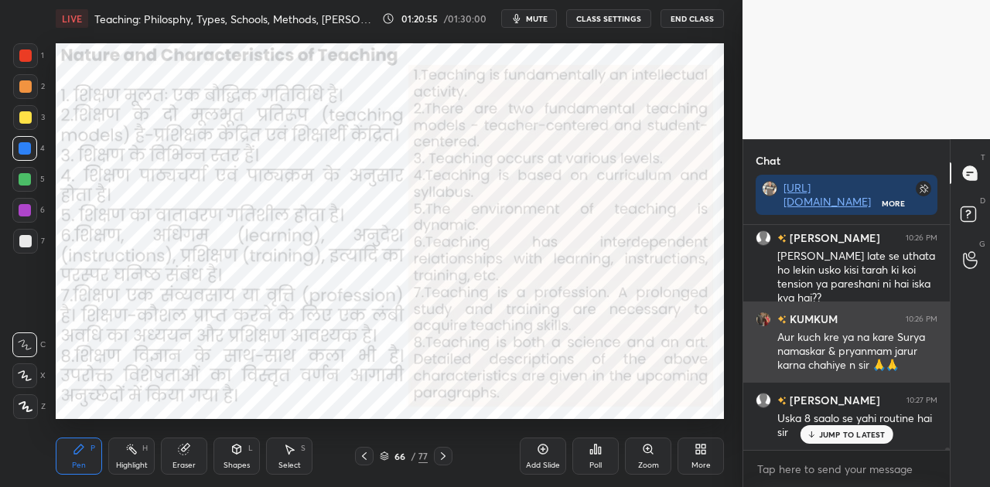
scroll to position [25235, 0]
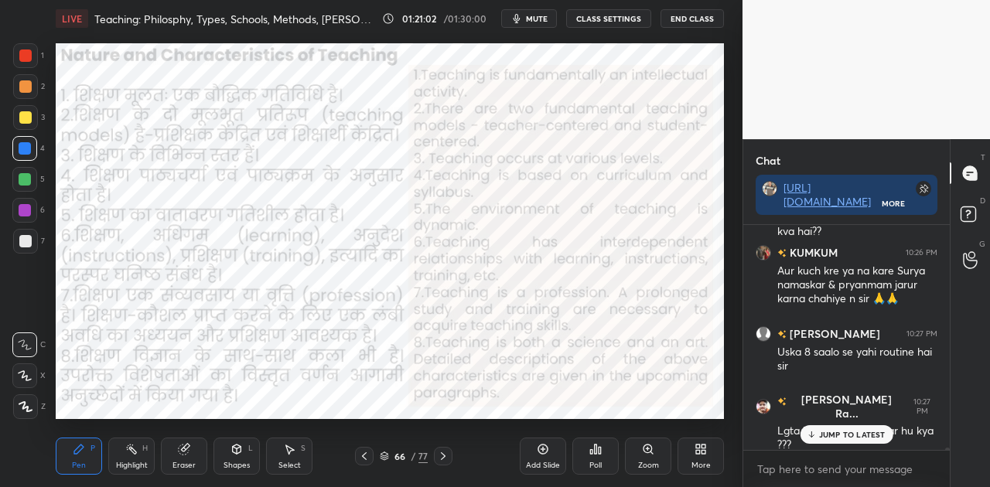
click at [833, 430] on p "JUMP TO LATEST" at bounding box center [852, 434] width 67 height 9
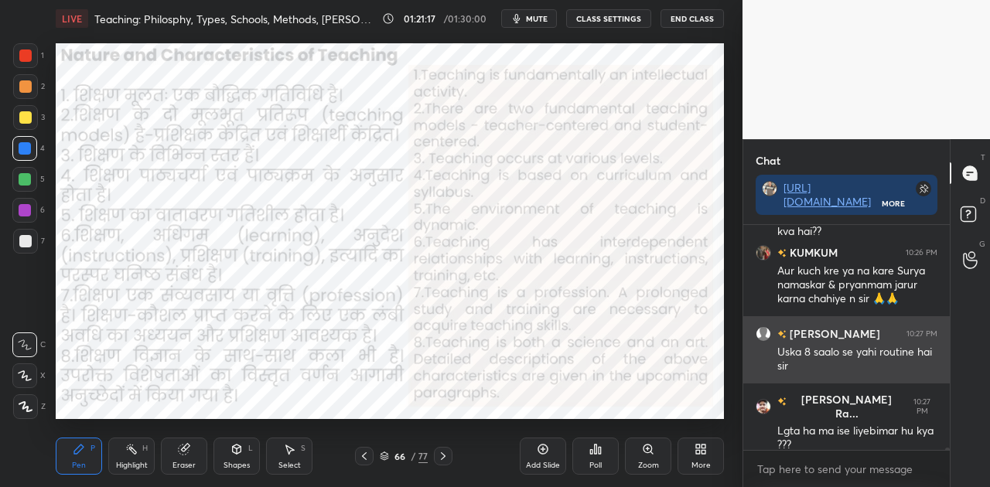
scroll to position [25303, 0]
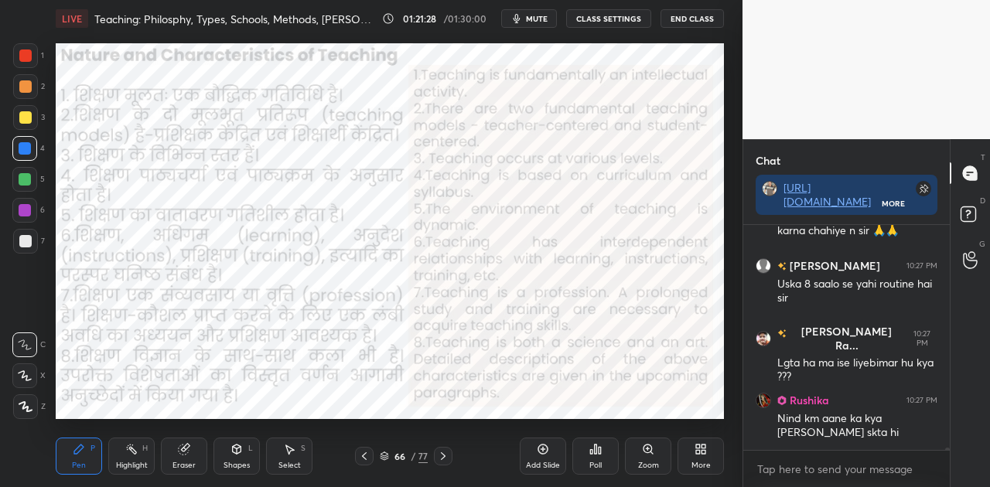
click at [442, 456] on icon at bounding box center [443, 456] width 12 height 12
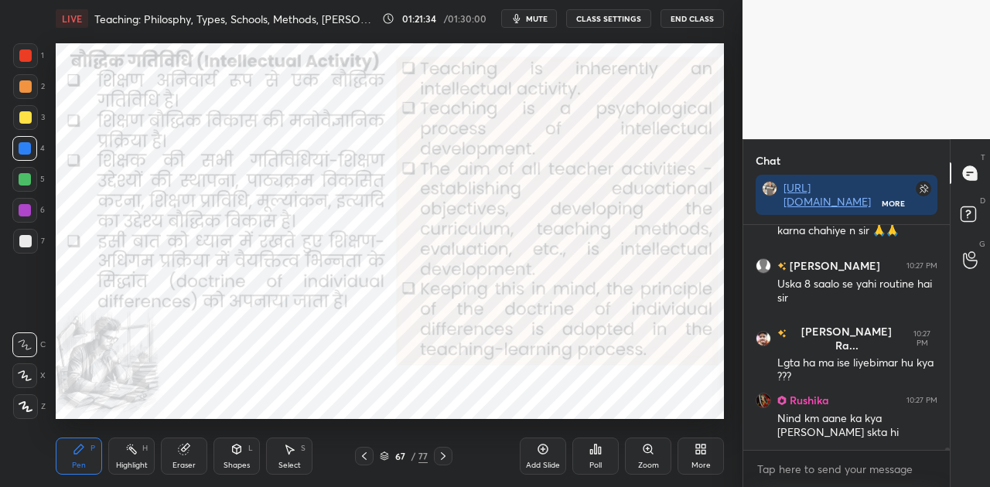
scroll to position [25355, 0]
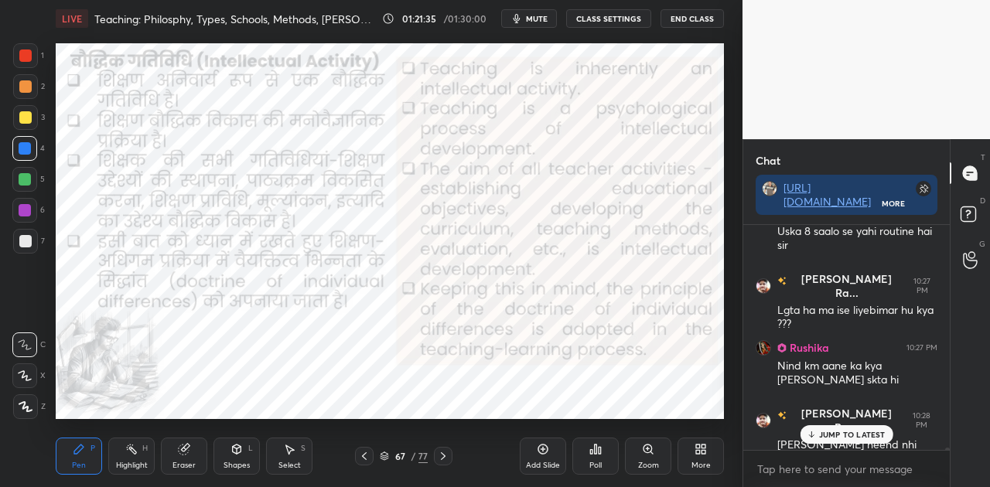
click at [843, 436] on p "JUMP TO LATEST" at bounding box center [852, 434] width 67 height 9
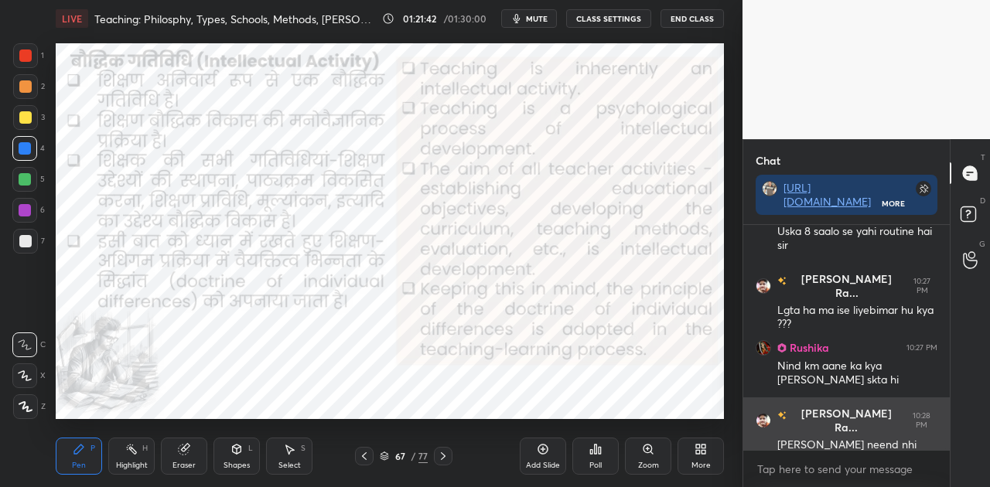
scroll to position [25437, 0]
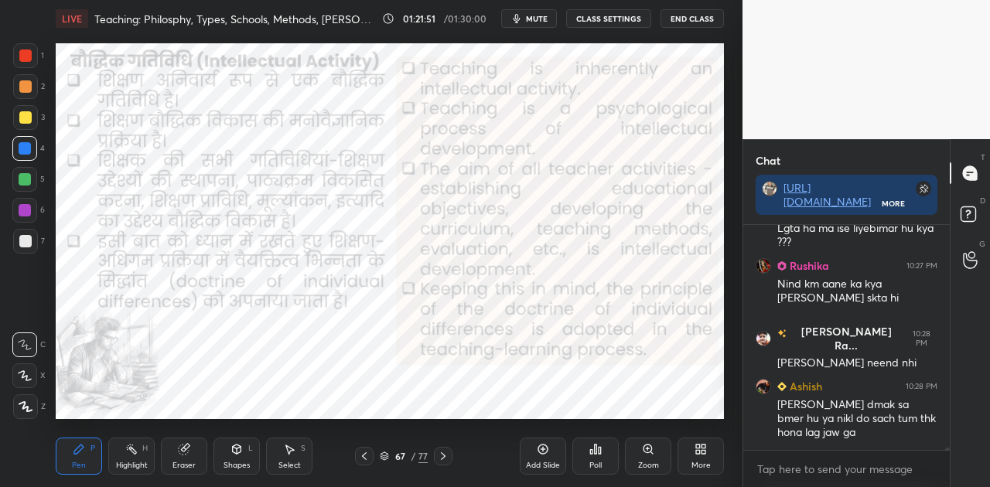
click at [439, 453] on icon at bounding box center [443, 456] width 12 height 12
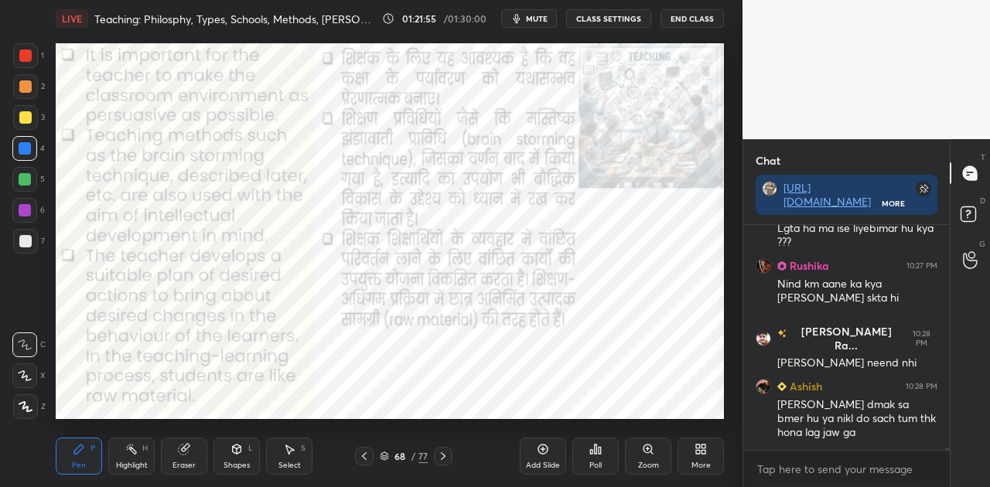
click at [439, 453] on icon at bounding box center [443, 456] width 12 height 12
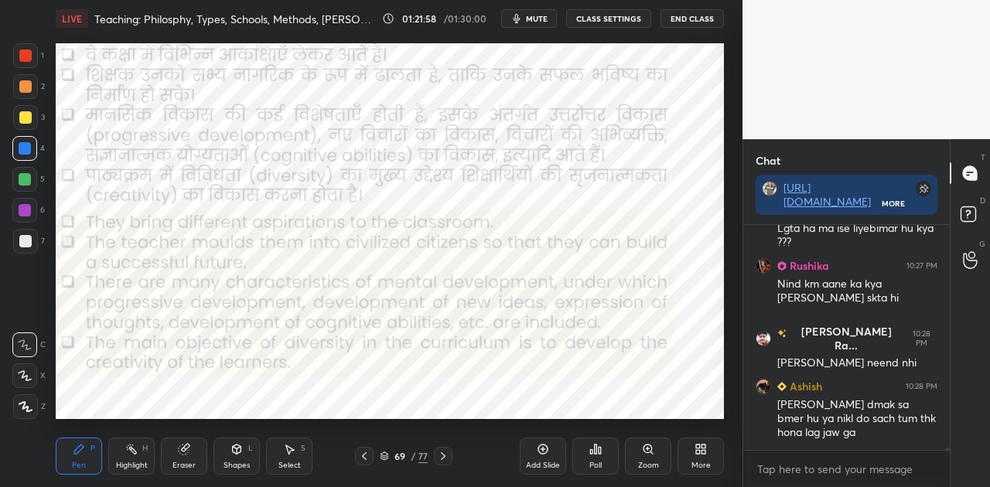
click at [439, 453] on icon at bounding box center [443, 456] width 12 height 12
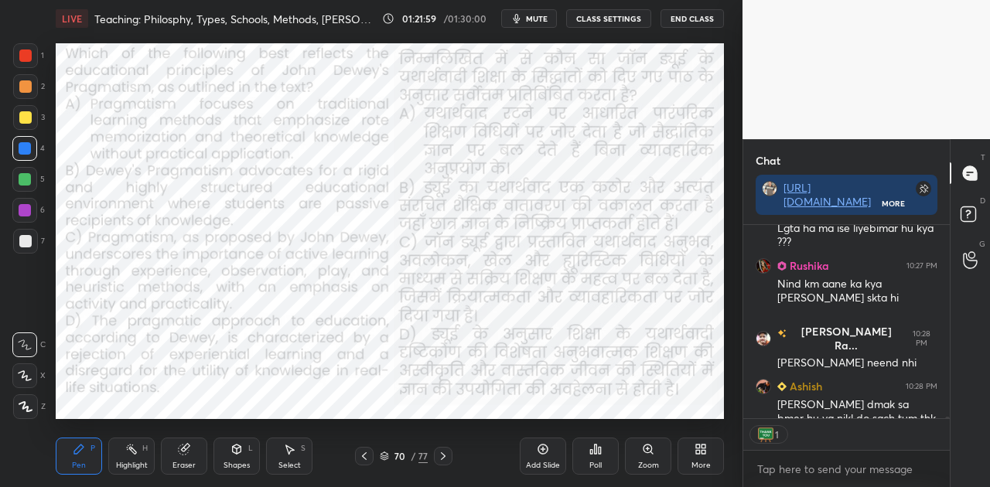
scroll to position [5, 5]
click at [439, 453] on icon at bounding box center [443, 456] width 12 height 12
click at [367, 455] on icon at bounding box center [364, 456] width 12 height 12
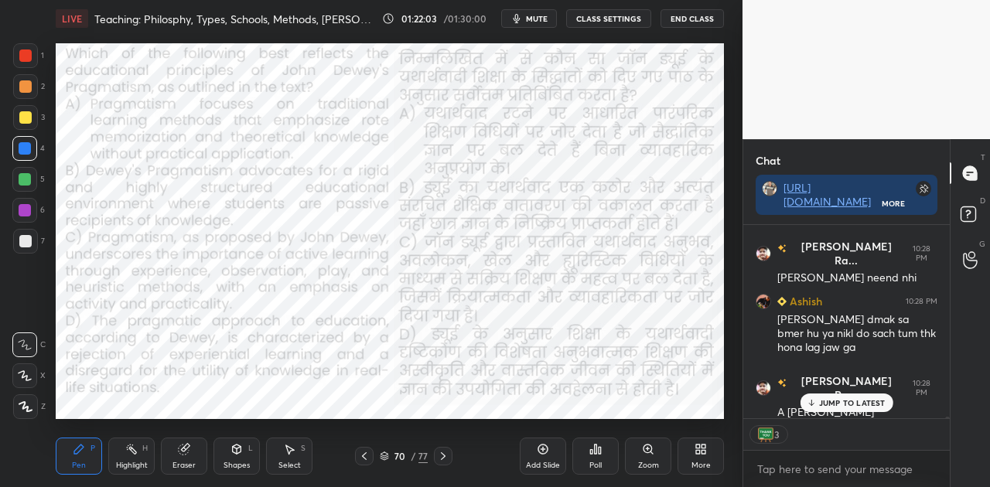
scroll to position [25603, 0]
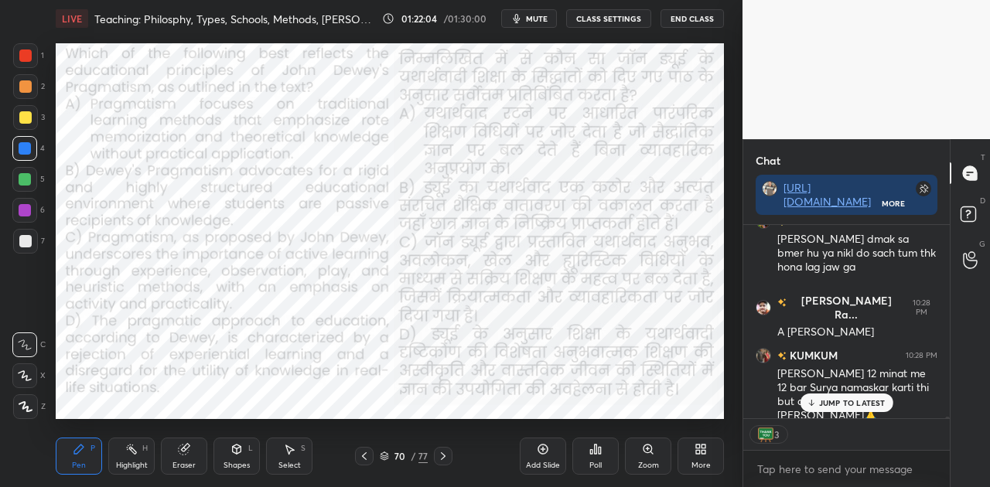
click at [439, 455] on icon at bounding box center [443, 456] width 12 height 12
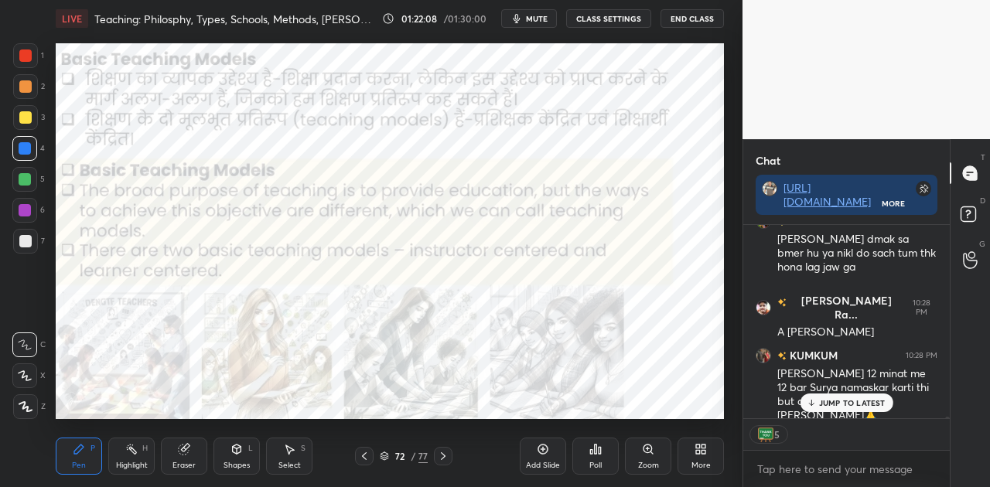
click at [838, 401] on p "JUMP TO LATEST" at bounding box center [852, 402] width 67 height 9
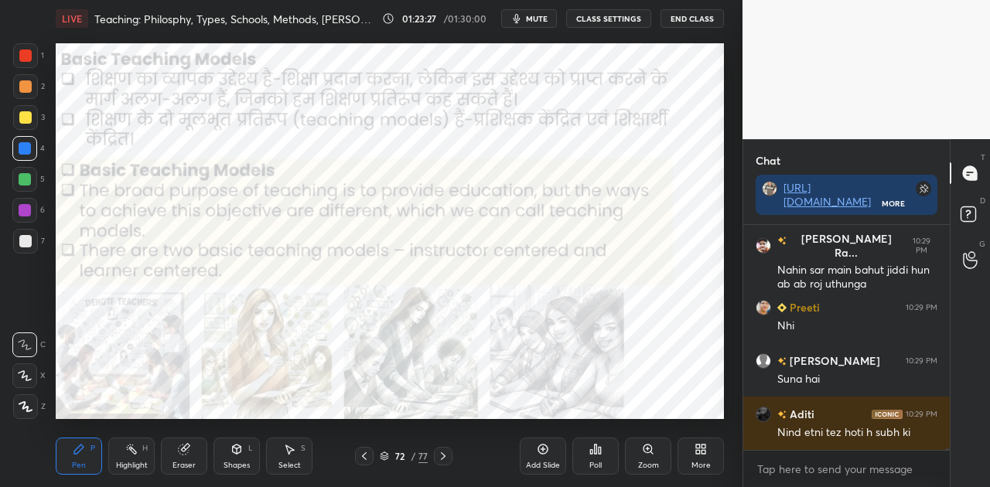
scroll to position [26535, 0]
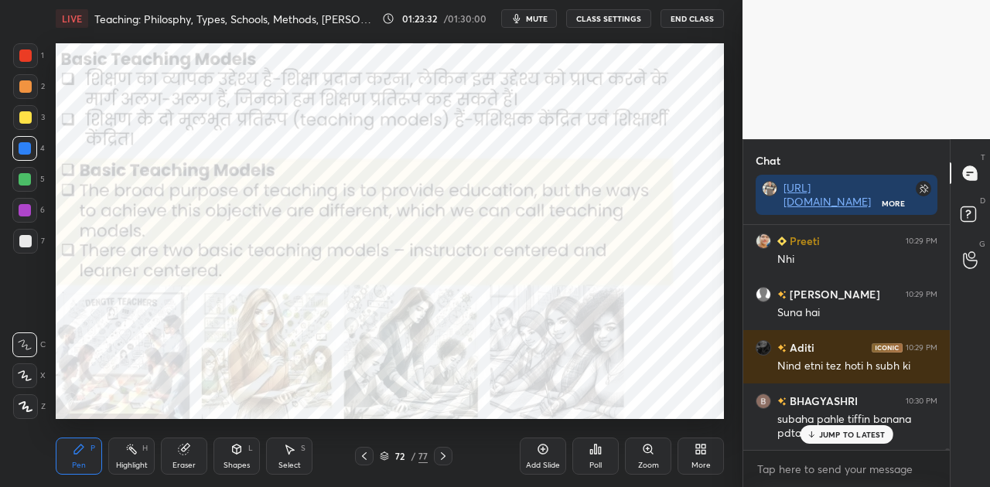
click at [850, 432] on p "JUMP TO LATEST" at bounding box center [852, 434] width 67 height 9
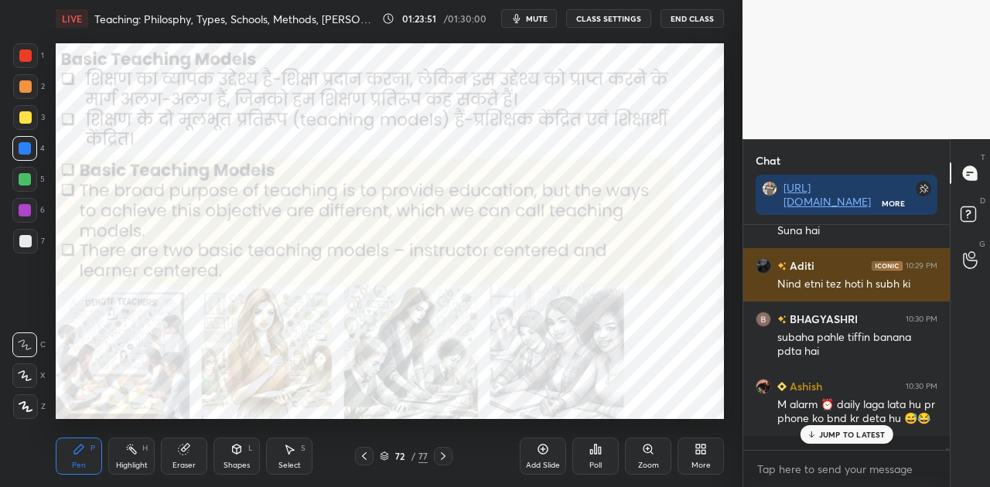
scroll to position [26669, 0]
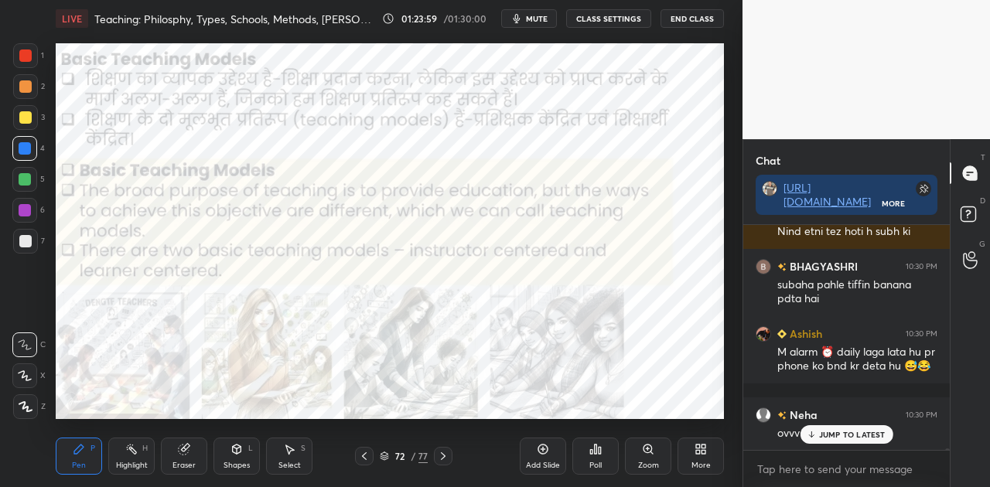
click at [845, 429] on div "JUMP TO LATEST" at bounding box center [846, 435] width 93 height 19
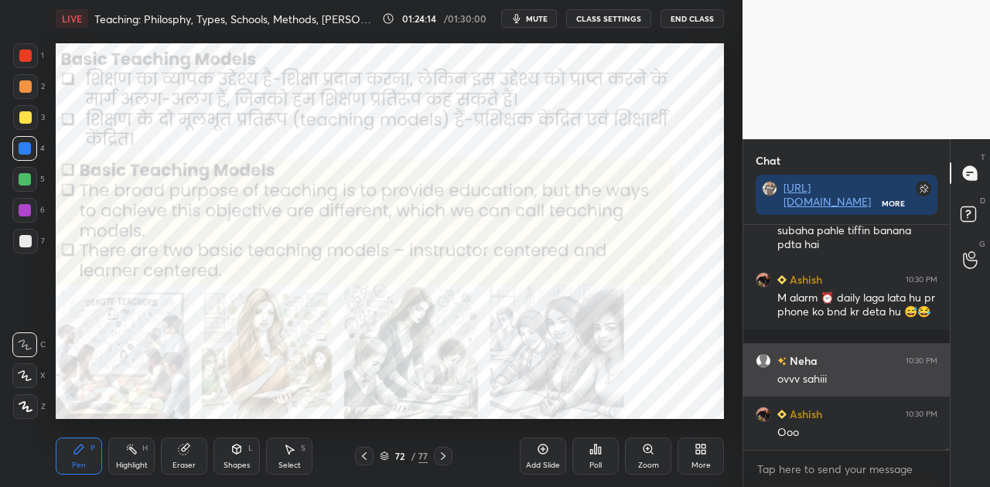
scroll to position [26790, 0]
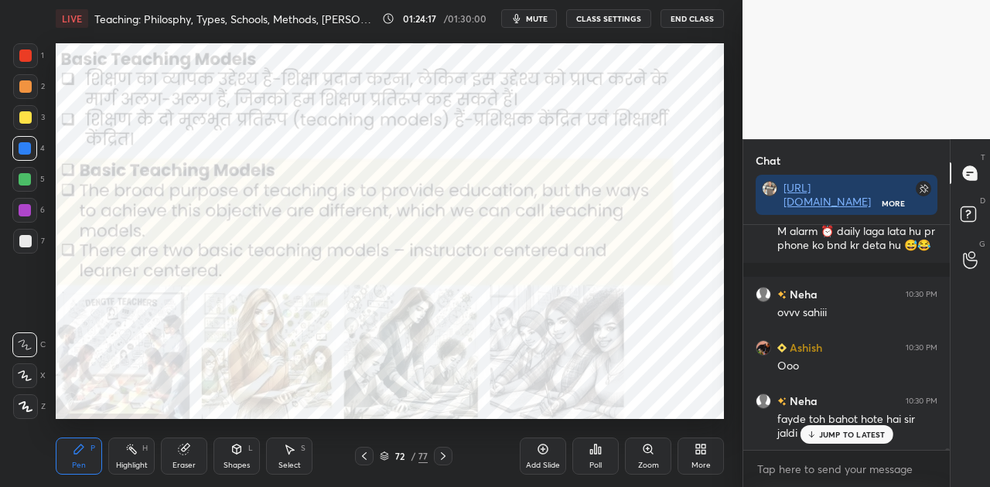
click at [849, 443] on div "JUMP TO LATEST" at bounding box center [846, 435] width 93 height 19
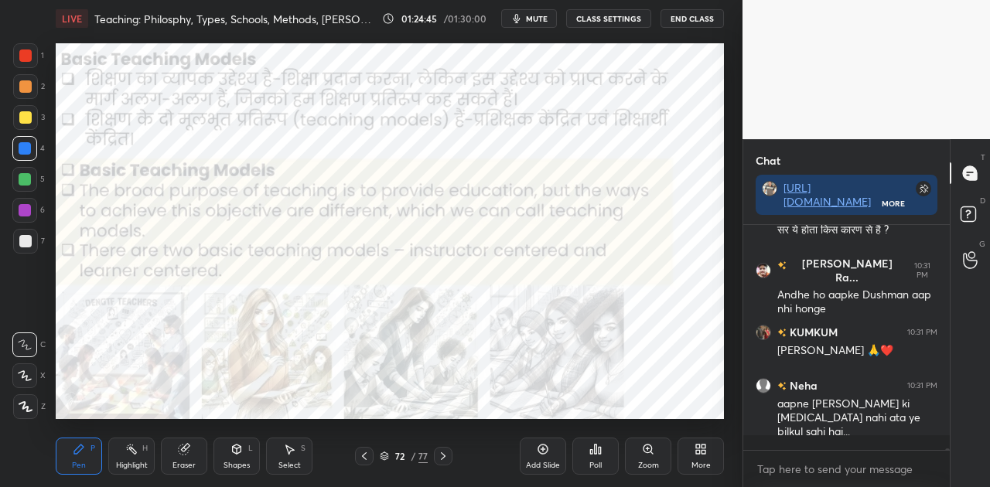
scroll to position [27031, 0]
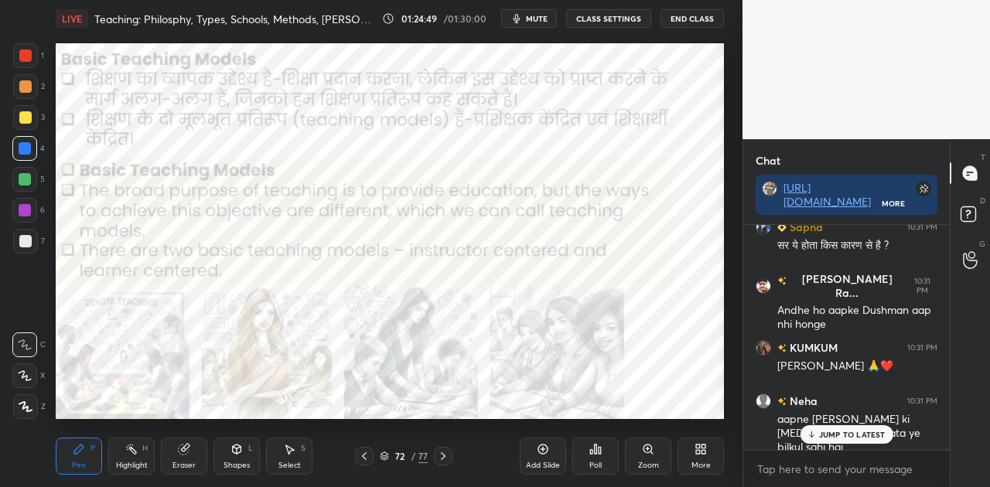
click at [853, 433] on p "JUMP TO LATEST" at bounding box center [852, 434] width 67 height 9
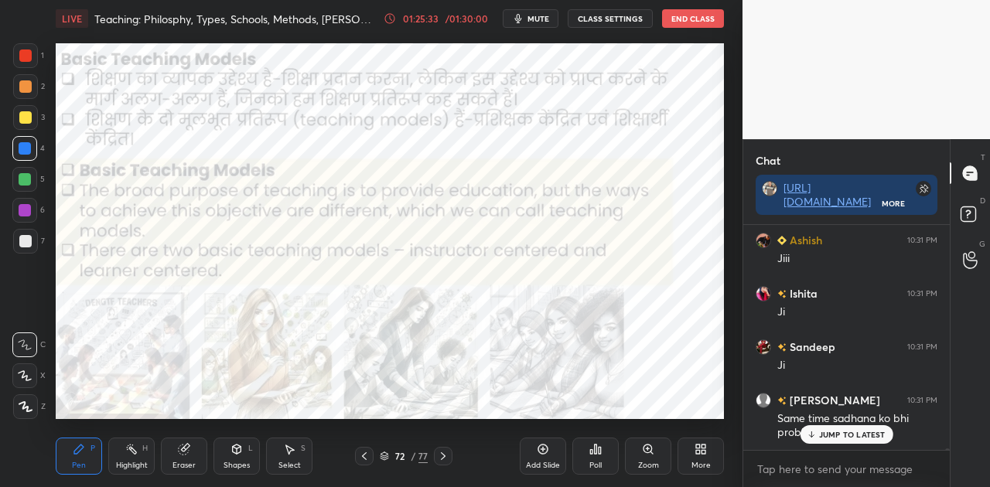
scroll to position [27486, 0]
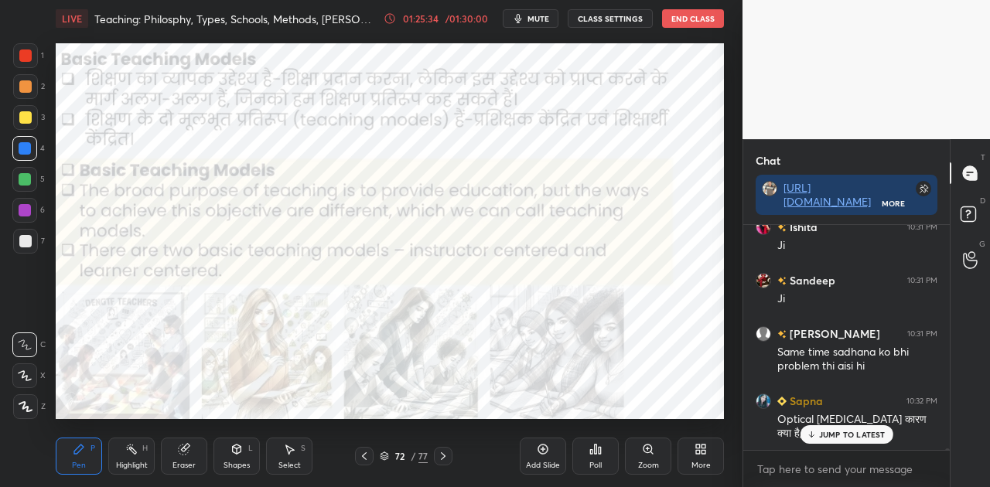
click at [855, 433] on p "JUMP TO LATEST" at bounding box center [852, 434] width 67 height 9
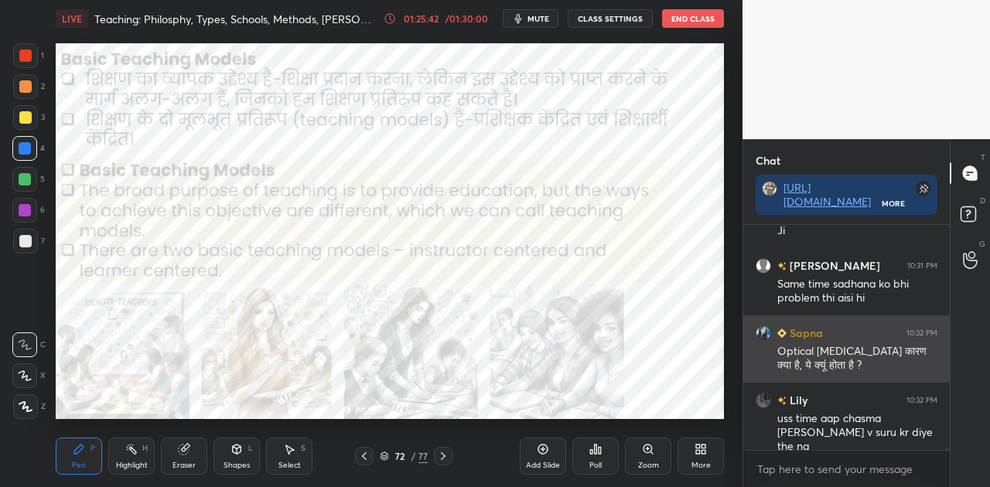
scroll to position [27607, 0]
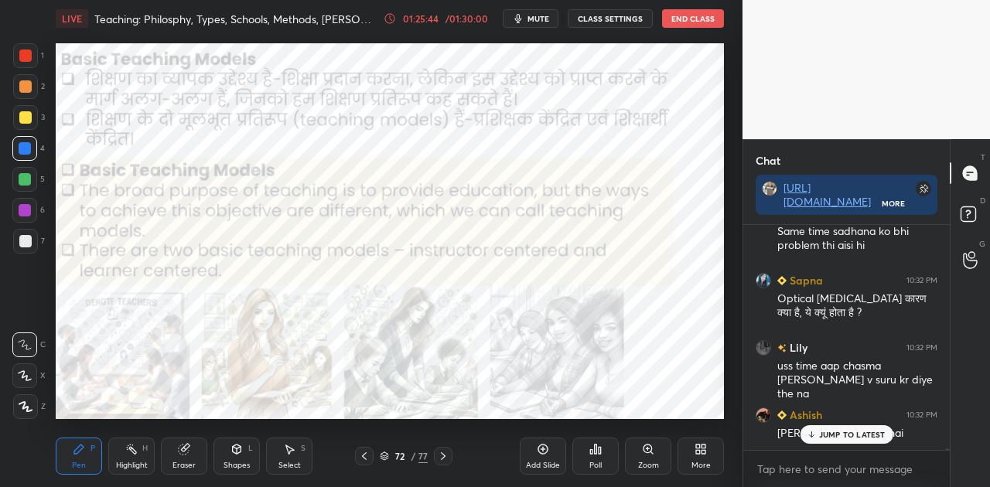
click at [831, 433] on p "JUMP TO LATEST" at bounding box center [852, 434] width 67 height 9
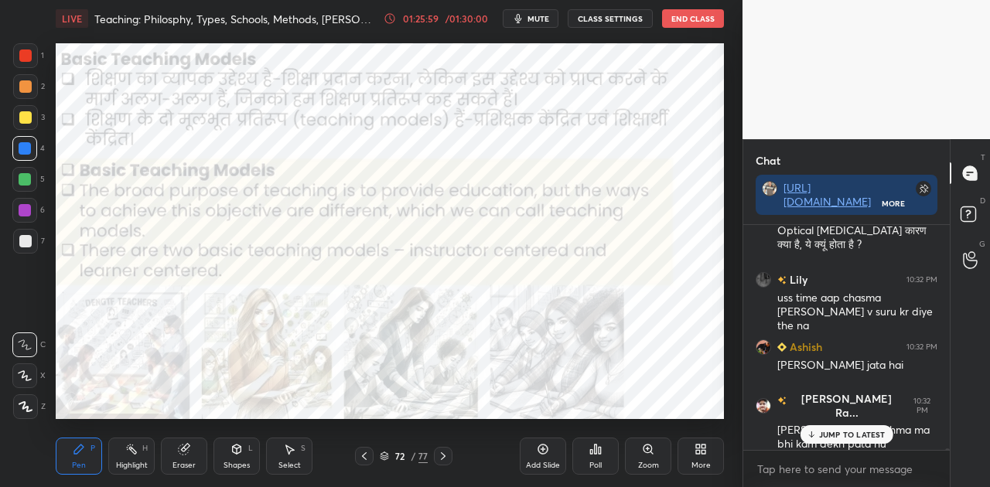
scroll to position [27742, 0]
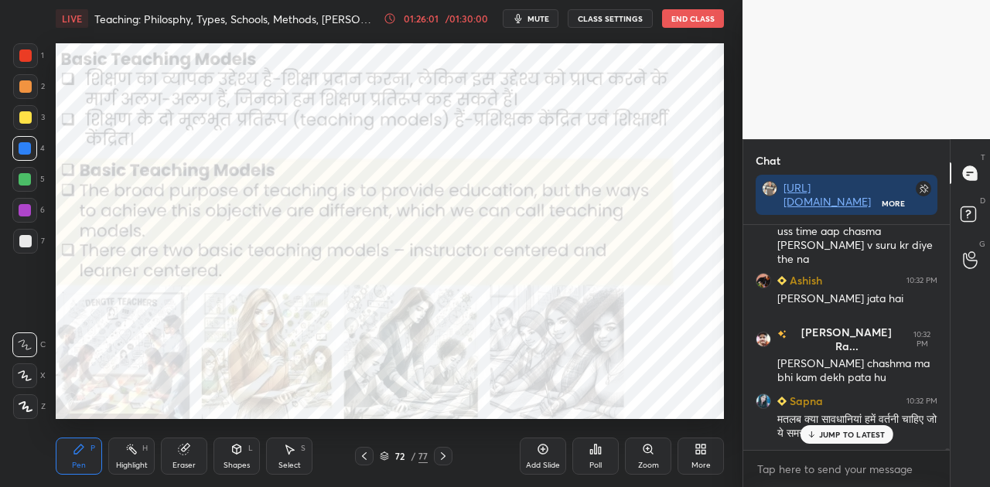
click at [829, 433] on p "JUMP TO LATEST" at bounding box center [852, 434] width 67 height 9
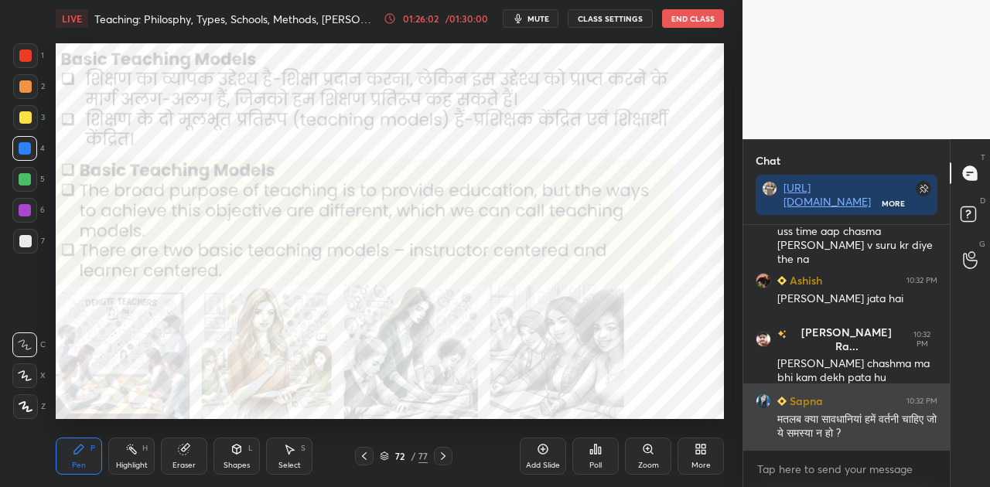
scroll to position [27810, 0]
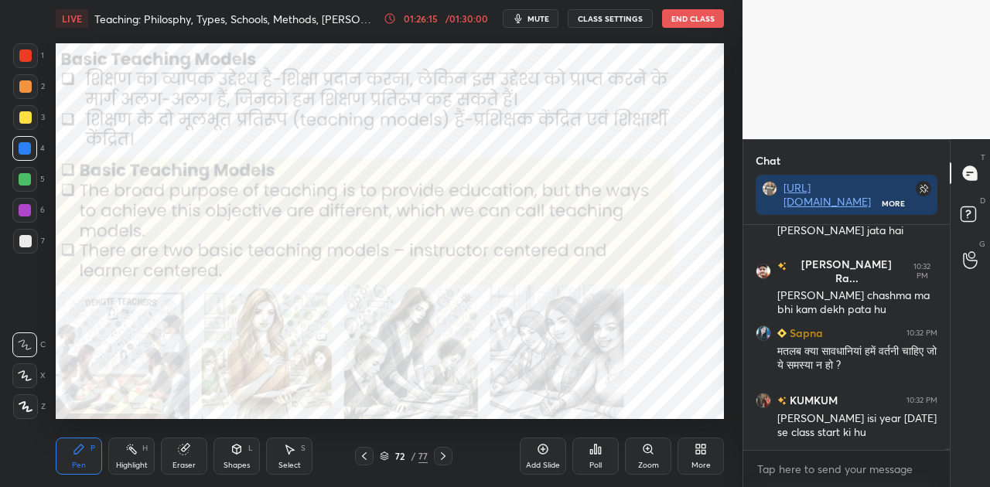
click at [446, 457] on icon at bounding box center [443, 456] width 12 height 12
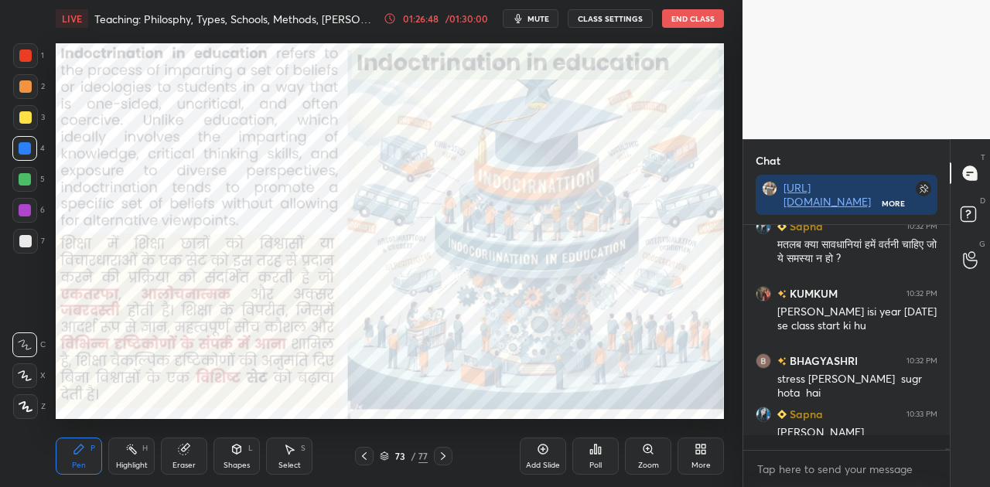
scroll to position [27916, 0]
click at [443, 458] on icon at bounding box center [443, 457] width 5 height 8
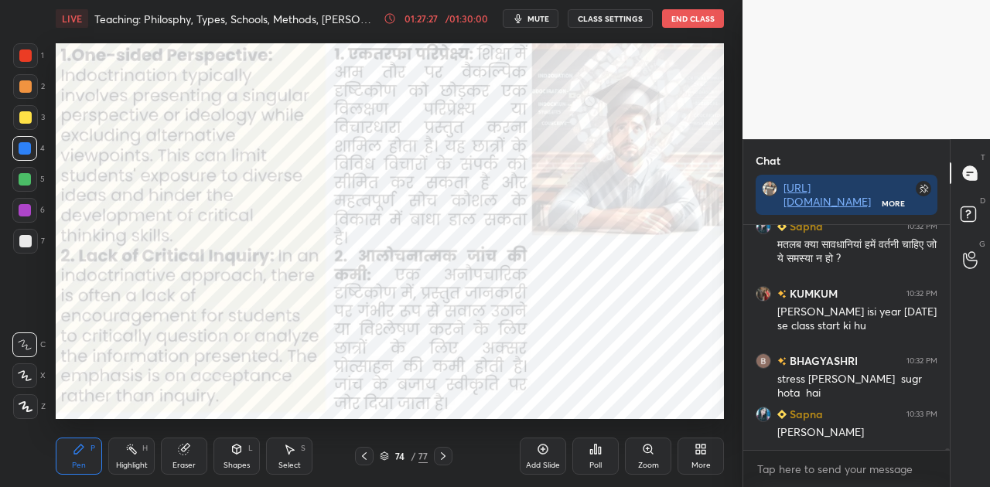
click at [443, 457] on icon at bounding box center [443, 456] width 12 height 12
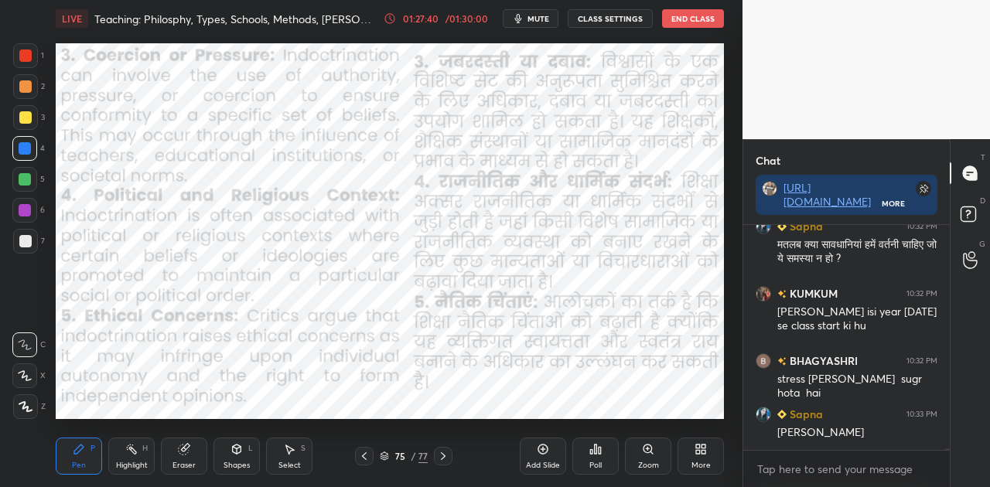
click at [443, 457] on icon at bounding box center [443, 456] width 12 height 12
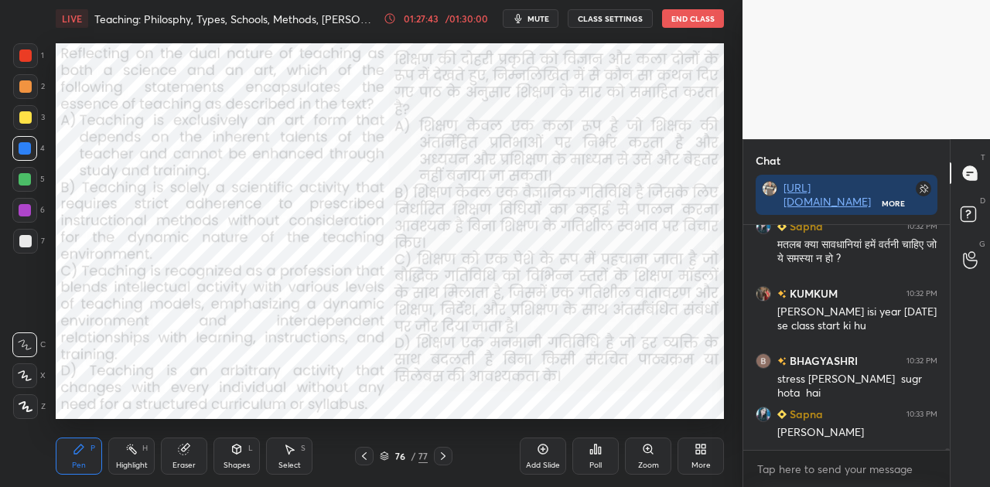
scroll to position [5, 5]
click at [443, 457] on icon at bounding box center [443, 456] width 12 height 12
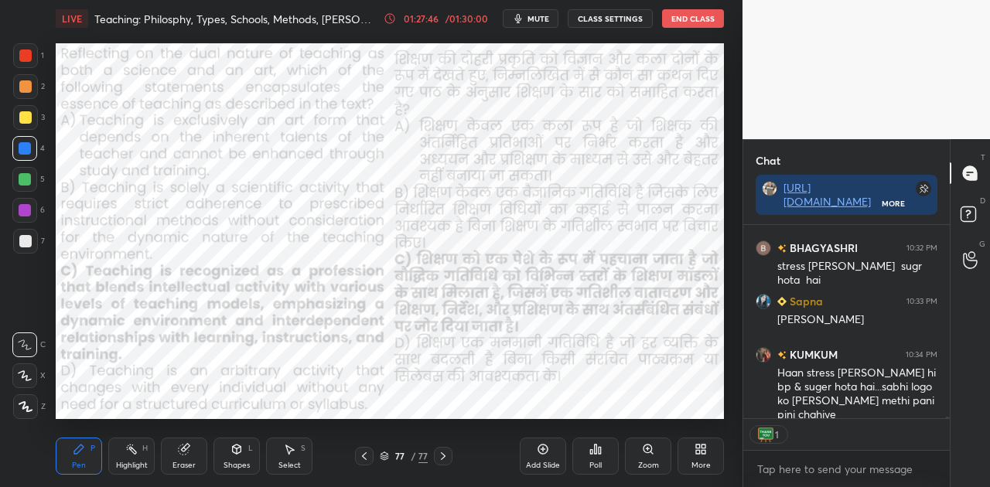
click at [359, 457] on icon at bounding box center [364, 456] width 12 height 12
click at [599, 453] on icon at bounding box center [600, 450] width 2 height 7
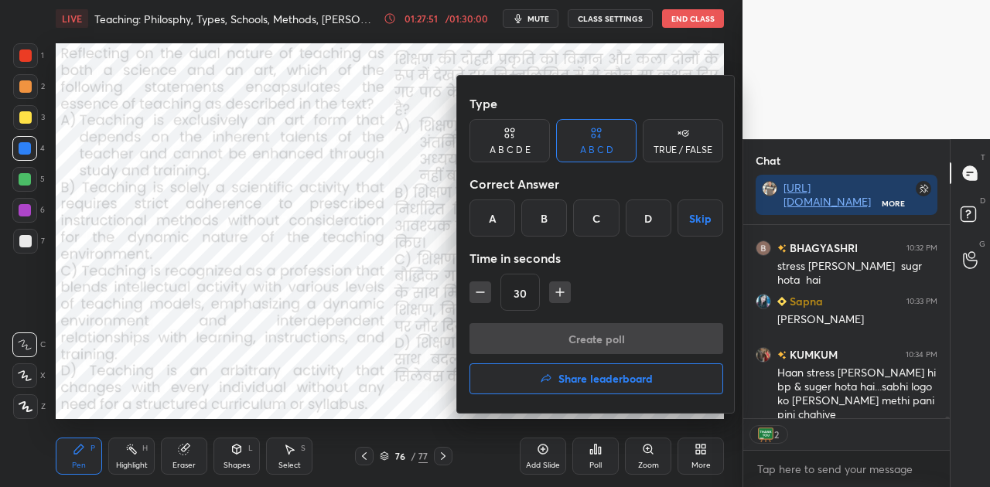
click at [605, 383] on h4 "Share leaderboard" at bounding box center [606, 379] width 94 height 11
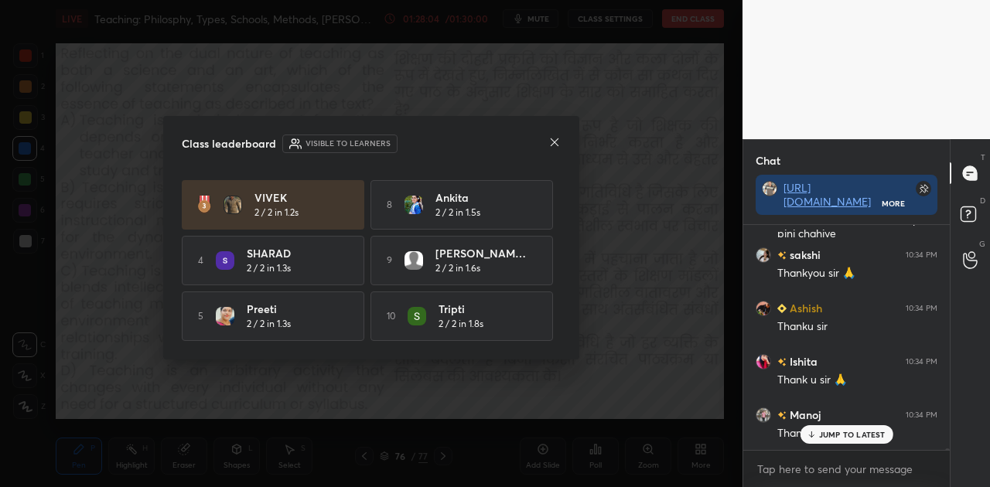
scroll to position [28265, 0]
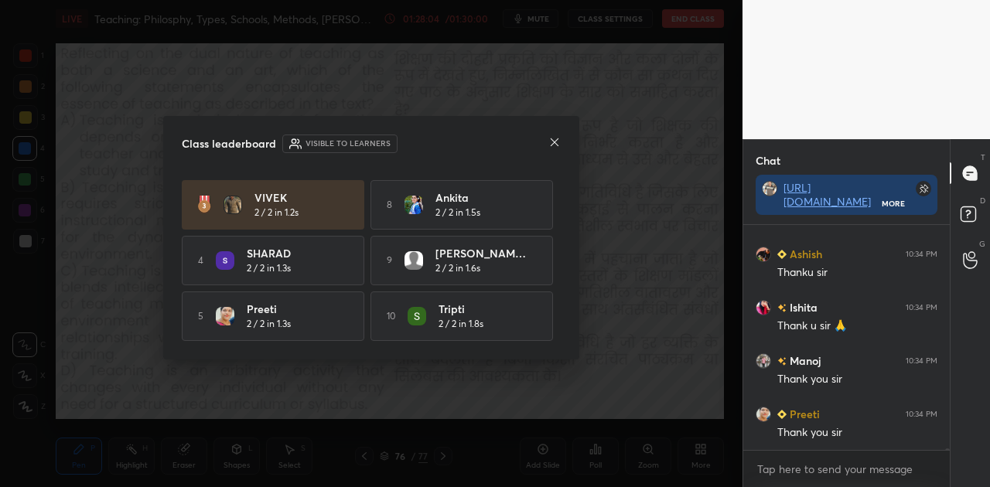
click at [554, 143] on icon at bounding box center [555, 142] width 12 height 12
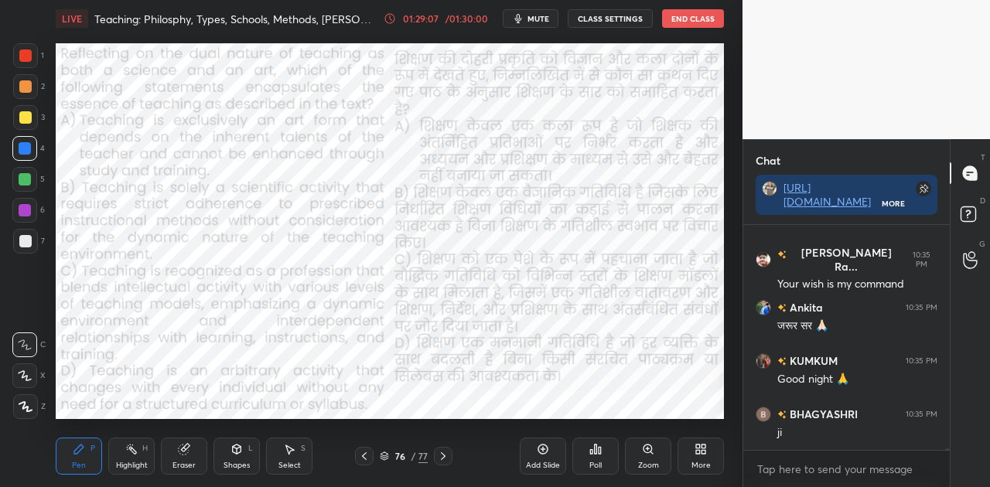
scroll to position [29599, 0]
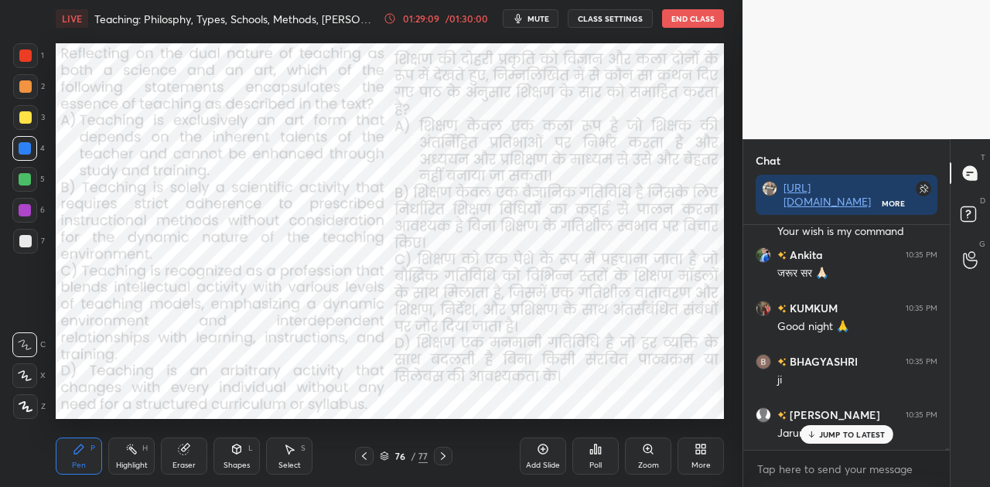
click at [846, 439] on div "JUMP TO LATEST" at bounding box center [846, 435] width 93 height 19
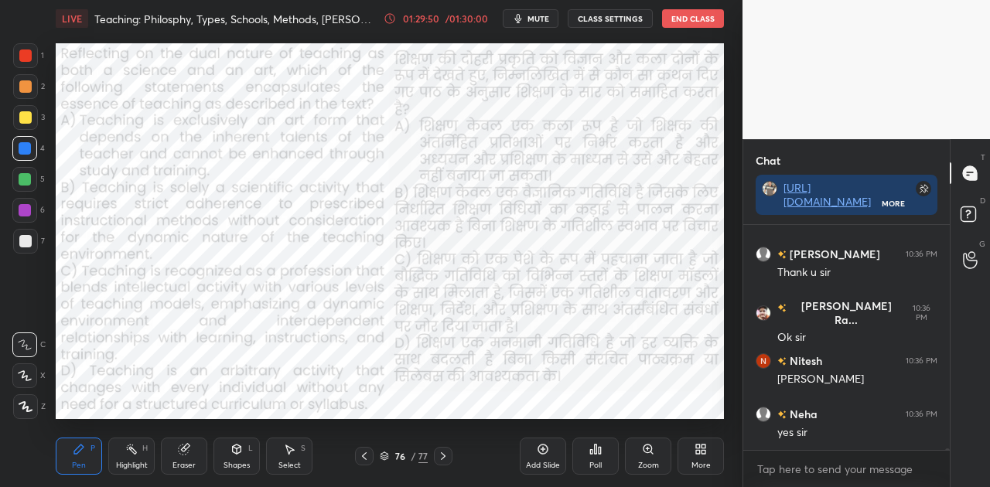
scroll to position [30040, 0]
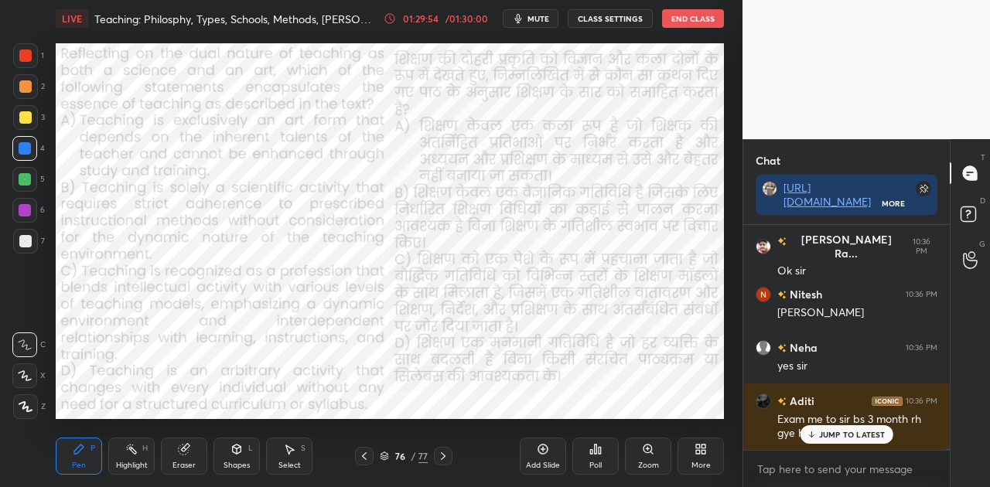
click at [828, 434] on p "JUMP TO LATEST" at bounding box center [852, 434] width 67 height 9
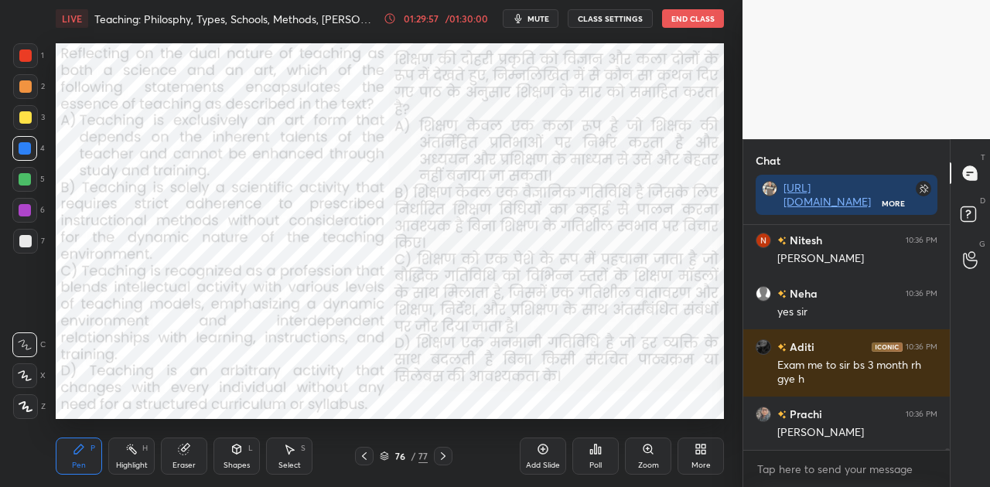
click at [532, 15] on span "mute" at bounding box center [539, 18] width 22 height 11
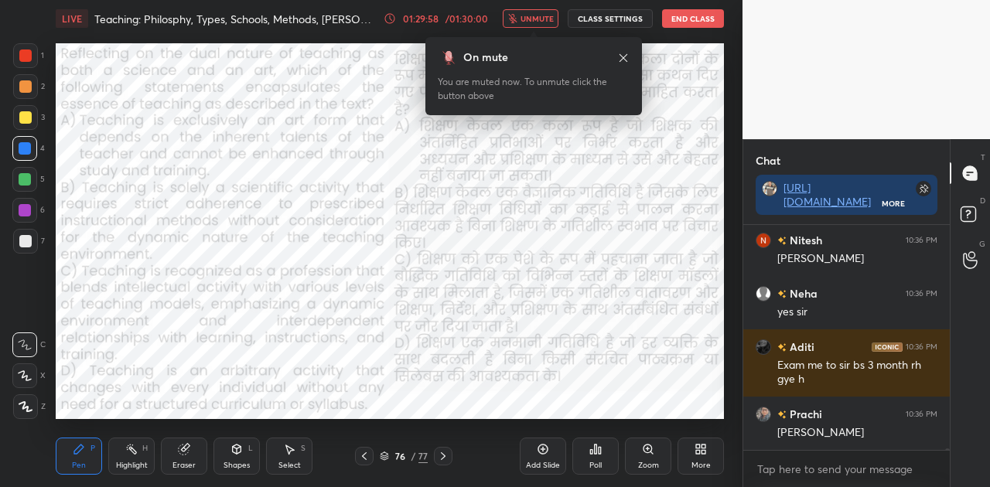
click at [532, 15] on span "unmute" at bounding box center [537, 18] width 33 height 11
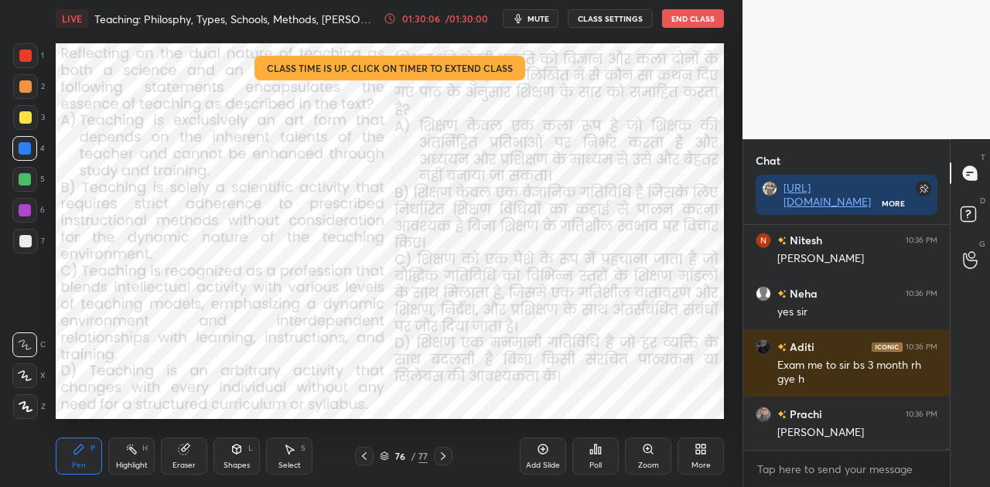
click at [679, 15] on button "End Class" at bounding box center [693, 18] width 62 height 19
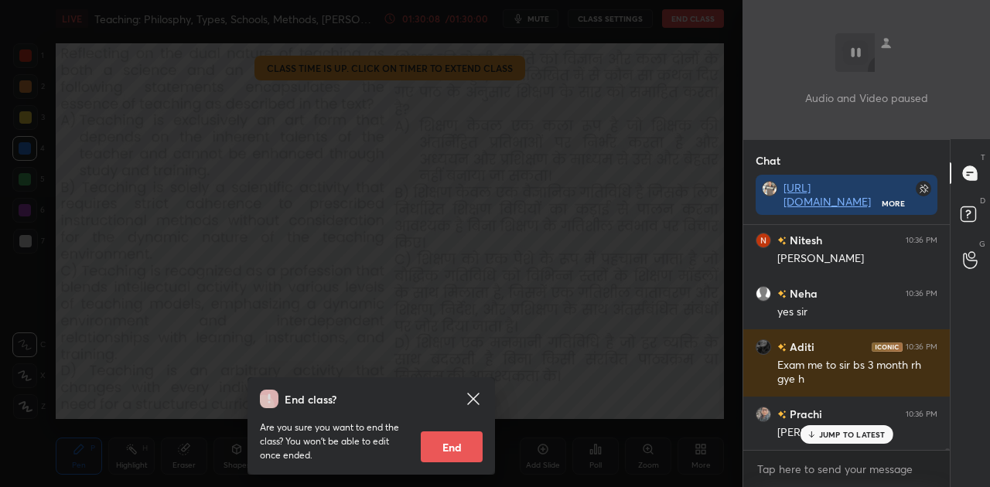
scroll to position [30146, 0]
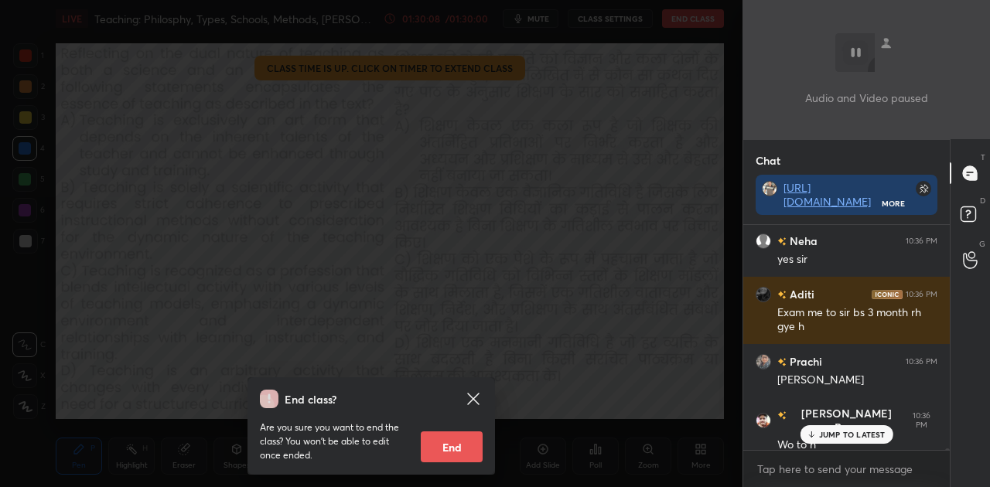
click at [453, 457] on button "End" at bounding box center [452, 447] width 62 height 31
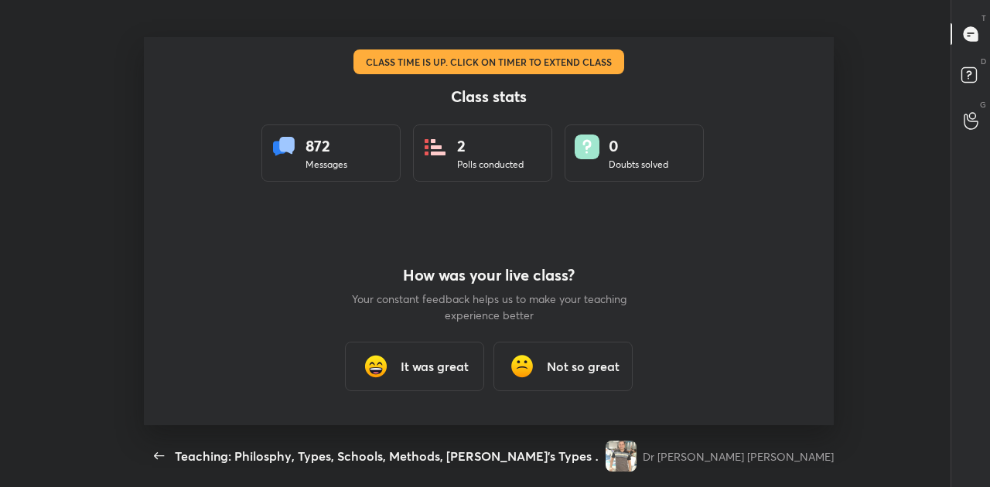
scroll to position [0, 0]
click at [413, 378] on div "It was great" at bounding box center [414, 367] width 139 height 50
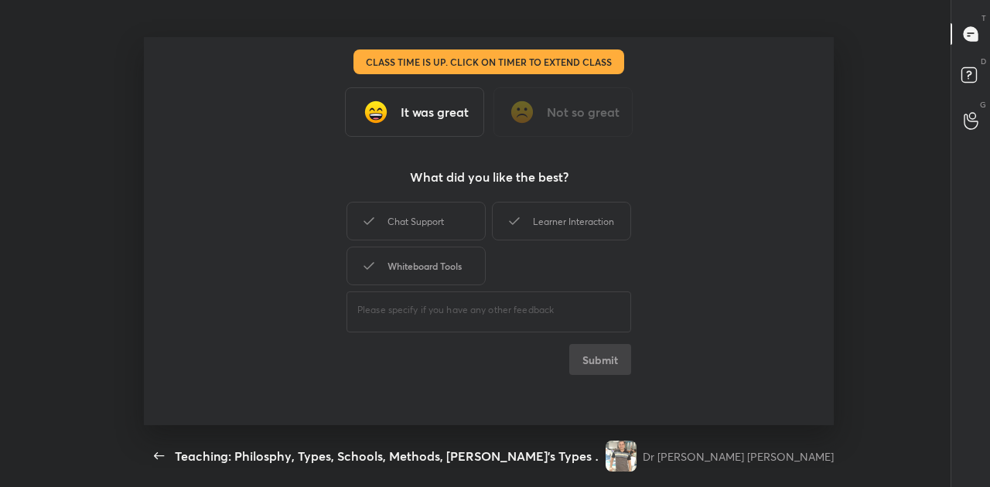
click at [405, 256] on div "Whiteboard Tools" at bounding box center [416, 266] width 139 height 39
click at [600, 357] on button "Submit" at bounding box center [600, 359] width 62 height 31
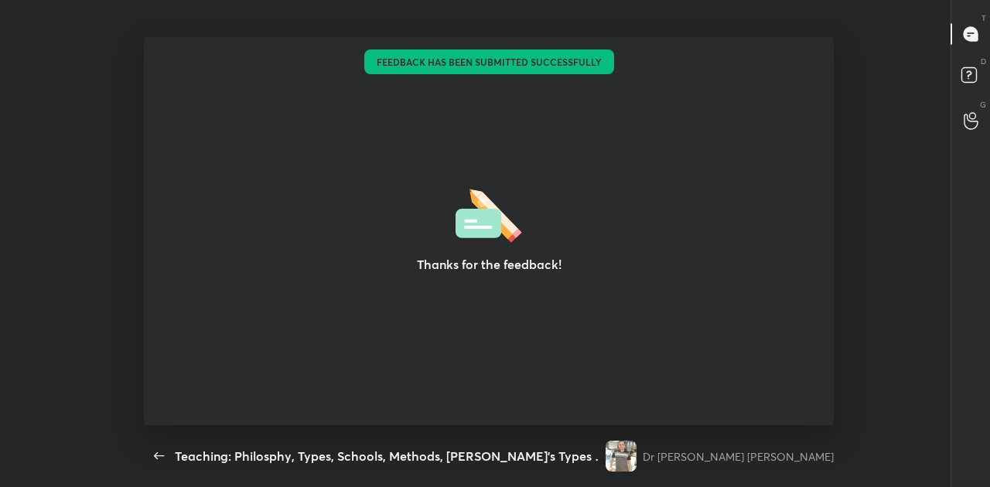
type textarea "x"
